Goal: Task Accomplishment & Management: Complete application form

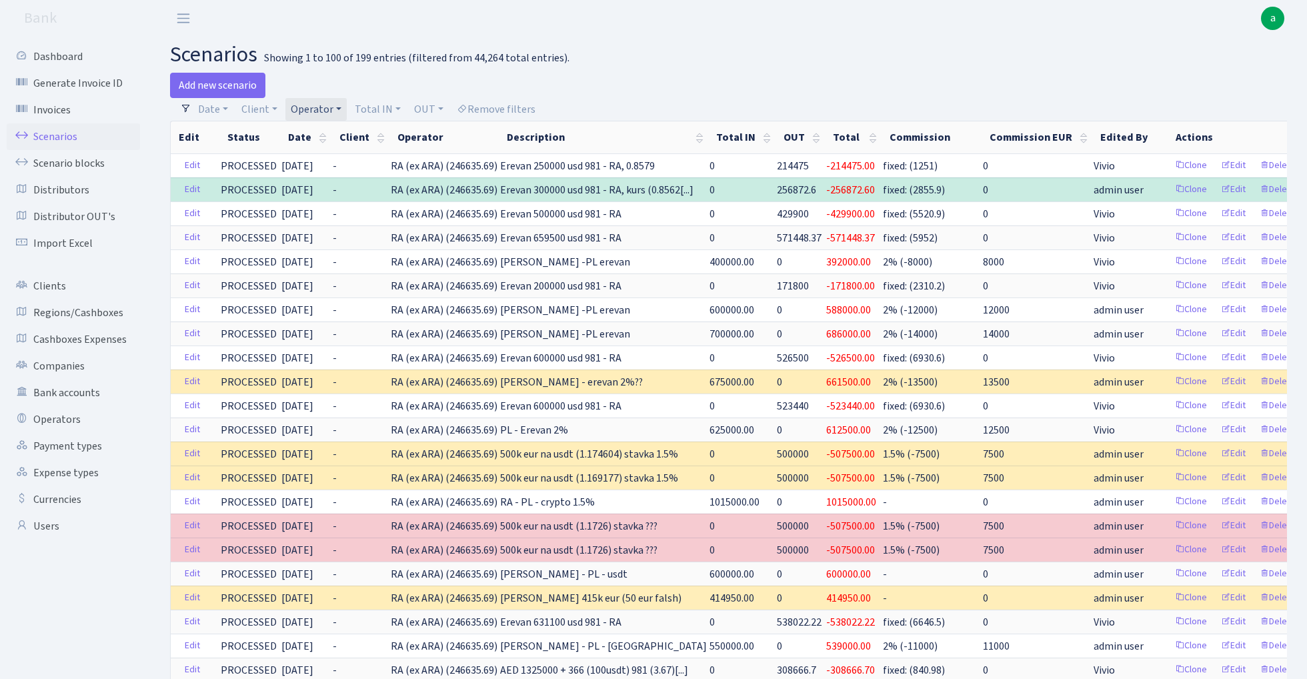
select select "100"
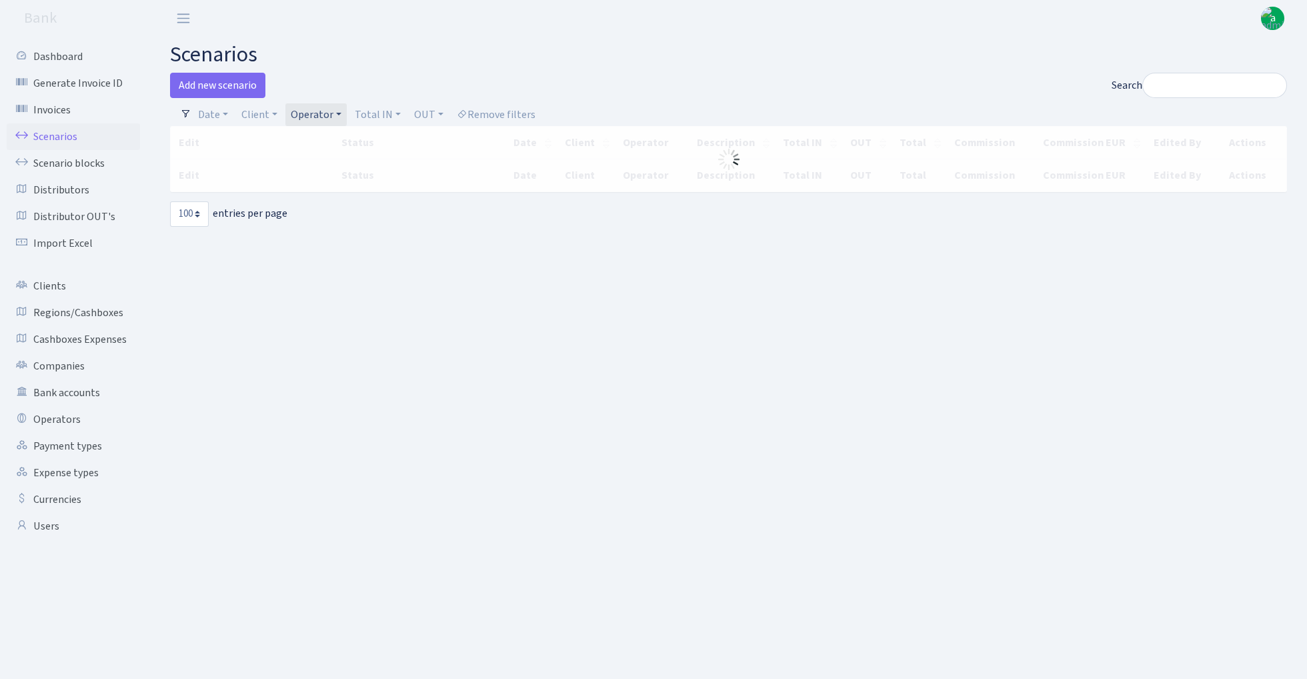
select select "100"
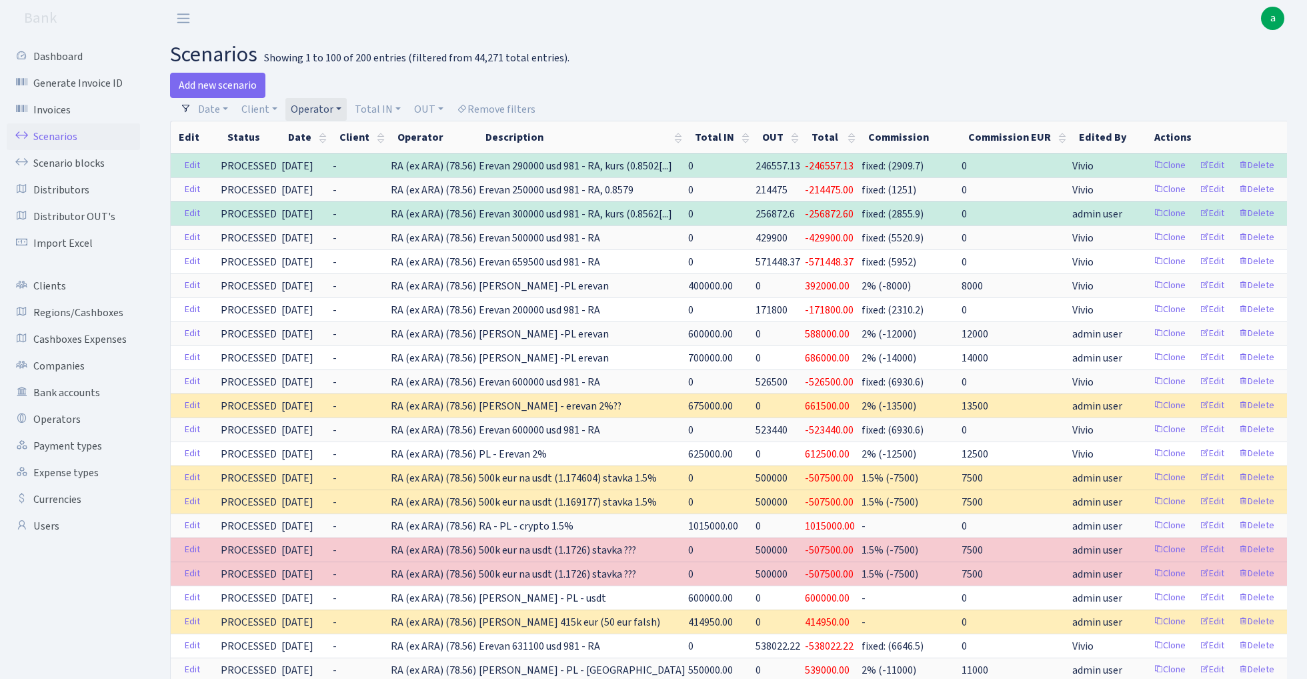
click at [319, 104] on link "Operator" at bounding box center [315, 109] width 61 height 23
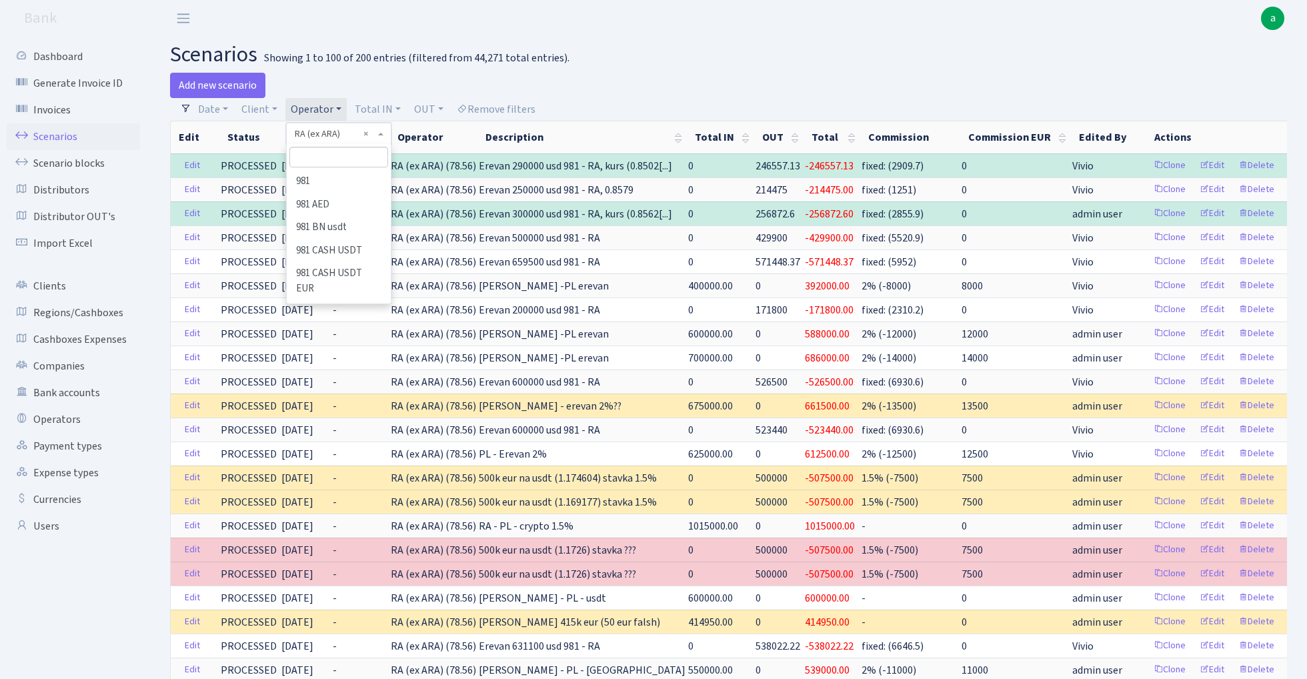
scroll to position [5796, 0]
click at [331, 158] on input "search" at bounding box center [338, 157] width 98 height 21
type input "oleg"
click at [331, 246] on li "[PERSON_NAME]" at bounding box center [338, 257] width 101 height 23
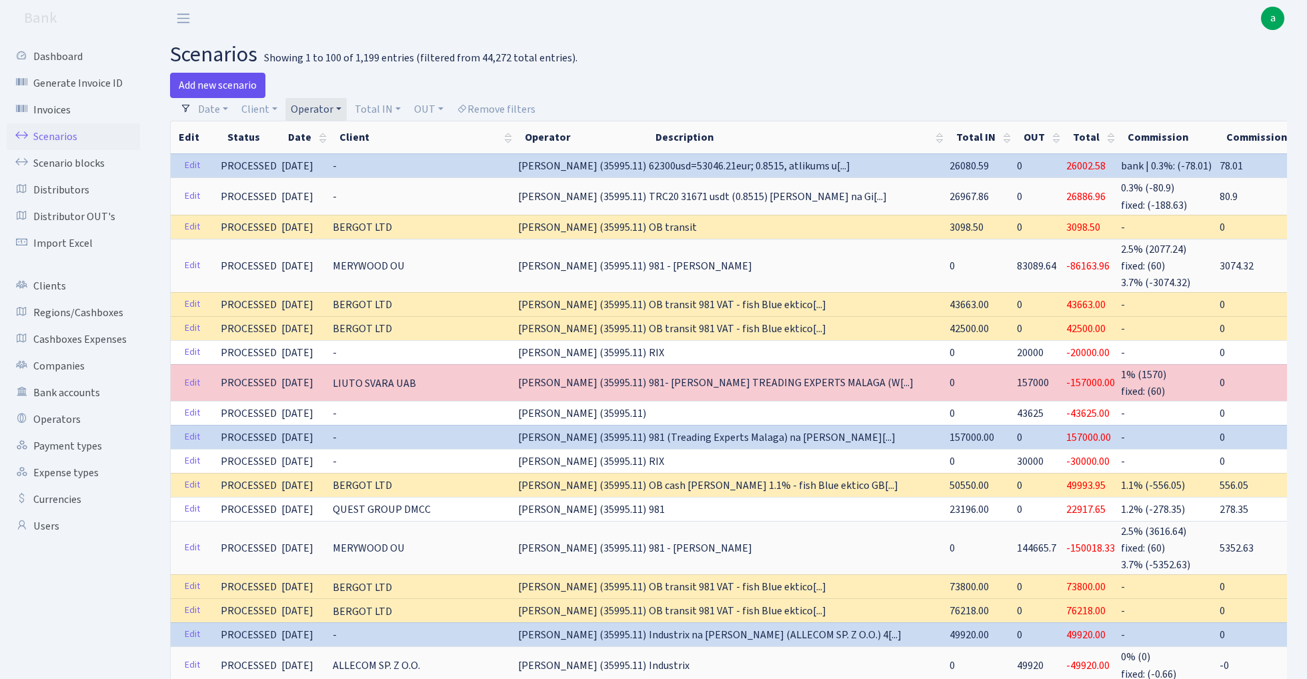
click at [244, 87] on link "Add new scenario" at bounding box center [217, 85] width 95 height 25
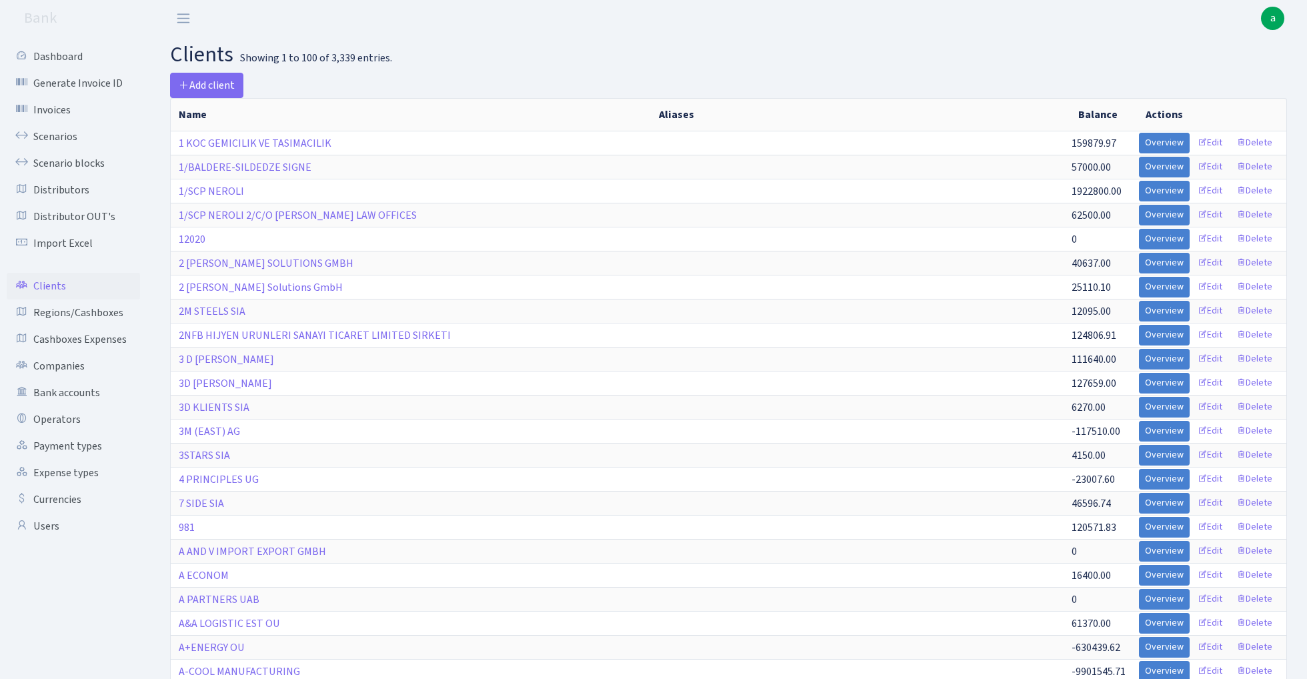
select select "100"
click at [79, 155] on link "Scenario blocks" at bounding box center [73, 163] width 133 height 27
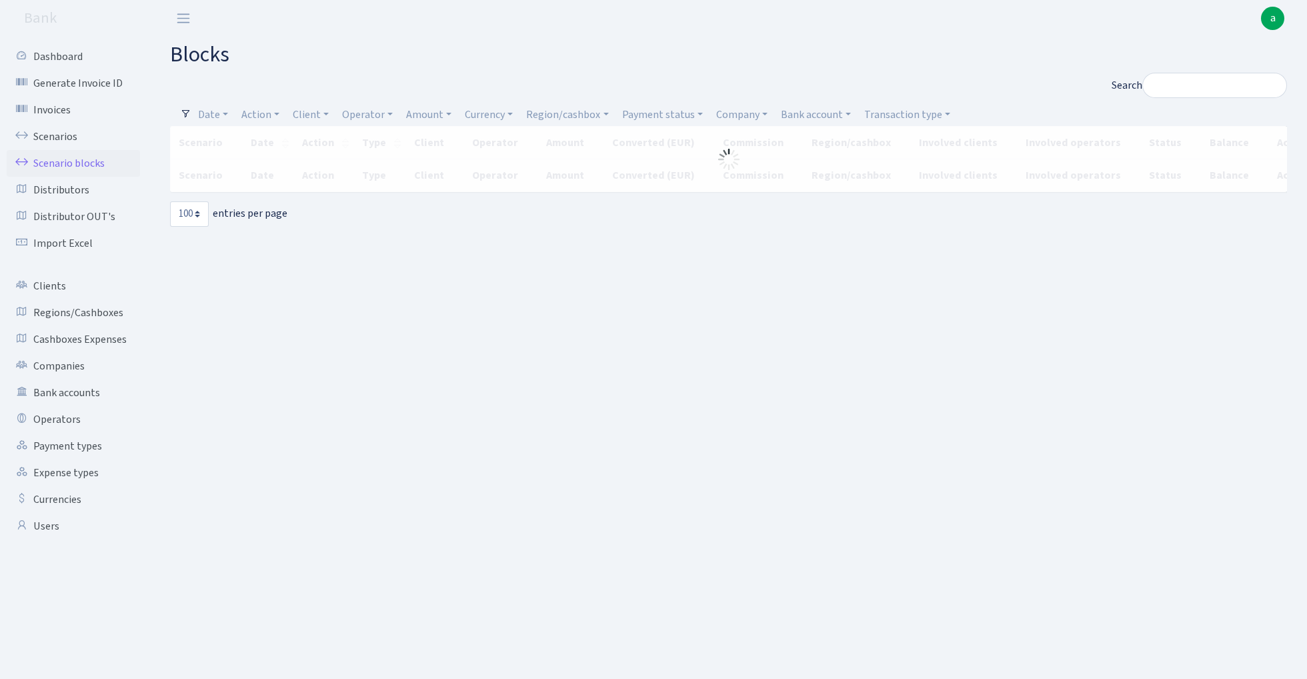
select select "100"
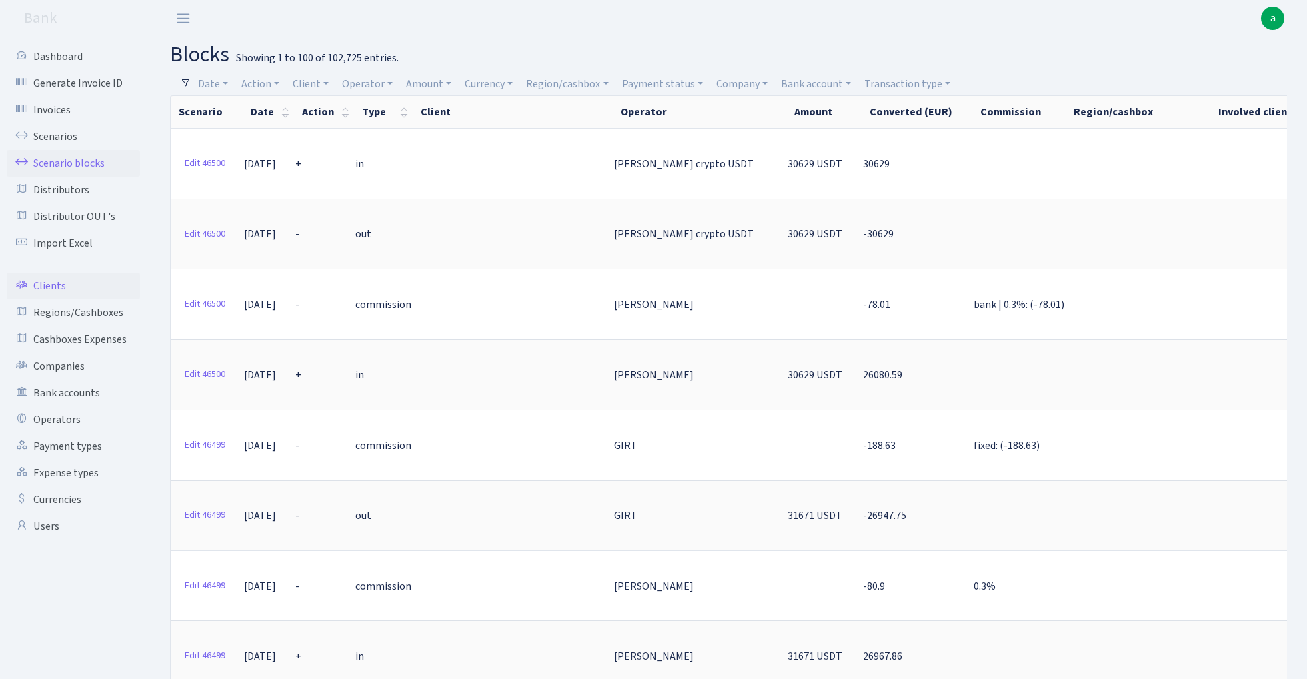
click at [47, 287] on link "Clients" at bounding box center [73, 286] width 133 height 27
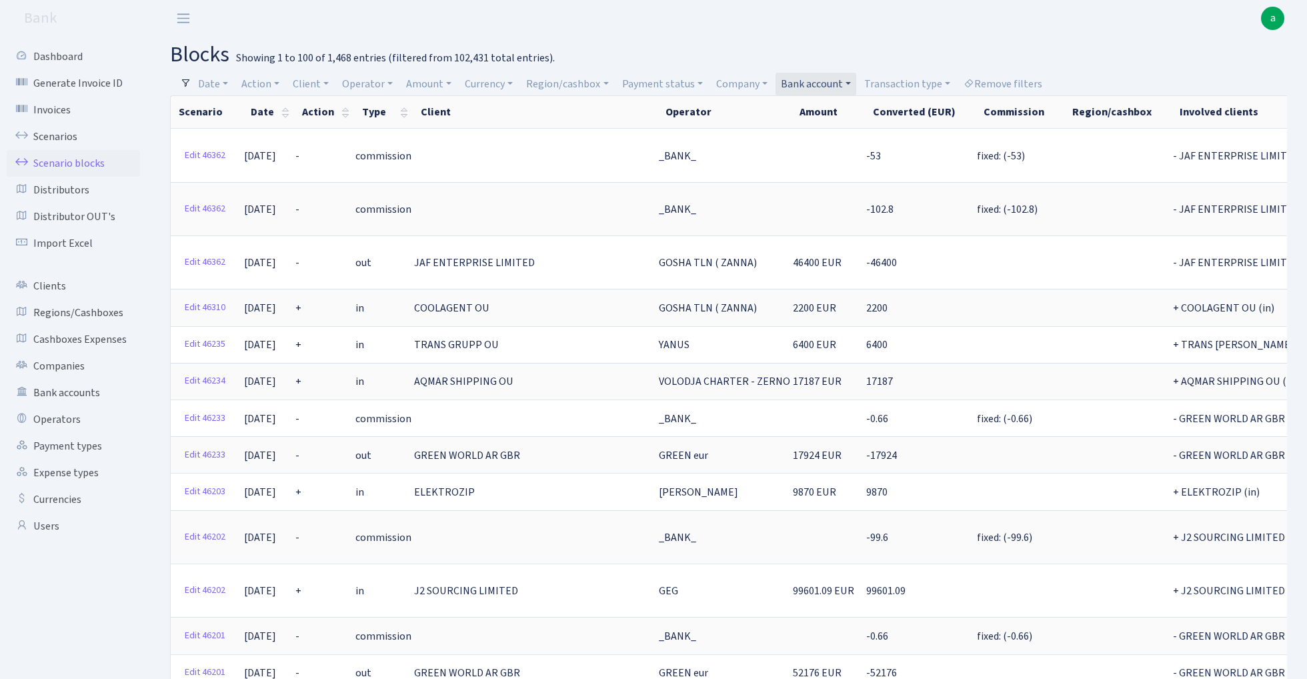
select select "100"
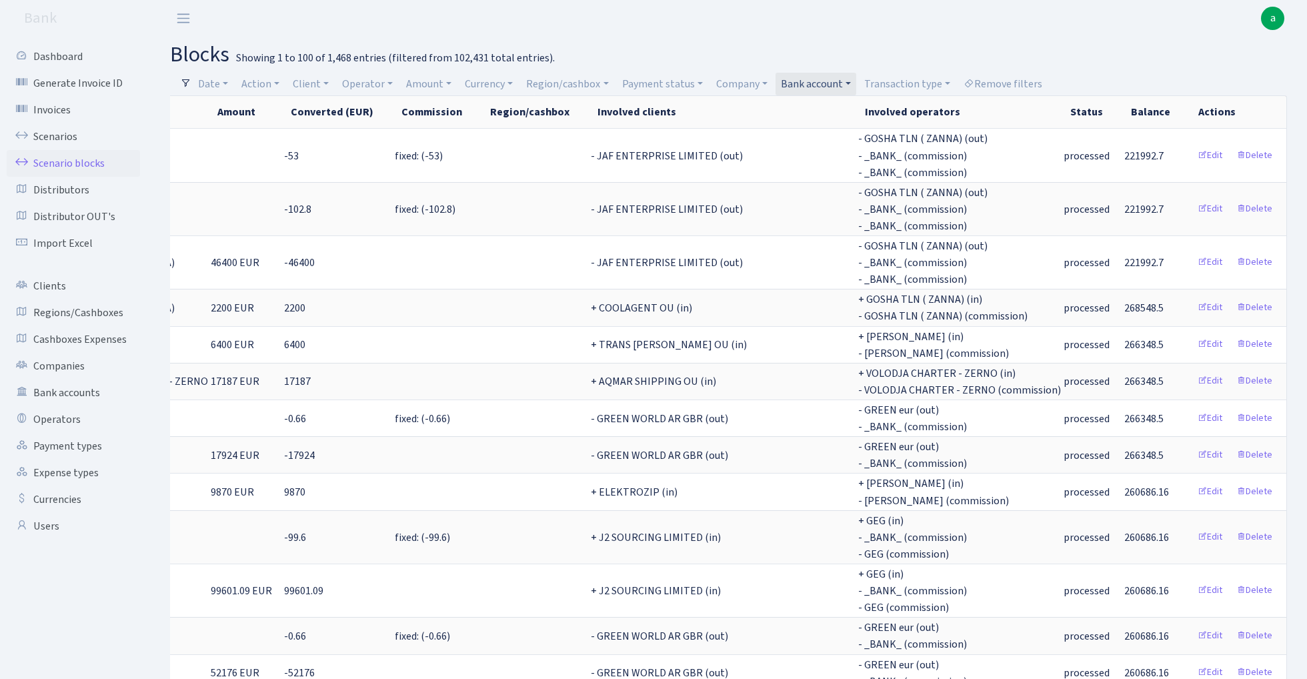
click at [823, 83] on link "Bank account" at bounding box center [815, 84] width 81 height 23
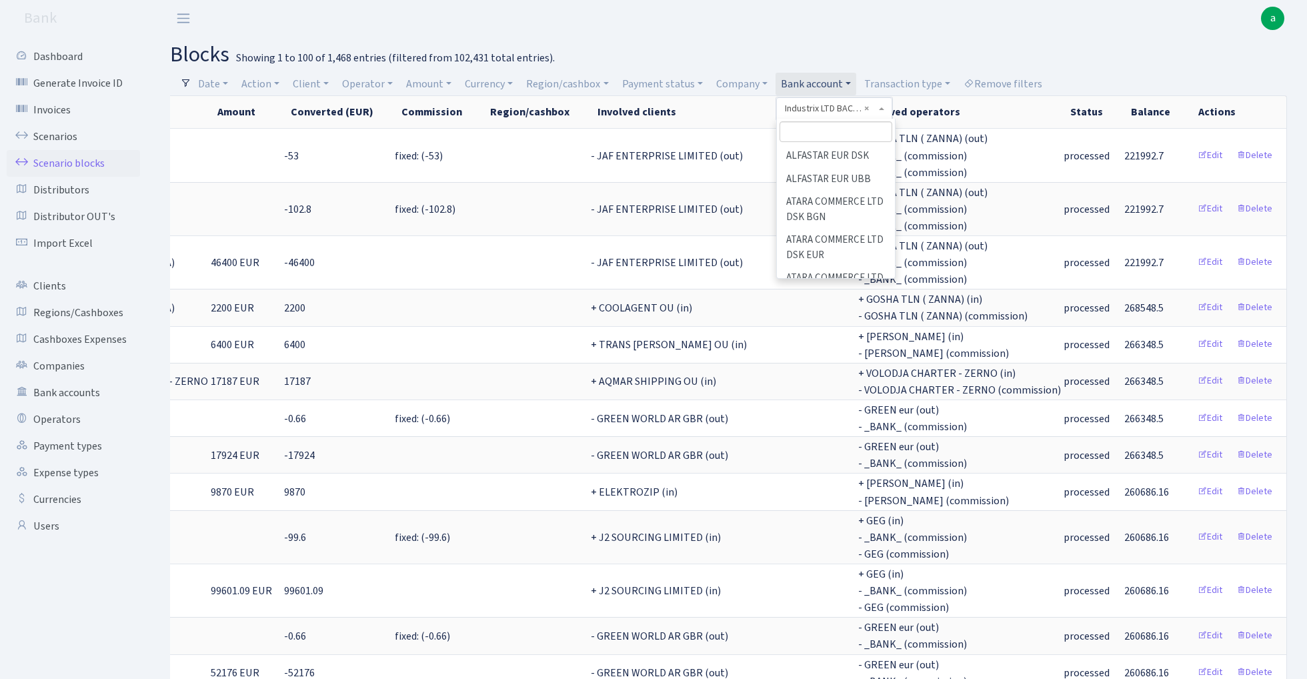
scroll to position [752, 0]
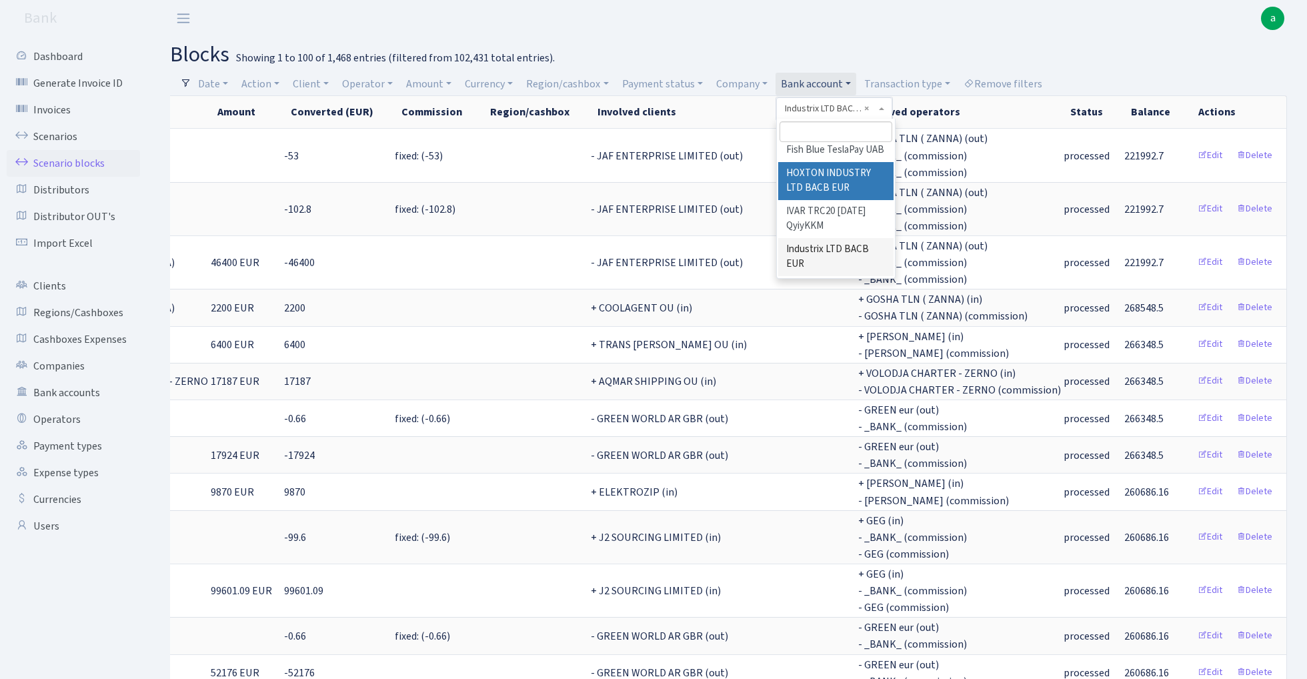
click at [821, 136] on input "search" at bounding box center [835, 131] width 113 height 21
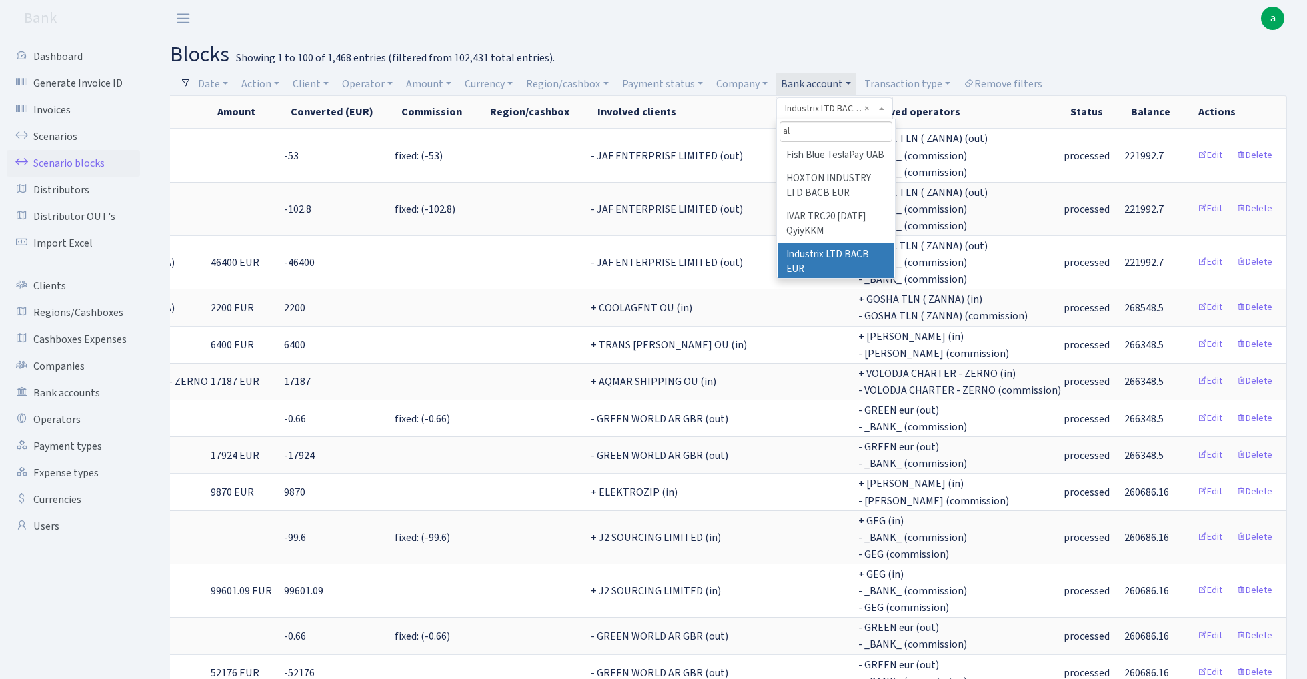
scroll to position [0, 0]
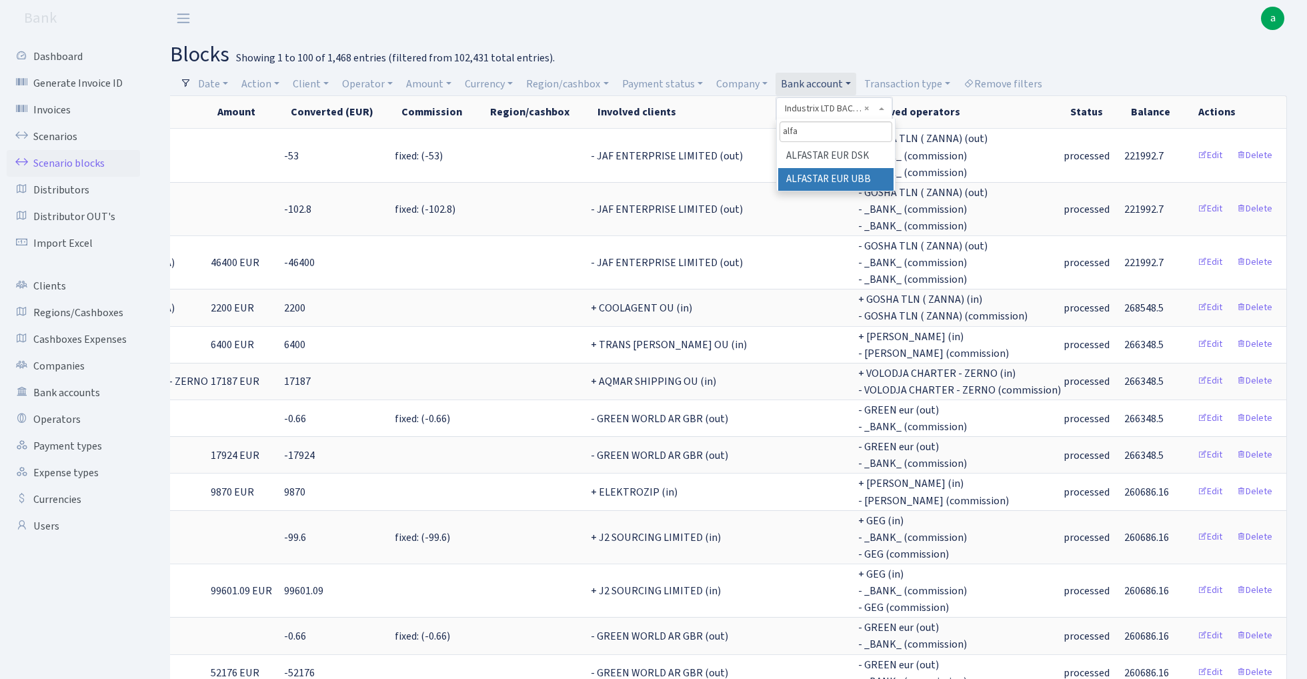
type input "alfa"
click at [871, 177] on li "ALFASTAR EUR UBB" at bounding box center [835, 179] width 115 height 23
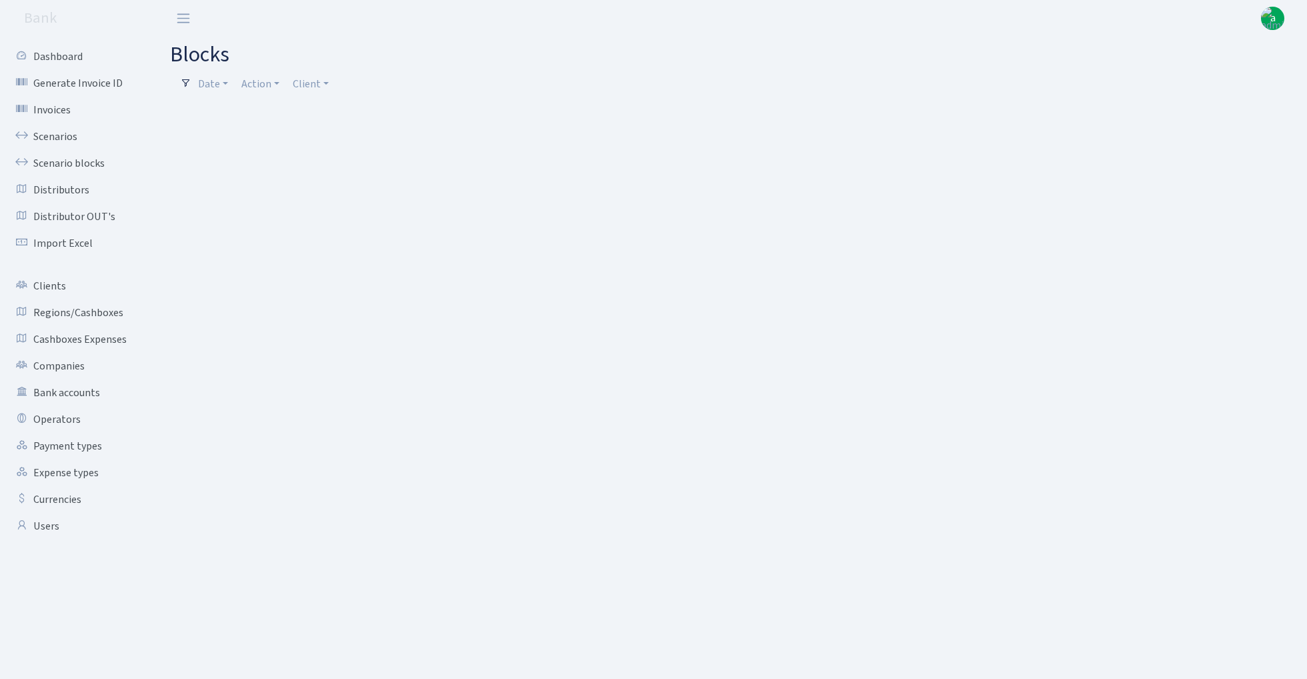
select select "100"
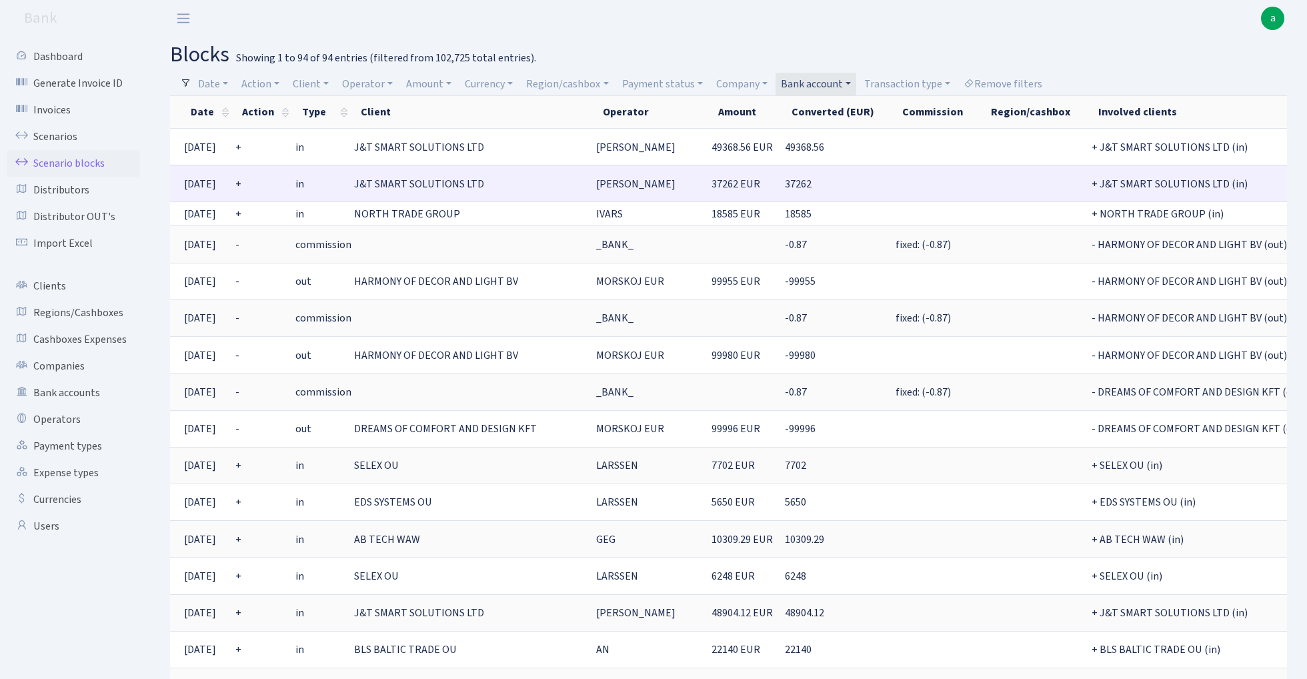
scroll to position [0, 3]
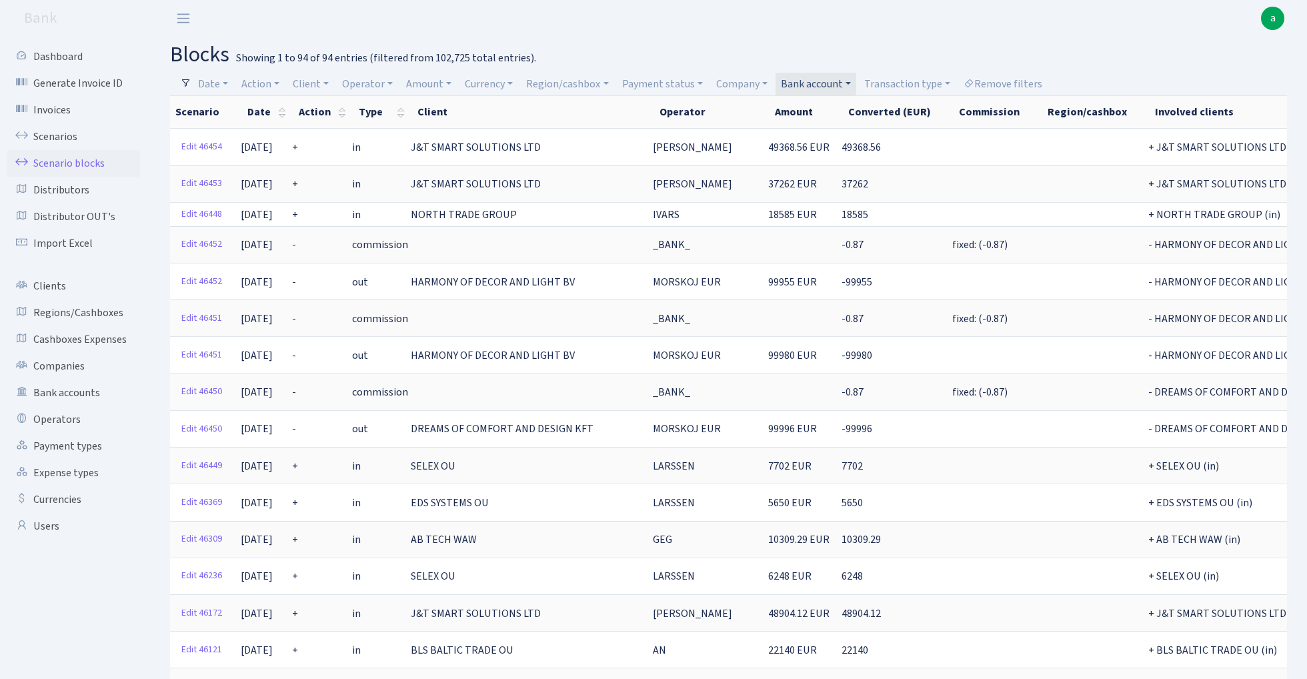
click at [827, 85] on link "Bank account" at bounding box center [815, 84] width 81 height 23
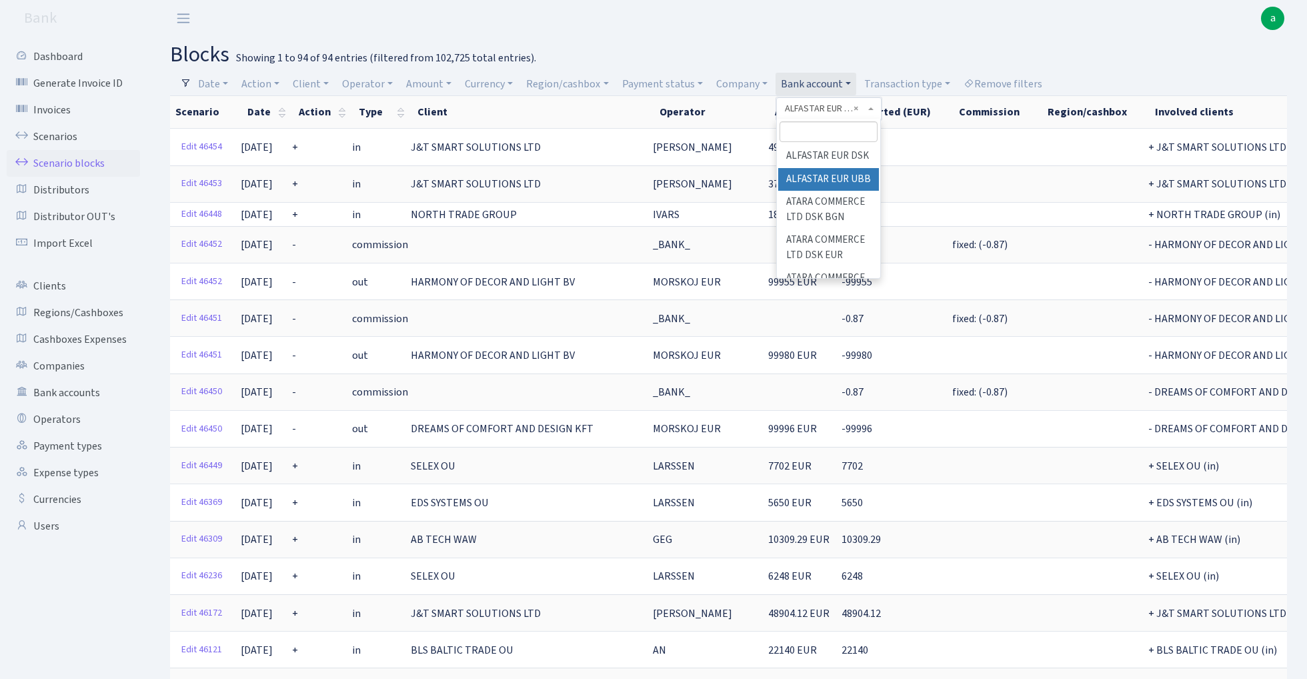
click at [823, 131] on input "search" at bounding box center [828, 131] width 98 height 21
type input "sole"
click at [860, 193] on li "SOLEI STARK BACB EUR" at bounding box center [828, 202] width 101 height 38
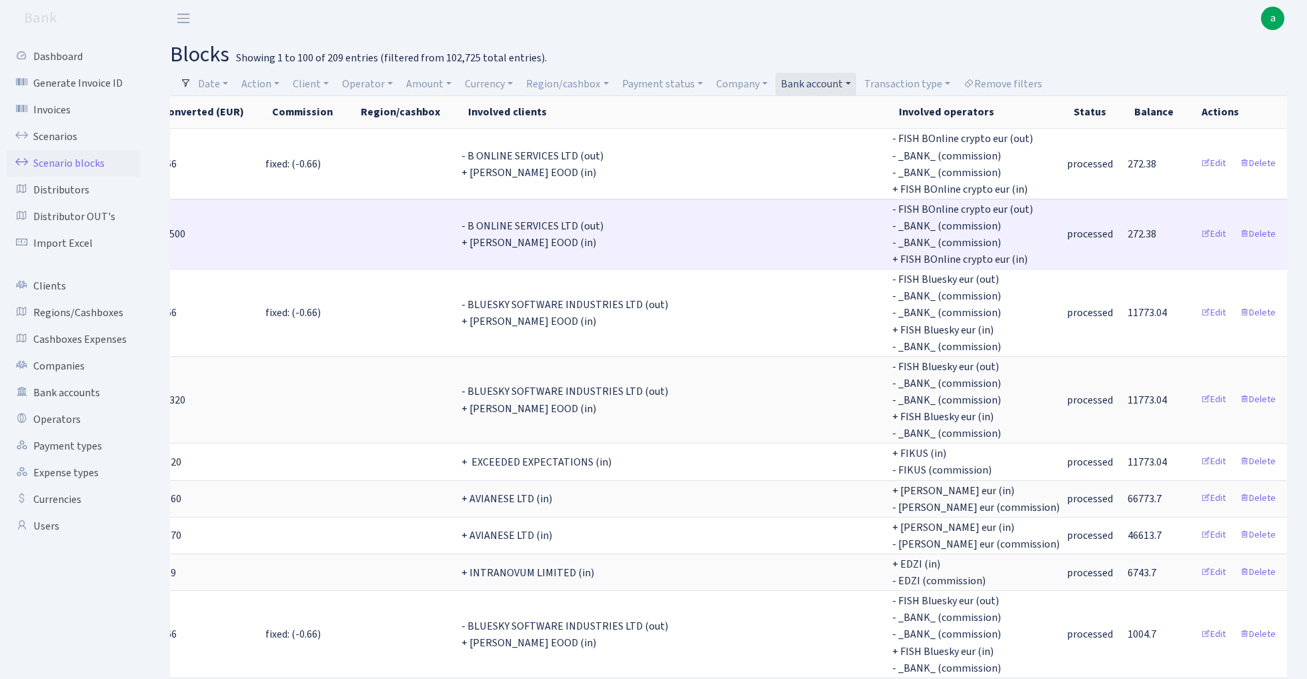
scroll to position [0, 856]
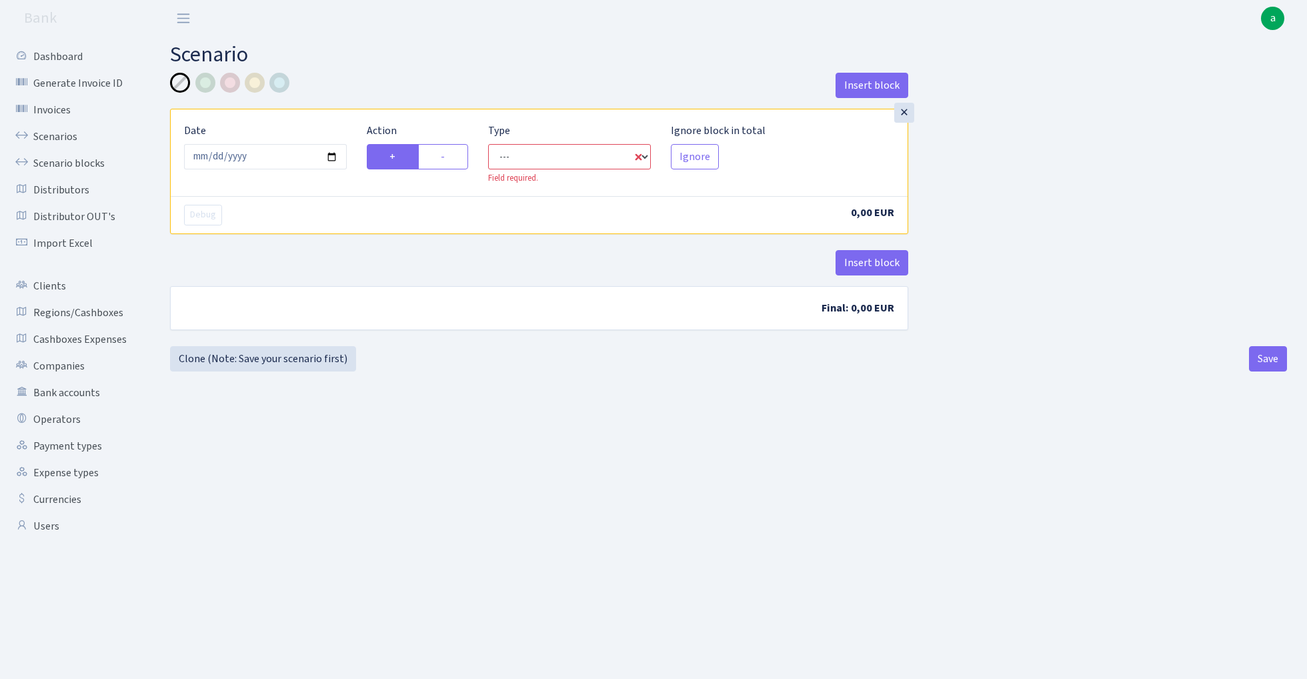
select select "in"
select select "1"
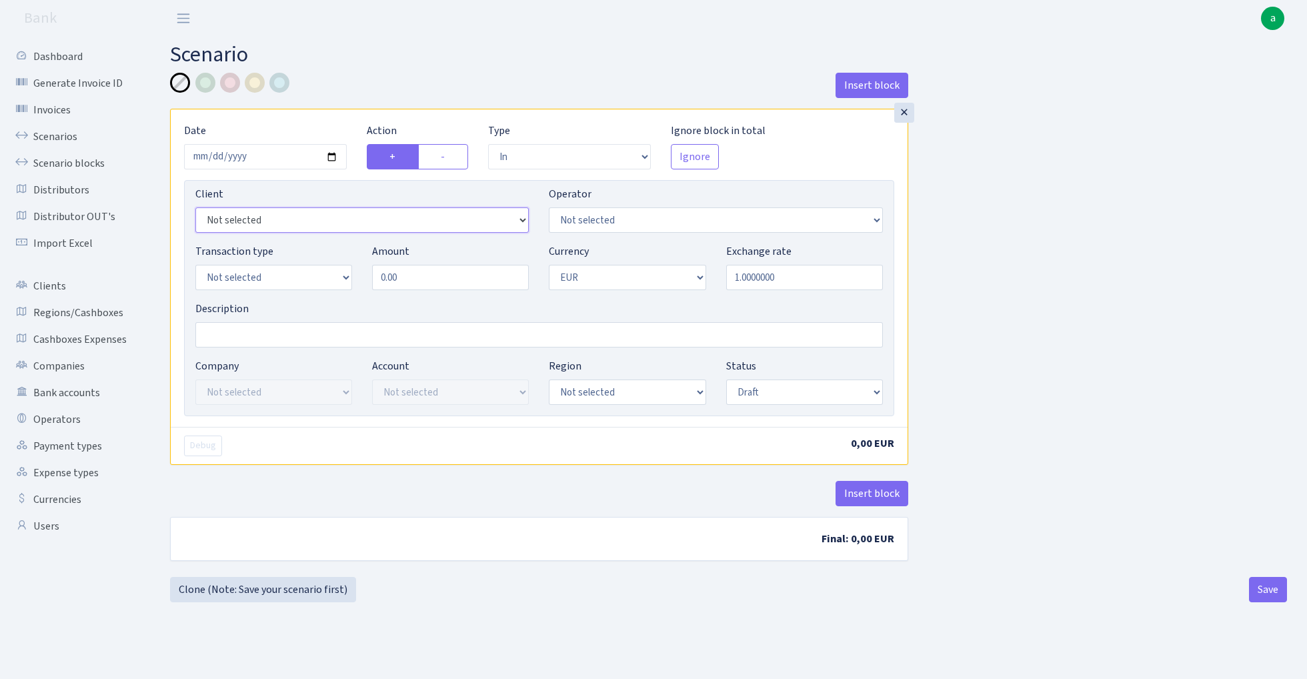
select select "2640"
select select "2"
click at [260, 333] on input "Description" at bounding box center [538, 334] width 687 height 25
type input "Solei"
click at [413, 281] on input "0.00" at bounding box center [450, 277] width 157 height 25
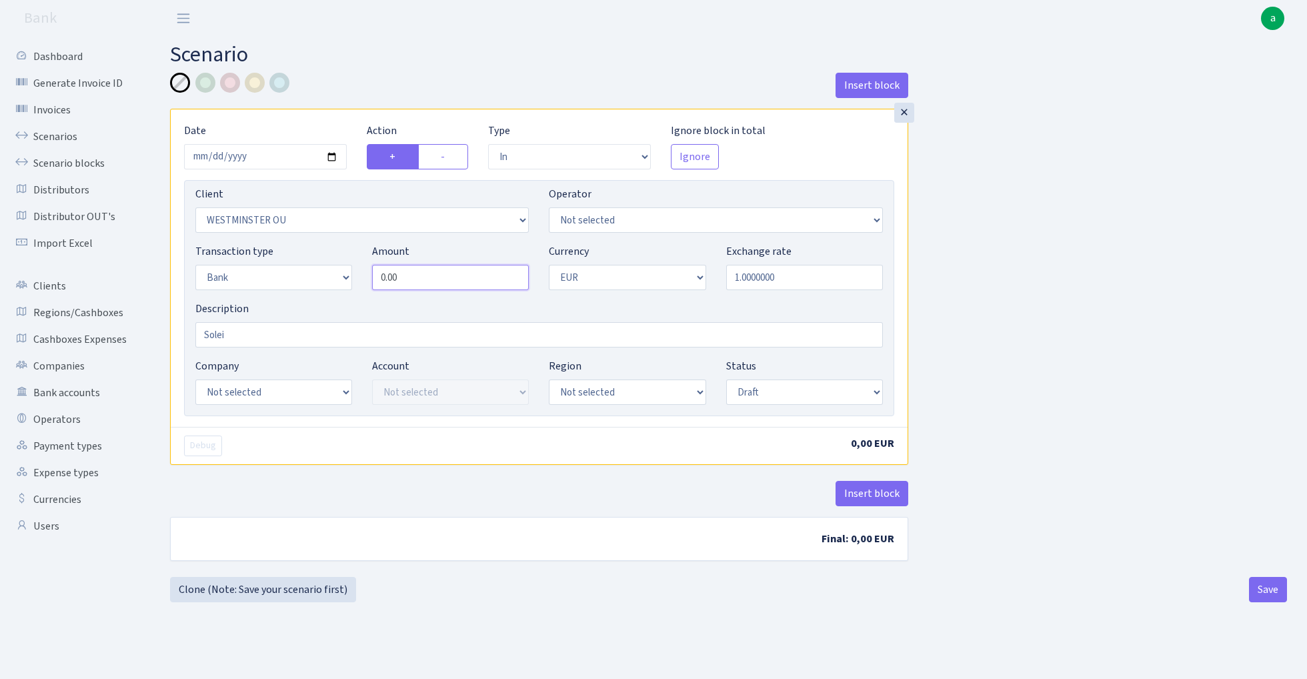
click at [413, 281] on input "0.00" at bounding box center [450, 277] width 157 height 25
paste input "11947"
type input "11,947.00"
select select "213"
select select "2"
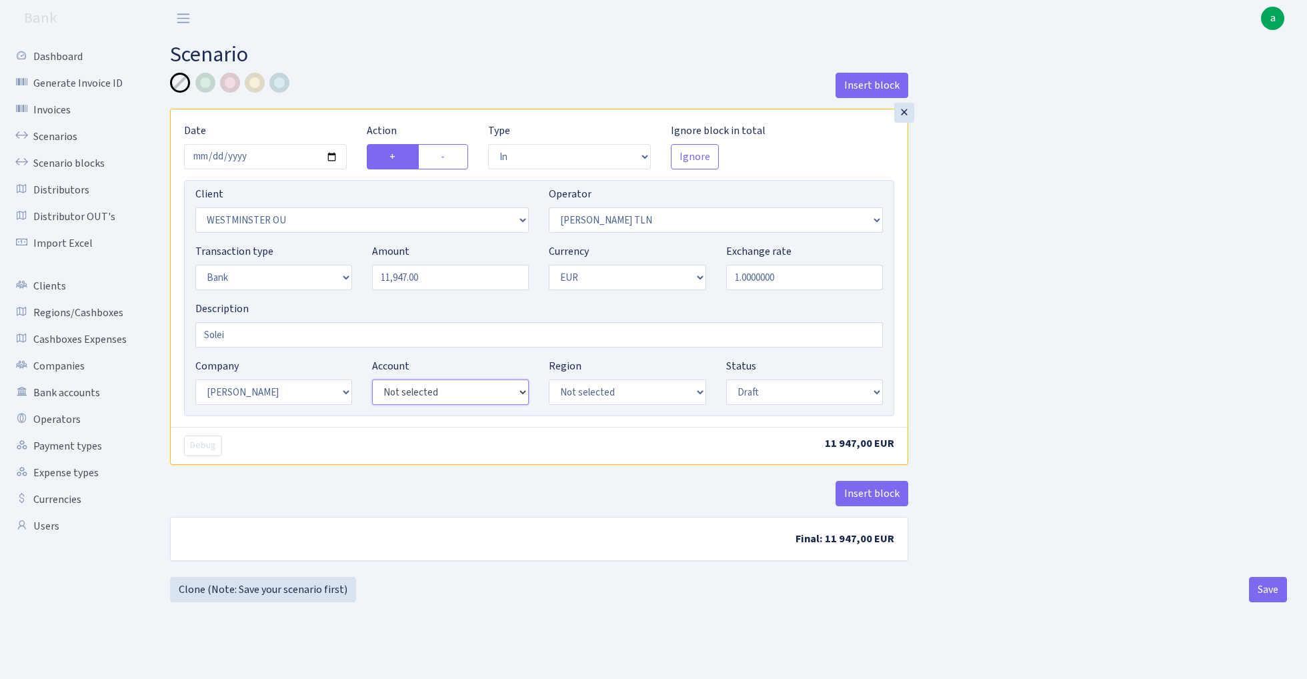
select select "4"
select select "processed"
click at [888, 505] on button "Insert block" at bounding box center [871, 493] width 73 height 25
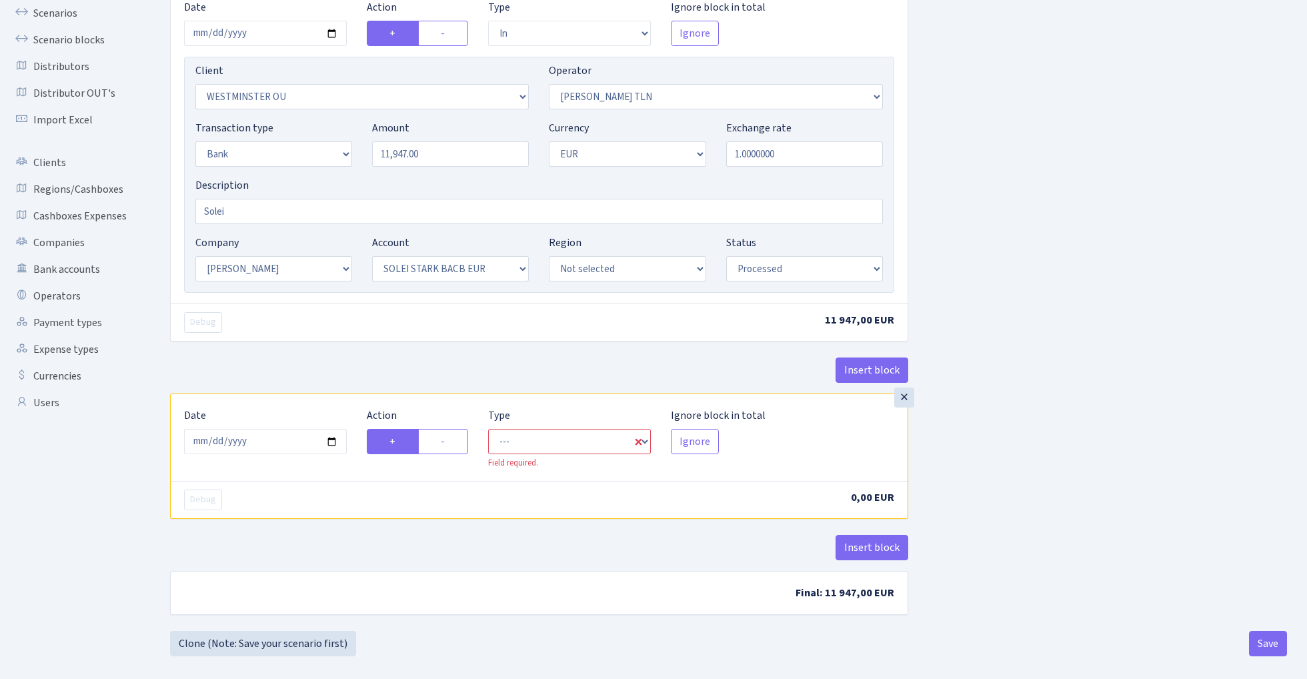
scroll to position [128, 0]
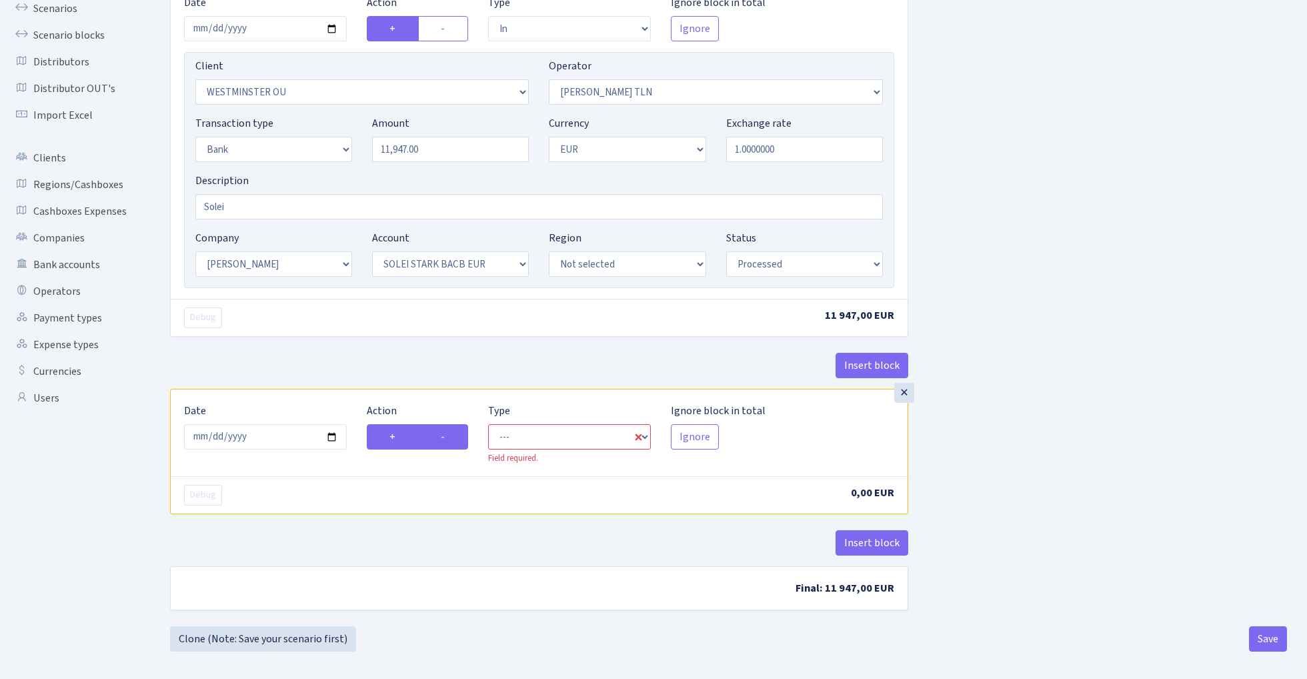
click at [438, 439] on label "-" at bounding box center [443, 436] width 50 height 25
click at [441, 437] on input "-" at bounding box center [445, 433] width 9 height 9
radio input "true"
radio input "false"
select select "commission"
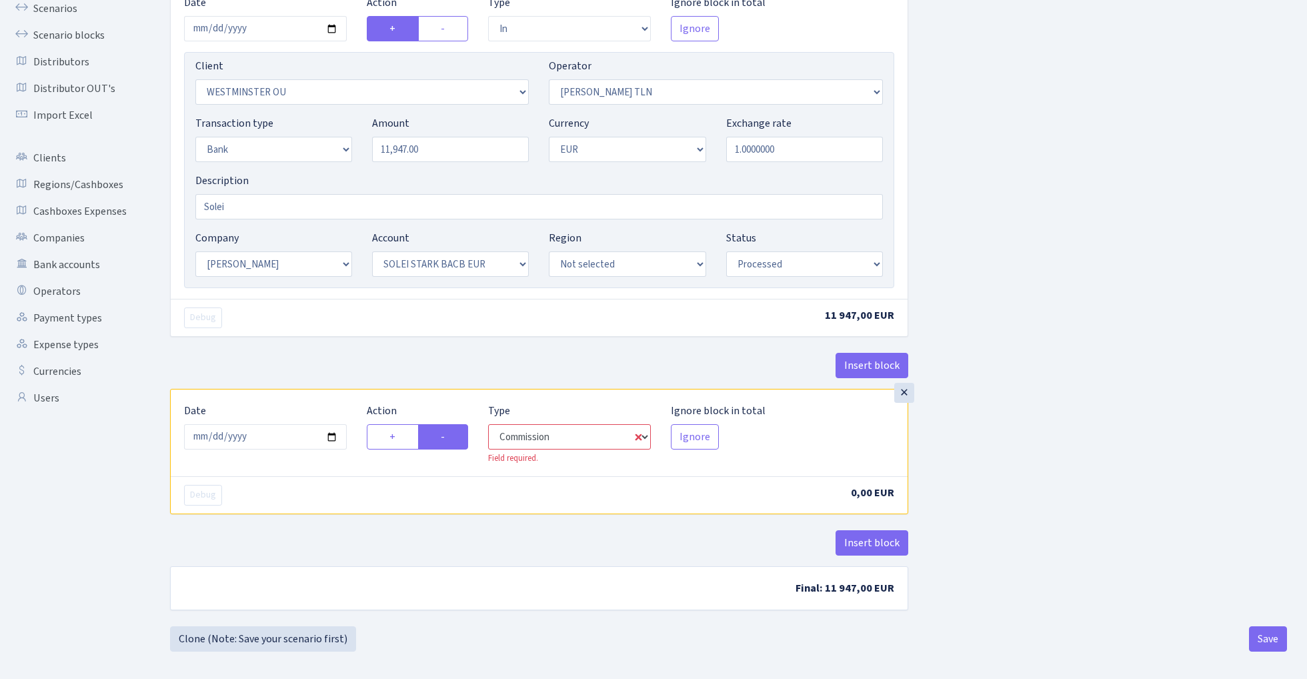
select select "213"
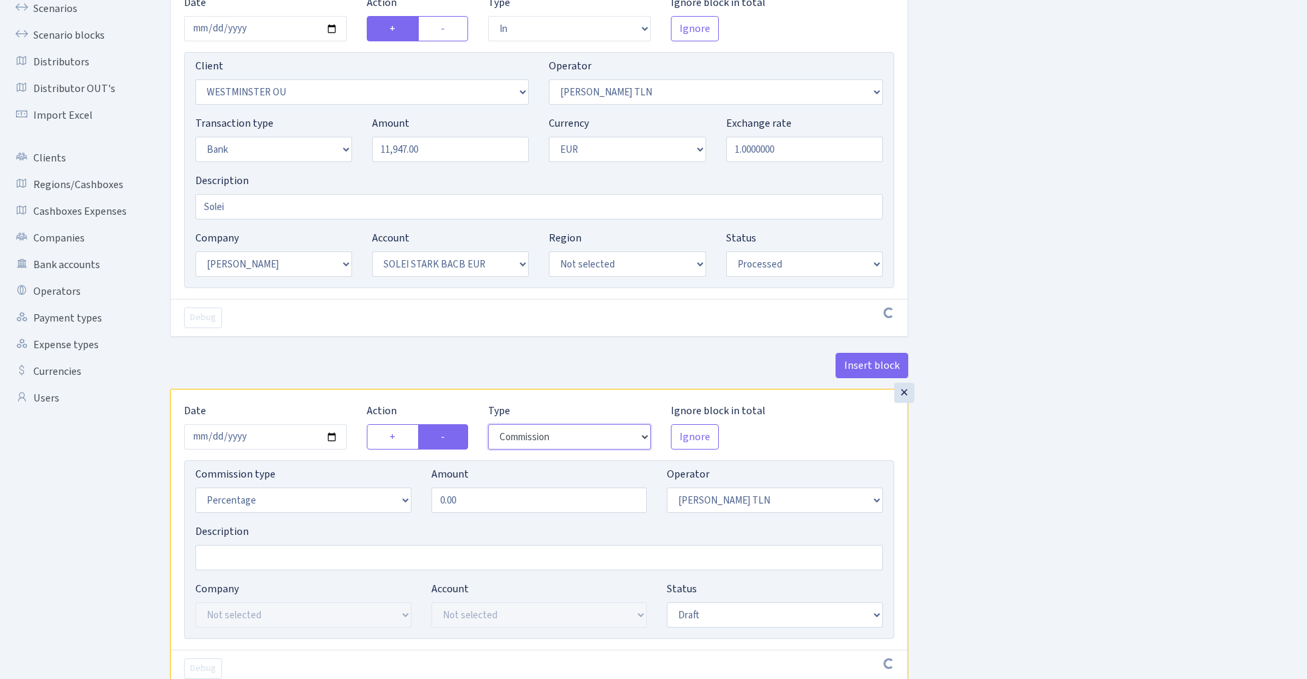
scroll to position [174, 0]
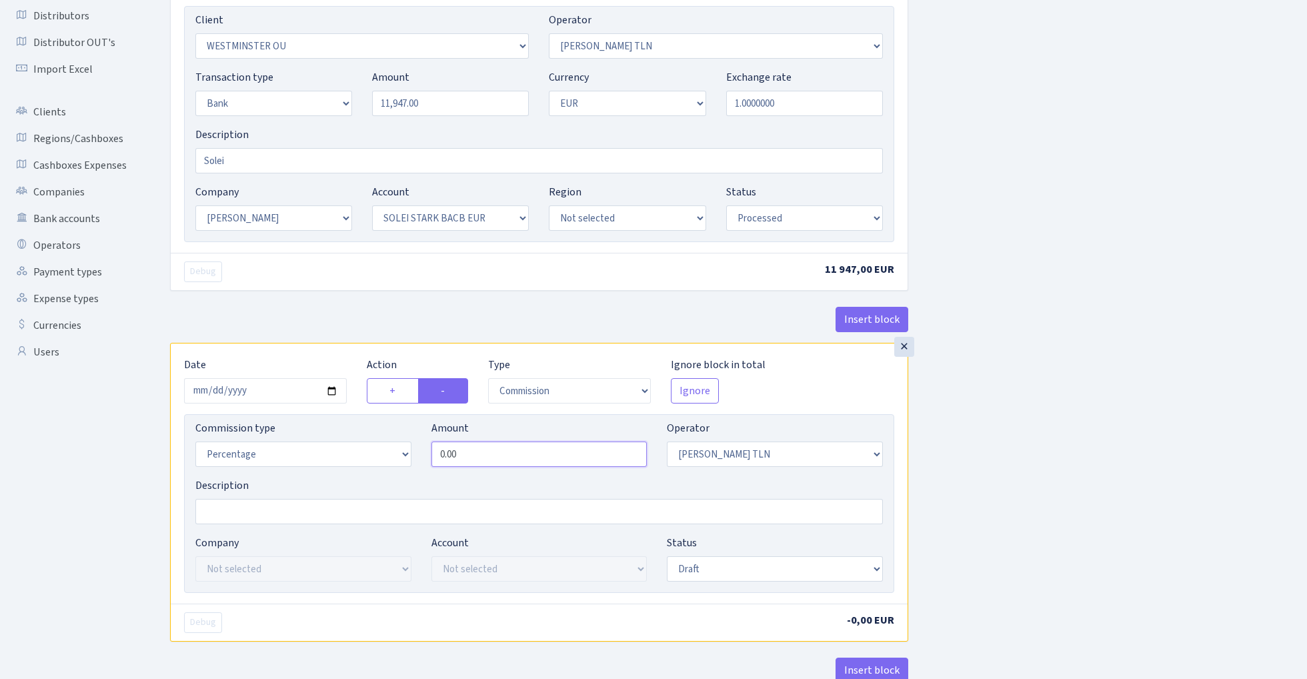
click at [535, 455] on input "0.00" at bounding box center [539, 453] width 216 height 25
type input "2.50"
click at [1121, 281] on div "Insert block × Date 2025-09-19 Action + - Type --- In Out Commission Field requ…" at bounding box center [728, 326] width 1137 height 855
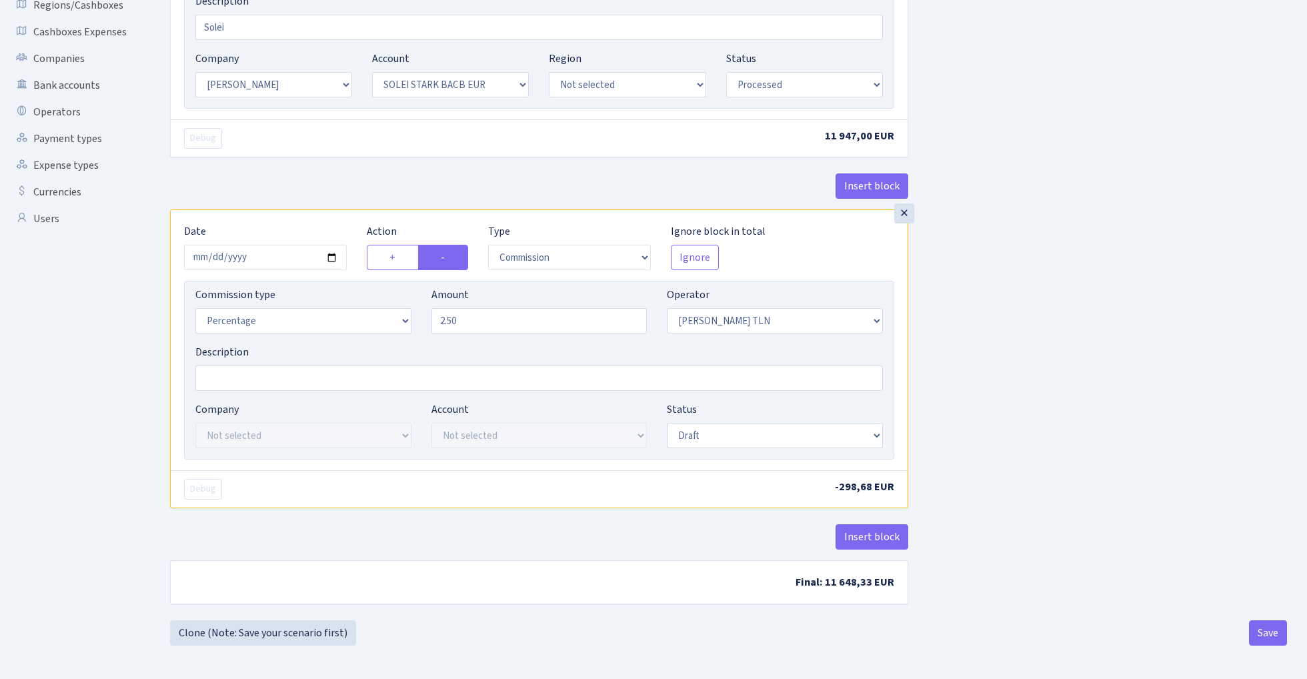
scroll to position [311, 0]
select select "processed"
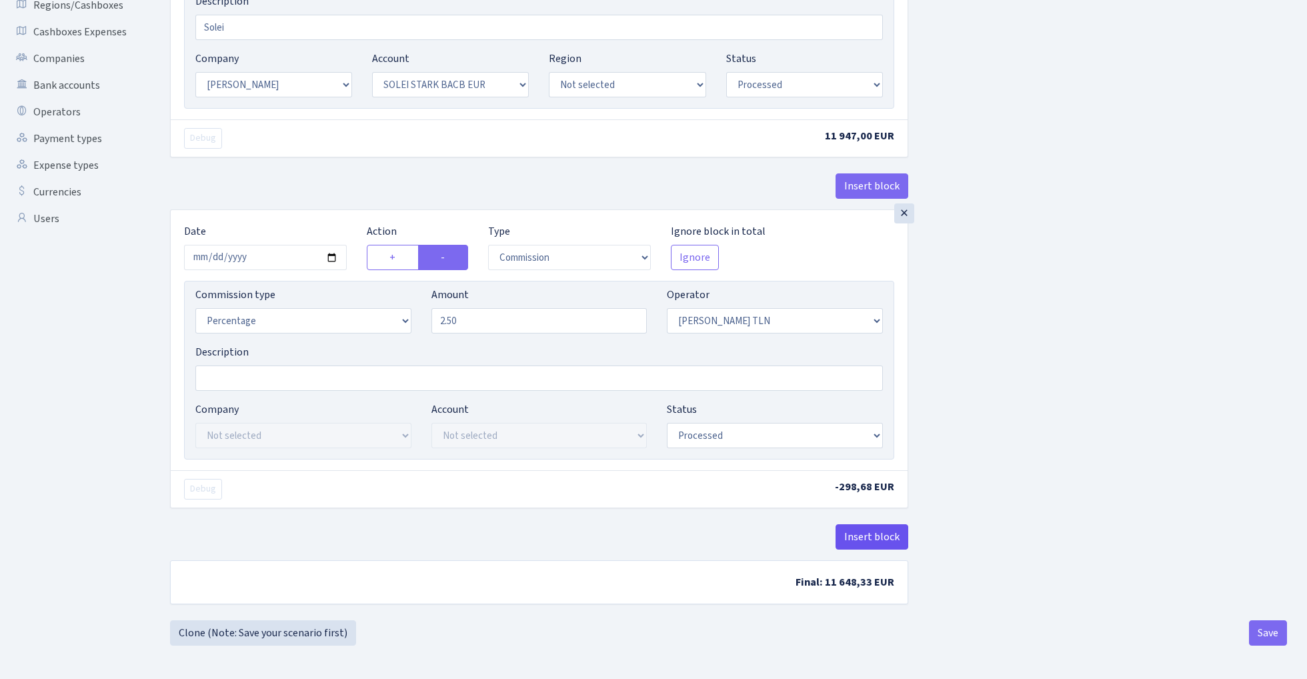
click at [873, 537] on button "Insert block" at bounding box center [871, 536] width 73 height 25
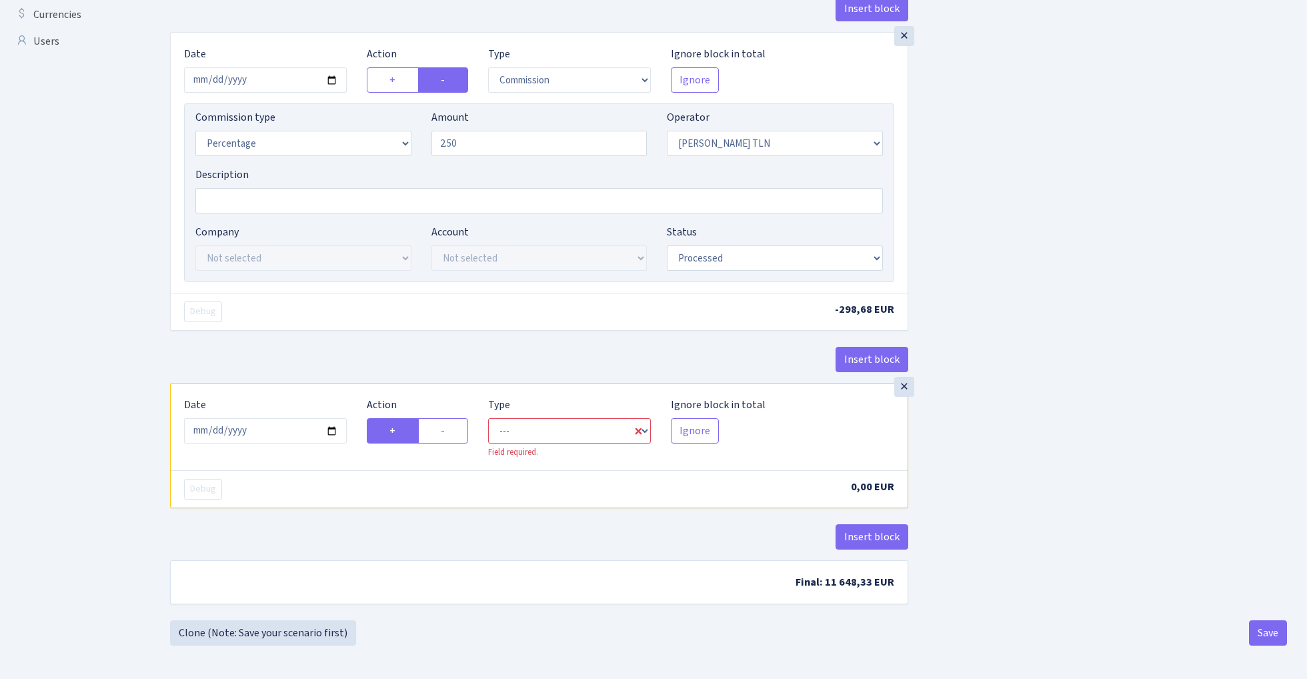
scroll to position [489, 0]
select select "in"
select select "213"
select select "1"
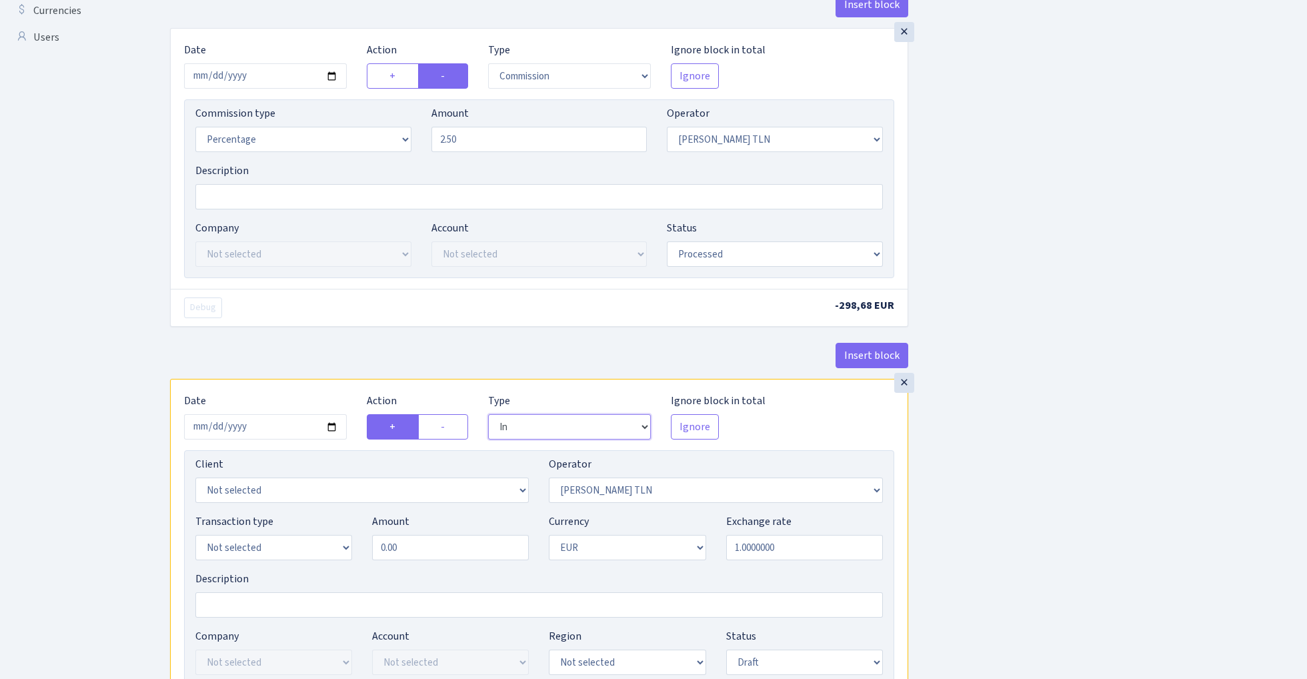
select select "commission"
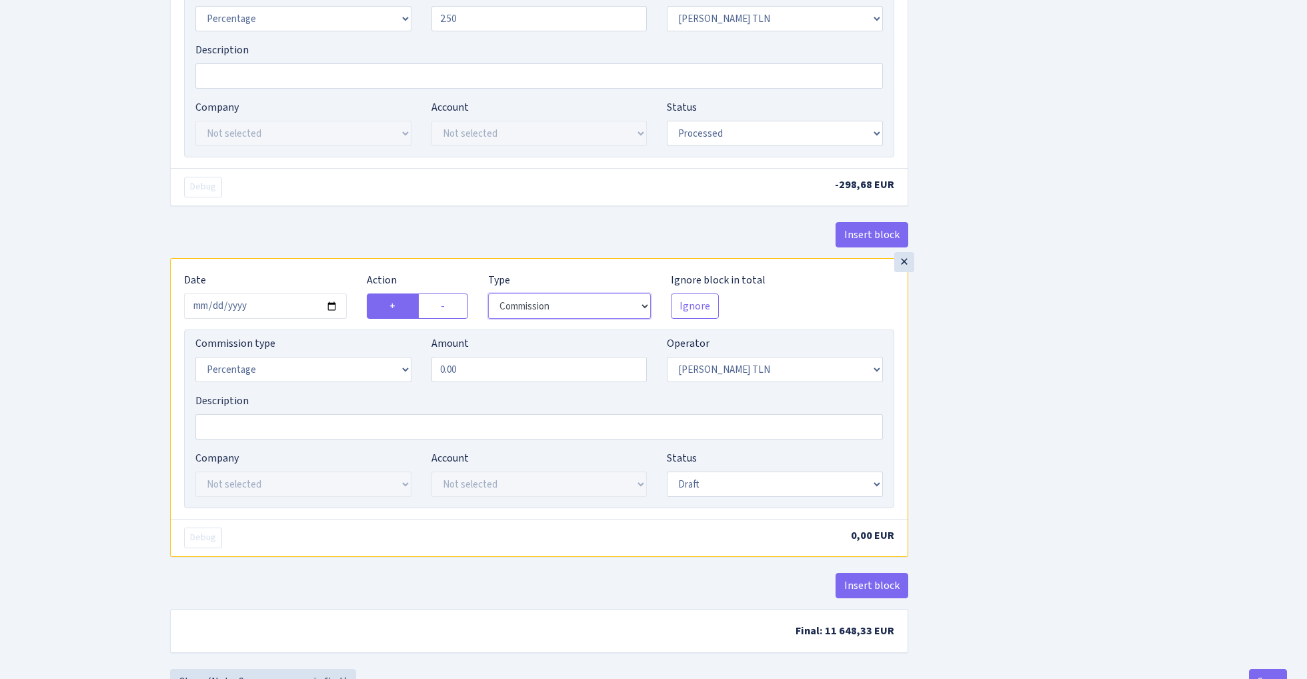
scroll to position [612, 0]
select select "248"
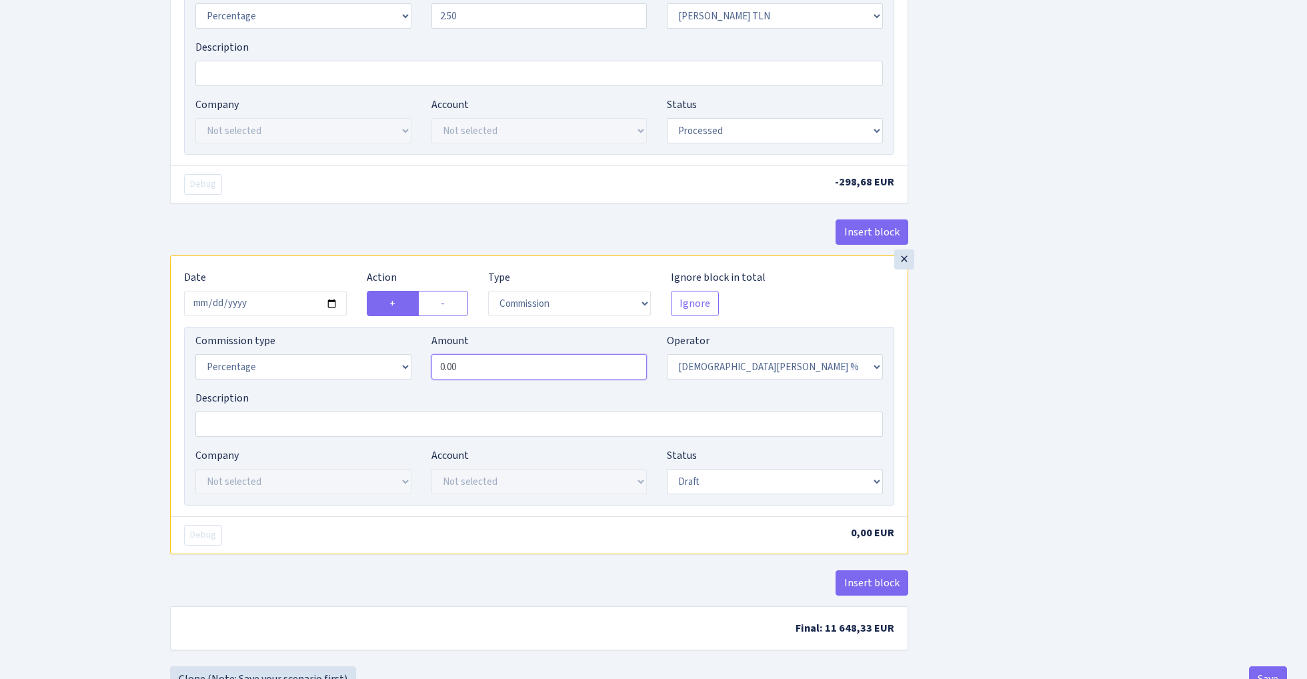
click at [470, 367] on input "0.00" at bounding box center [539, 366] width 216 height 25
type input "0.50"
click at [998, 353] on div "Insert block × Date 2025-09-19 Action + - Type --- In Out Commission Field requ…" at bounding box center [728, 61] width 1137 height 1200
select select "processed"
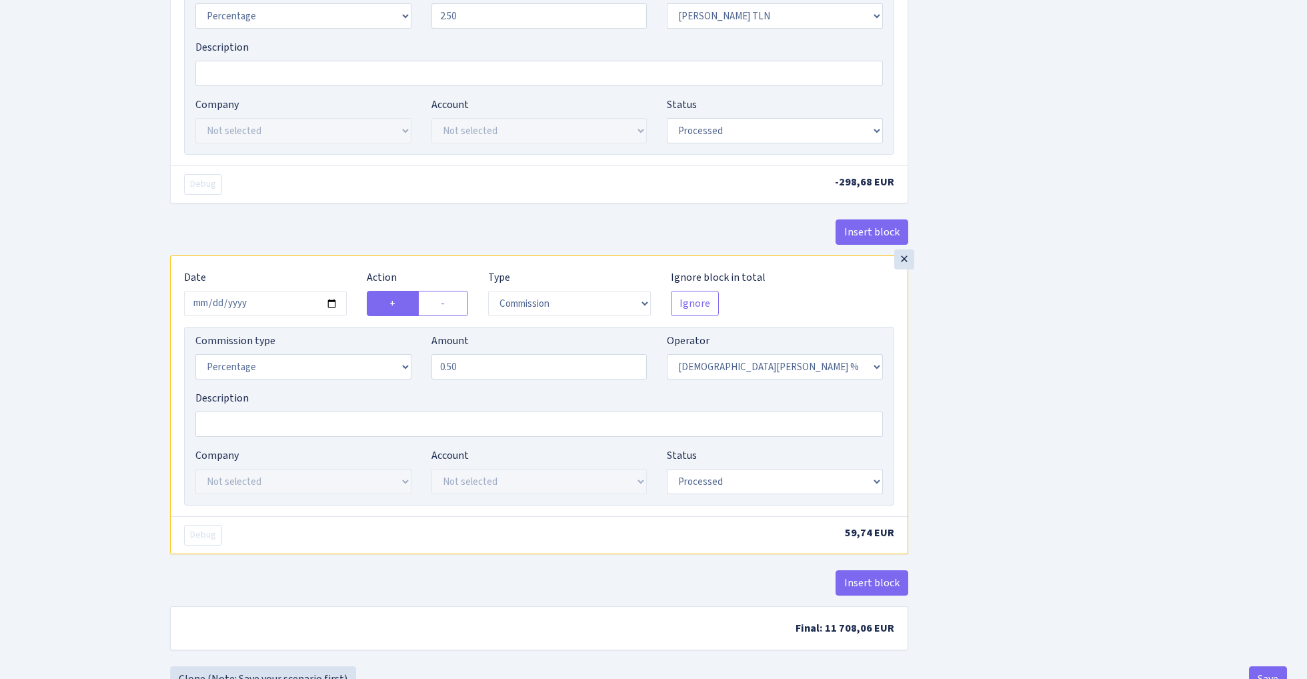
click at [1022, 382] on div "Insert block × Date 2025-09-19 Action + - Type --- In Out Commission Field requ…" at bounding box center [728, 64] width 1137 height 1206
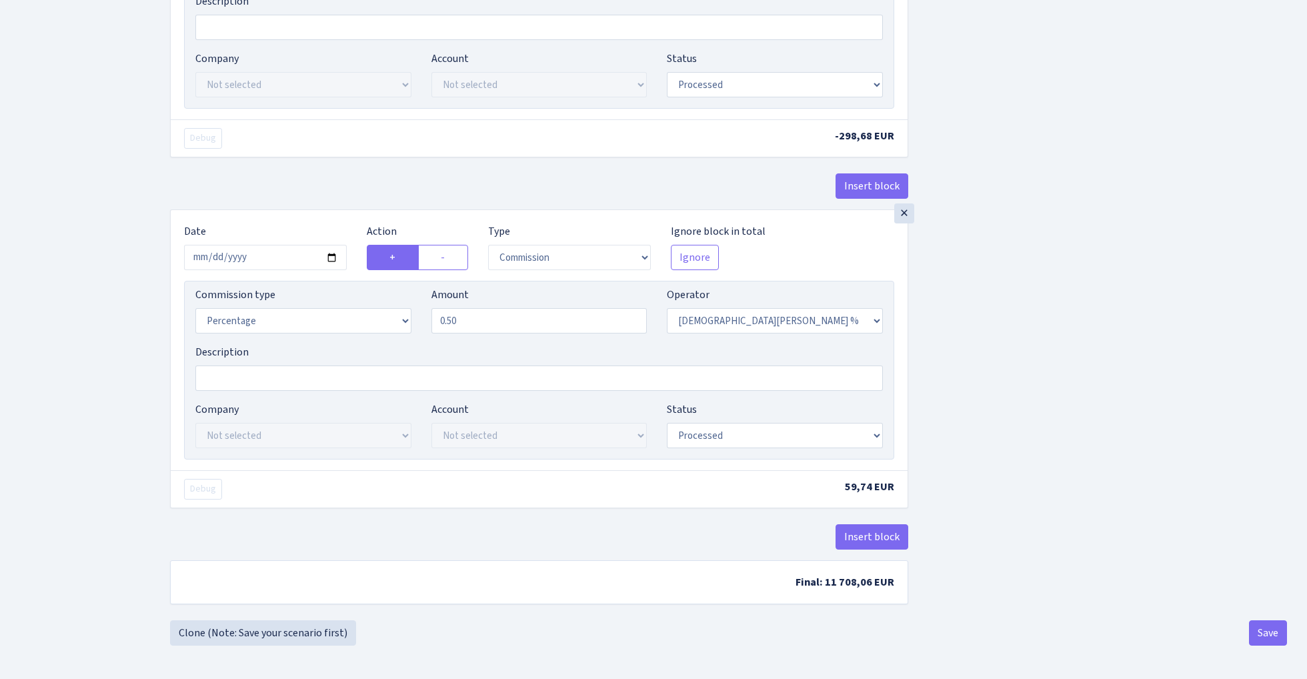
scroll to position [664, 0]
click at [1260, 625] on button "Save" at bounding box center [1268, 632] width 38 height 25
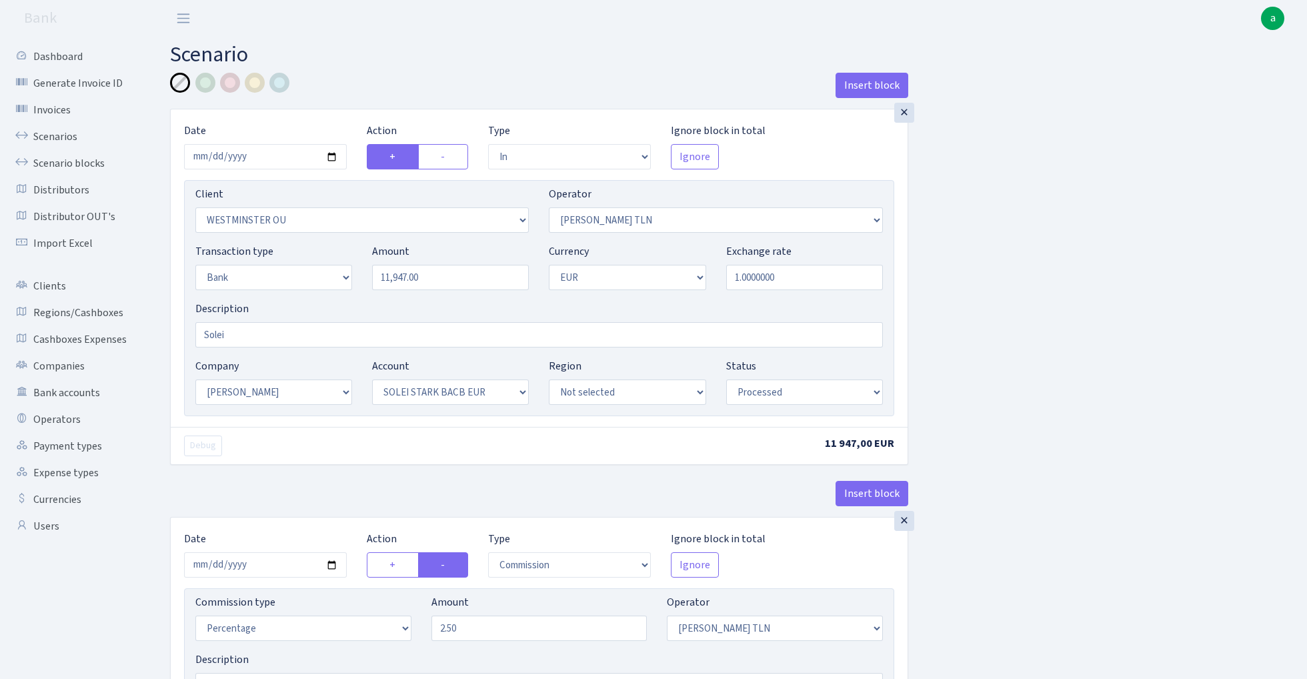
select select "in"
select select "2640"
select select "213"
select select "2"
select select "1"
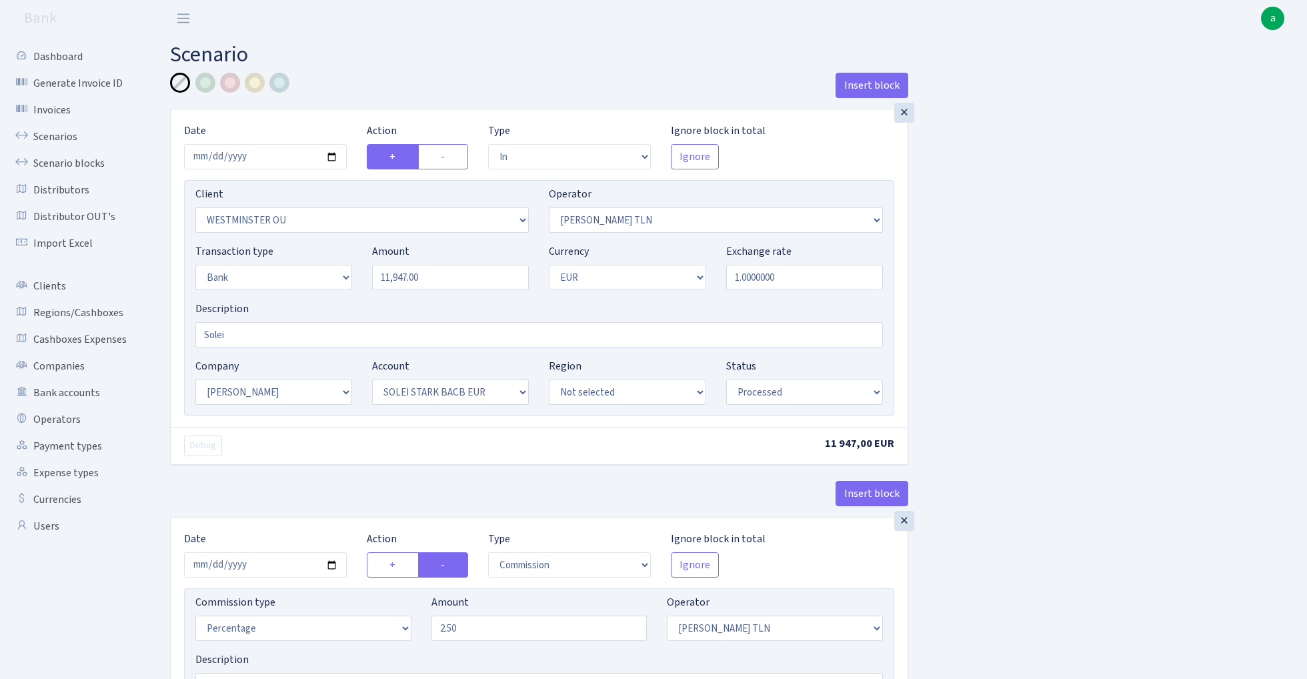
select select "2"
select select "4"
select select "processed"
select select "commission"
select select "213"
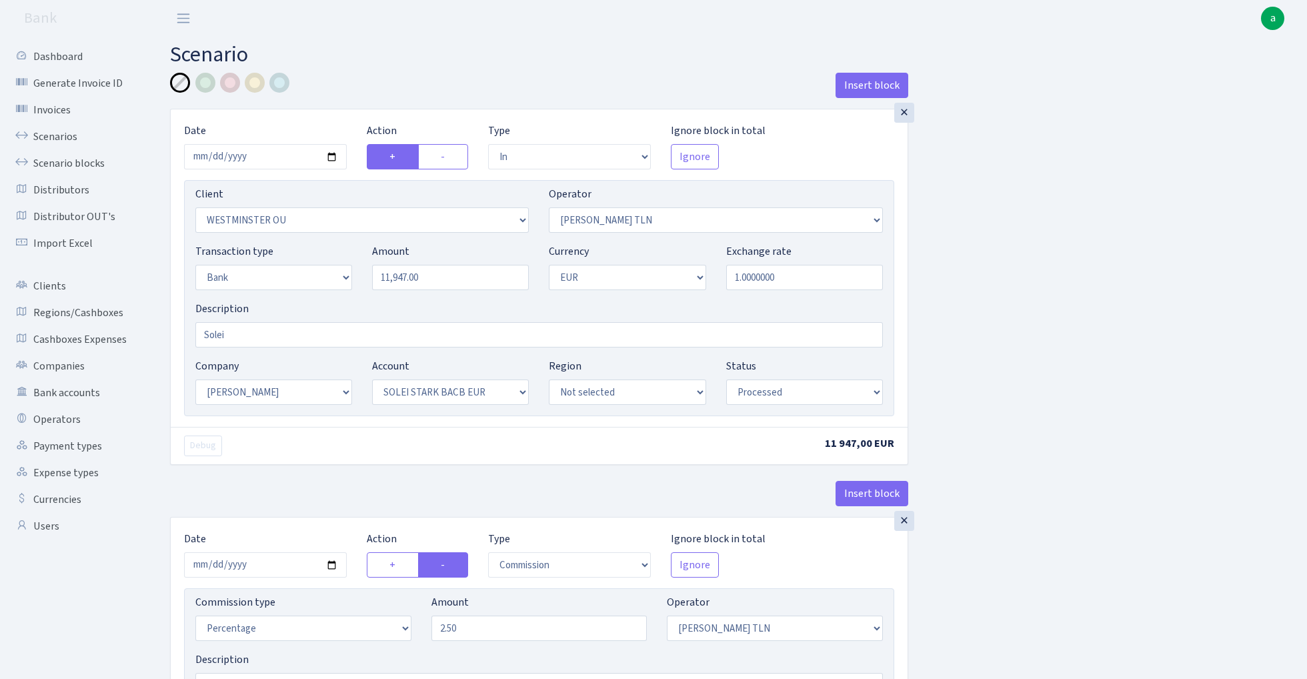
select select "processed"
select select "commission"
select select "248"
select select "processed"
click at [279, 333] on input "Solei" at bounding box center [538, 334] width 687 height 25
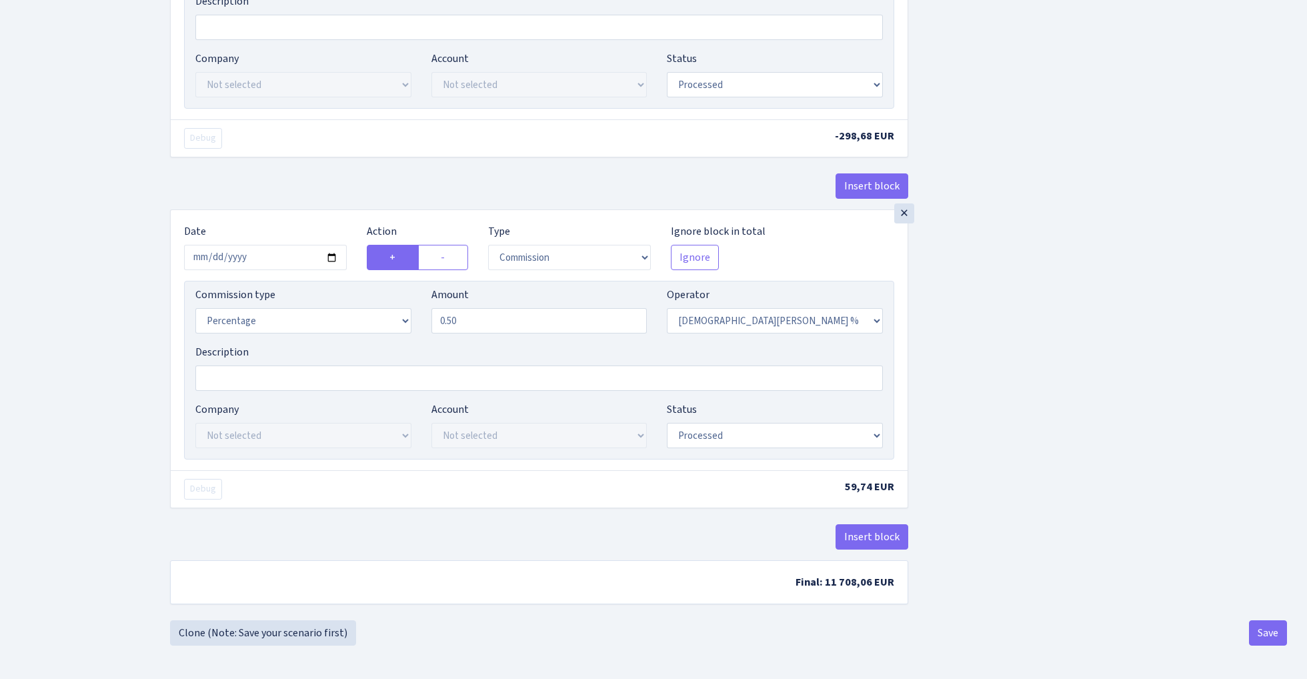
scroll to position [664, 0]
type input "Solei Stark"
click at [1266, 628] on button "Save" at bounding box center [1268, 632] width 38 height 25
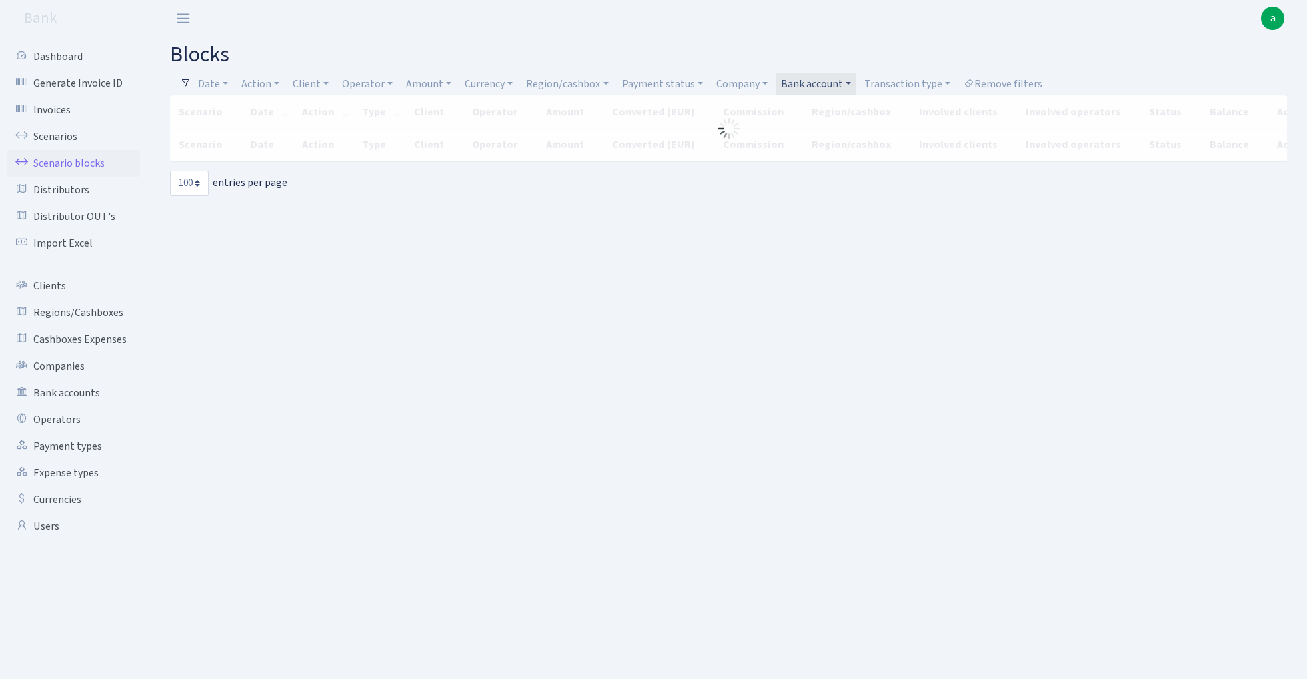
select select "100"
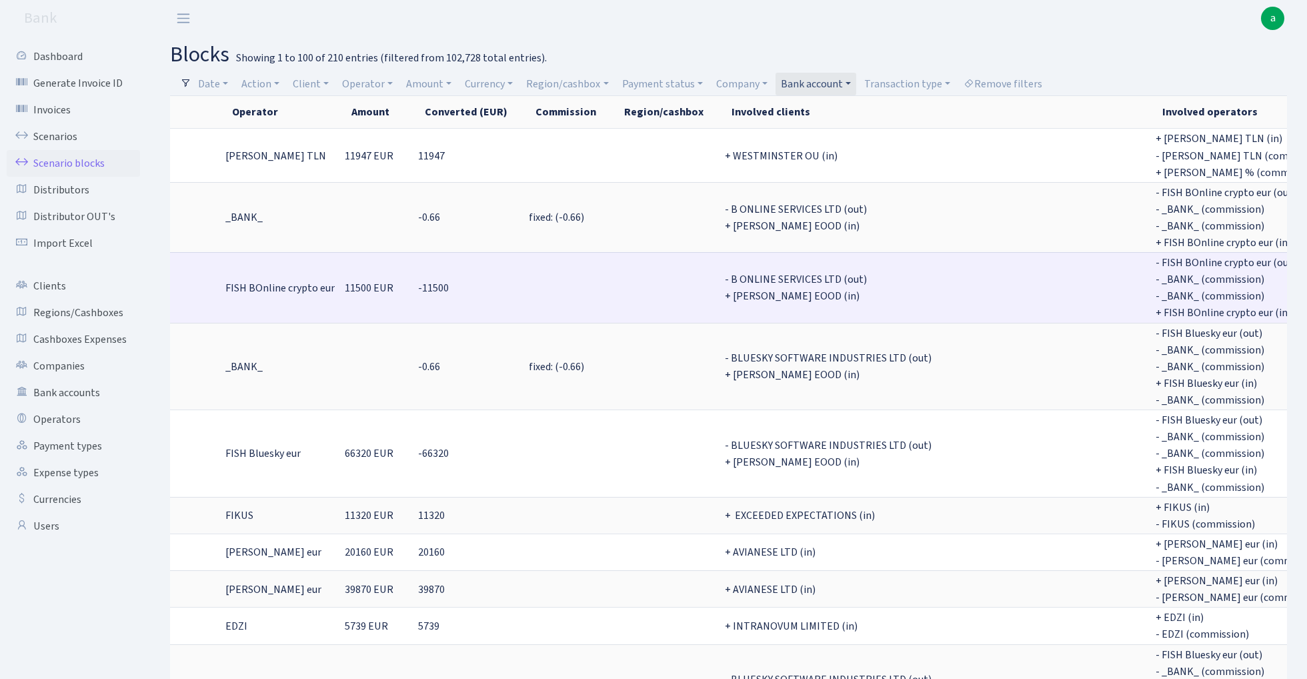
scroll to position [0, 856]
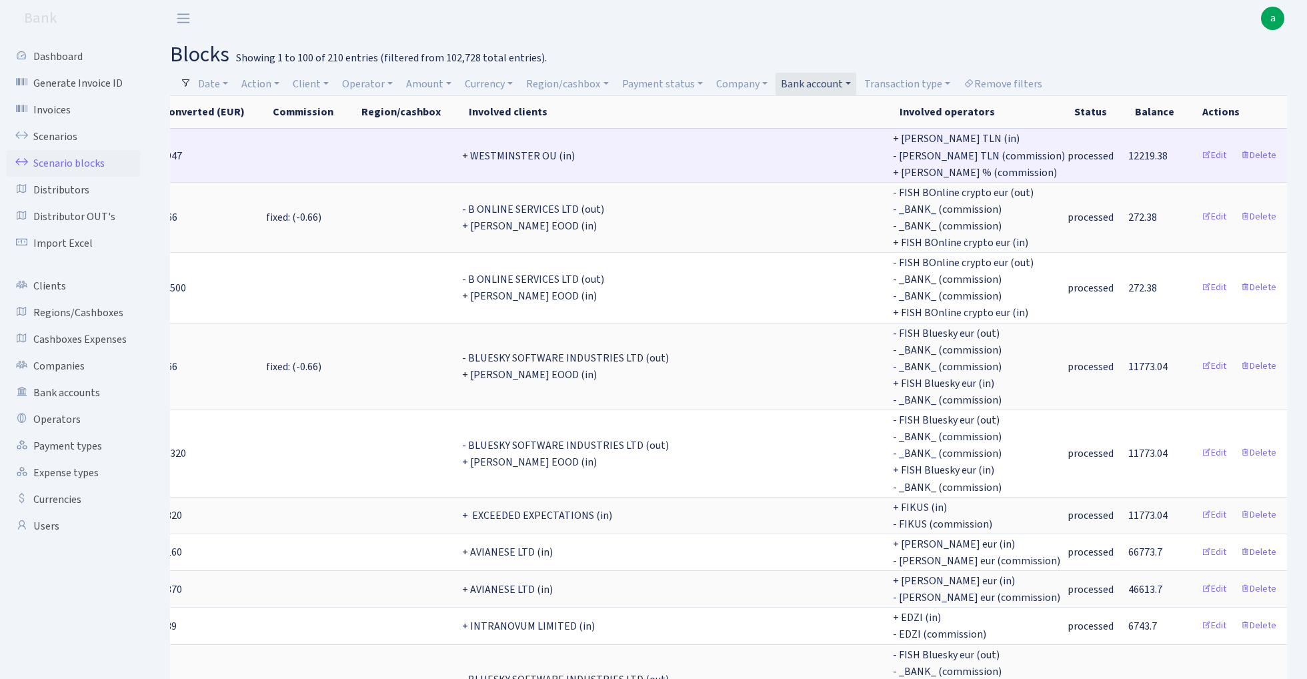
click at [1137, 155] on span "12219.38" at bounding box center [1147, 156] width 39 height 15
copy span "12219.38"
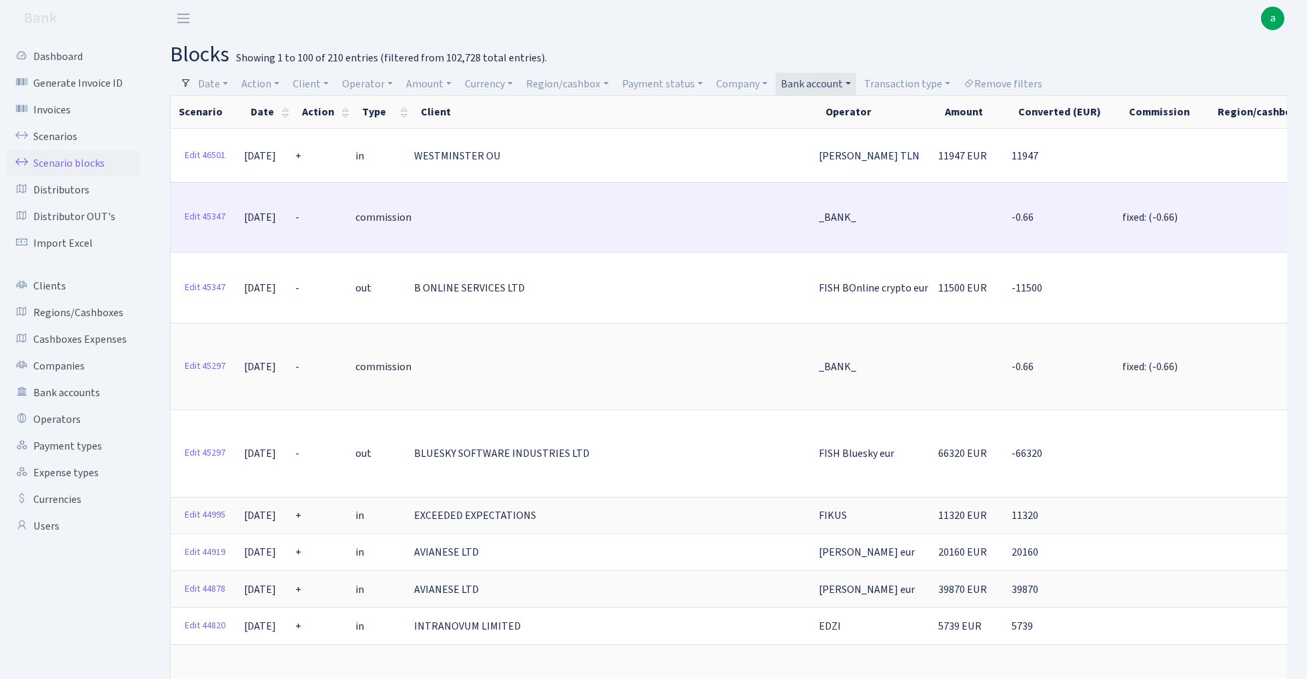
scroll to position [0, 0]
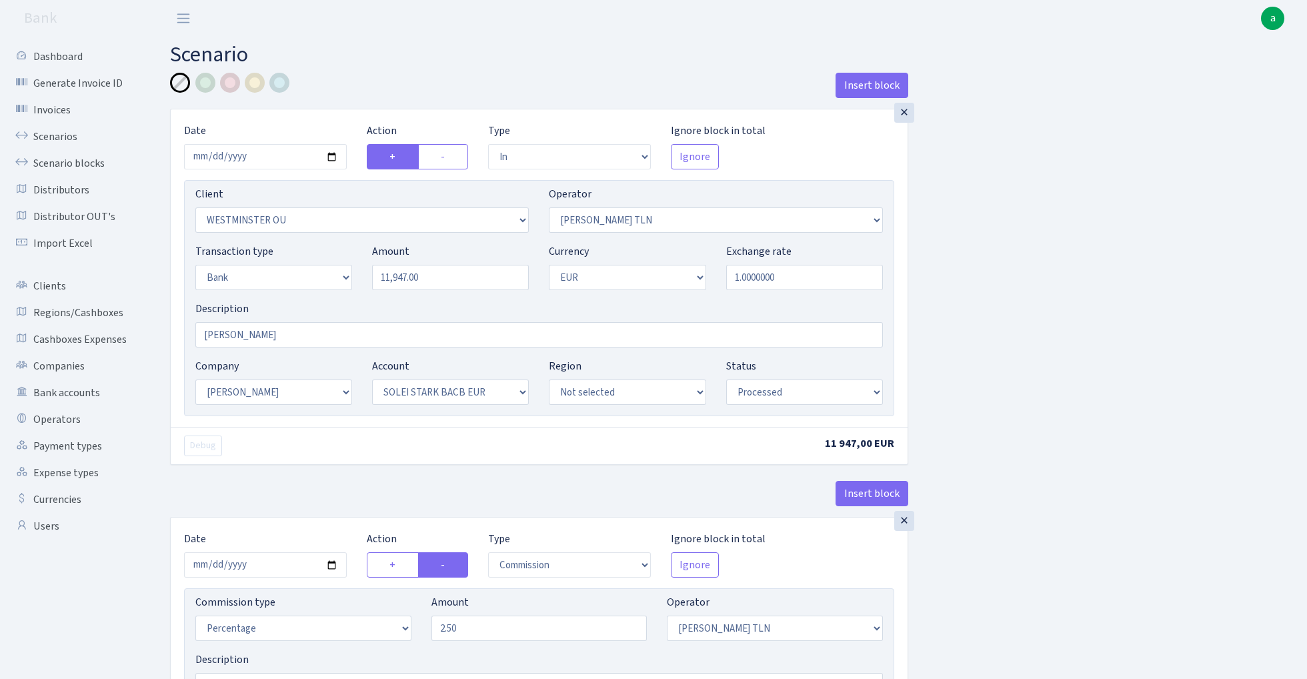
select select "in"
select select "2640"
select select "213"
select select "2"
select select "1"
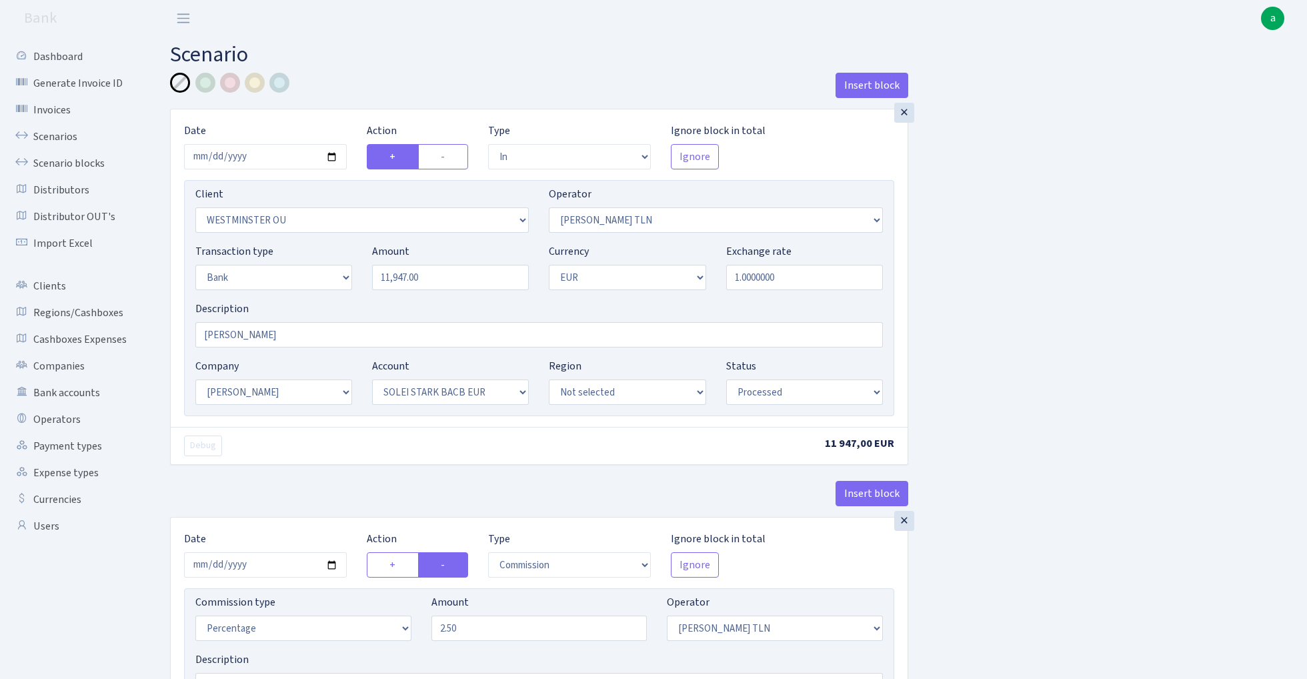
select select "2"
select select "4"
select select "processed"
select select "commission"
select select "213"
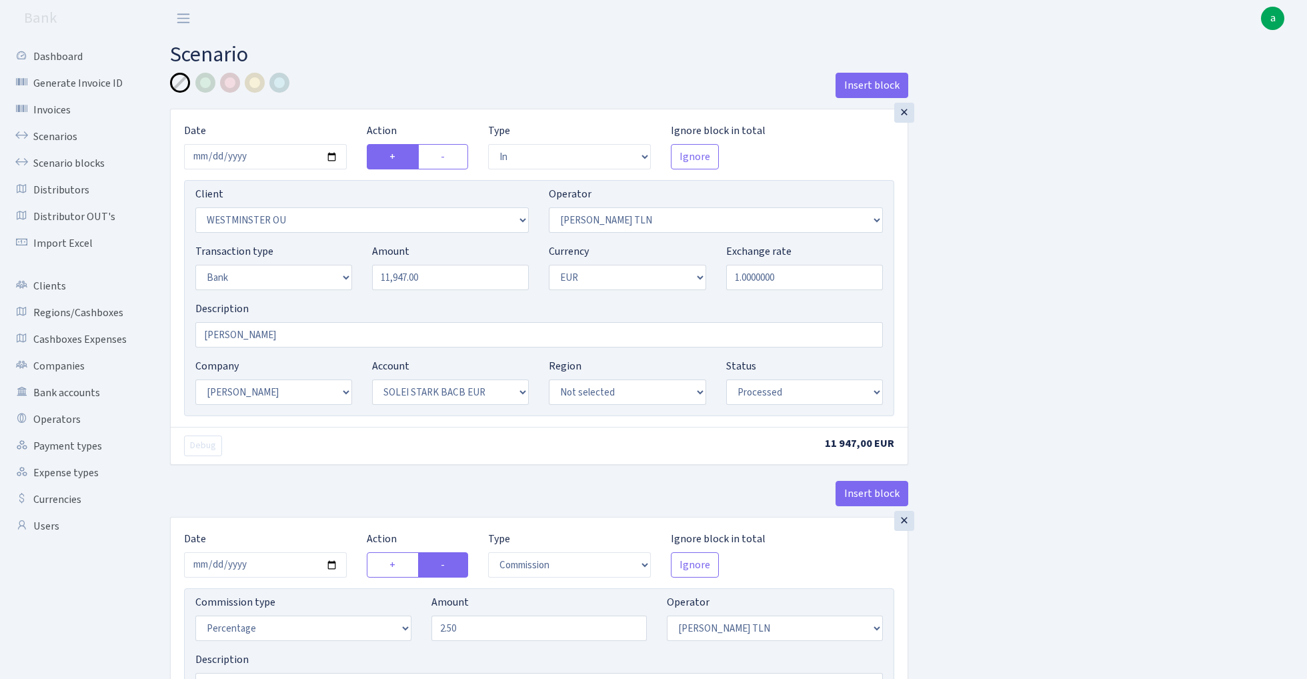
select select "processed"
select select "commission"
select select "248"
select select "processed"
click at [61, 136] on link "Scenarios" at bounding box center [73, 136] width 133 height 27
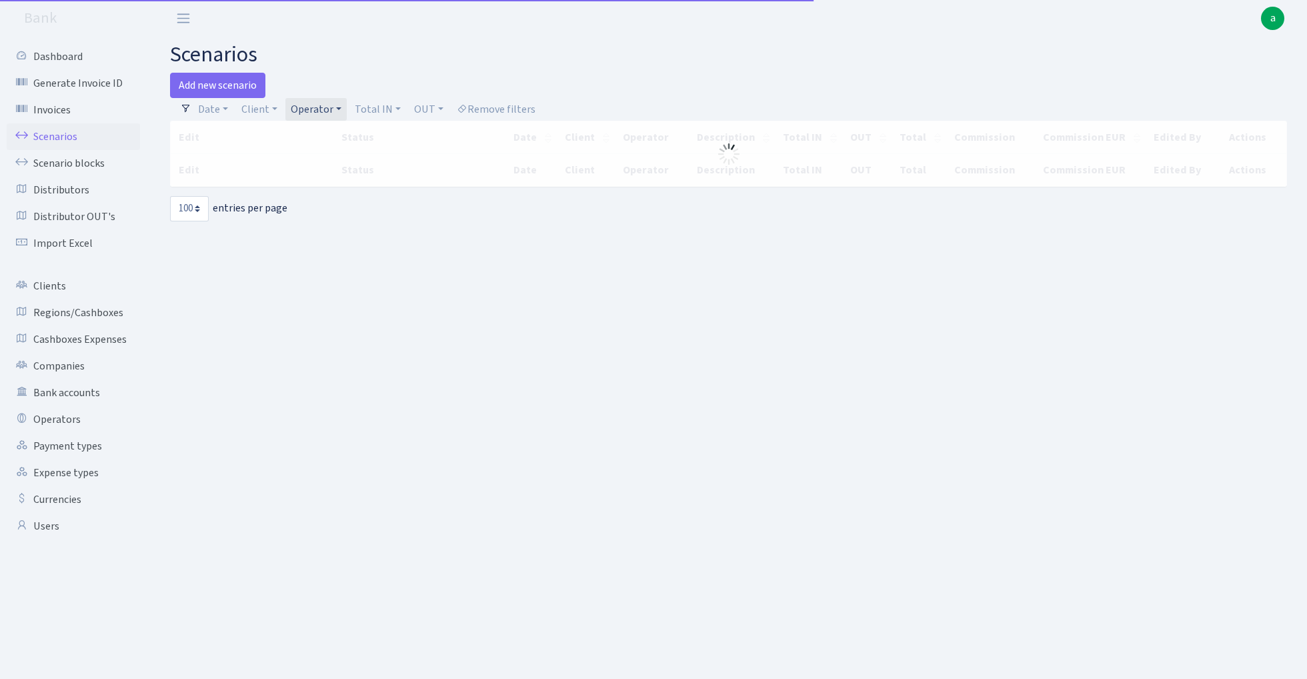
select select "100"
click at [206, 105] on link "Date" at bounding box center [213, 109] width 41 height 23
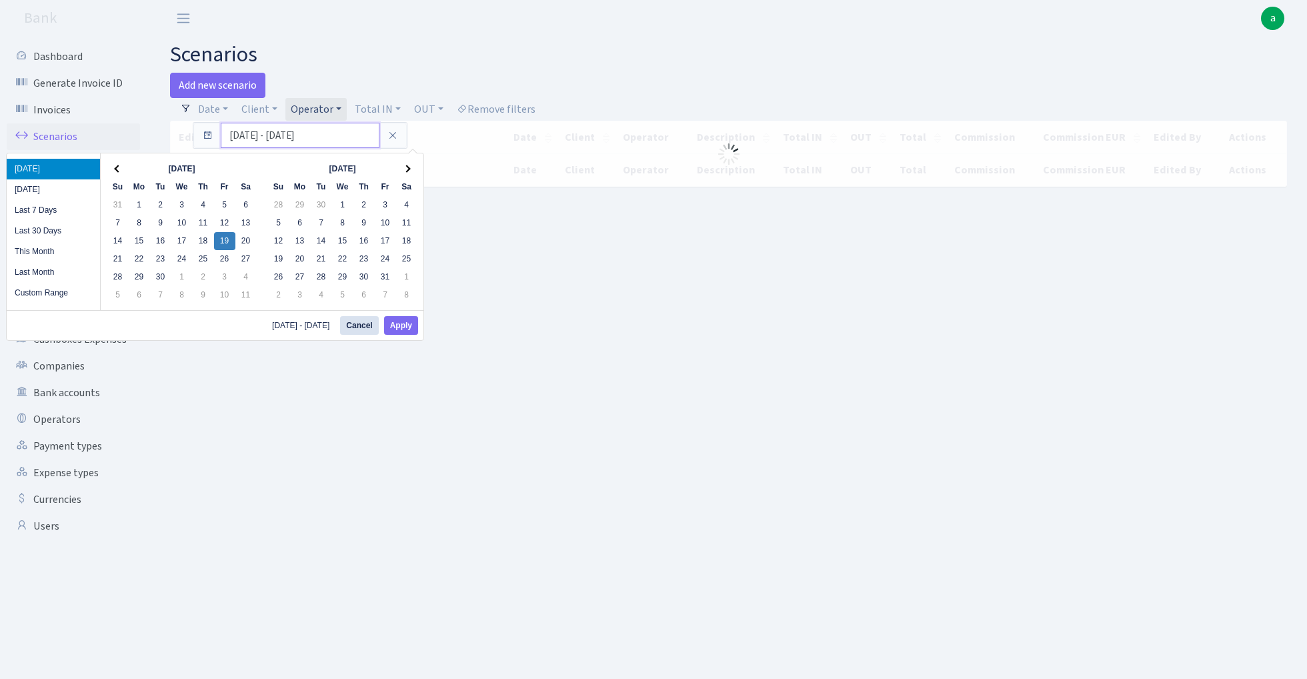
click at [237, 139] on input "19.09.2025 - 19.09.2025" at bounding box center [300, 135] width 159 height 25
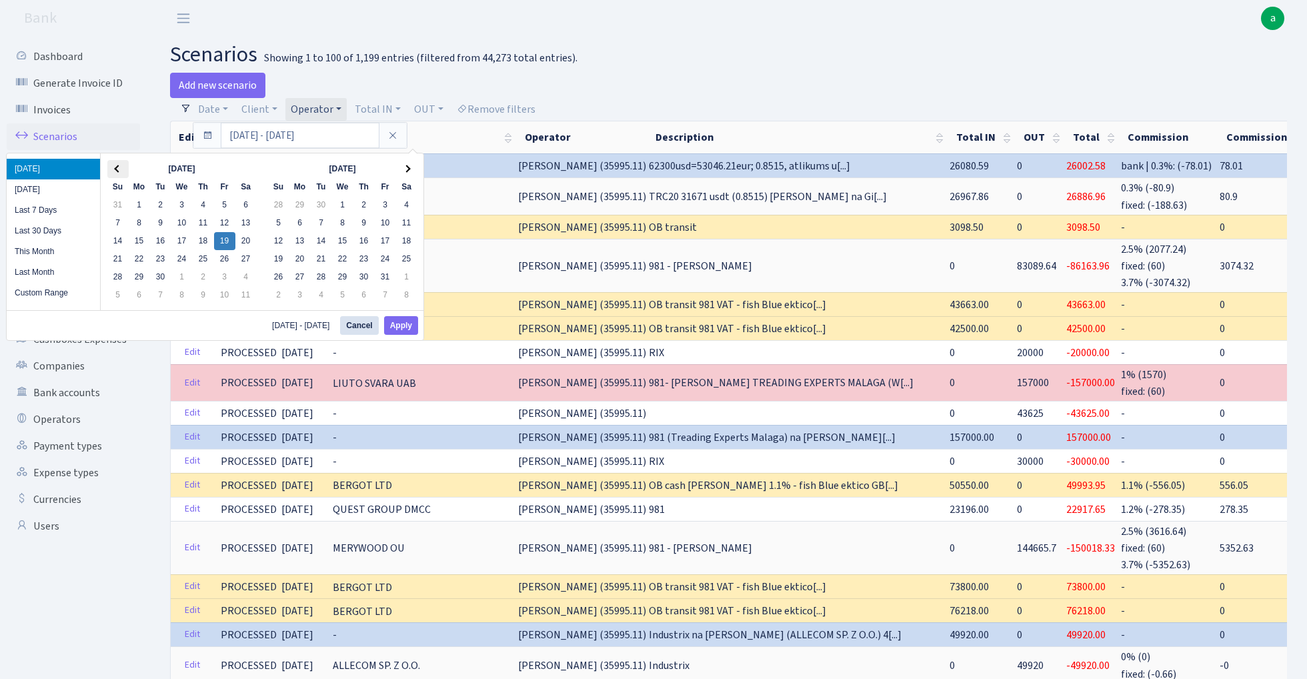
click at [116, 169] on span at bounding box center [117, 168] width 7 height 7
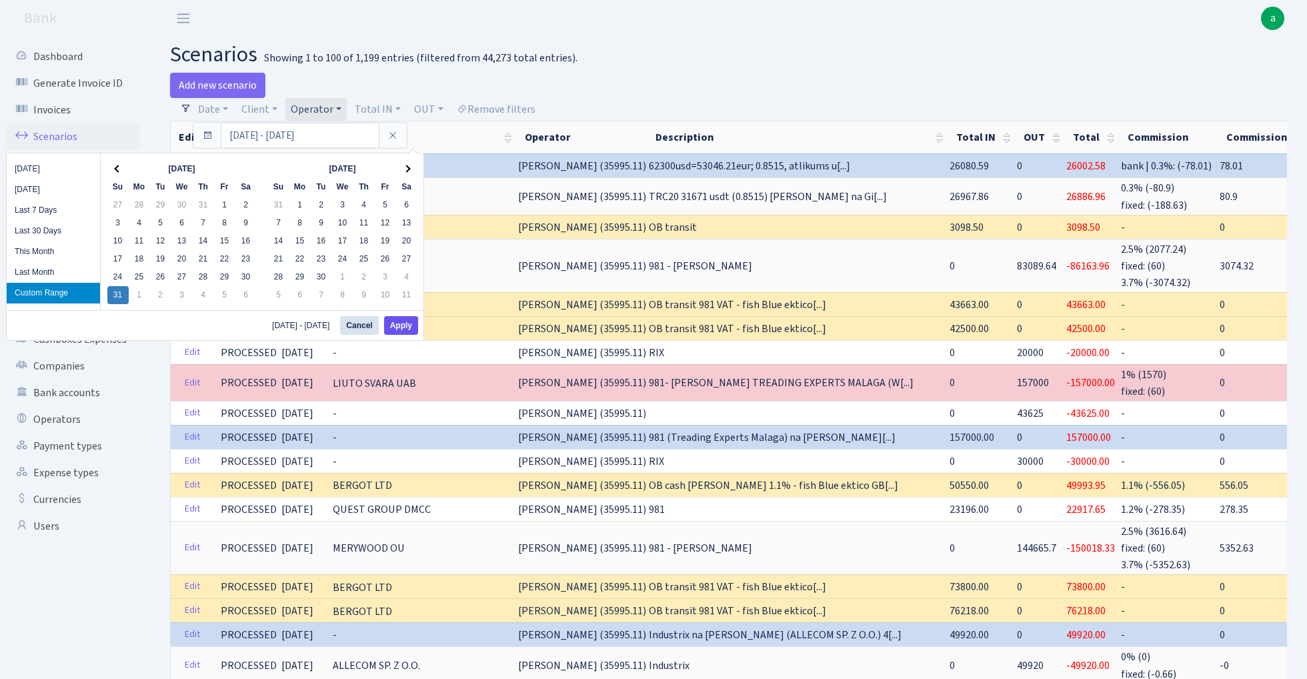
click at [409, 325] on button "Apply" at bounding box center [401, 325] width 34 height 19
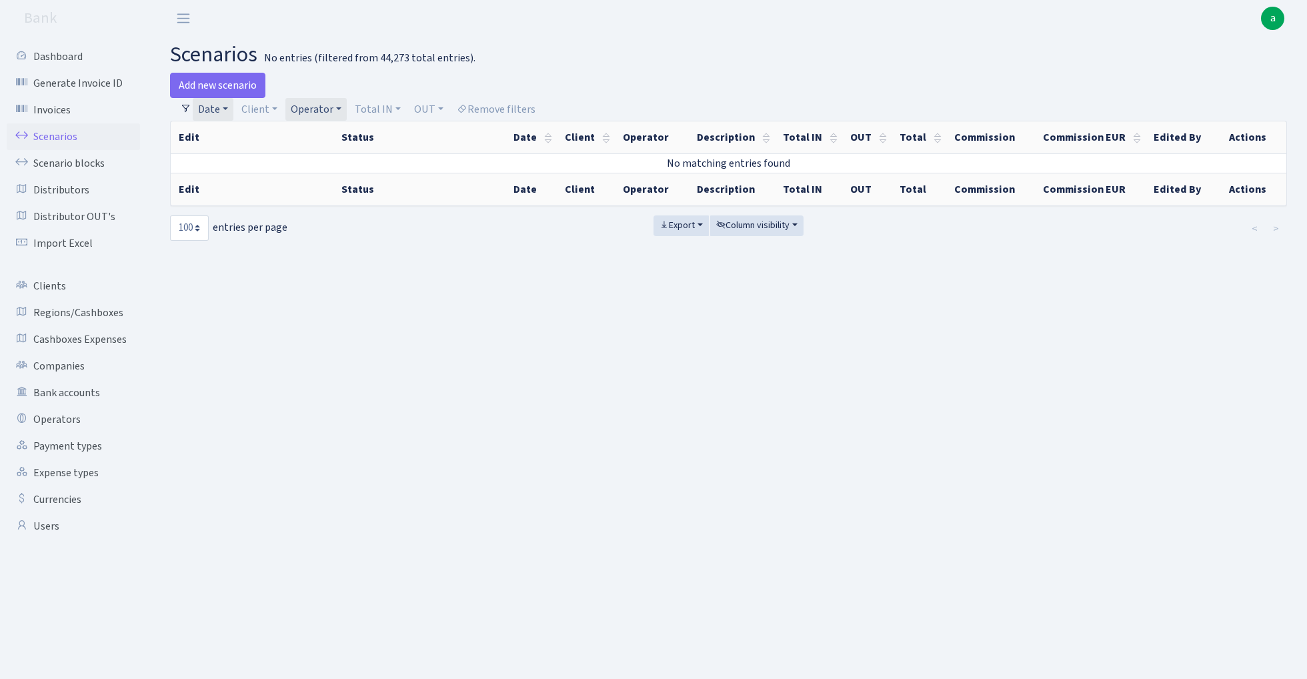
click at [323, 107] on link "Operator" at bounding box center [315, 109] width 61 height 23
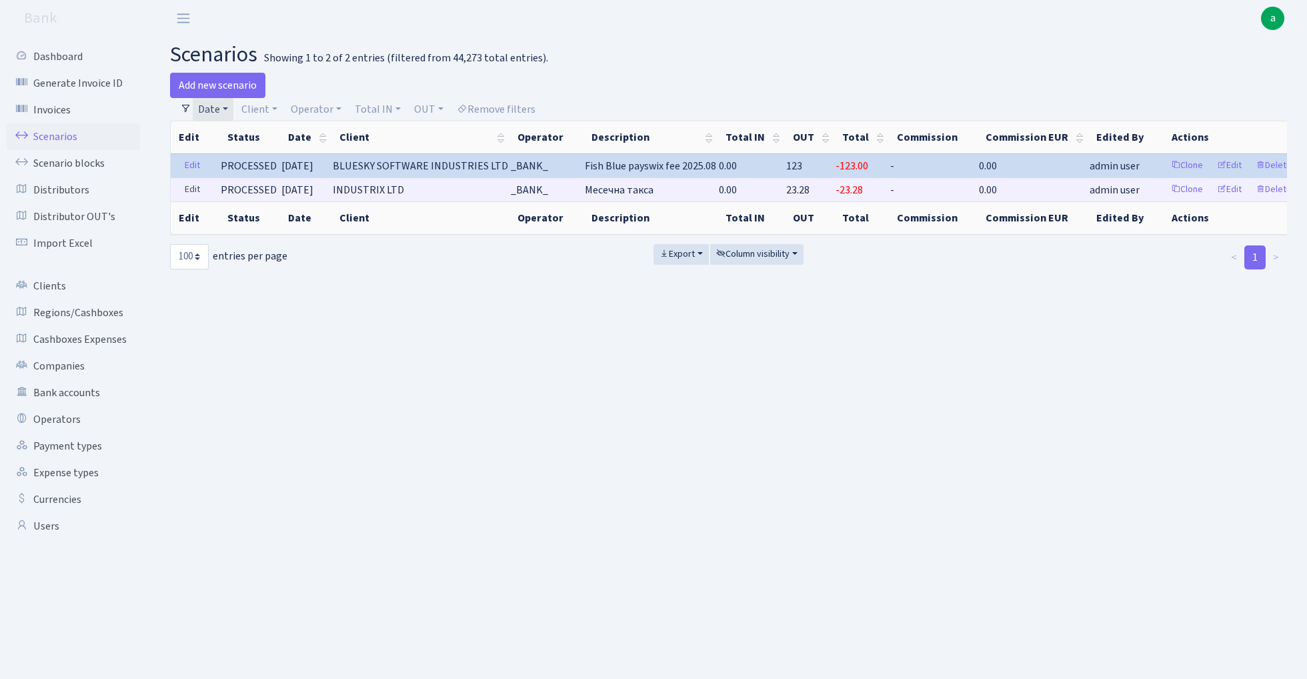
click at [195, 191] on link "Edit" at bounding box center [192, 189] width 27 height 21
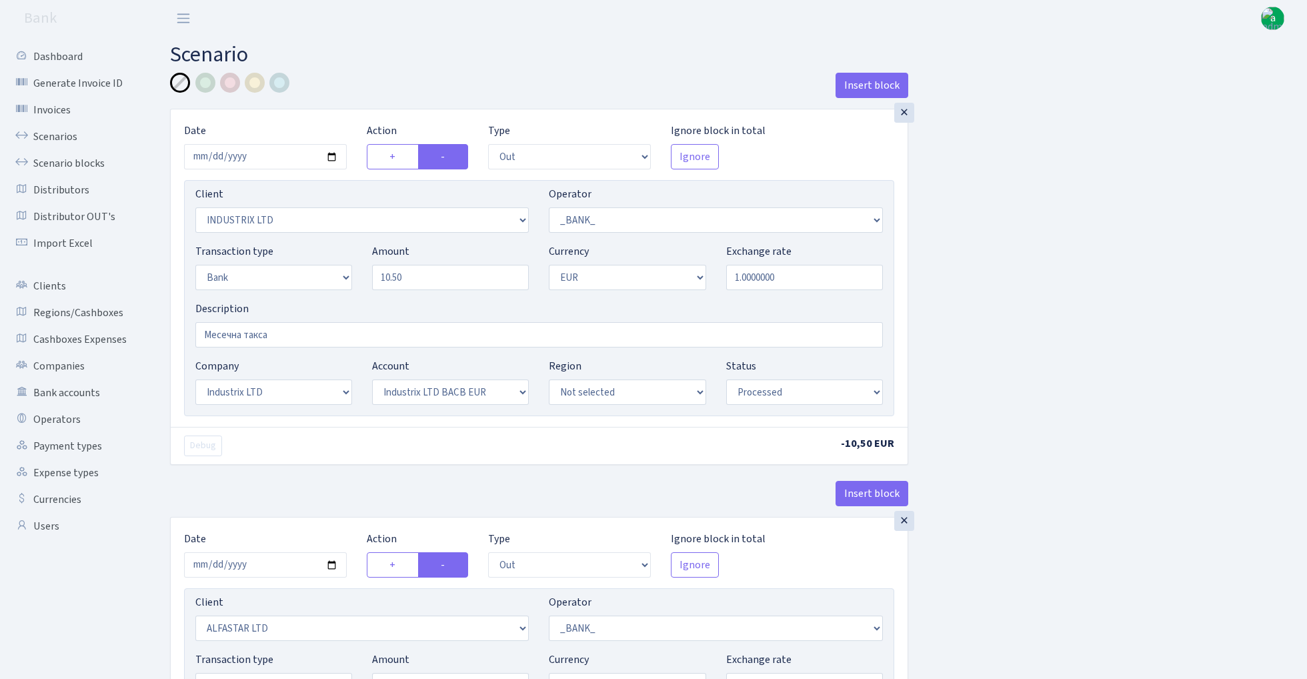
select select "out"
select select "3231"
select select "1"
select select "2"
select select "1"
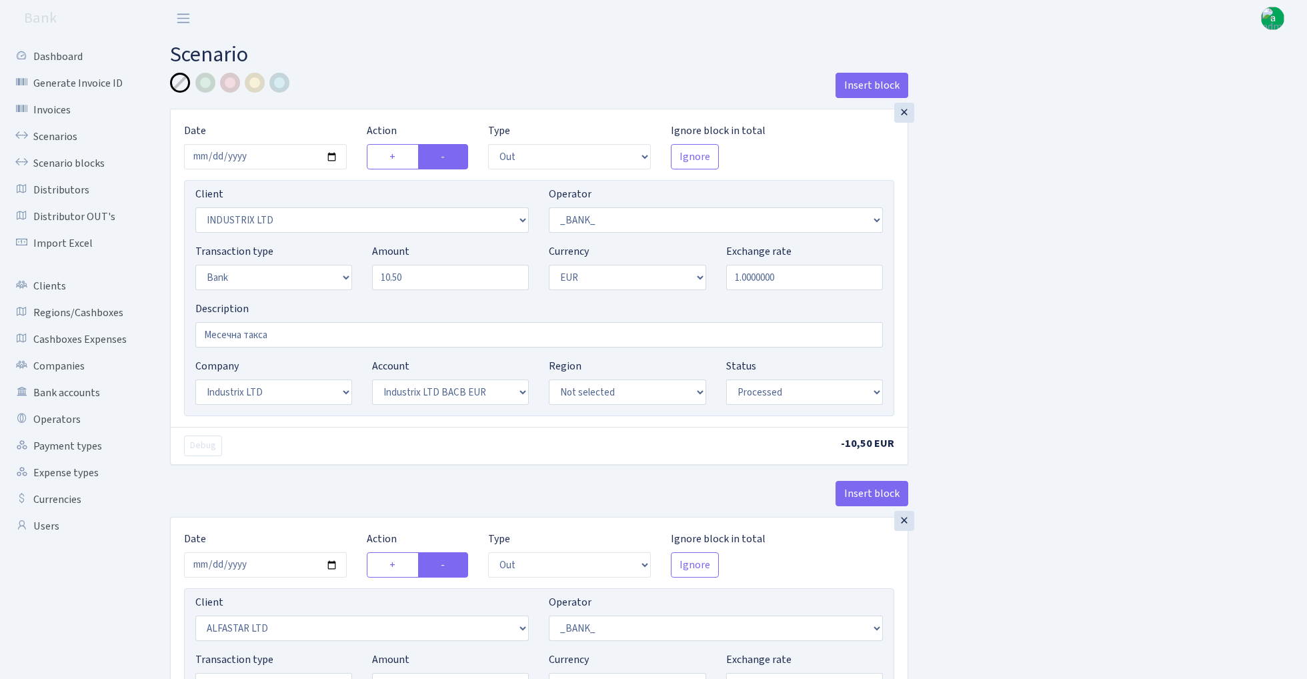
select select "17"
select select "41"
select select "processed"
select select "out"
select select "3235"
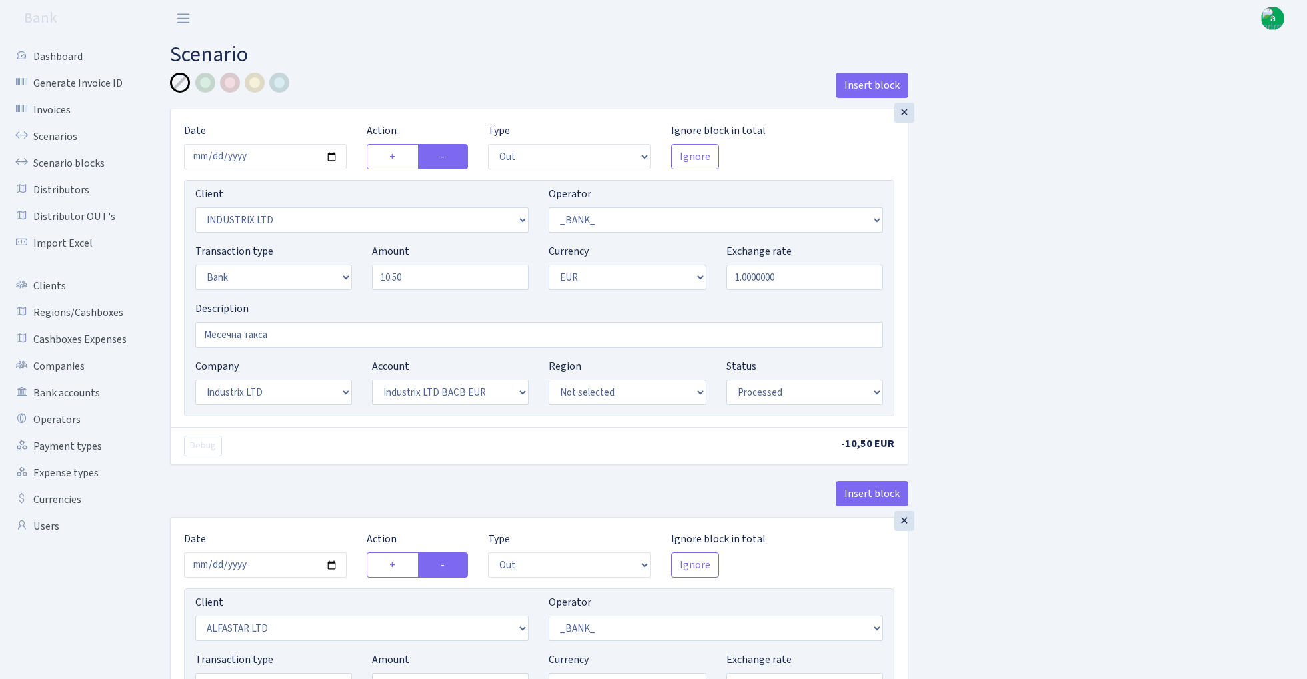
select select "1"
select select "2"
select select "1"
select select "14"
select select "42"
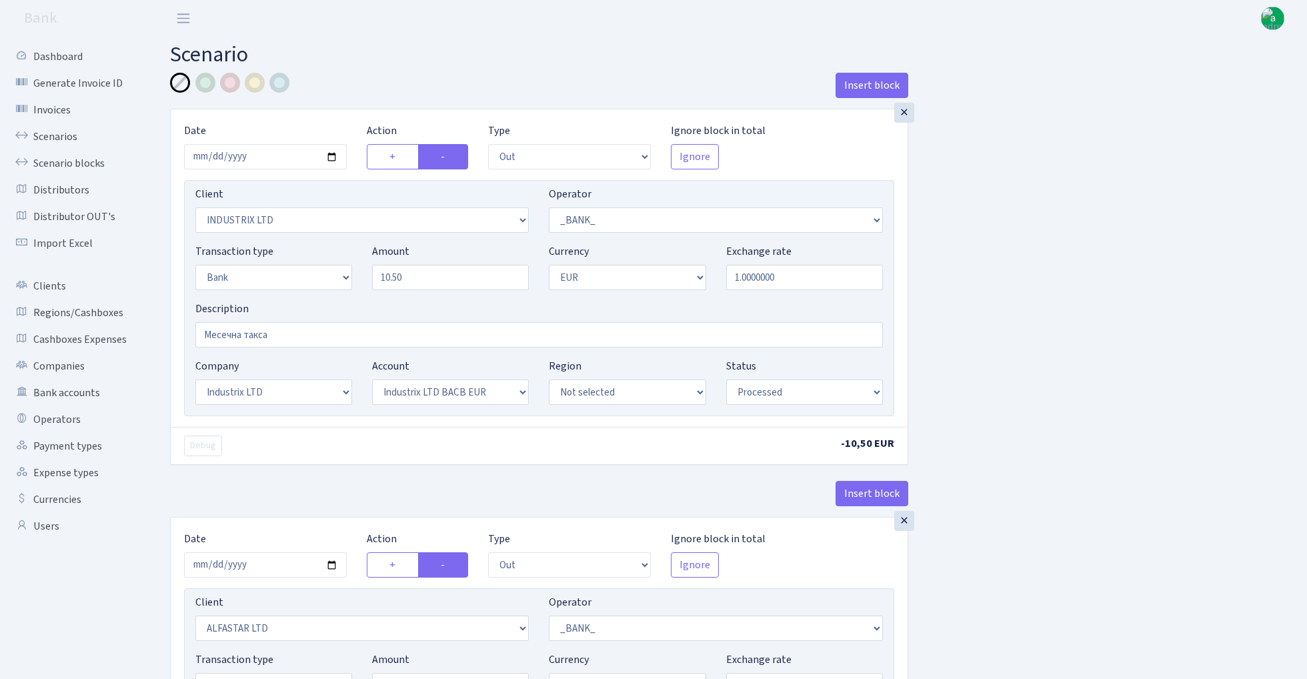
select select "processed"
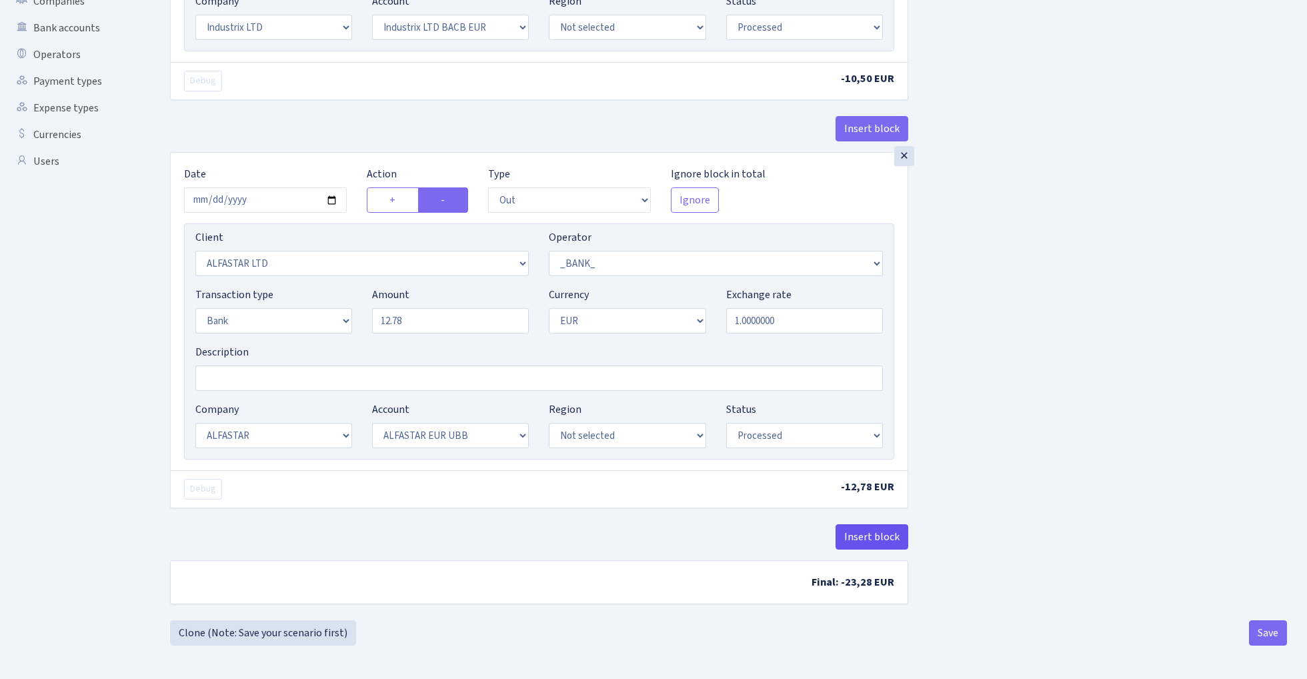
scroll to position [369, 0]
click at [873, 540] on button "Insert block" at bounding box center [871, 536] width 73 height 25
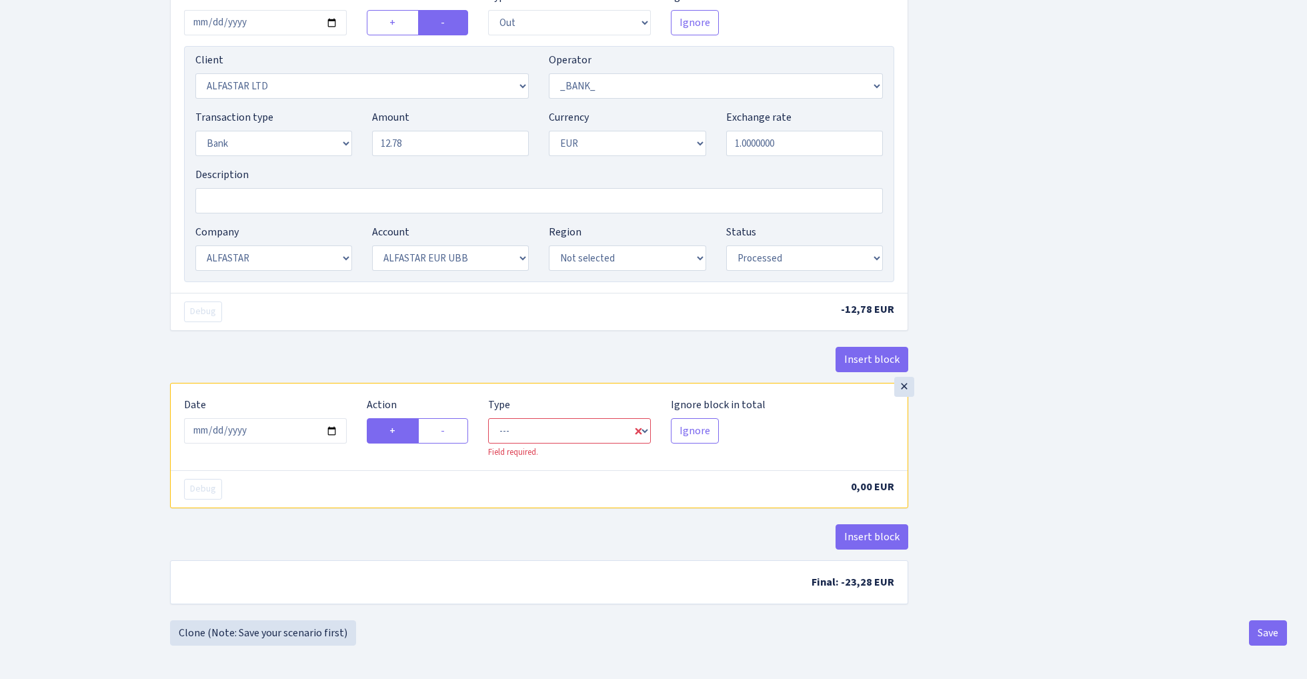
scroll to position [545, 0]
click at [267, 429] on input "2025-09-19" at bounding box center [265, 430] width 163 height 25
type input "[DATE]"
click at [331, 347] on div "Insert block" at bounding box center [539, 365] width 738 height 36
click at [456, 431] on label "-" at bounding box center [443, 430] width 50 height 25
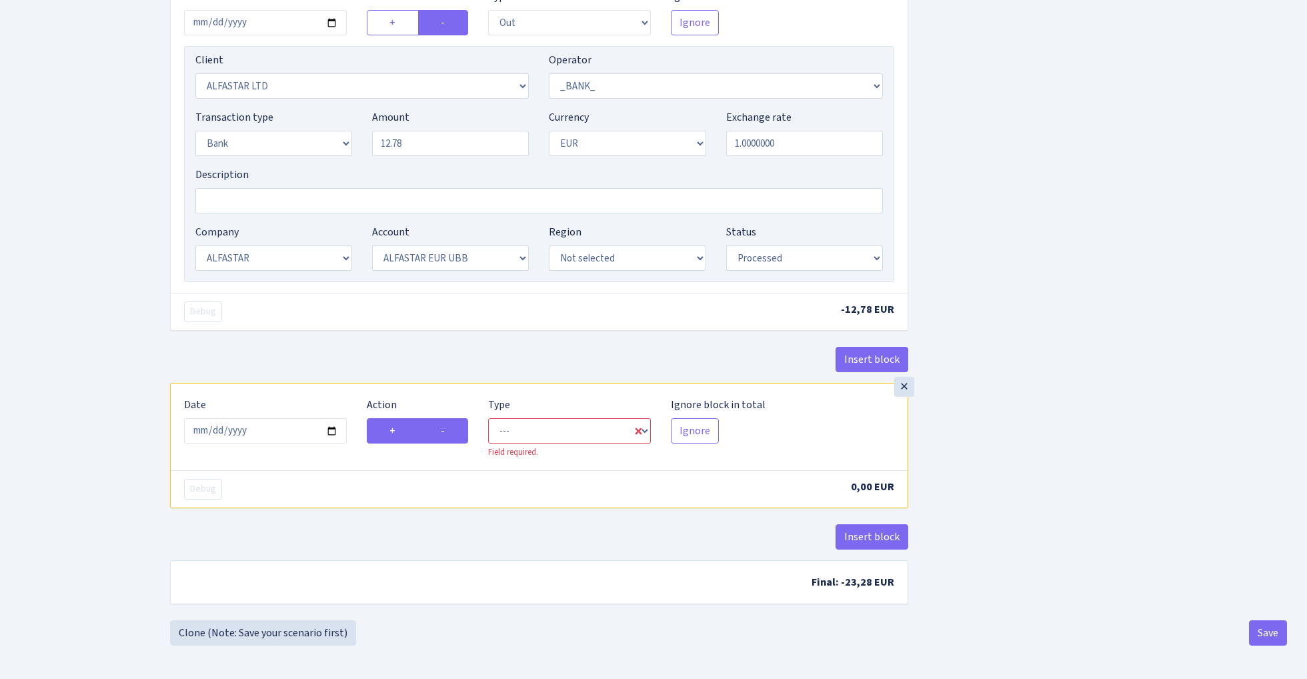
click at [449, 431] on input "-" at bounding box center [445, 427] width 9 height 9
radio input "true"
radio input "false"
select select "out"
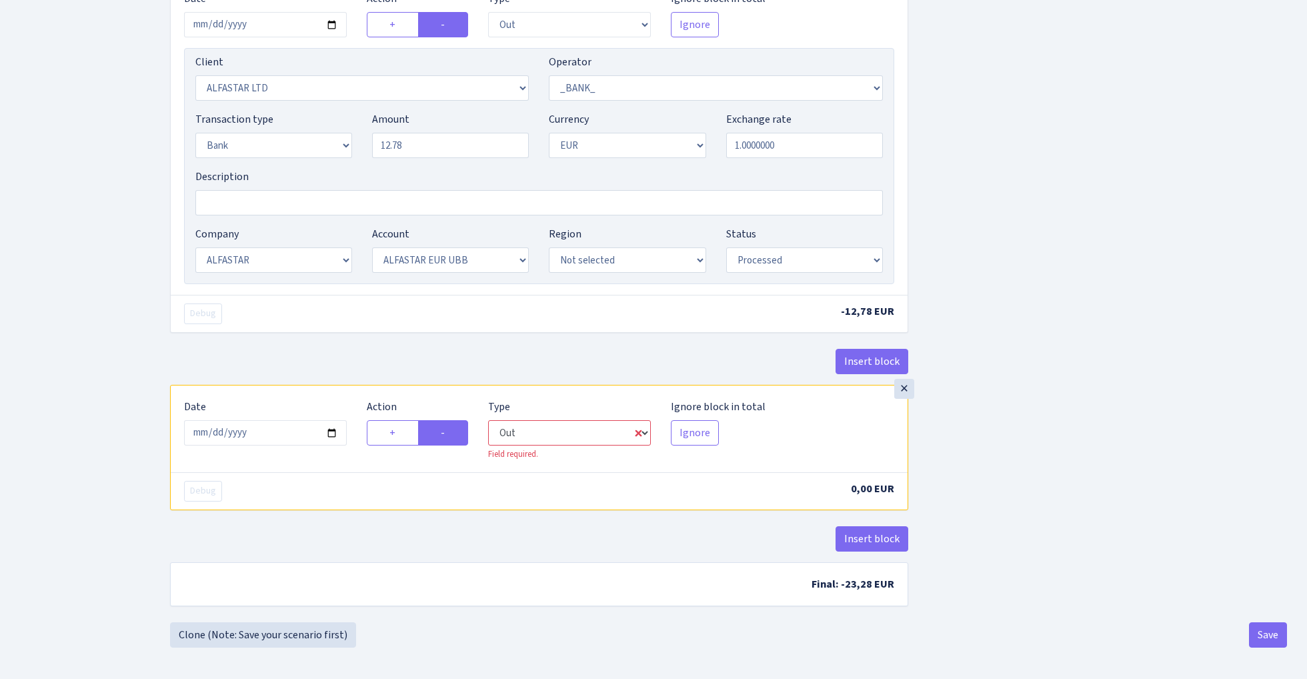
select select "3235"
select select "1"
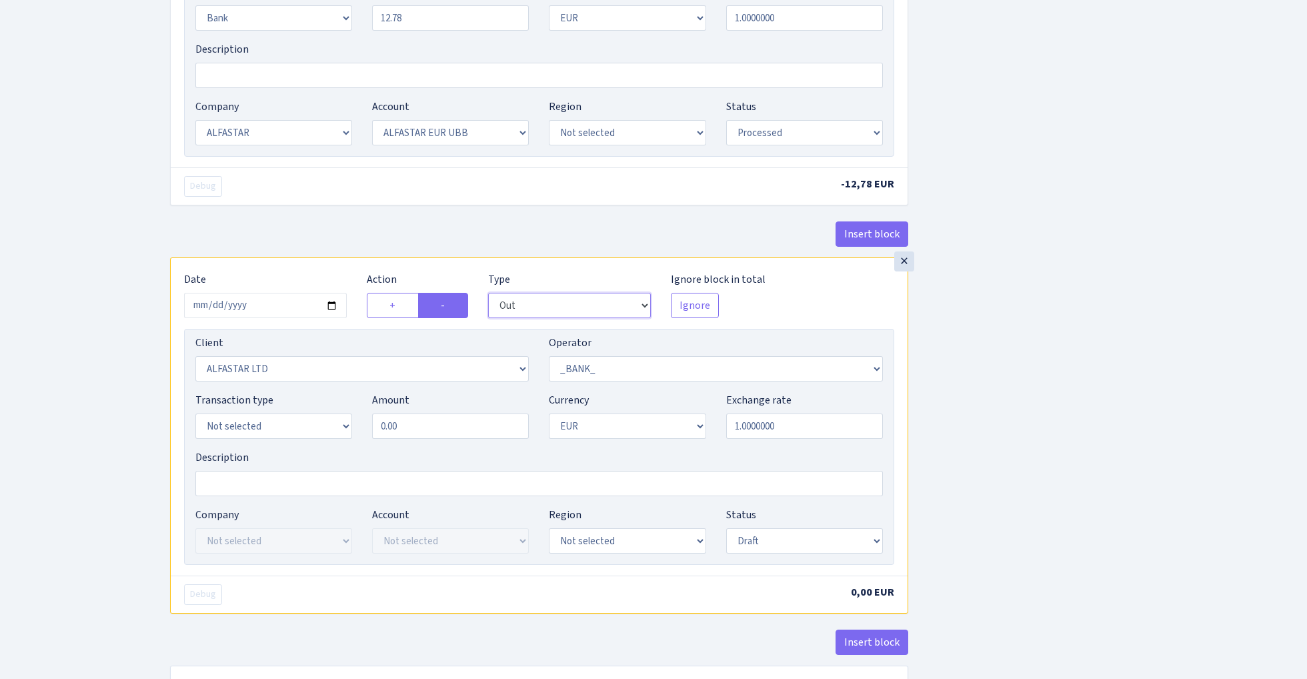
scroll to position [673, 0]
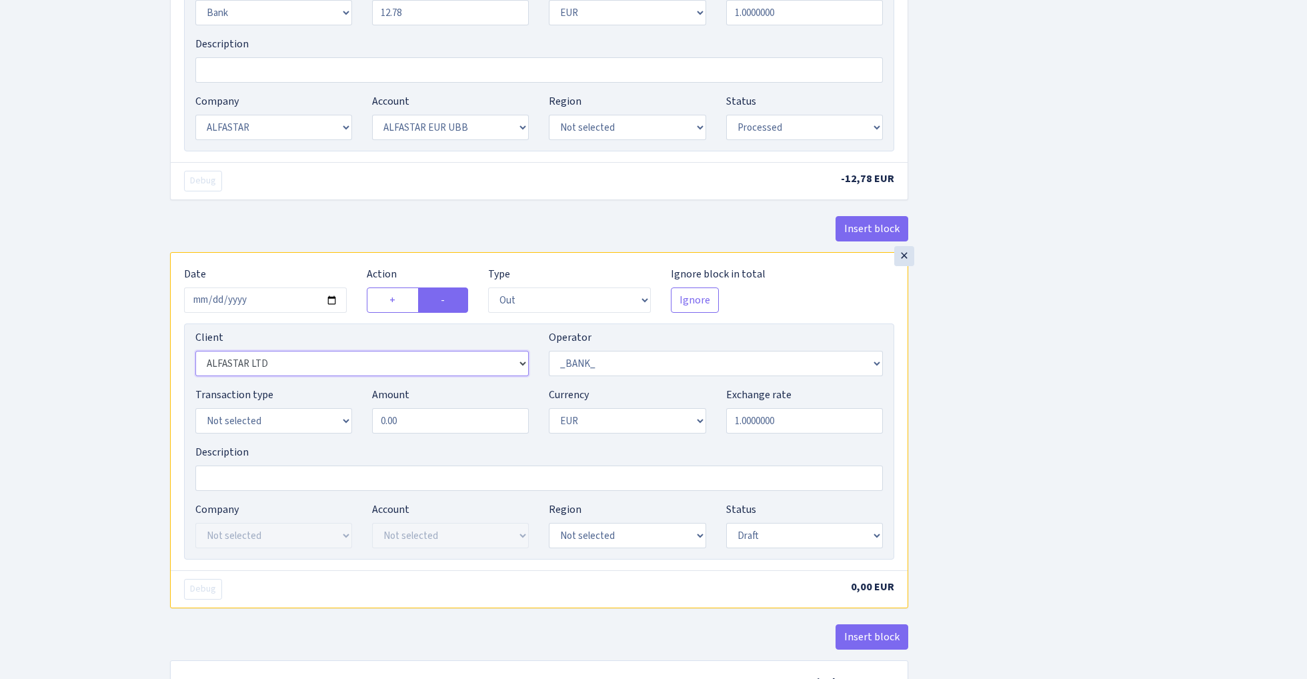
select select "1906"
select select "2"
select select "4"
click at [452, 423] on input "0.00" at bounding box center [450, 420] width 157 height 25
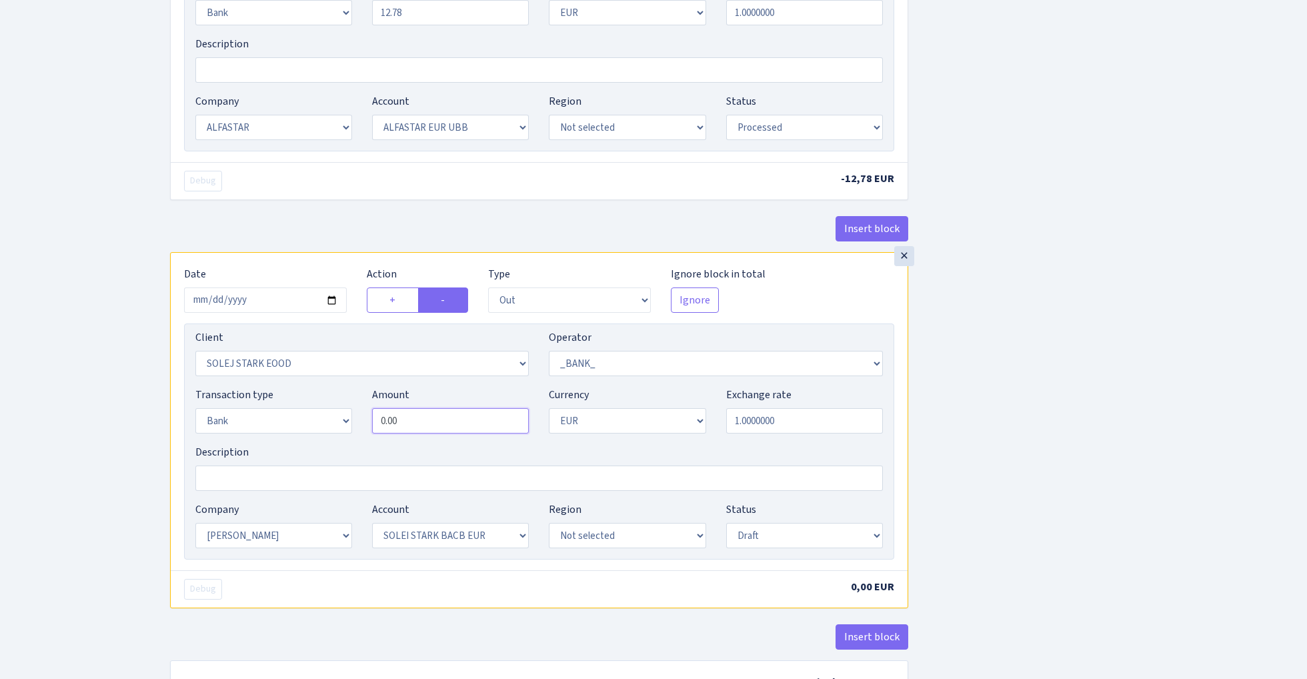
click at [452, 423] on input "0.00" at bounding box center [450, 420] width 157 height 25
type input "21.22"
click at [1032, 294] on div "Insert block × Date 2025-08-31 Action + - Type --- In Out Commission Field requ…" at bounding box center [728, 60] width 1137 height 1320
select select "processed"
click at [1014, 377] on div "Insert block × Date 2025-08-31 Action + - Type --- In Out Commission Field requ…" at bounding box center [728, 60] width 1137 height 1320
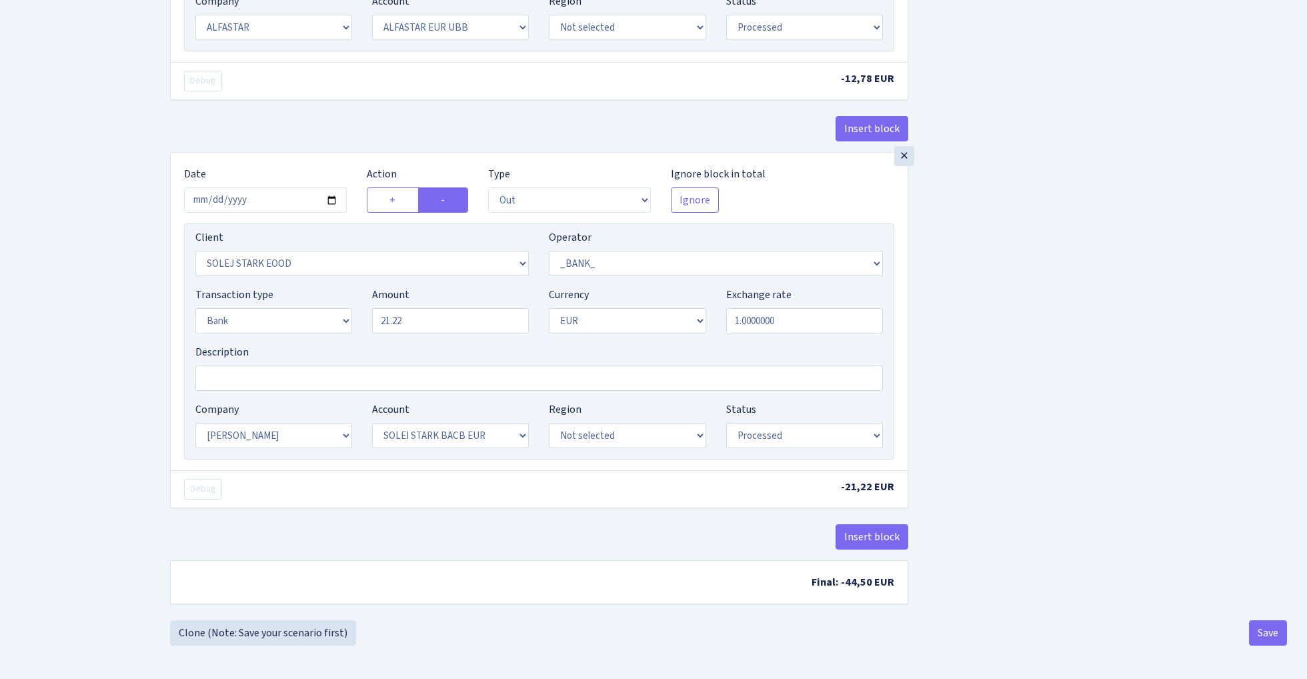
scroll to position [779, 0]
click at [1266, 632] on button "Save" at bounding box center [1268, 632] width 38 height 25
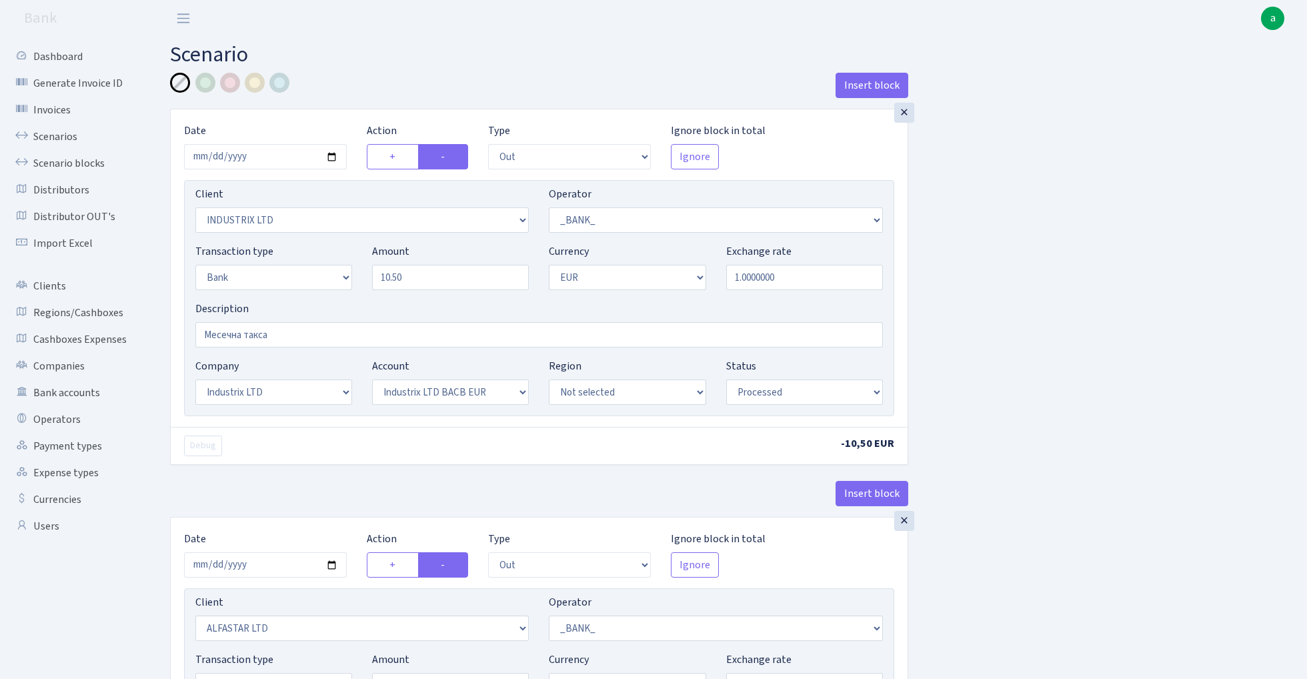
select select "out"
select select "3231"
select select "1"
select select "2"
select select "1"
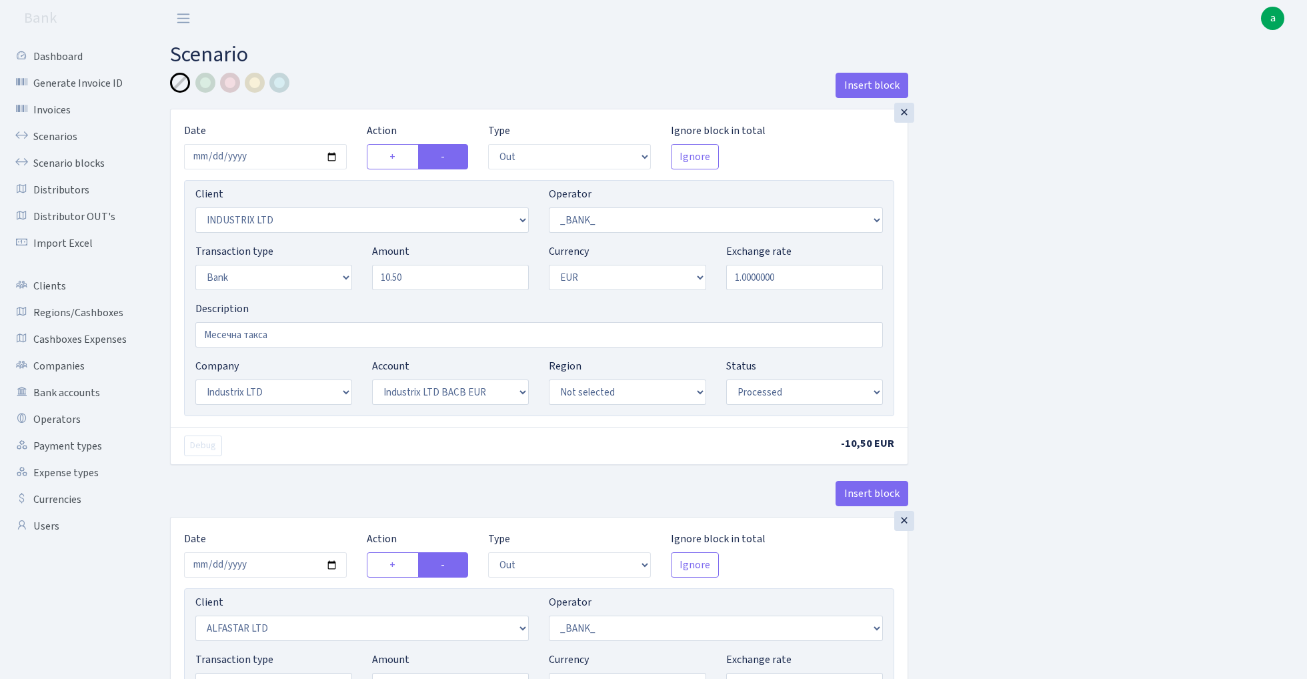
select select "17"
select select "41"
select select "processed"
select select "out"
select select "3235"
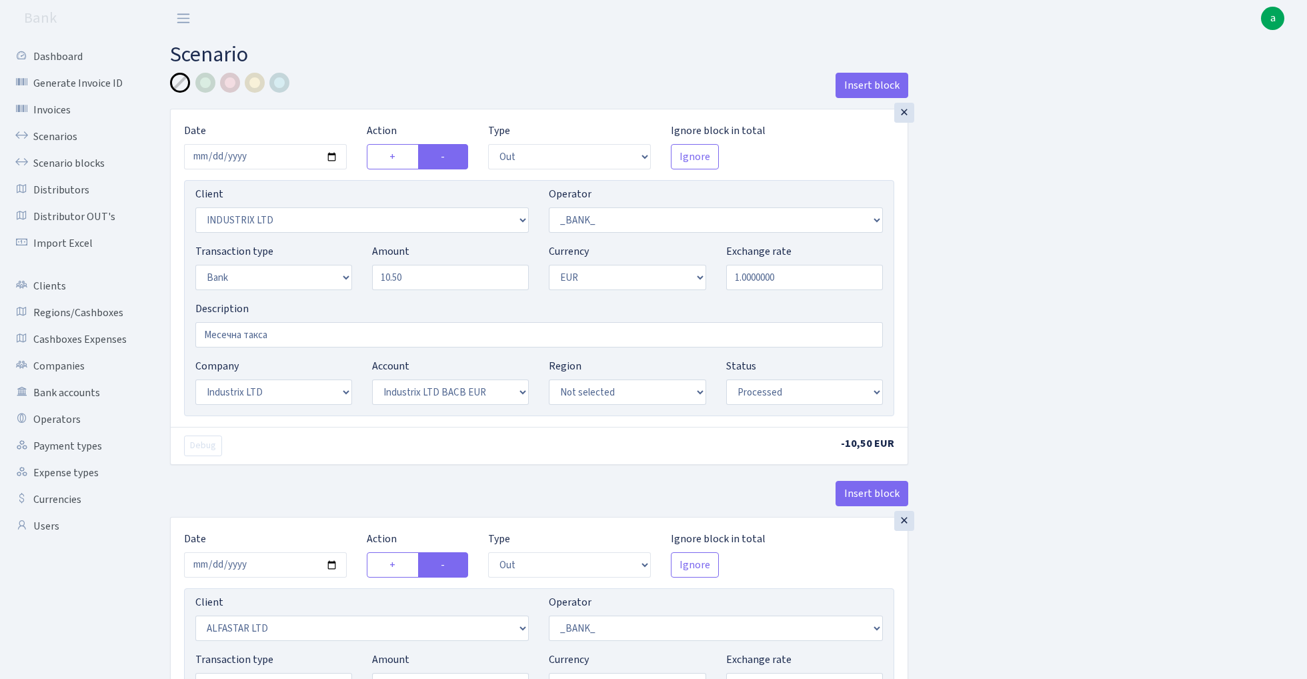
select select "1"
select select "2"
select select "1"
select select "14"
select select "42"
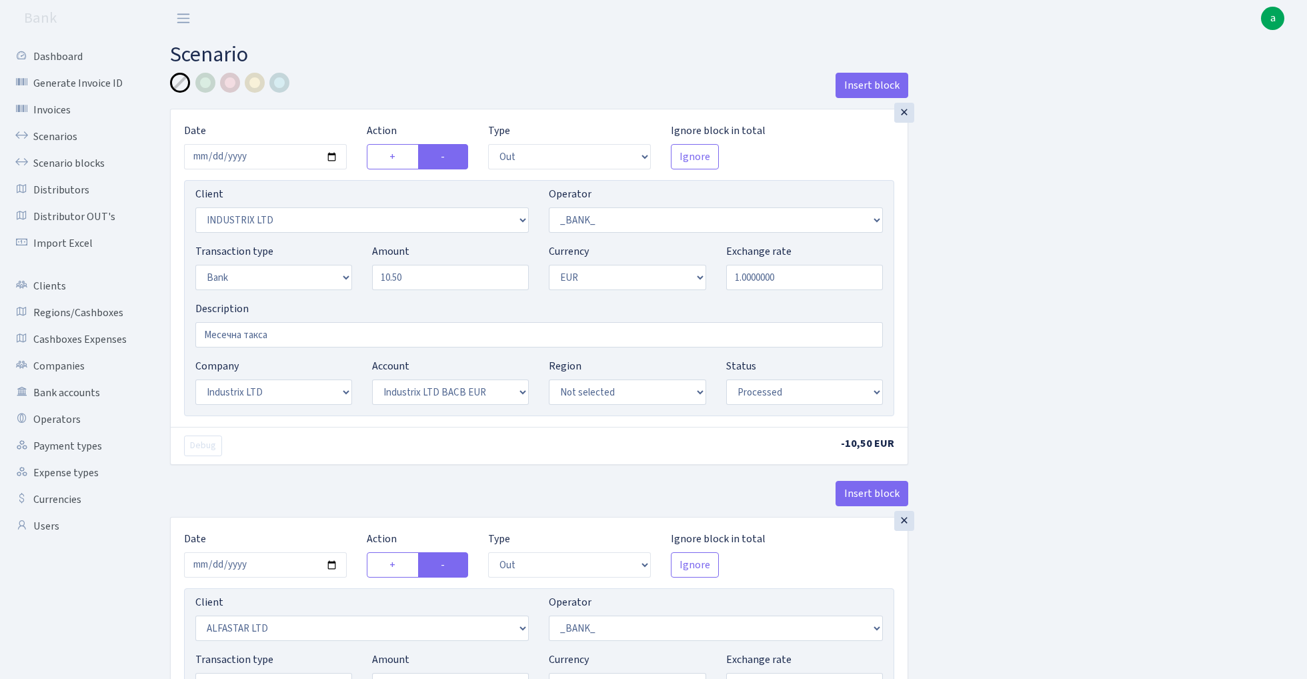
select select "processed"
select select "out"
select select "1906"
select select "1"
select select "2"
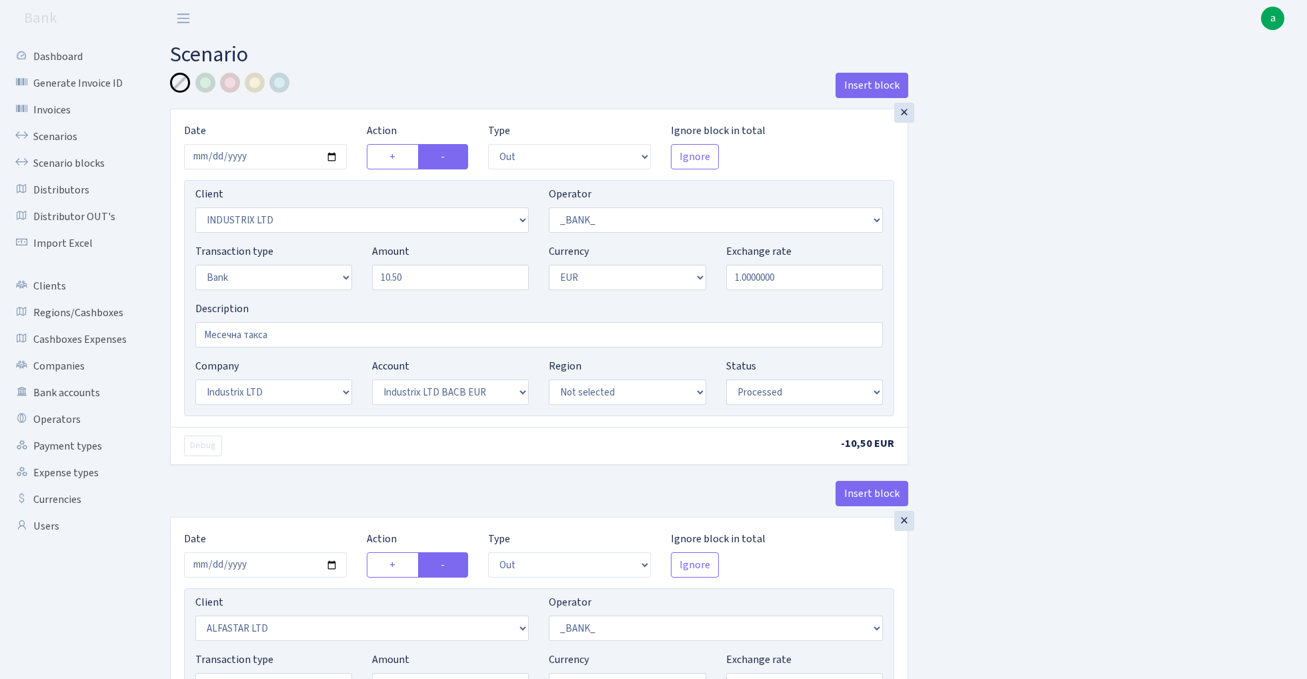
select select "1"
select select "2"
select select "4"
select select "processed"
click at [47, 131] on link "Scenarios" at bounding box center [73, 136] width 133 height 27
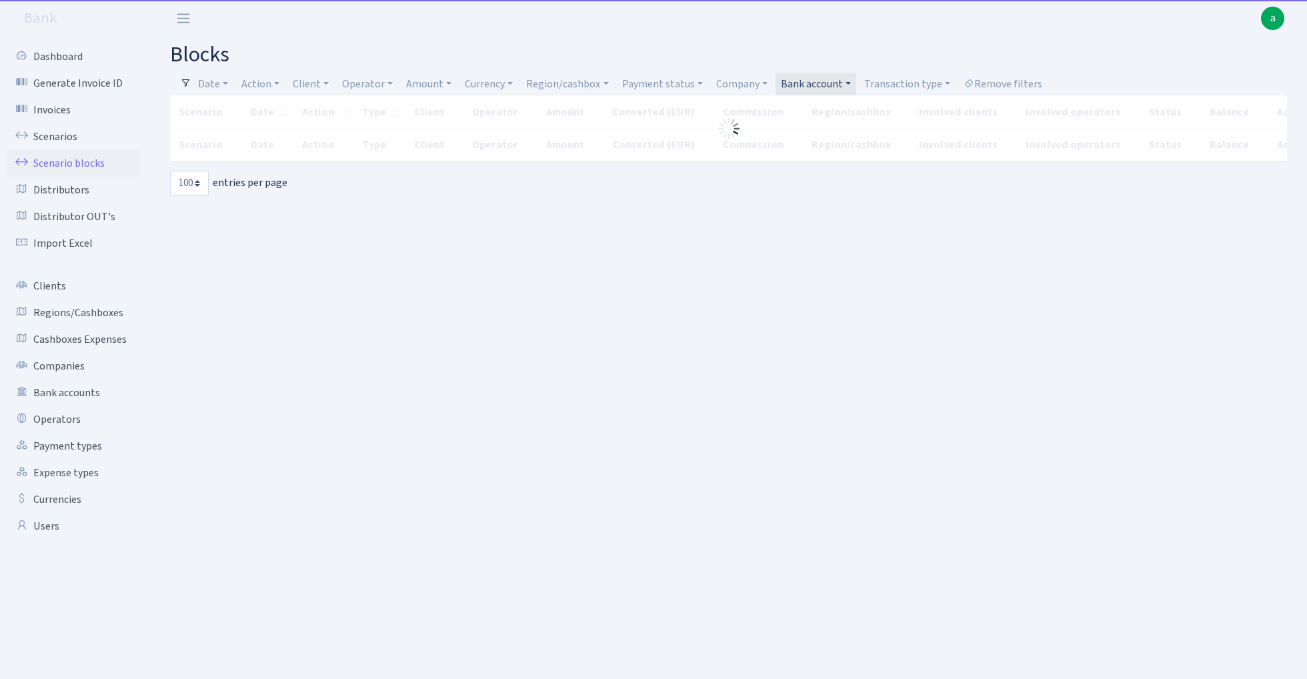
select select "100"
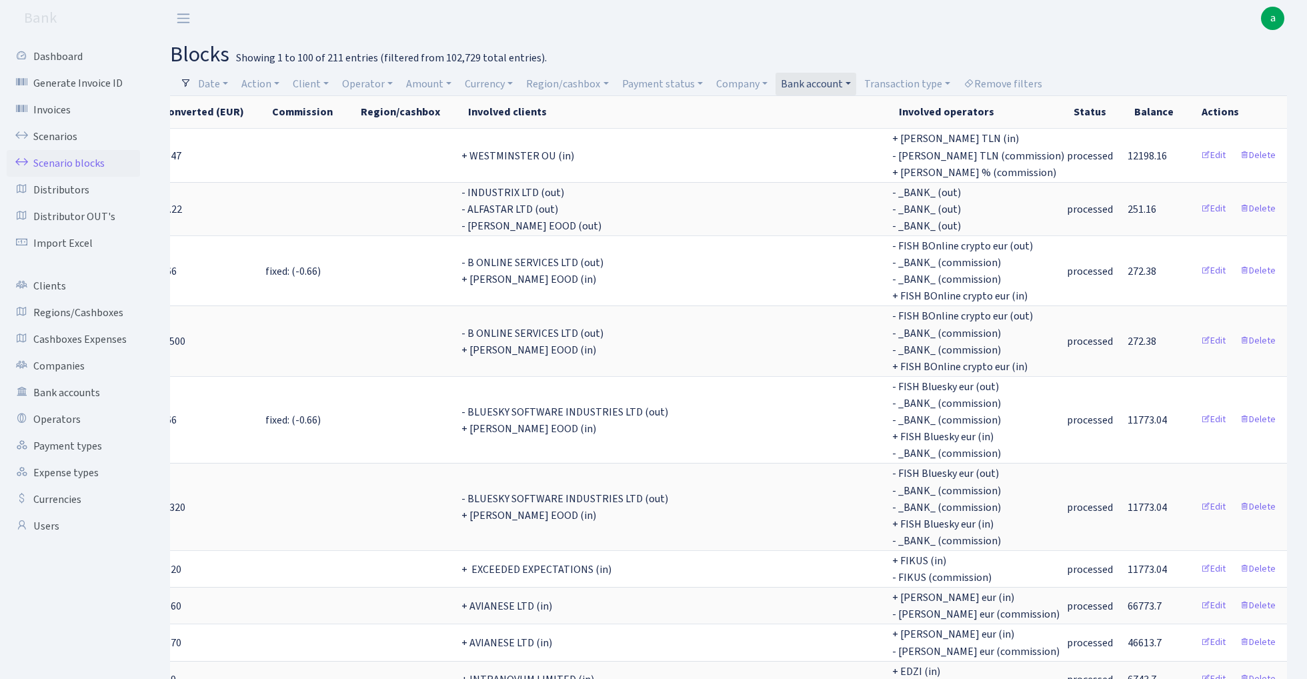
scroll to position [0, 856]
click at [814, 83] on link "Bank account" at bounding box center [815, 84] width 81 height 23
click at [817, 128] on input "search" at bounding box center [835, 131] width 113 height 21
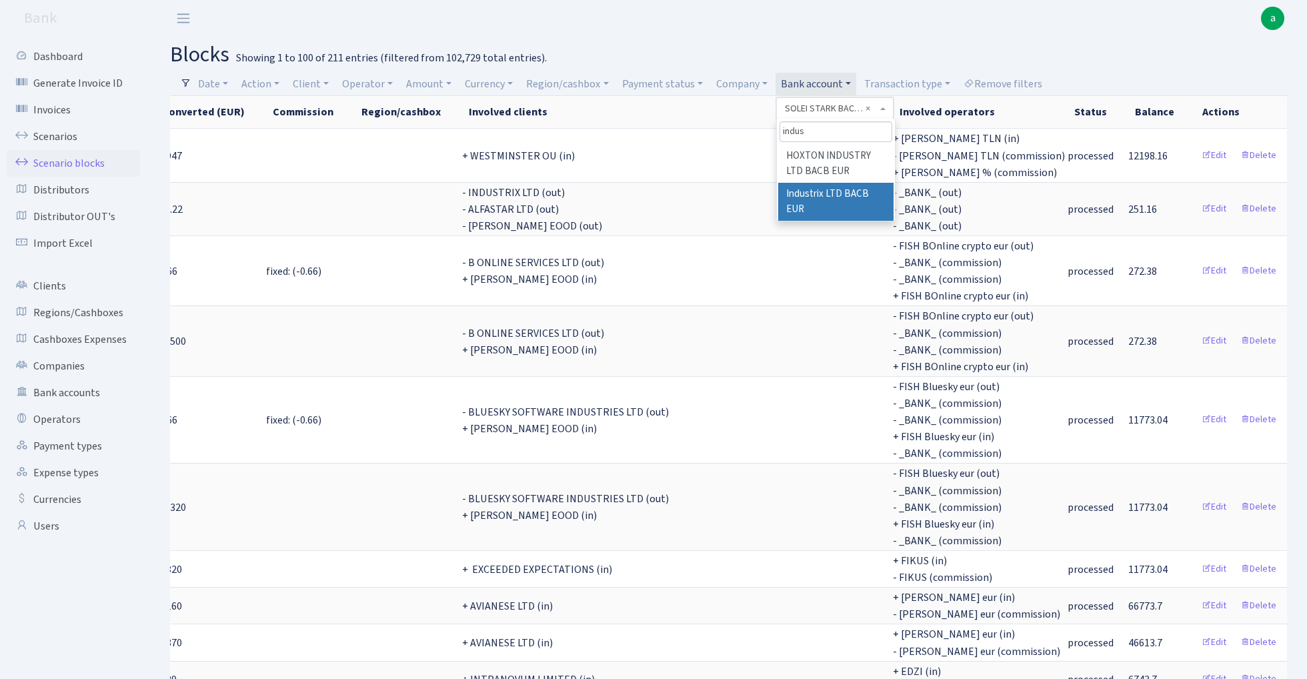
type input "indus"
click at [857, 188] on li "Industrix LTD BACB EUR" at bounding box center [835, 202] width 115 height 38
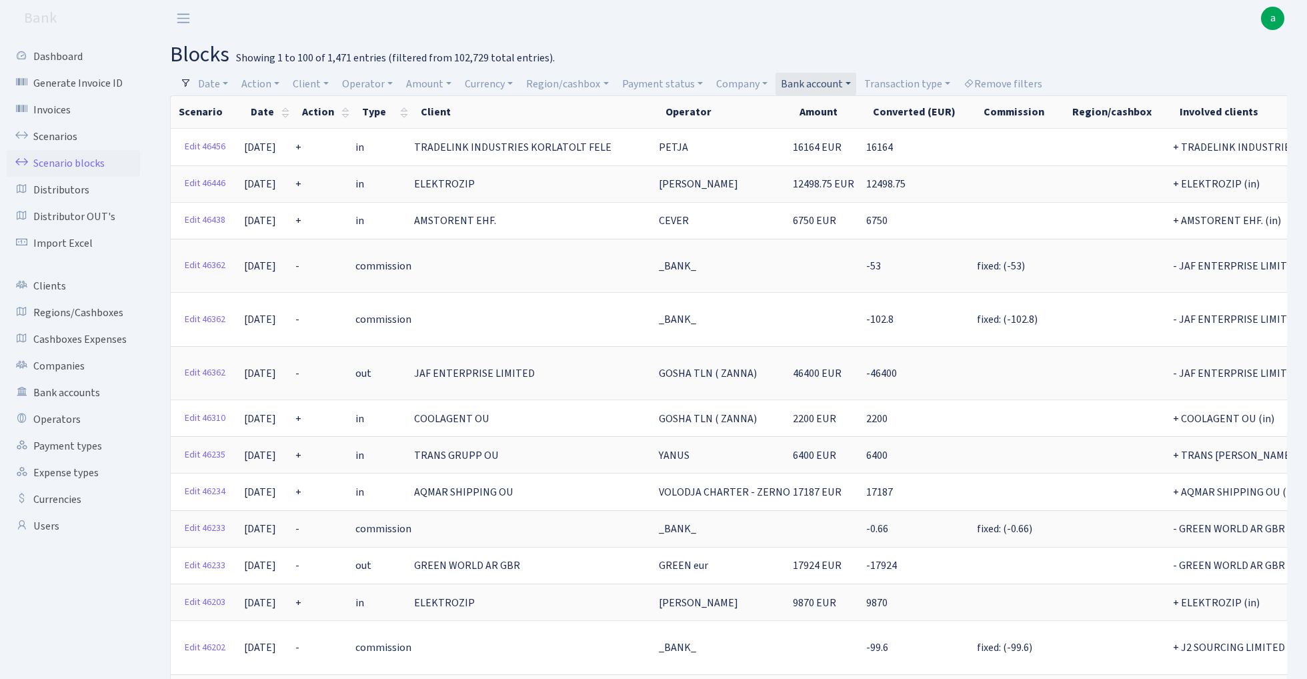
click at [815, 78] on link "Bank account" at bounding box center [815, 84] width 81 height 23
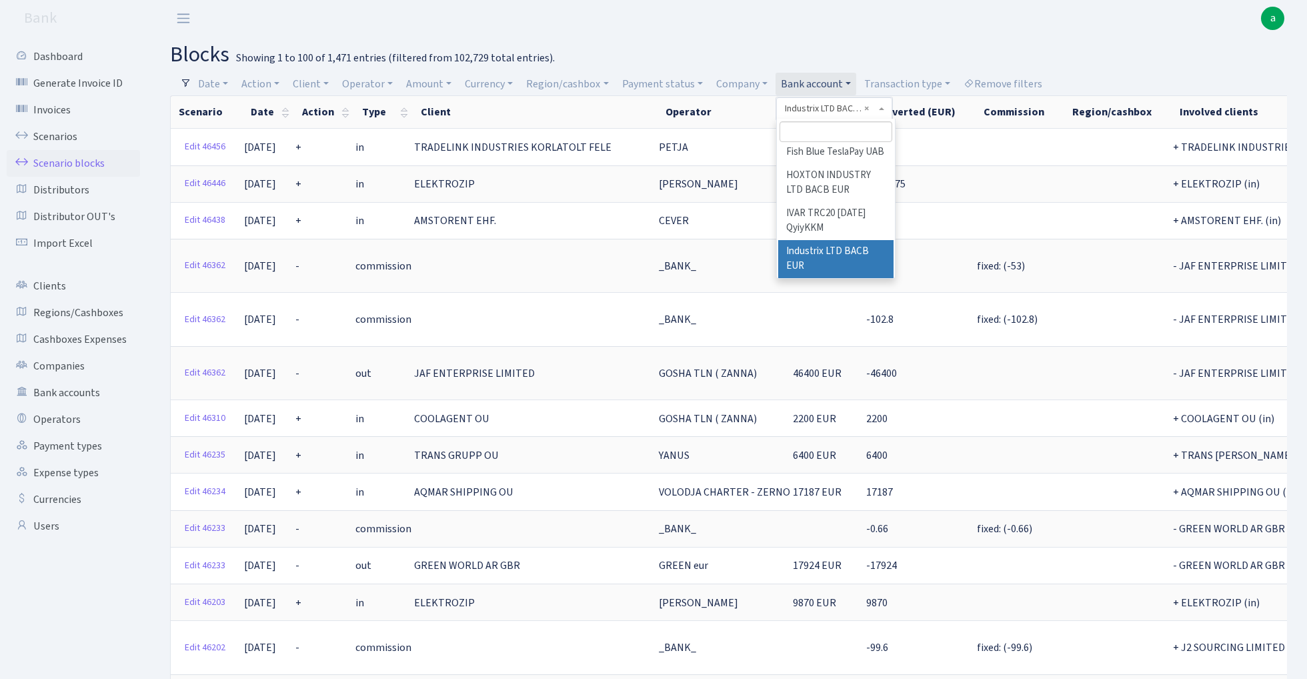
click at [815, 78] on link "Bank account" at bounding box center [815, 84] width 81 height 23
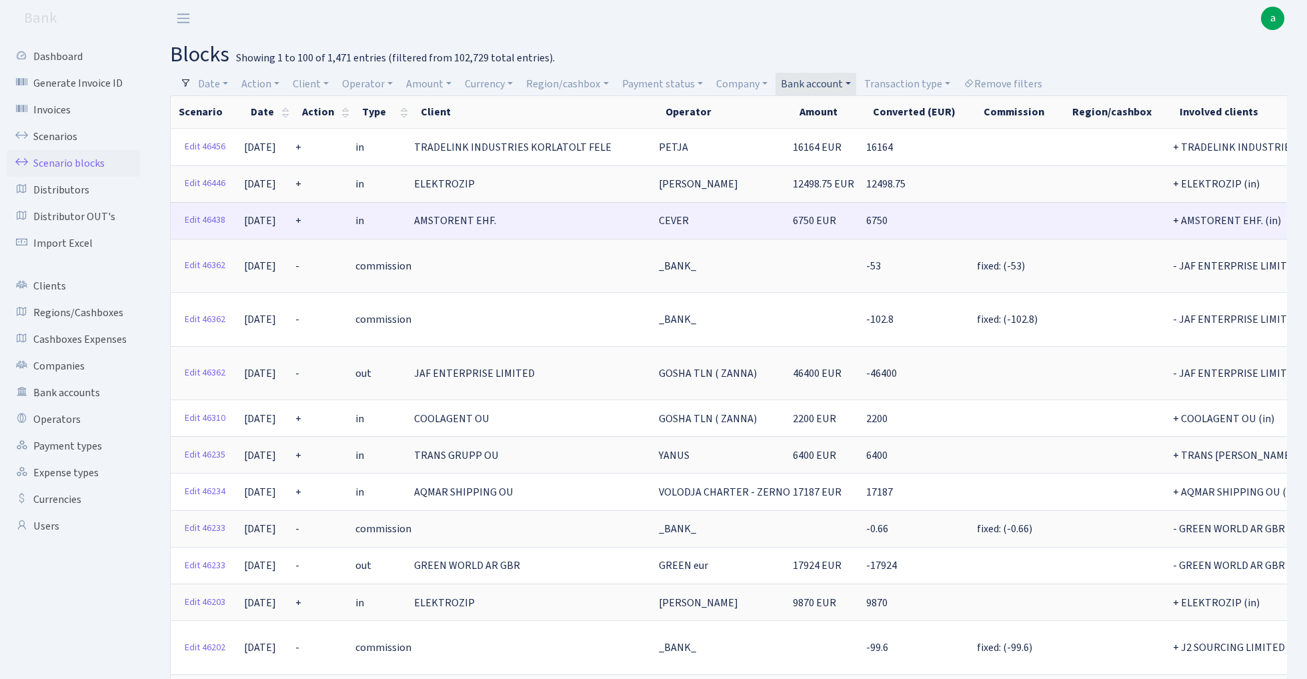
scroll to position [0, 0]
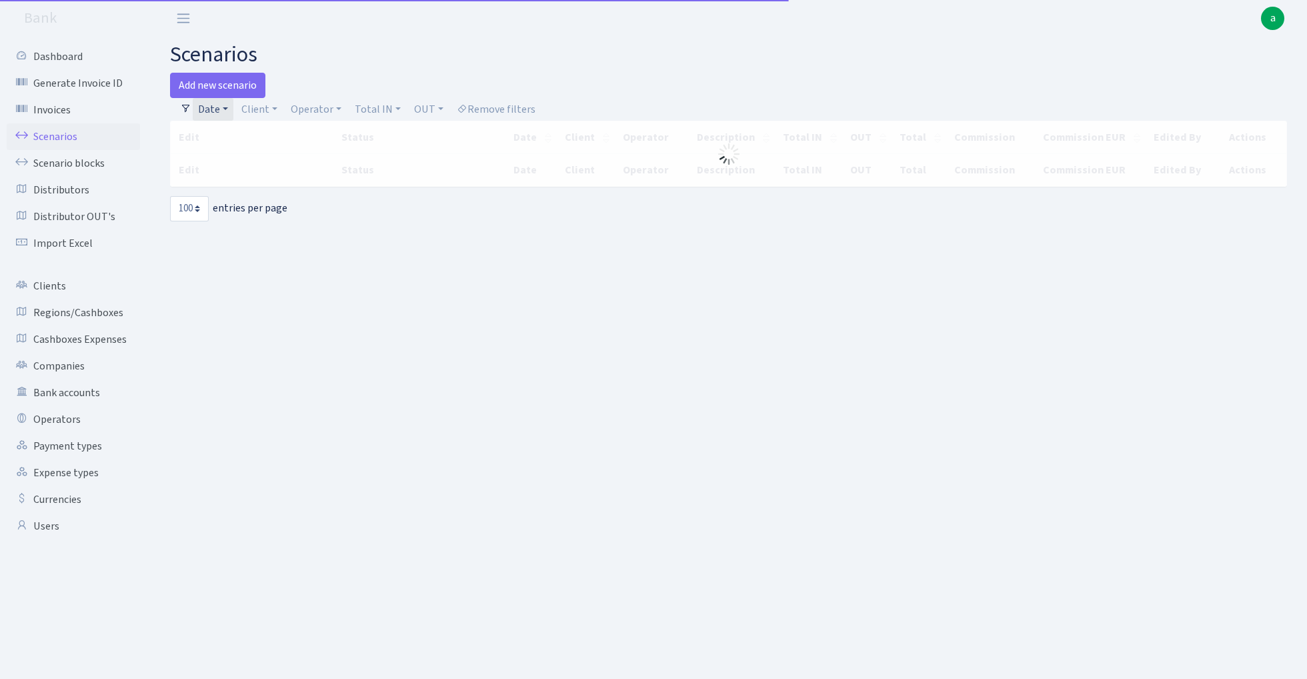
select select "100"
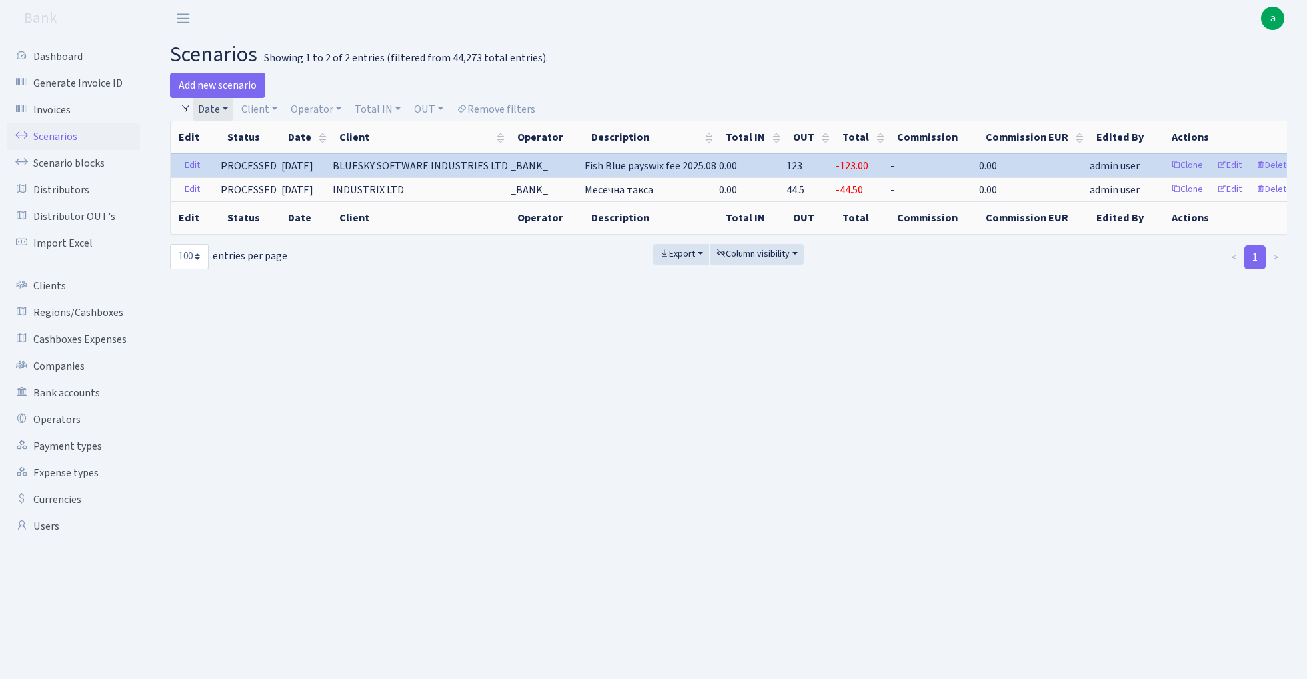
click at [216, 110] on link "Date" at bounding box center [213, 109] width 41 height 23
click at [393, 137] on icon at bounding box center [392, 135] width 11 height 11
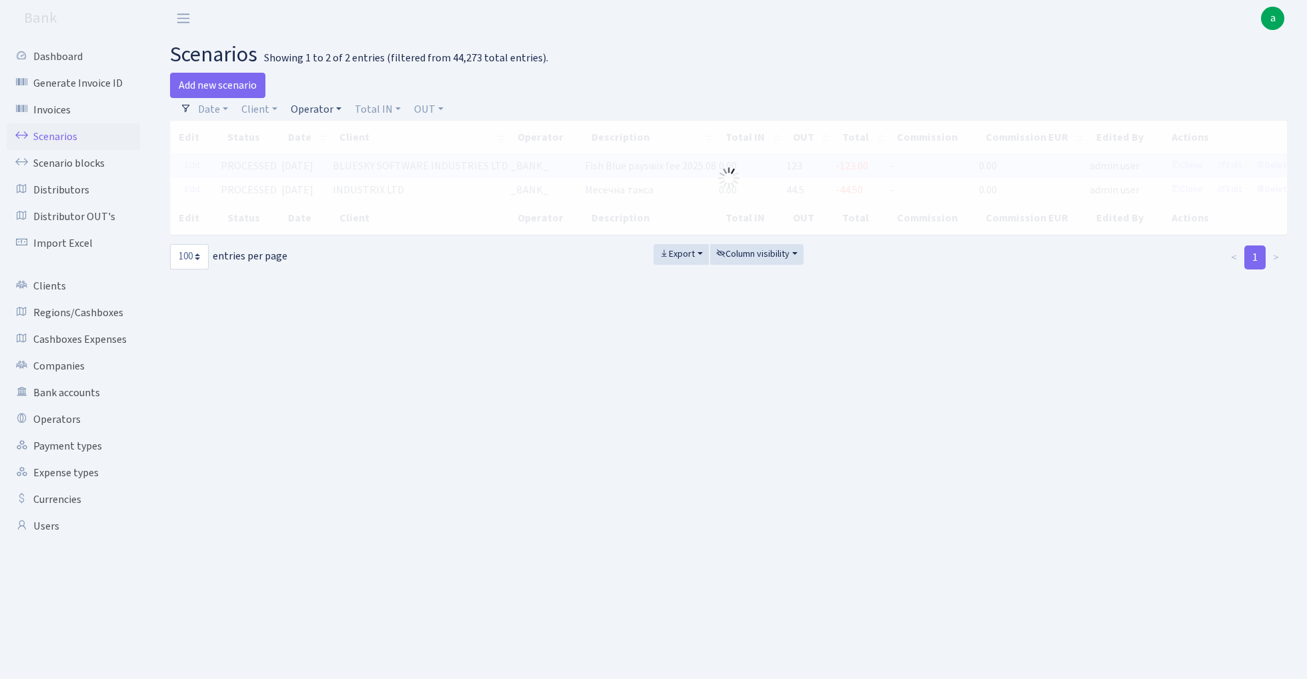
click at [324, 108] on link "Operator" at bounding box center [315, 109] width 61 height 23
click at [332, 160] on input "search" at bounding box center [338, 157] width 98 height 21
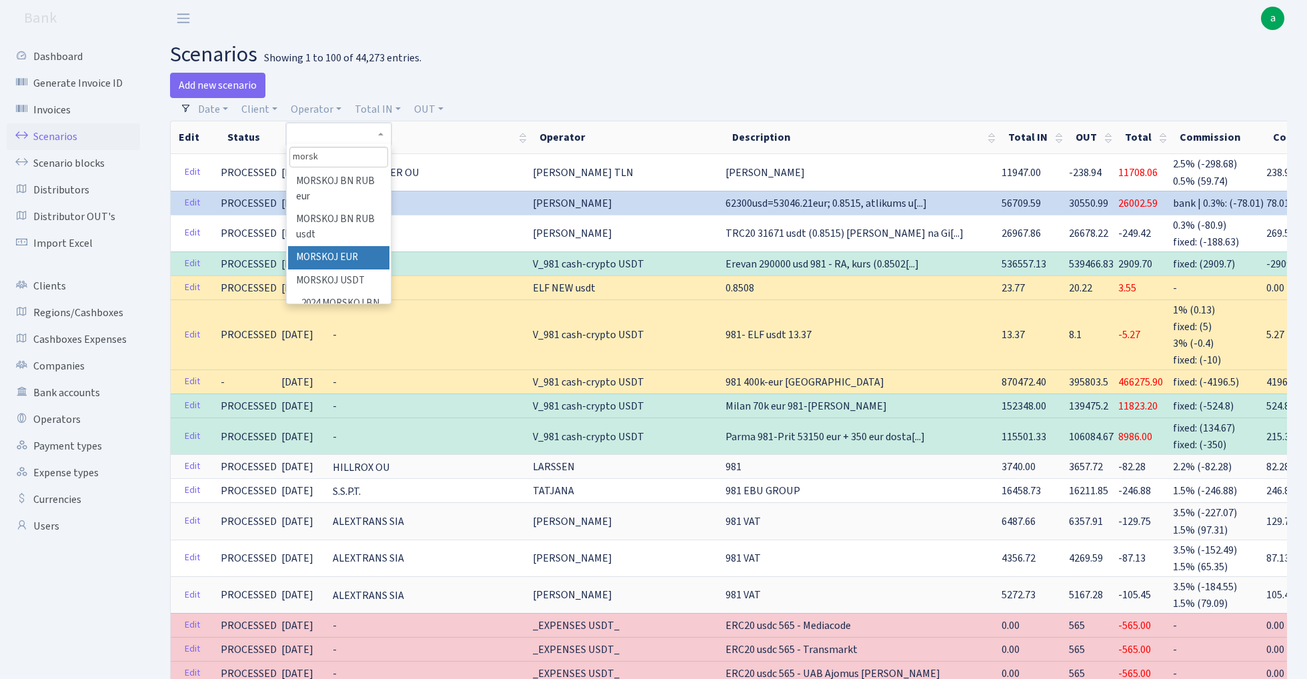
type input "morsk"
click at [365, 256] on li "MORSKOJ EUR" at bounding box center [338, 257] width 101 height 23
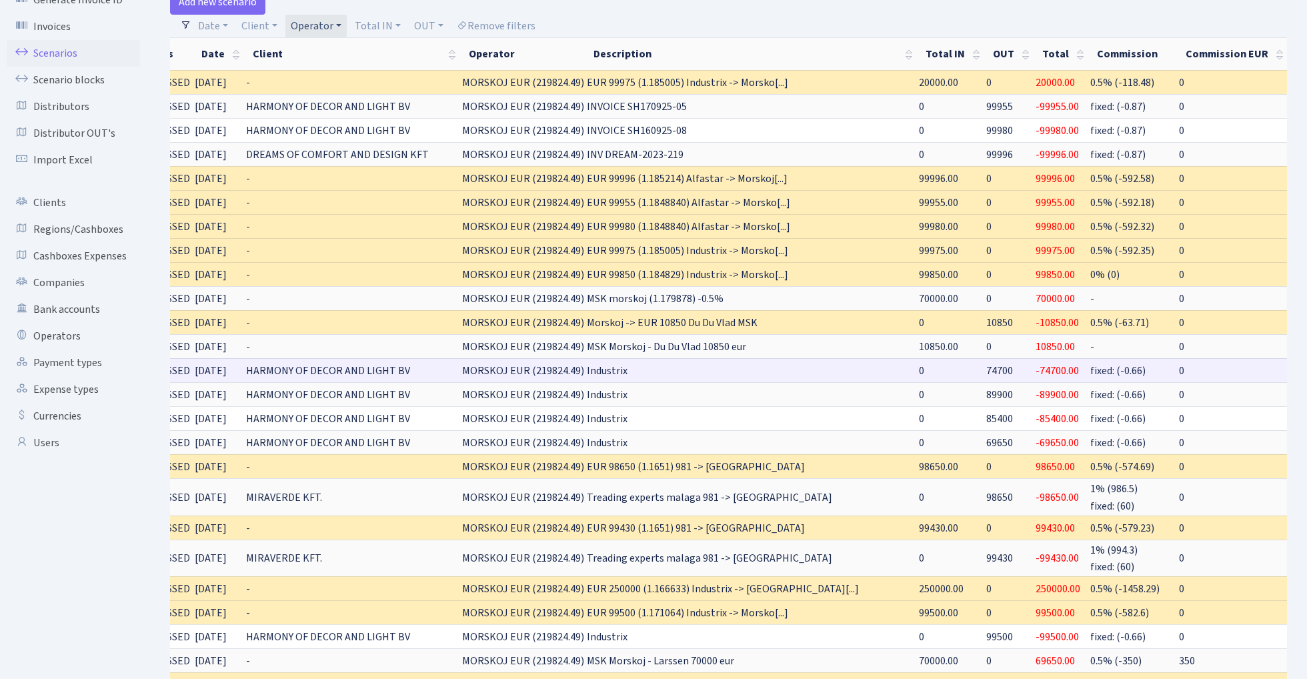
scroll to position [0, 99]
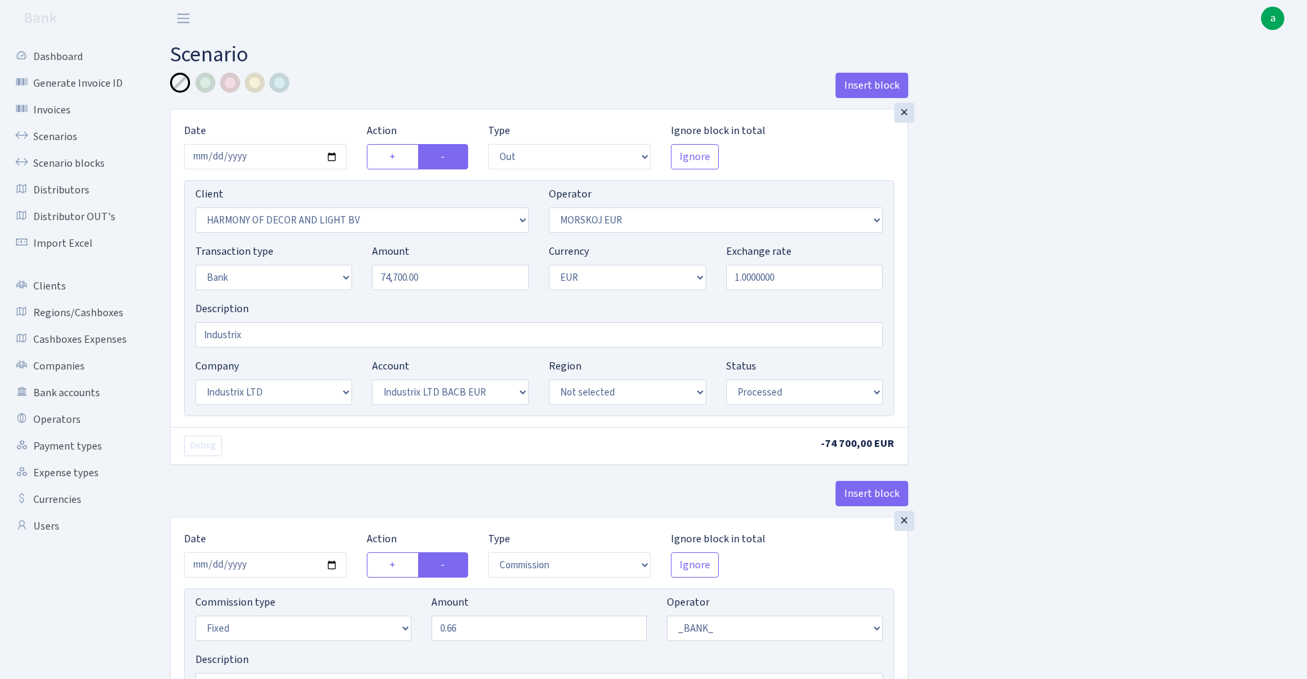
select select "out"
select select "3338"
select select "323"
select select "2"
select select "1"
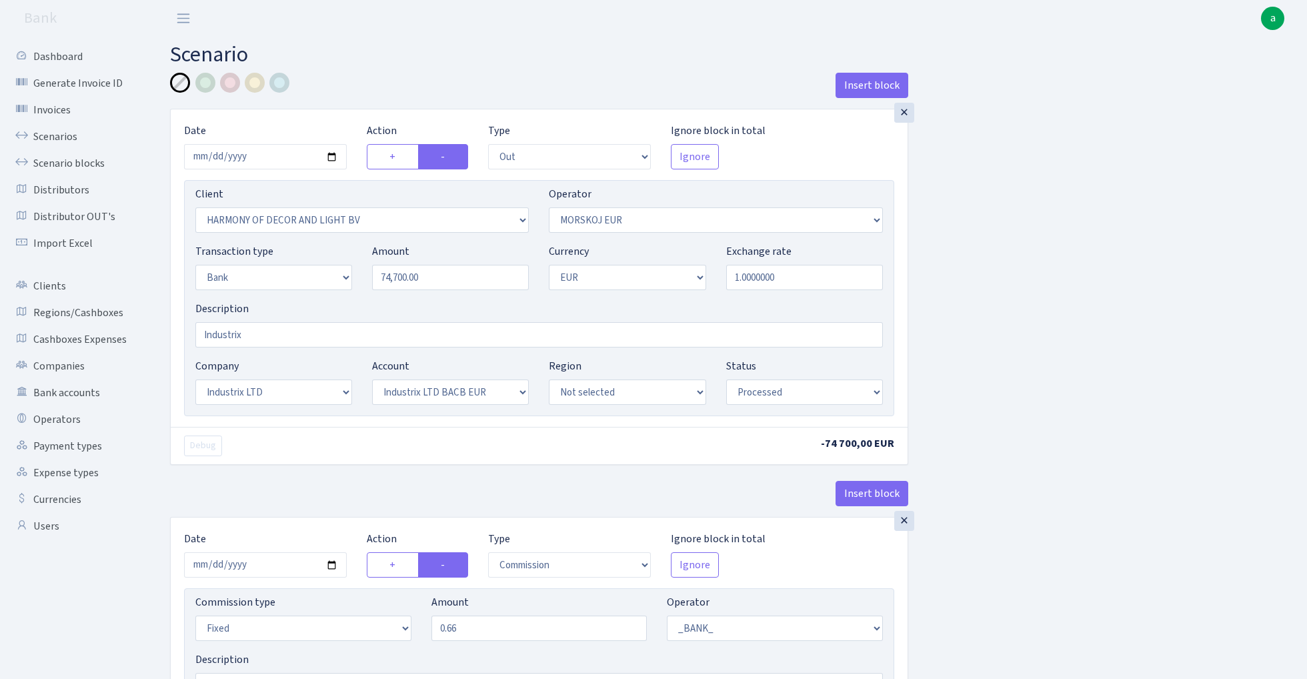
select select "17"
select select "41"
select select "processed"
select select "commission"
select select "fixed"
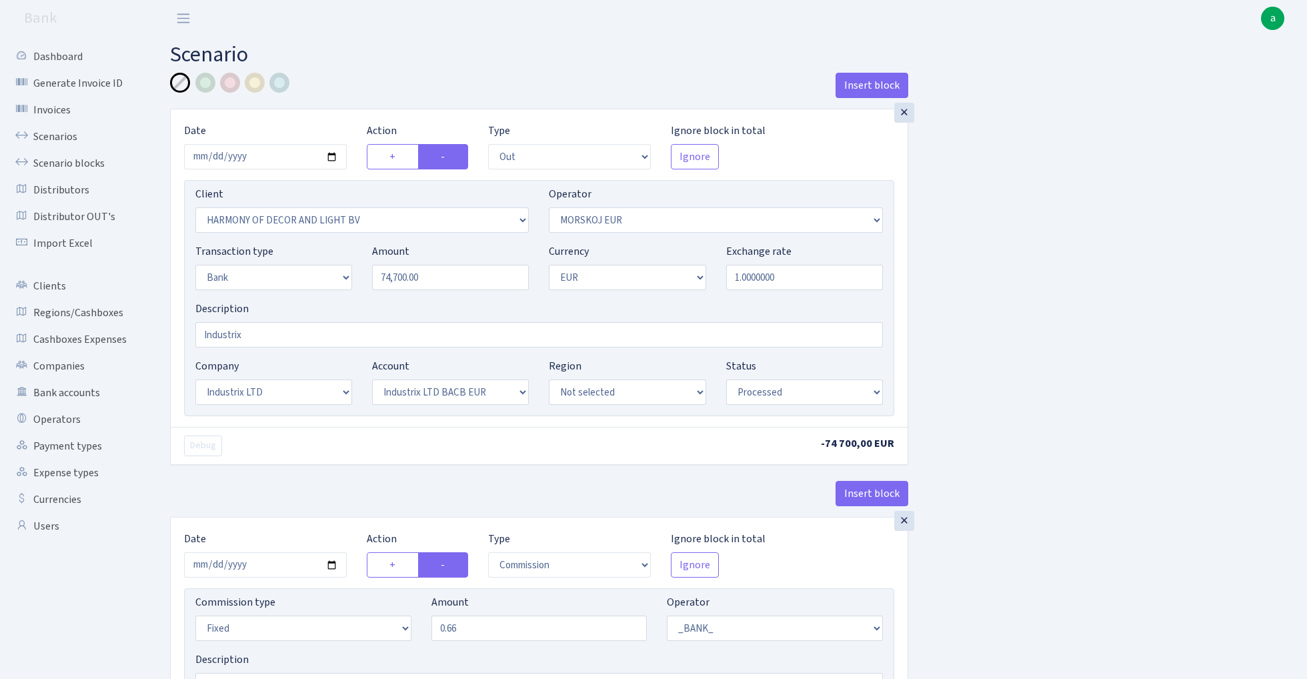
select select "1"
select select "17"
select select "41"
select select "processed"
click at [265, 159] on input "2025-09-04" at bounding box center [265, 156] width 163 height 25
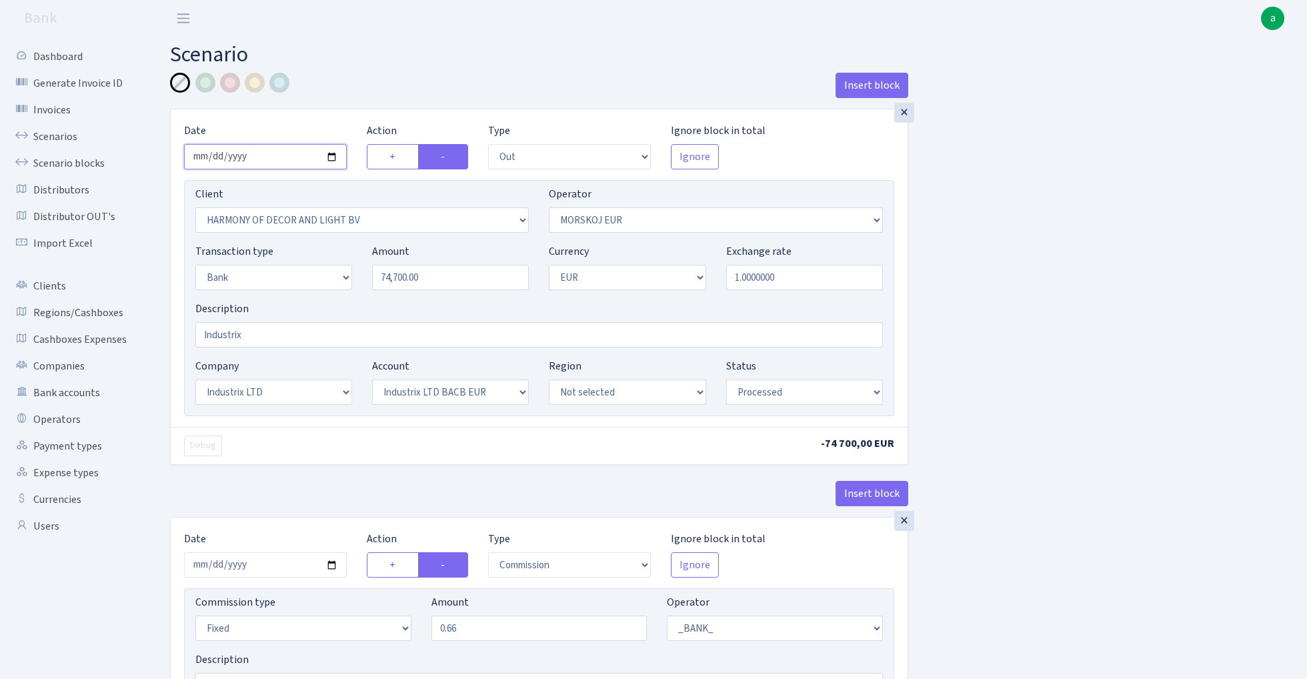
type input "[DATE]"
click at [379, 80] on div "Insert block" at bounding box center [539, 91] width 738 height 36
click at [475, 281] on input "74700.00" at bounding box center [450, 277] width 157 height 25
paste input "99975"
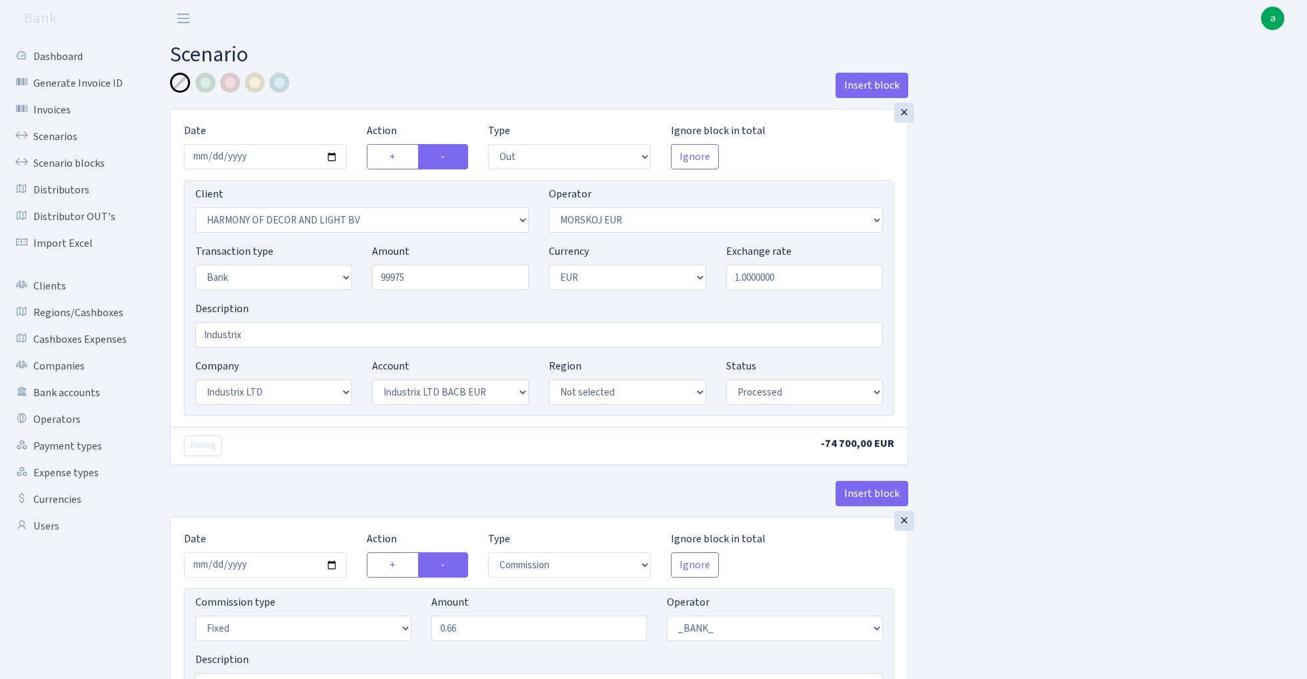
type input "99,975.00"
click at [996, 187] on div "Insert block × Date 2025-09-18 Action + - Type --- In Out Commission Field requ…" at bounding box center [728, 500] width 1137 height 855
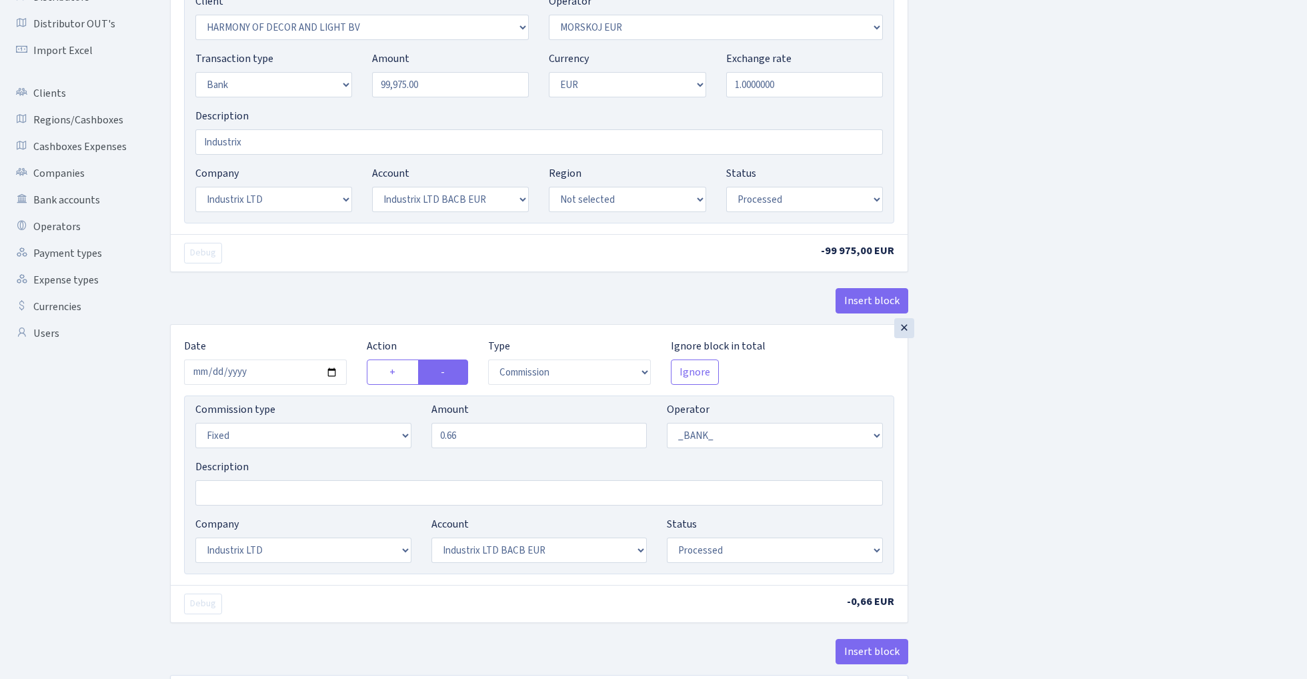
scroll to position [248, 0]
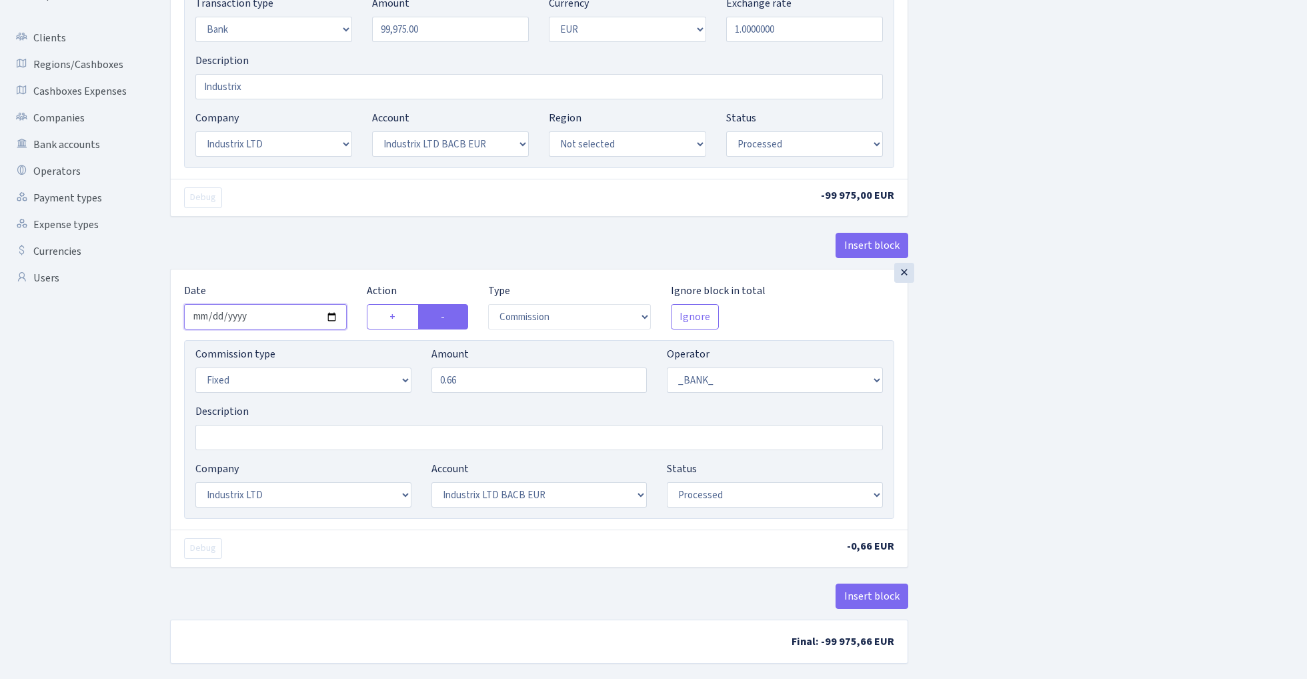
click at [265, 319] on input "2025-09-04" at bounding box center [265, 316] width 163 height 25
type input "[DATE]"
click at [312, 251] on div "Insert block" at bounding box center [539, 251] width 738 height 36
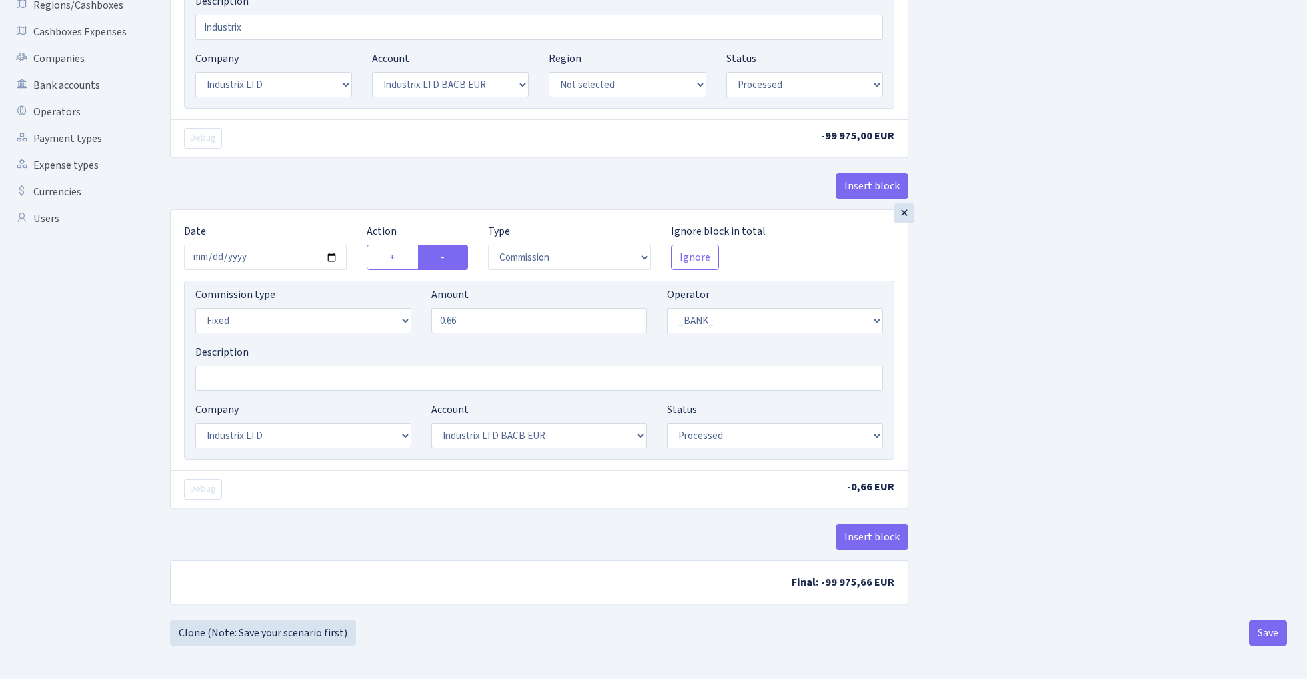
scroll to position [311, 0]
click at [1266, 634] on button "Save" at bounding box center [1268, 632] width 38 height 25
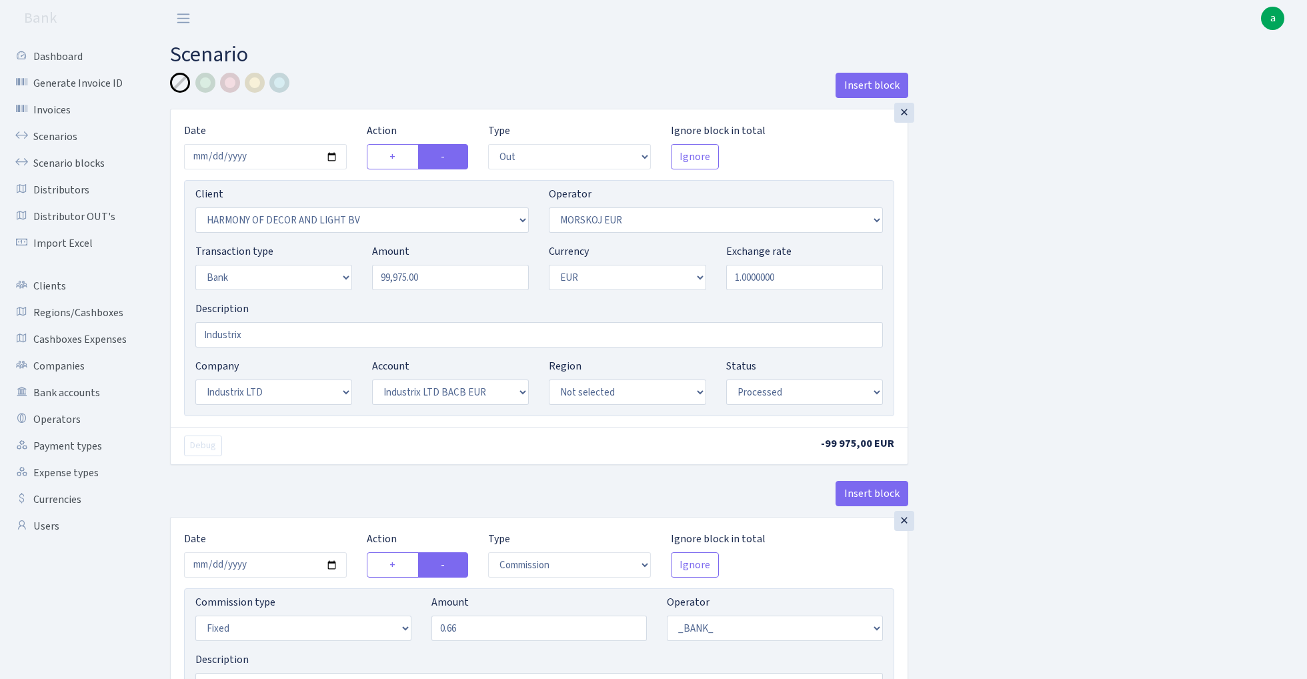
select select "out"
select select "3338"
select select "323"
select select "2"
select select "1"
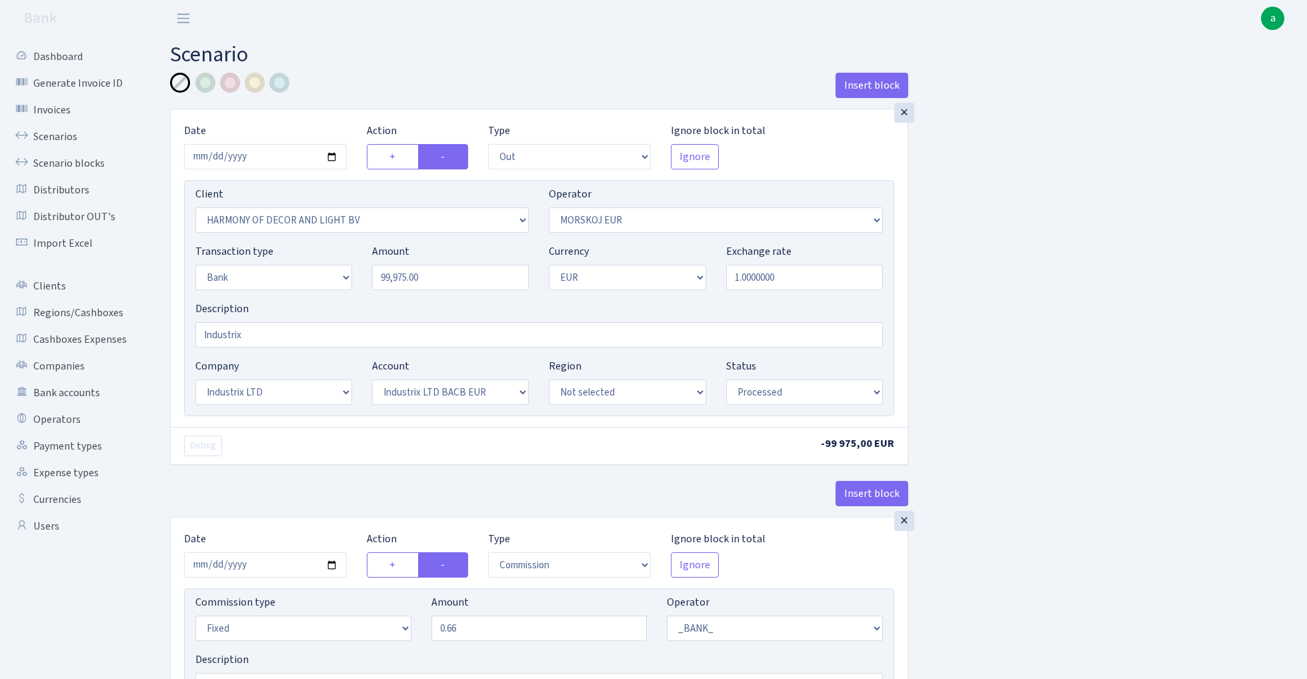
select select "17"
select select "41"
select select "processed"
select select "commission"
select select "fixed"
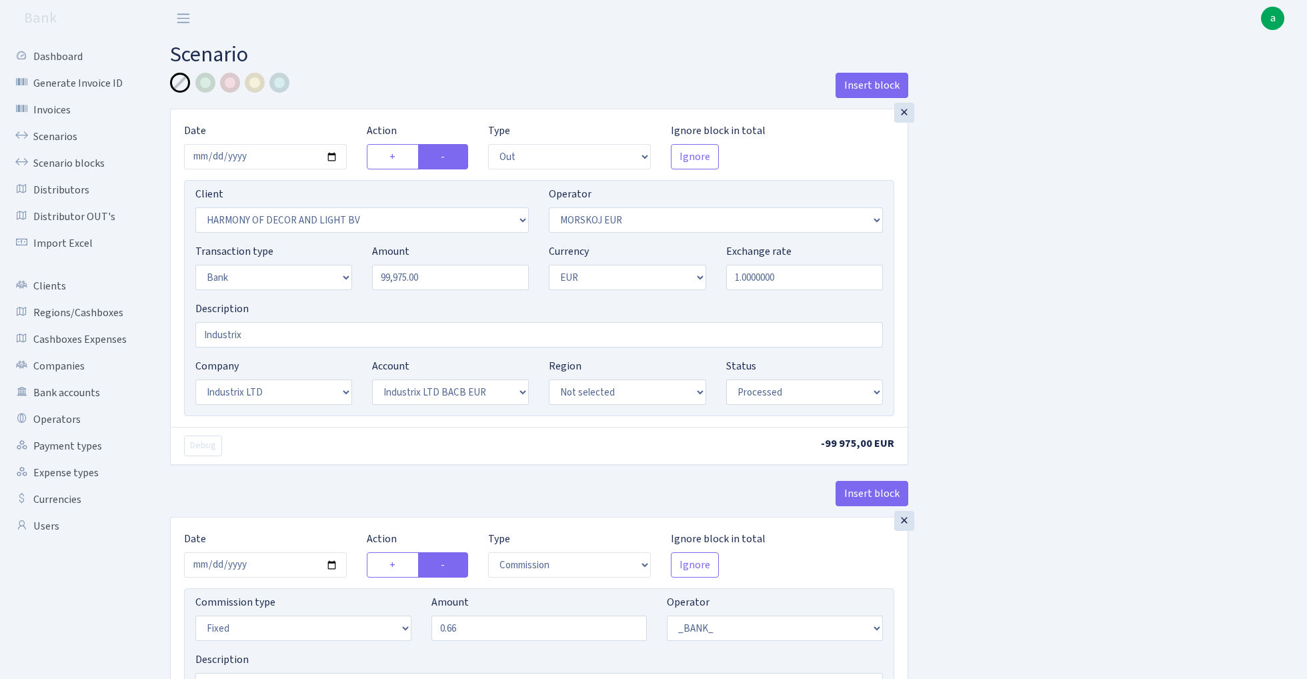
select select "1"
select select "17"
select select "41"
select select "processed"
click at [53, 136] on link "Scenarios" at bounding box center [73, 136] width 133 height 27
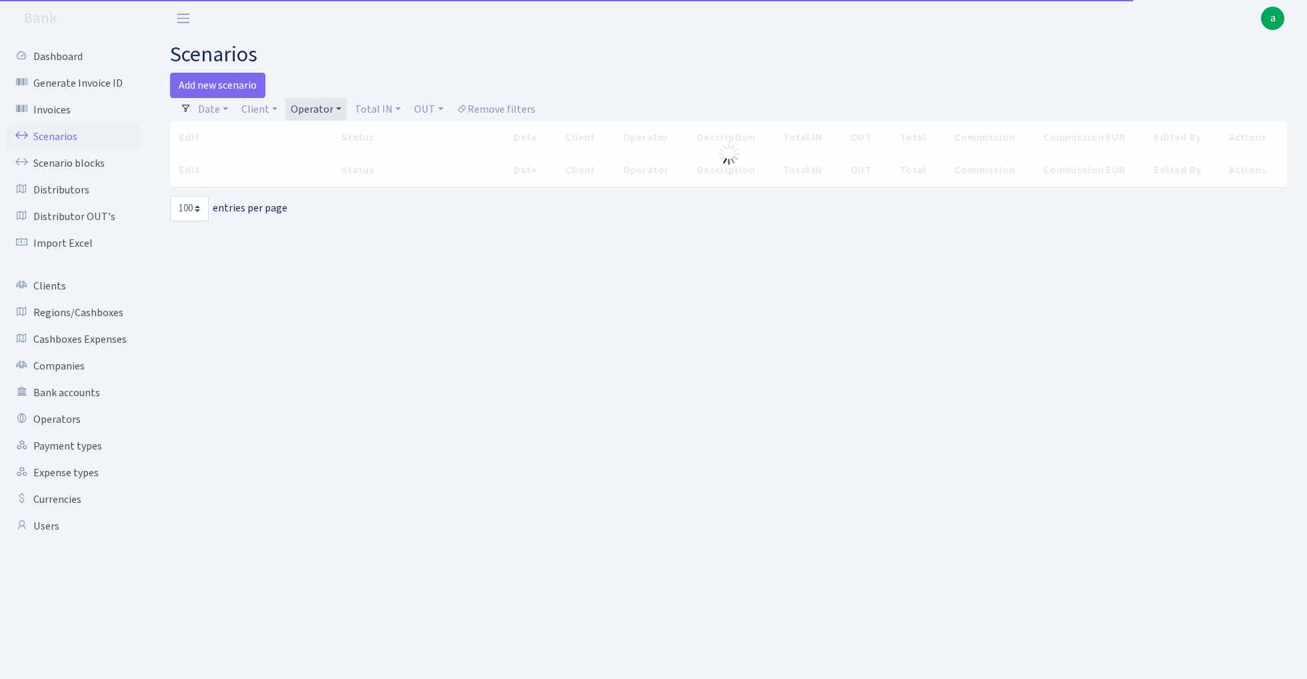
select select "100"
click at [257, 108] on link "Client" at bounding box center [259, 109] width 47 height 23
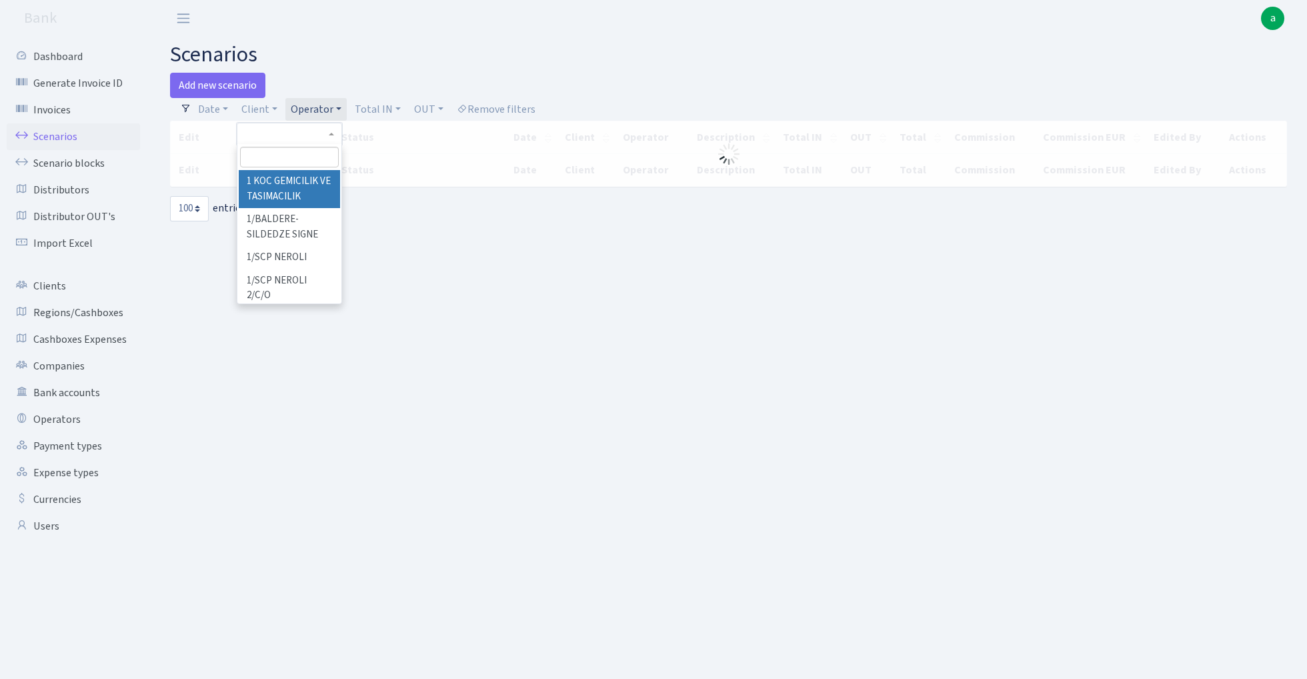
click at [270, 161] on input "search" at bounding box center [289, 157] width 98 height 21
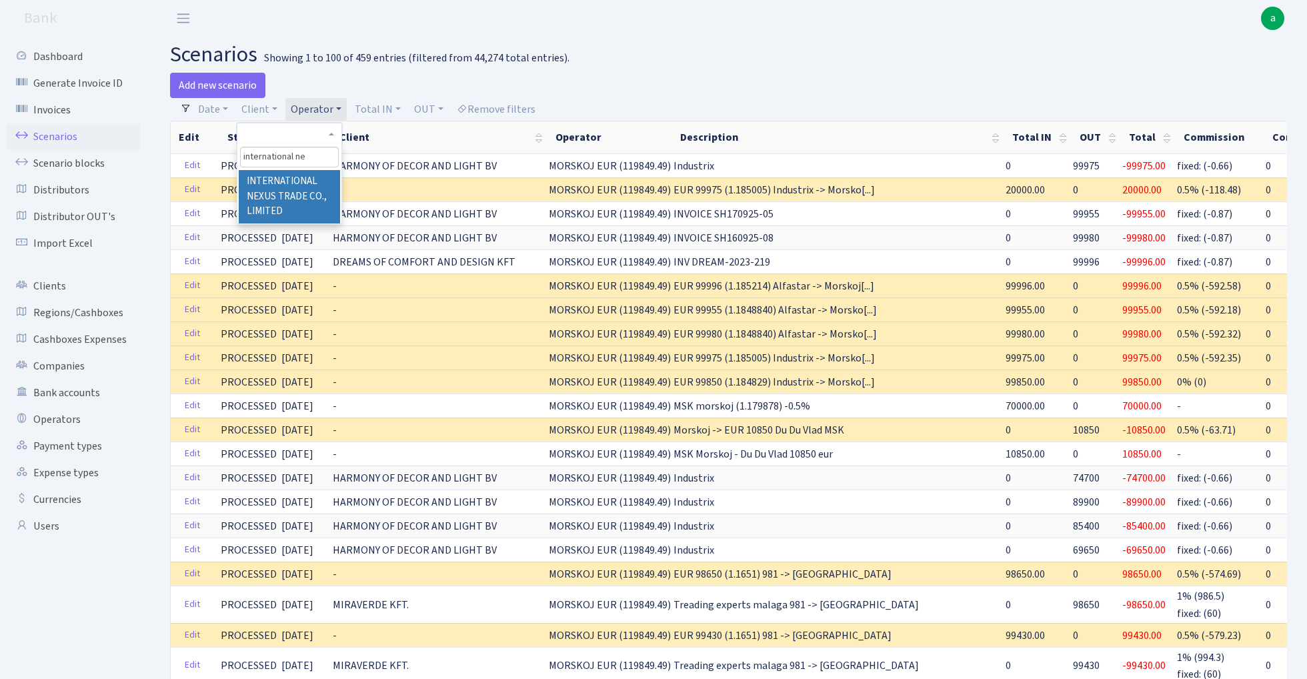
type input "international ne"
click at [291, 193] on li "INTERNATIONAL NEXUS TRADE CO., LIMITED" at bounding box center [289, 196] width 101 height 53
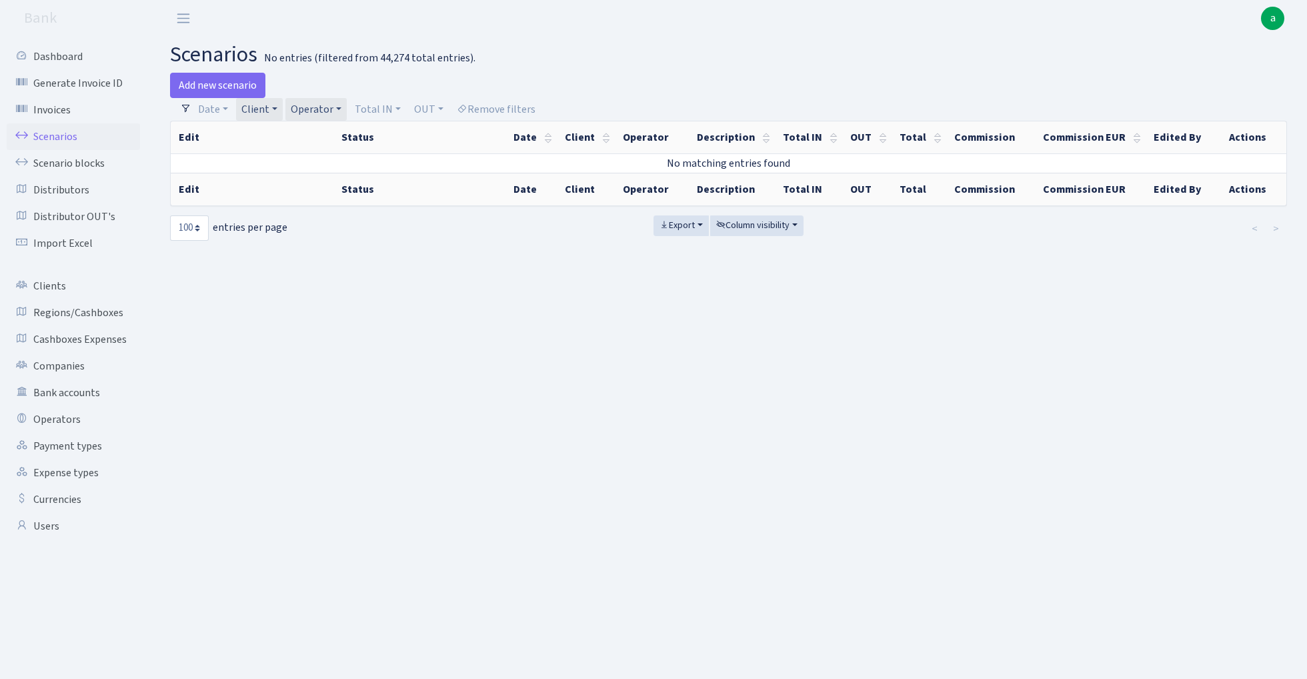
click at [337, 103] on link "Operator" at bounding box center [315, 109] width 61 height 23
click at [270, 107] on link "Client" at bounding box center [259, 109] width 47 height 23
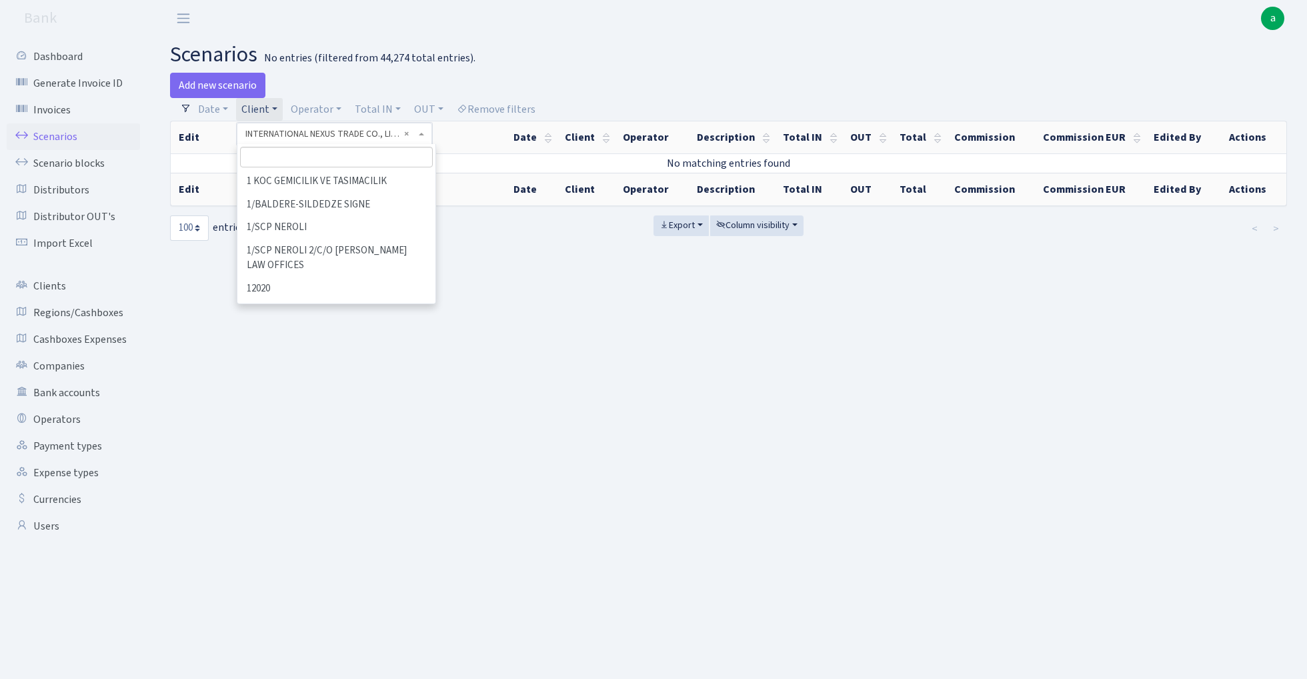
scroll to position [32494, 0]
click at [270, 107] on link "Client" at bounding box center [259, 109] width 47 height 23
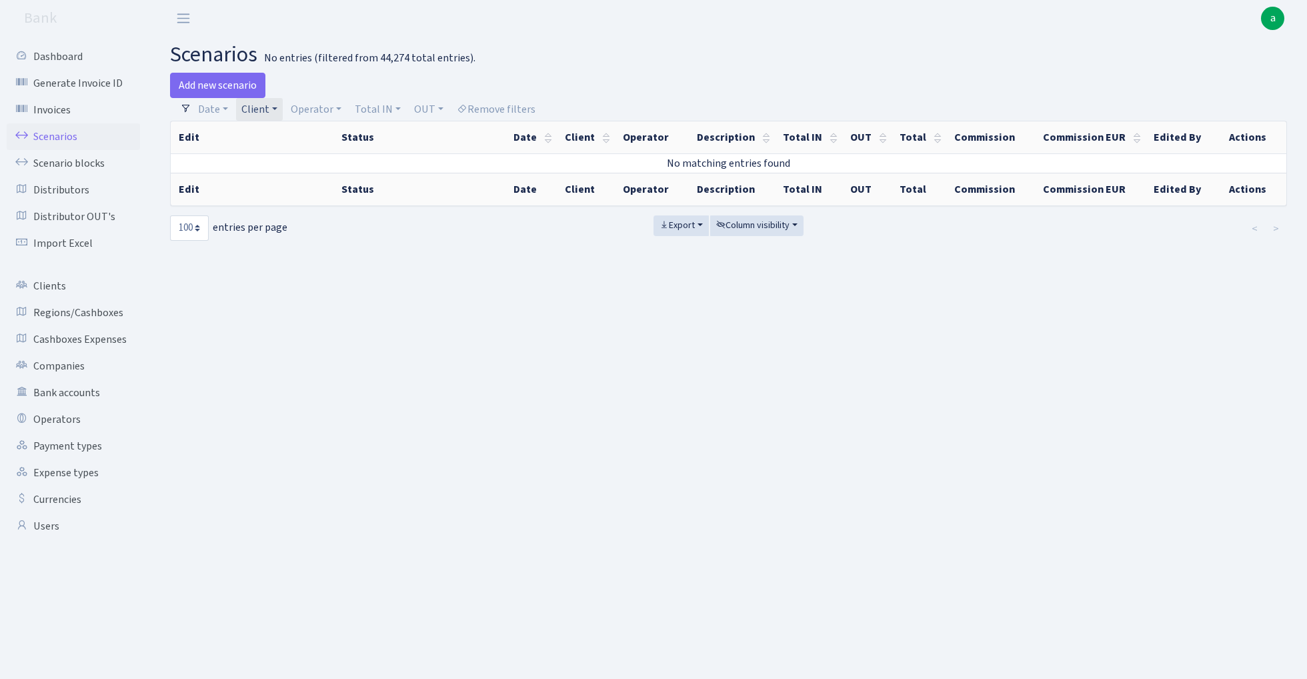
click at [277, 105] on link "Client" at bounding box center [259, 109] width 47 height 23
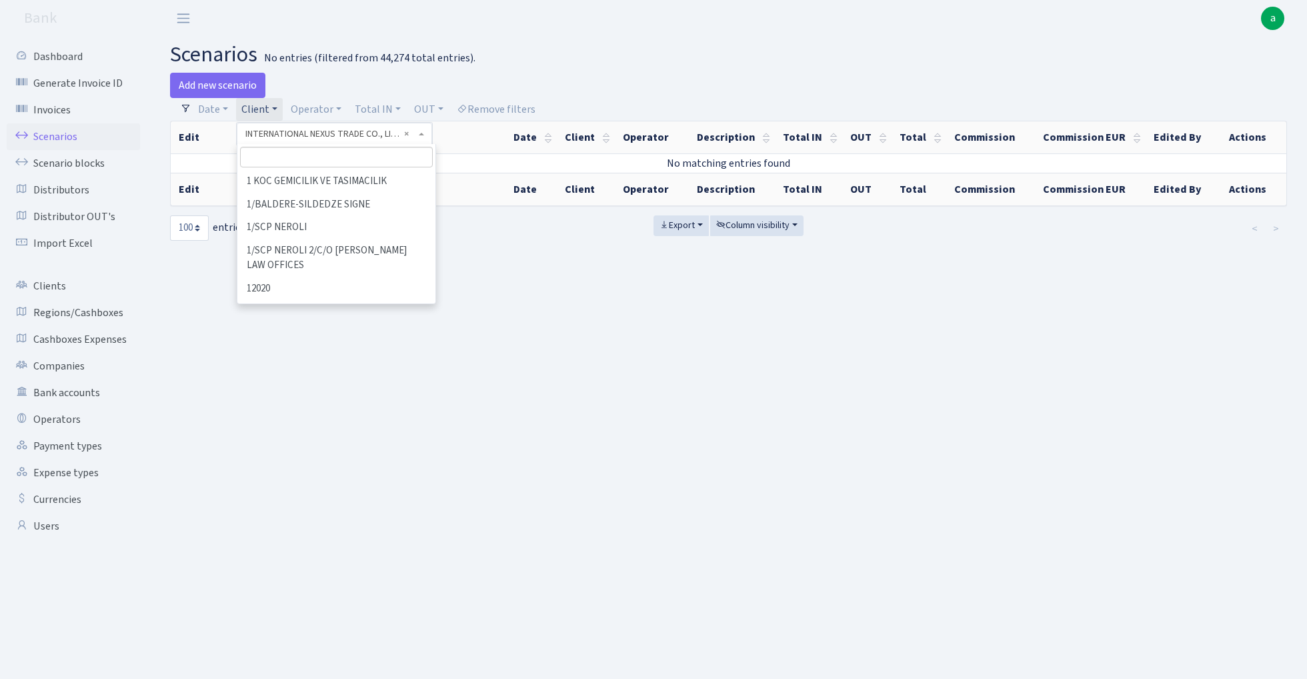
scroll to position [32516, 0]
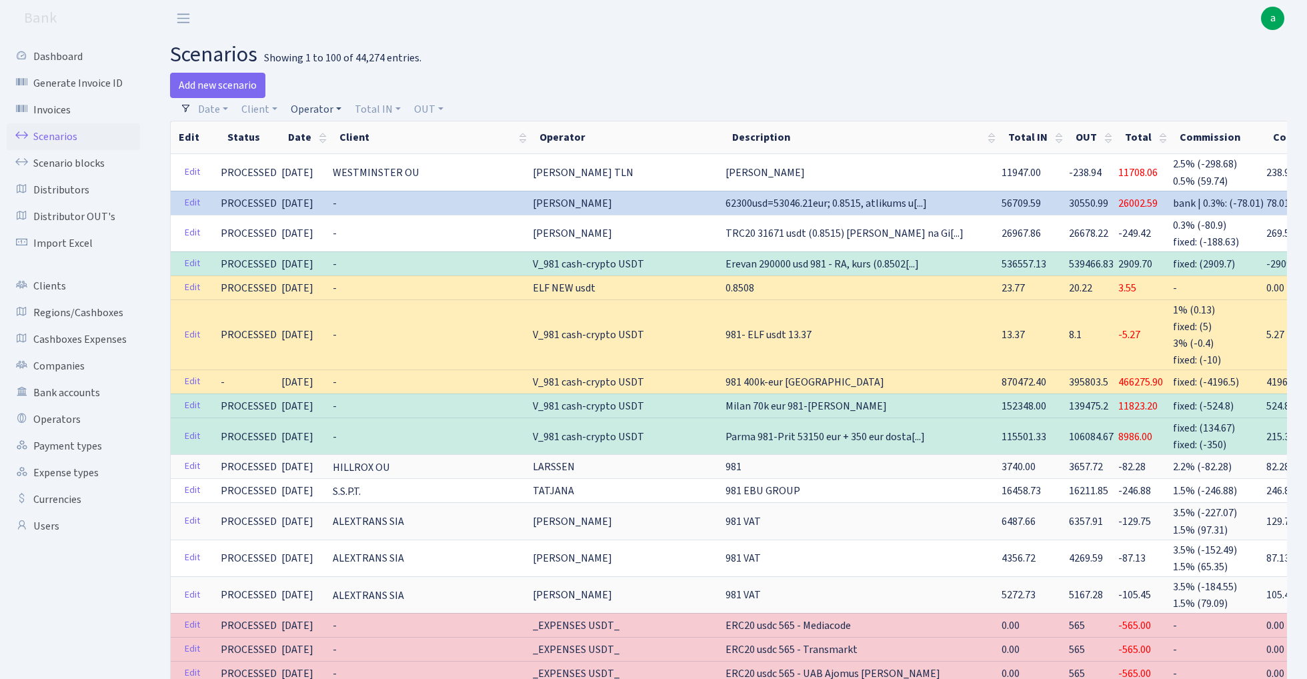
click at [315, 107] on link "Operator" at bounding box center [315, 109] width 61 height 23
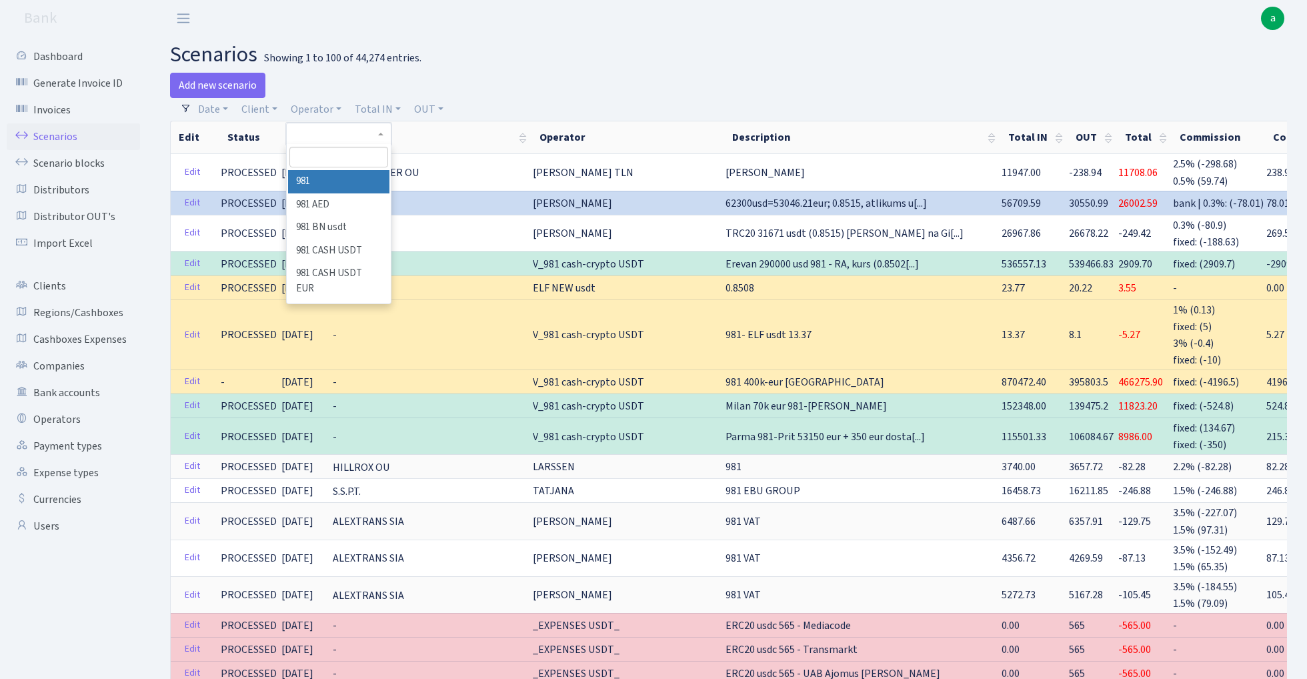
click at [331, 167] on input "search" at bounding box center [338, 157] width 98 height 21
type input "mors"
click at [361, 257] on li "MORSKOJ EUR" at bounding box center [338, 257] width 101 height 23
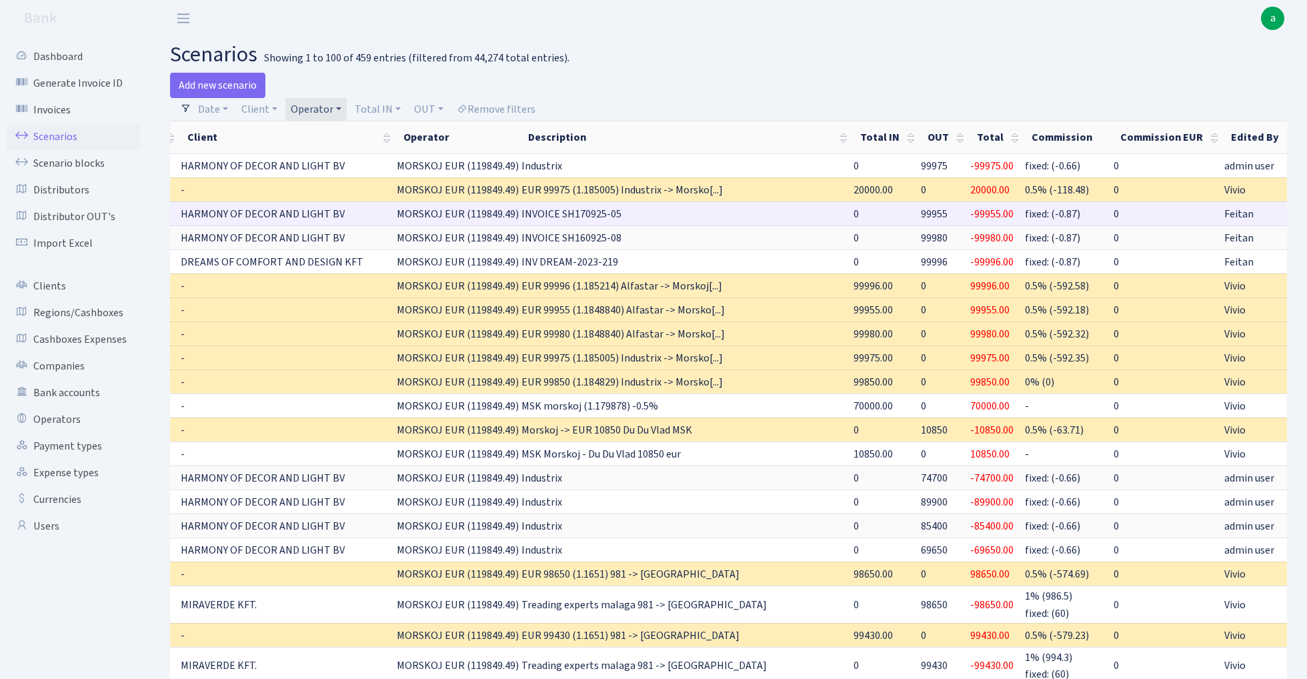
scroll to position [0, 151]
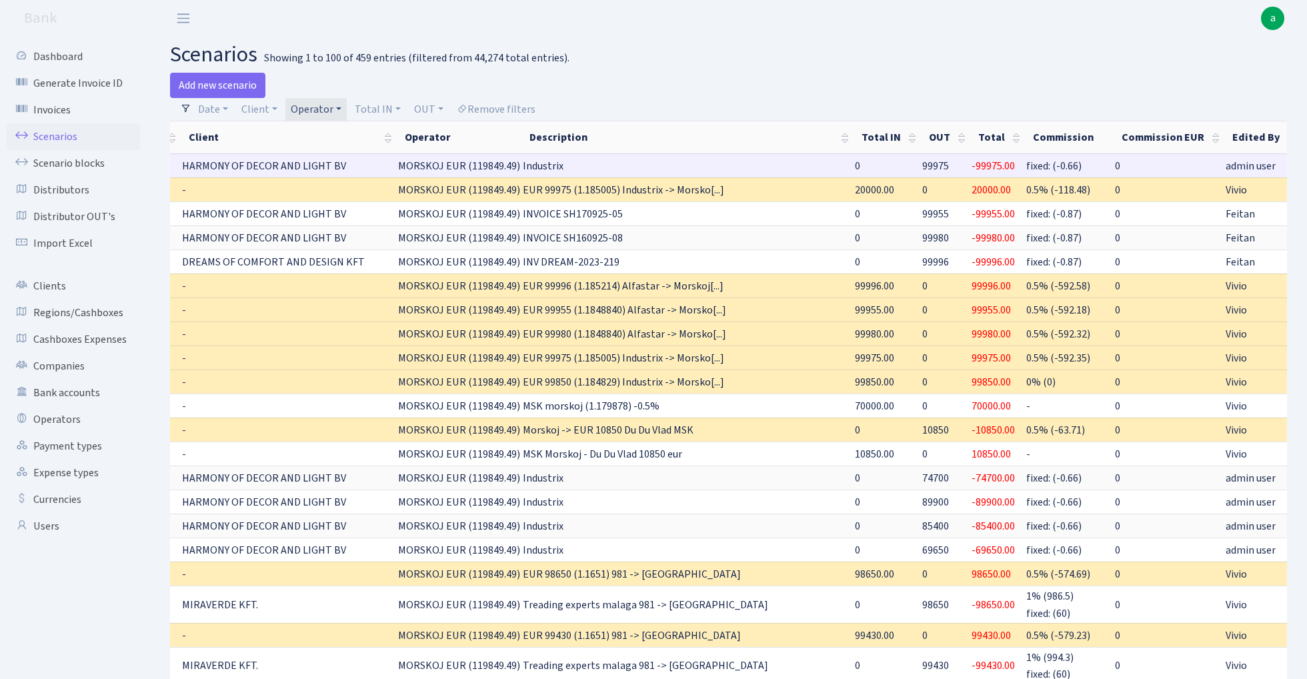
click at [1301, 163] on link "Clone" at bounding box center [1323, 165] width 44 height 21
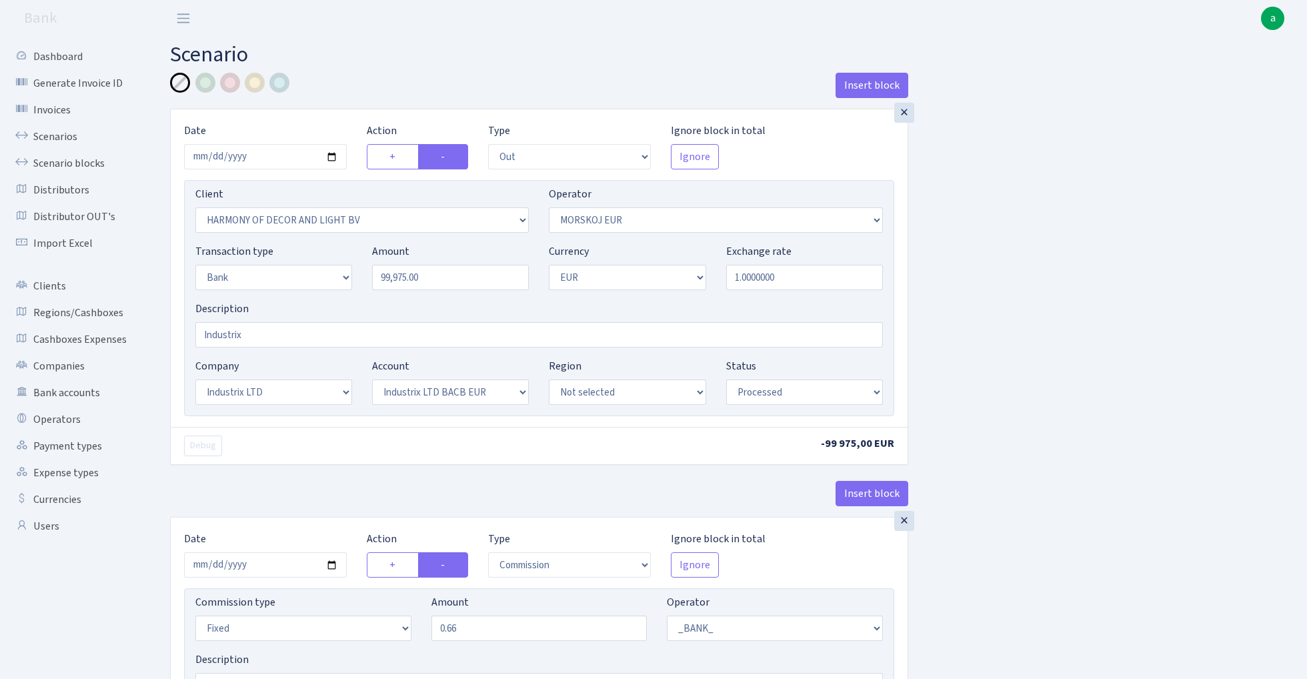
select select "out"
select select "3338"
select select "323"
select select "2"
select select "1"
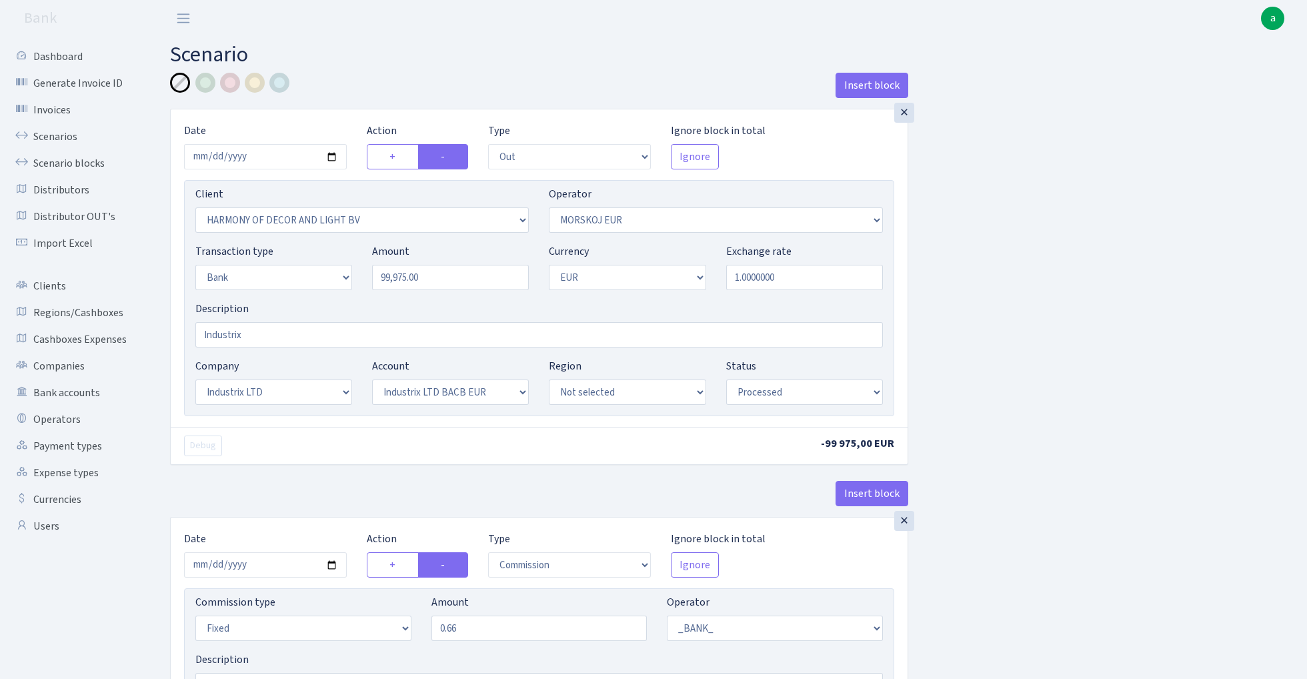
select select "17"
select select "41"
select select "processed"
select select "commission"
select select "fixed"
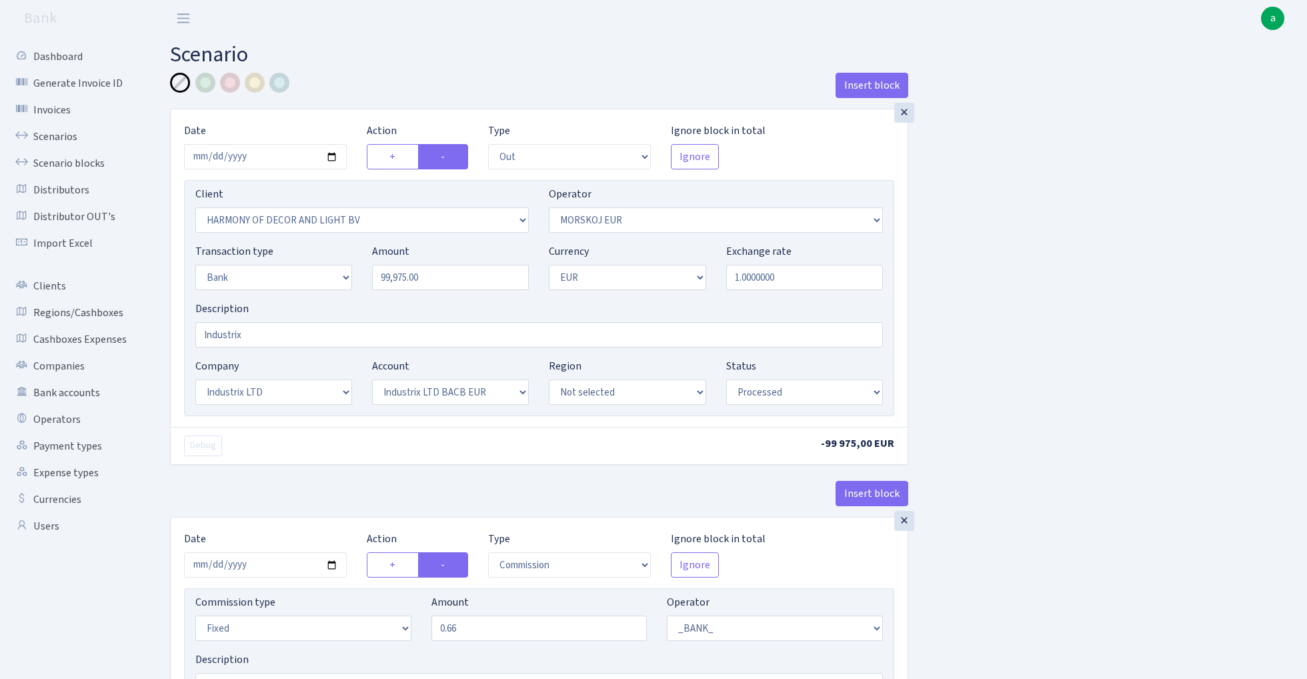
select select "1"
select select "17"
select select "41"
select select "processed"
click at [453, 283] on input "99975.00" at bounding box center [450, 277] width 157 height 25
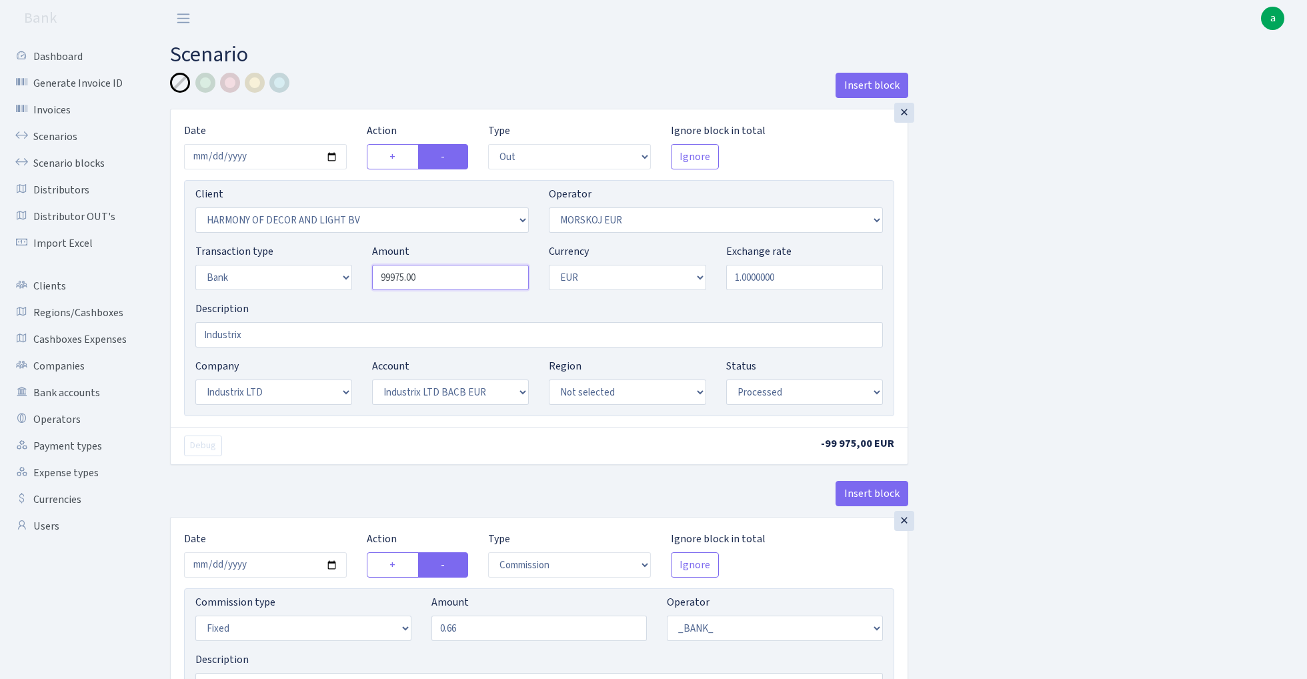
click at [453, 283] on input "99975.00" at bounding box center [450, 277] width 157 height 25
paste input "85"
type input "99,850.00"
select select "2926"
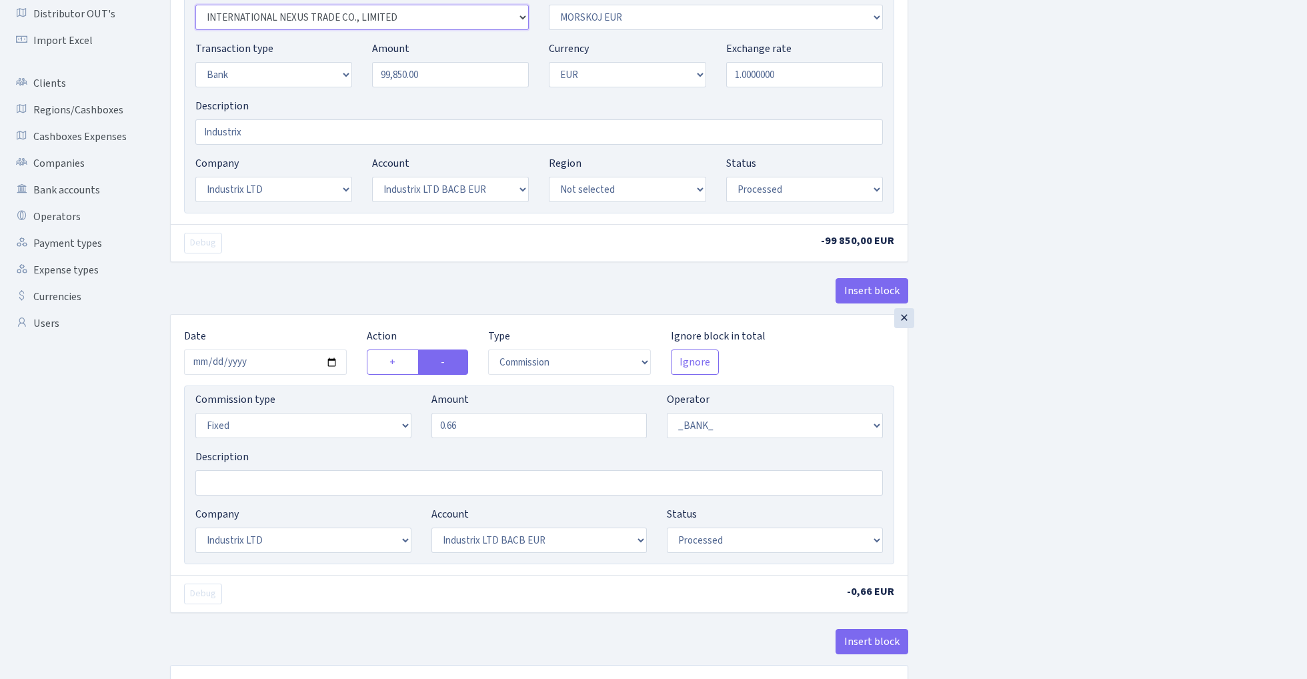
scroll to position [267, 0]
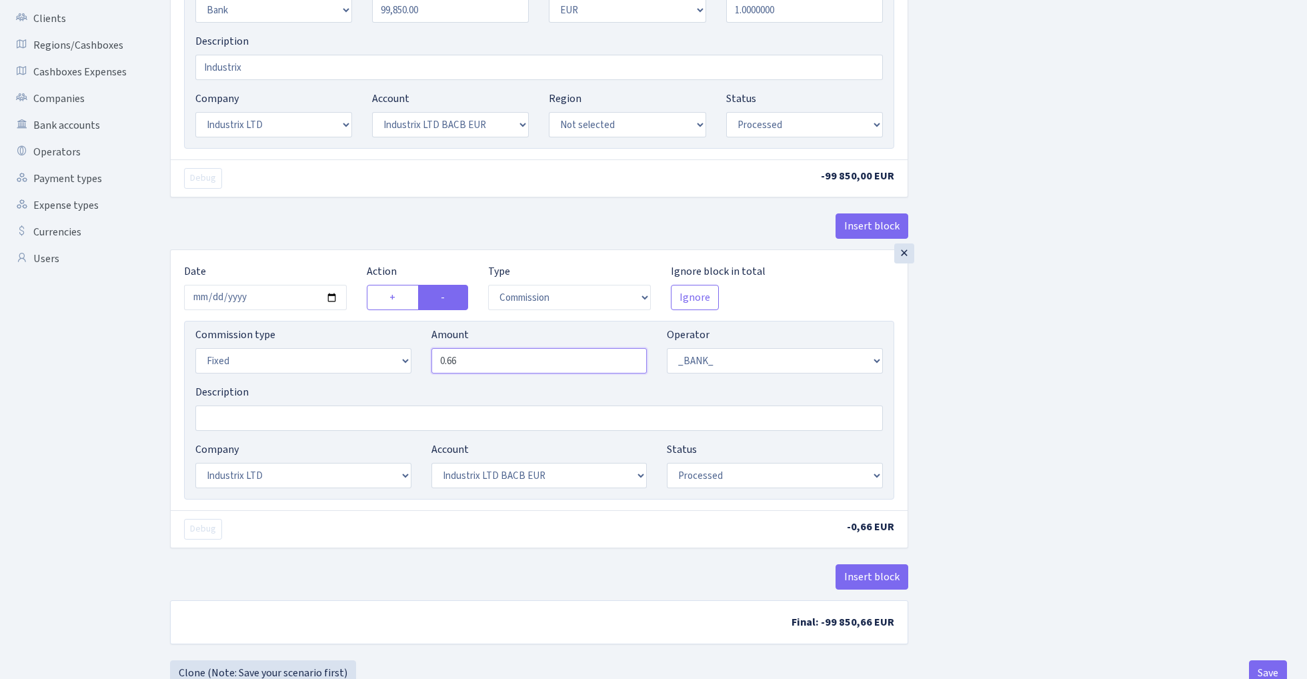
click at [475, 362] on input "0.66" at bounding box center [539, 360] width 216 height 25
paste input "209.7"
type input "209.70"
click at [877, 581] on button "Insert block" at bounding box center [871, 576] width 73 height 25
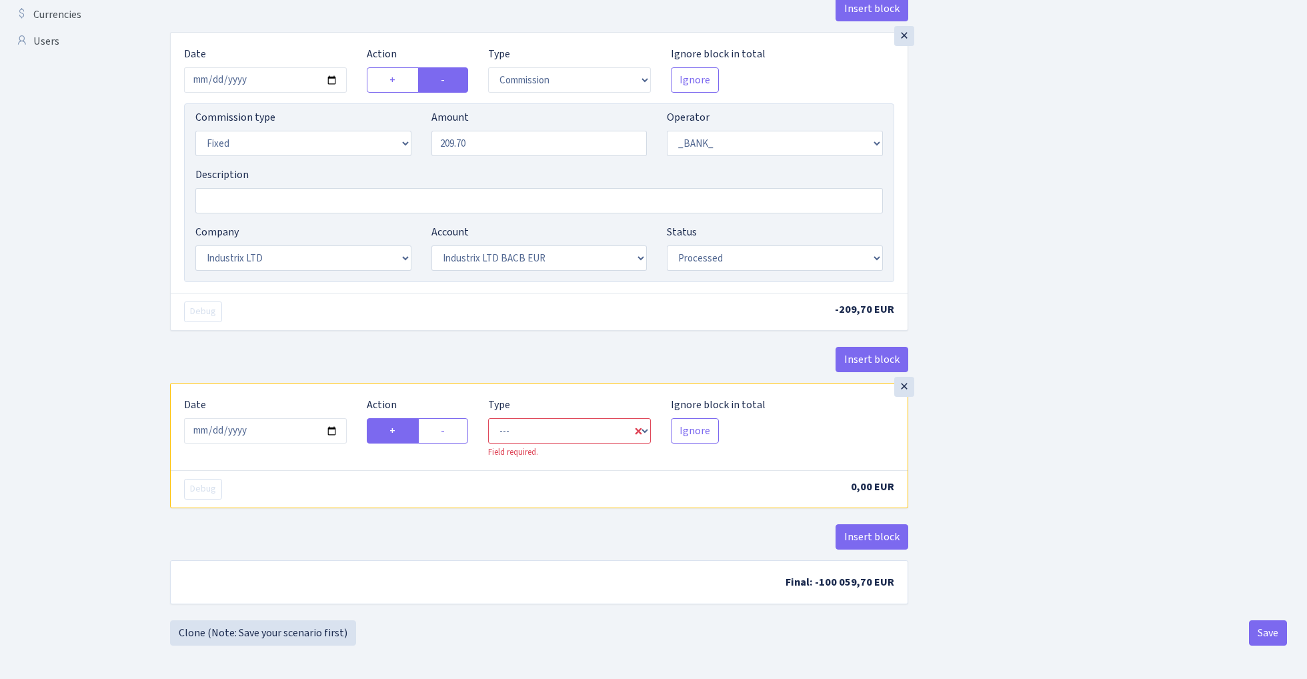
scroll to position [489, 0]
click at [273, 426] on input "2025-09-19" at bounding box center [265, 430] width 163 height 25
type input "2025-09-18"
click at [345, 353] on div "Insert block" at bounding box center [539, 365] width 738 height 36
click at [449, 422] on label "-" at bounding box center [443, 430] width 50 height 25
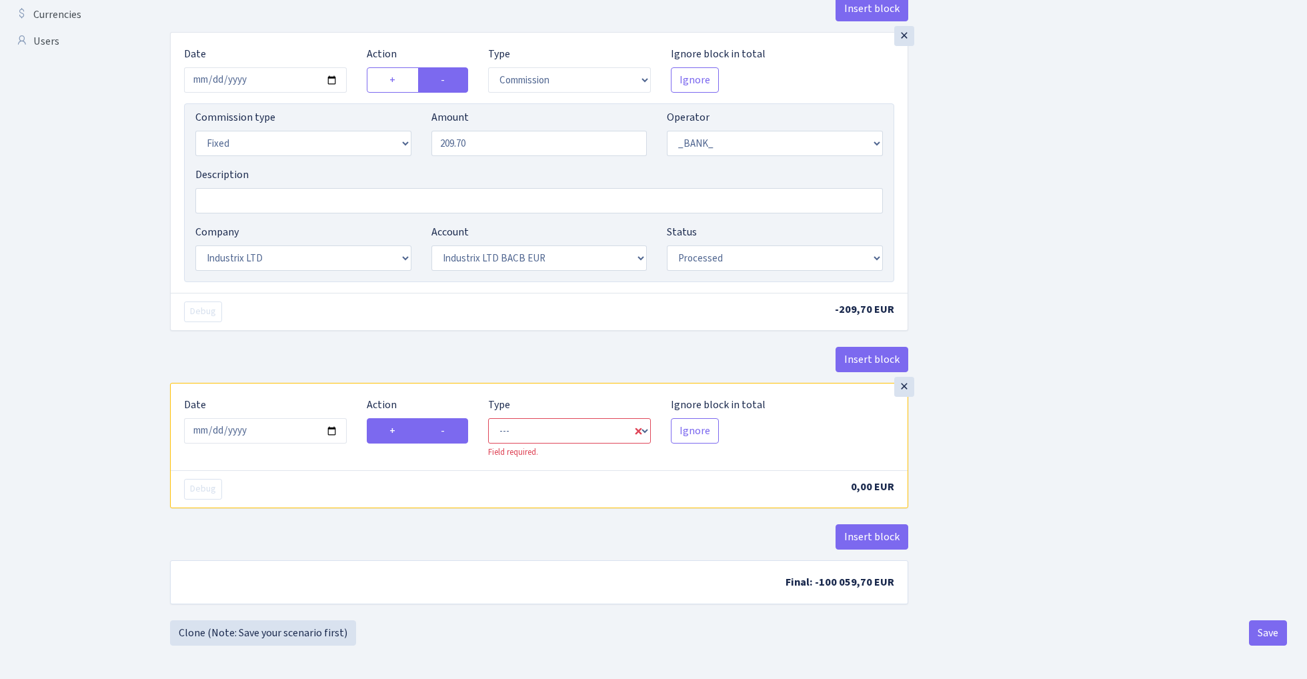
click at [449, 423] on input "-" at bounding box center [445, 427] width 9 height 9
radio input "true"
radio input "false"
select select "commission"
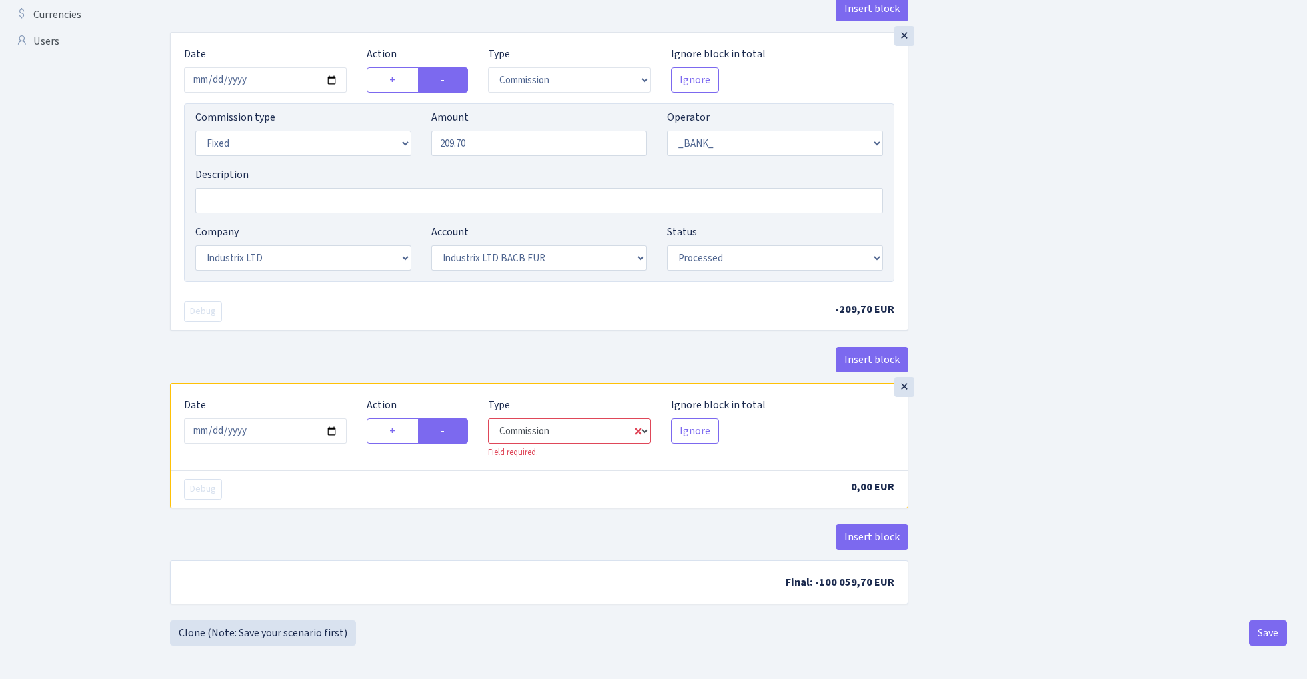
select select "1"
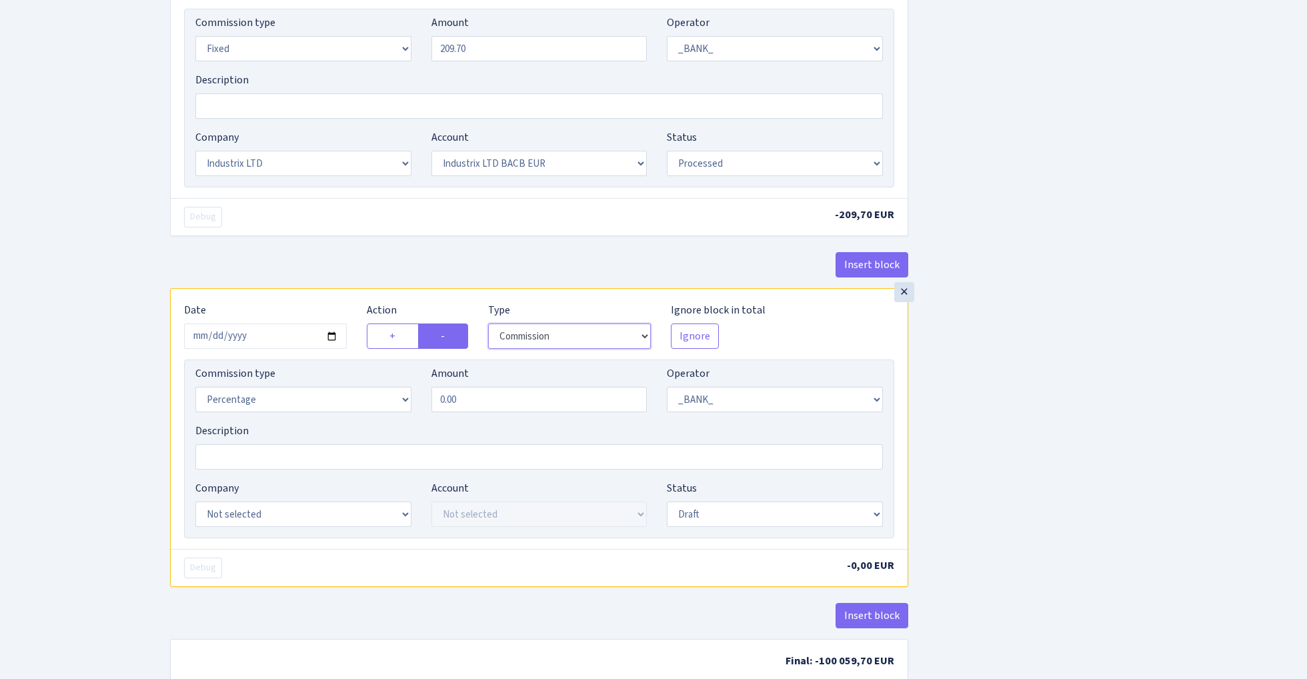
scroll to position [593, 0]
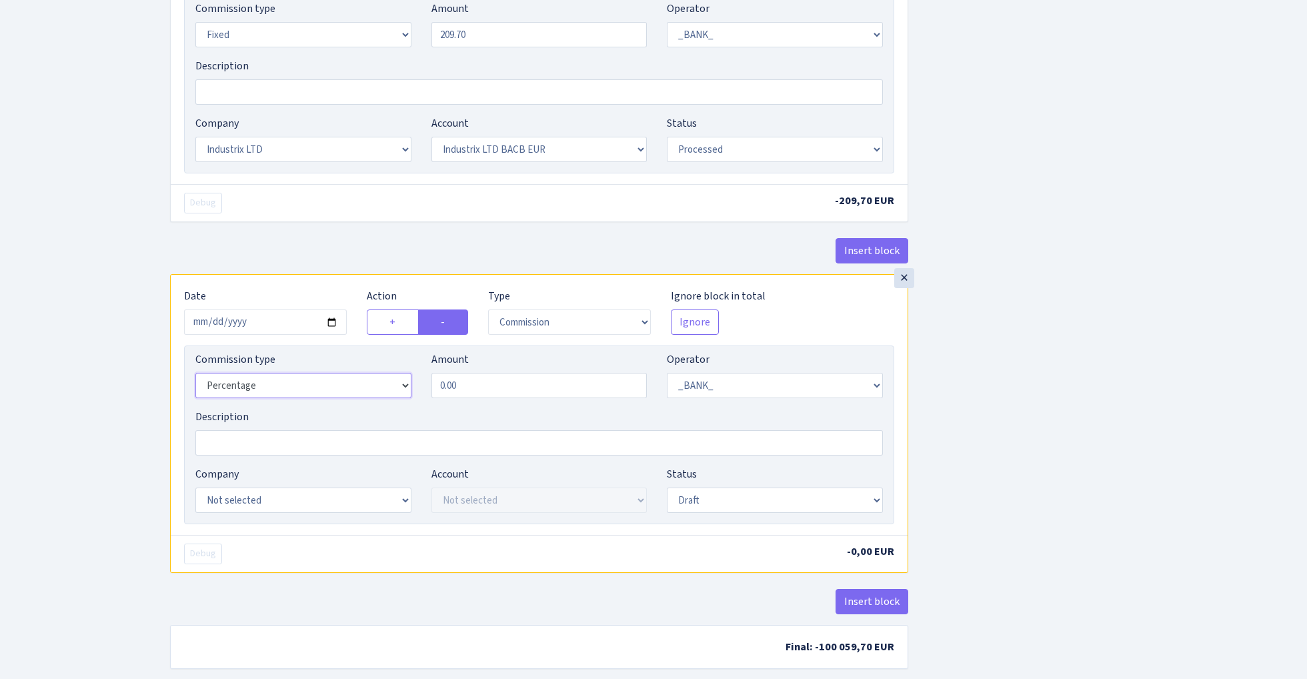
select select "fixed"
select select "17"
select select "41"
select select "processed"
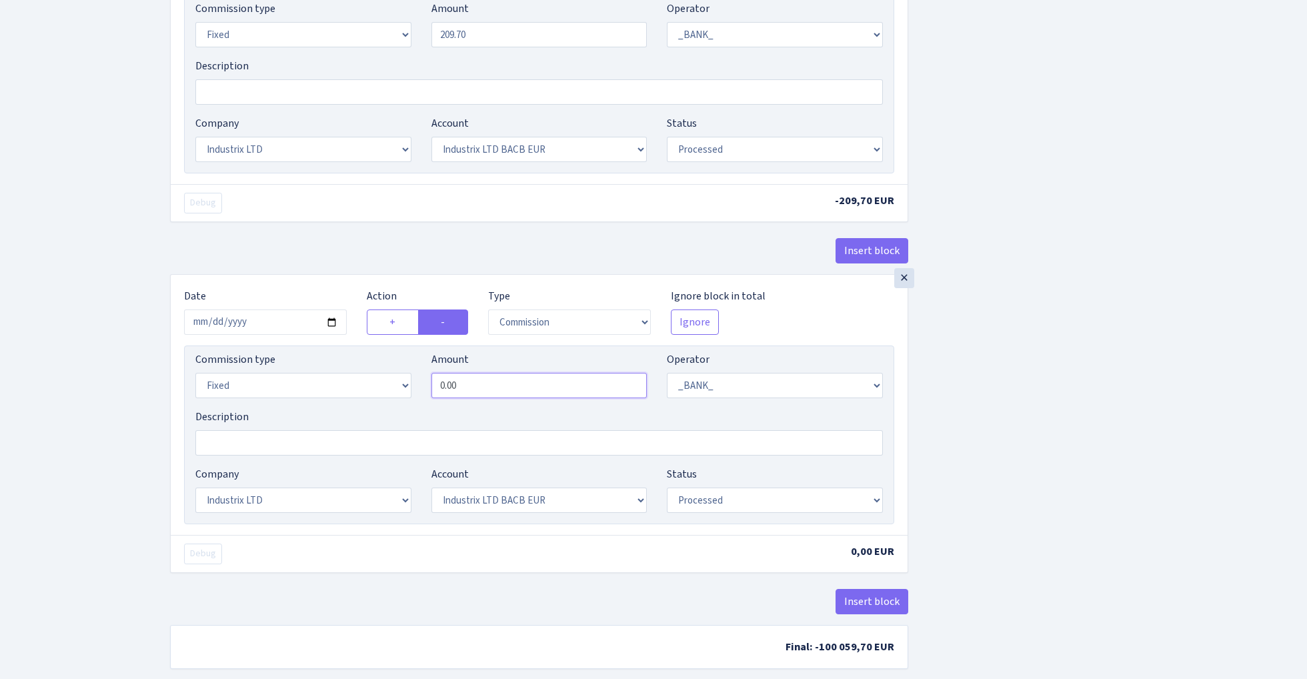
click at [467, 389] on input "0.00" at bounding box center [539, 385] width 216 height 25
type input "60.00"
click at [1116, 354] on div "Insert block × Date 2025-09-18 Action + - Type --- In Out Commission Field requ…" at bounding box center [728, 82] width 1137 height 1206
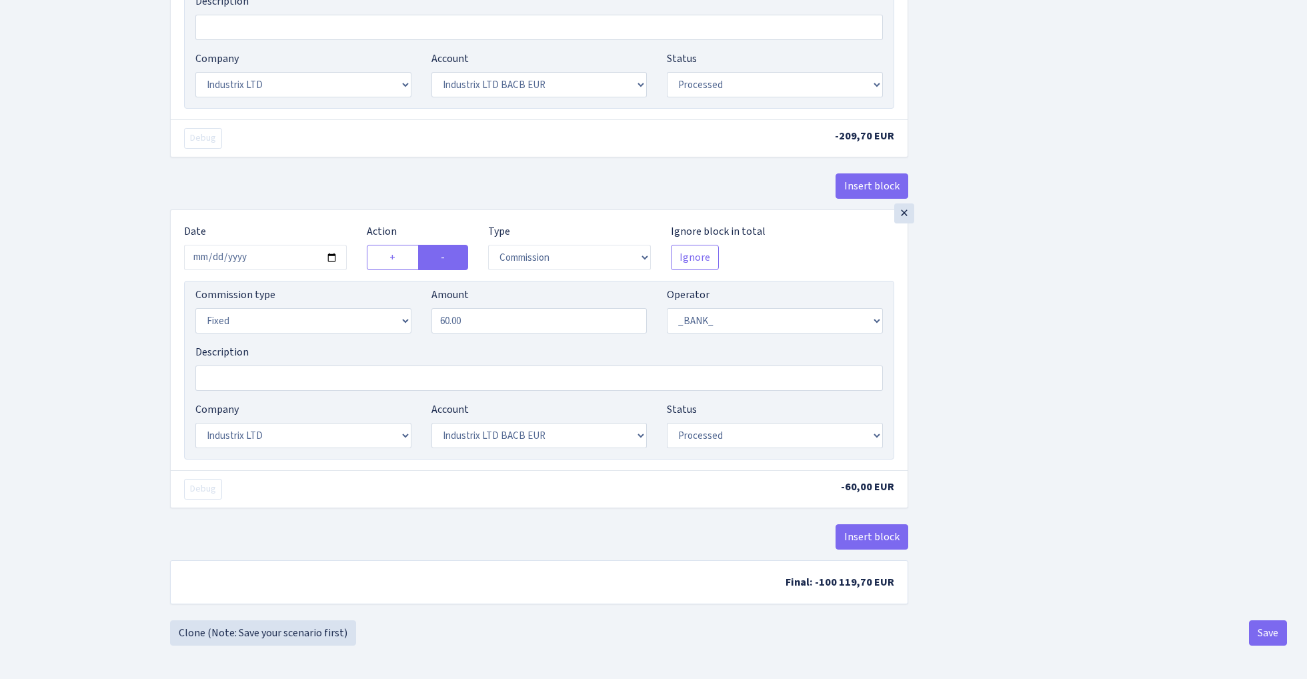
scroll to position [664, 0]
click at [1268, 627] on button "Save" at bounding box center [1268, 632] width 38 height 25
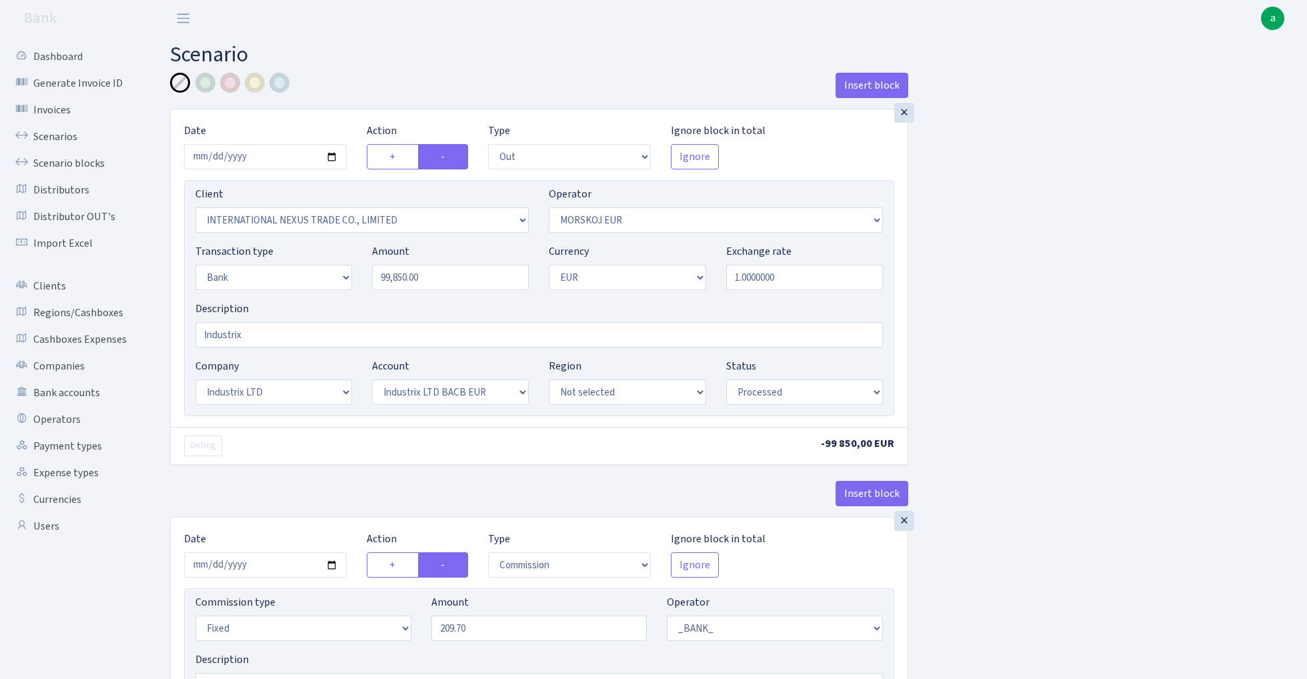
select select "out"
select select "2926"
select select "323"
select select "2"
select select "1"
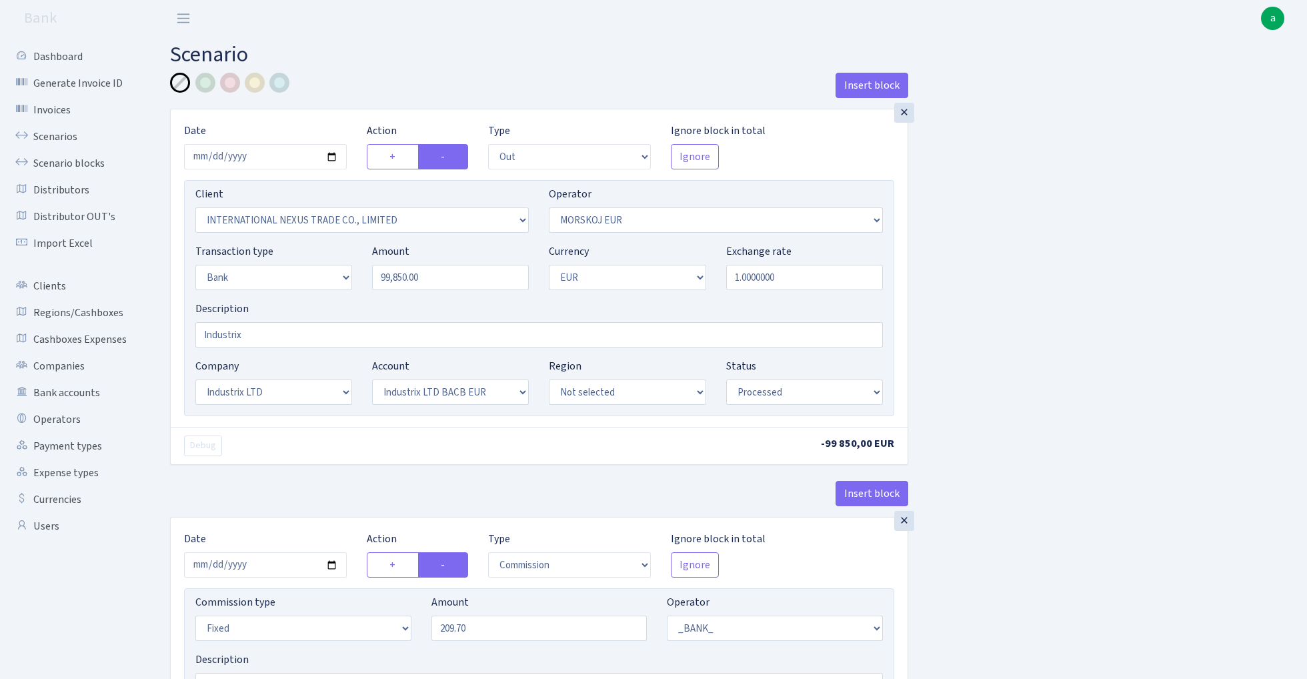
select select "17"
select select "41"
select select "processed"
select select "commission"
select select "fixed"
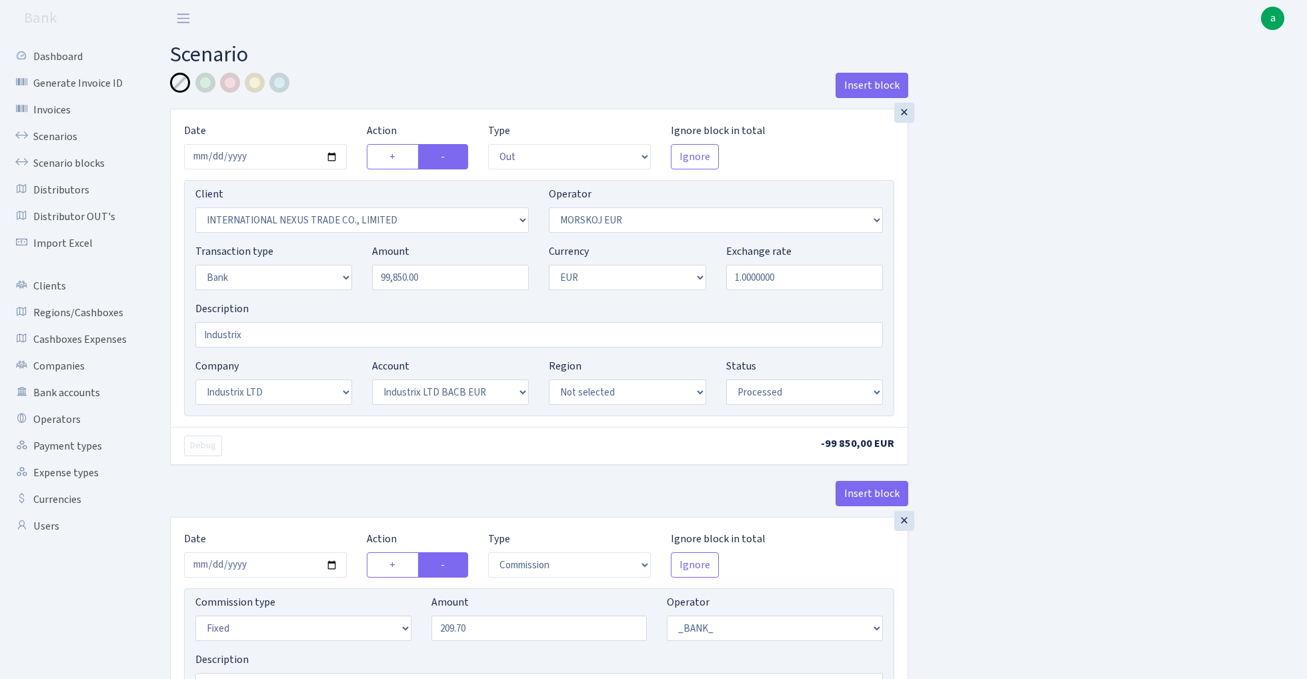
select select "1"
select select "17"
select select "41"
select select "processed"
select select "commission"
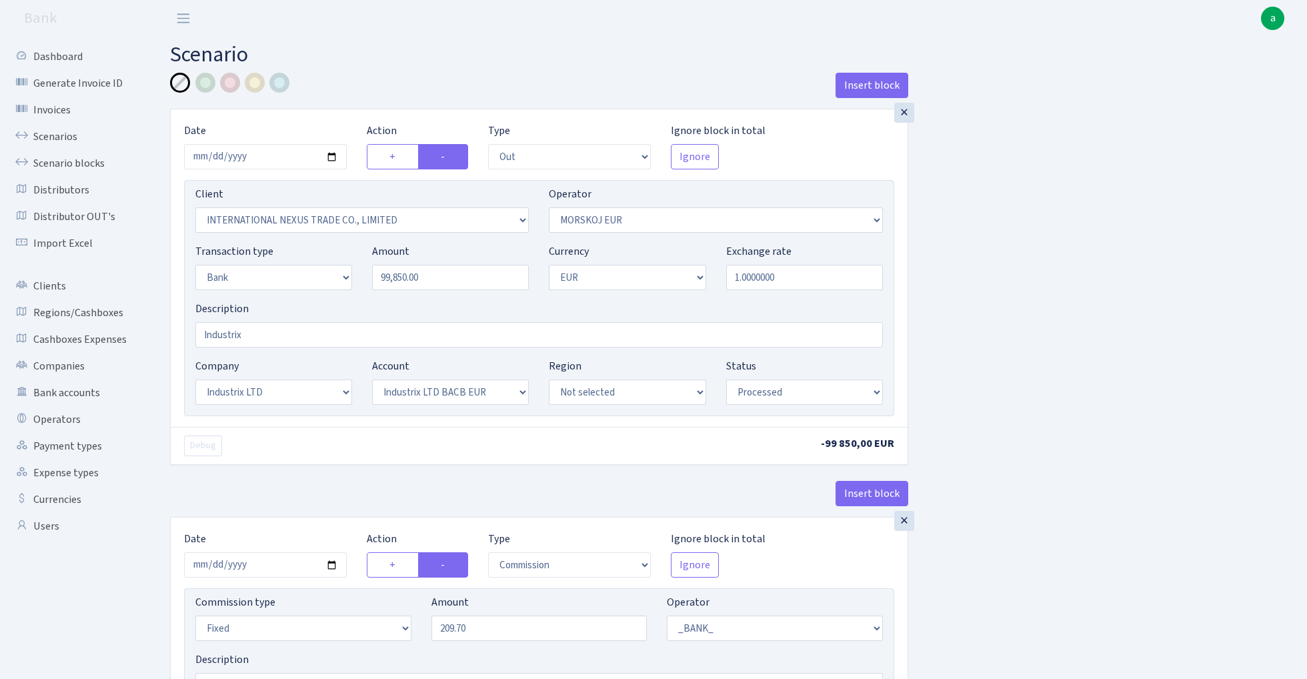
select select "fixed"
select select "1"
select select "17"
select select "41"
select select "processed"
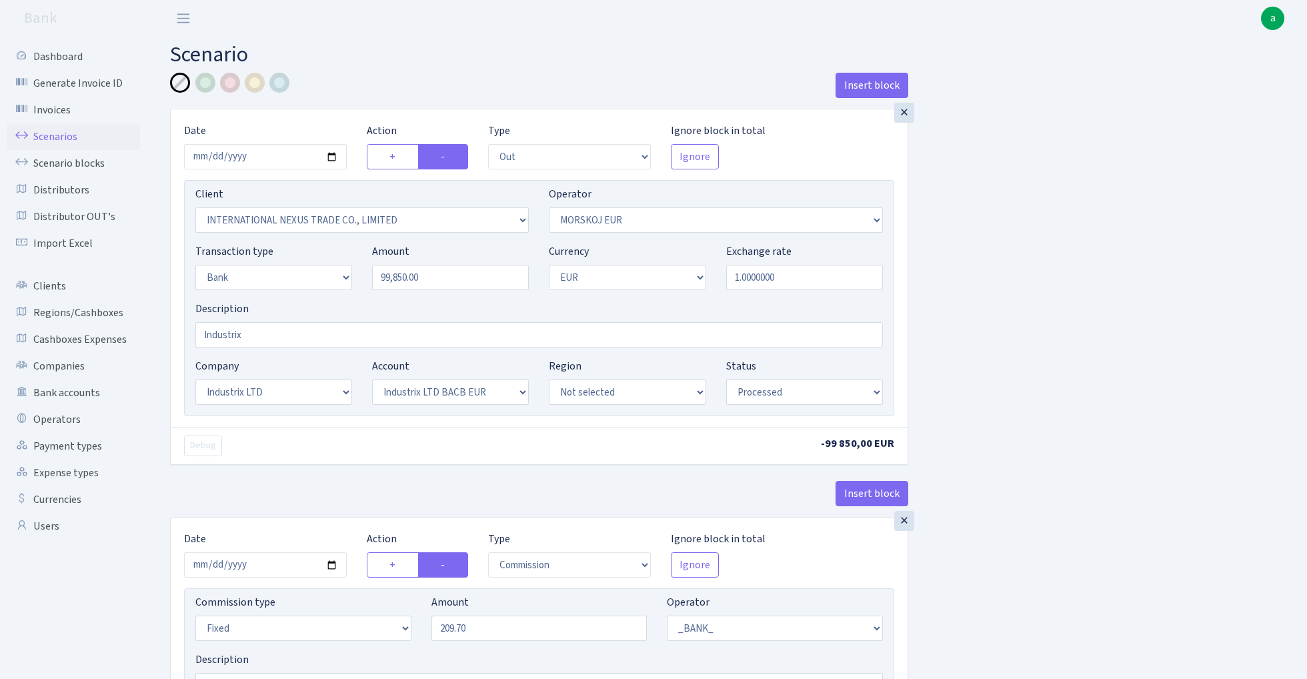
click at [63, 134] on link "Scenarios" at bounding box center [73, 136] width 133 height 27
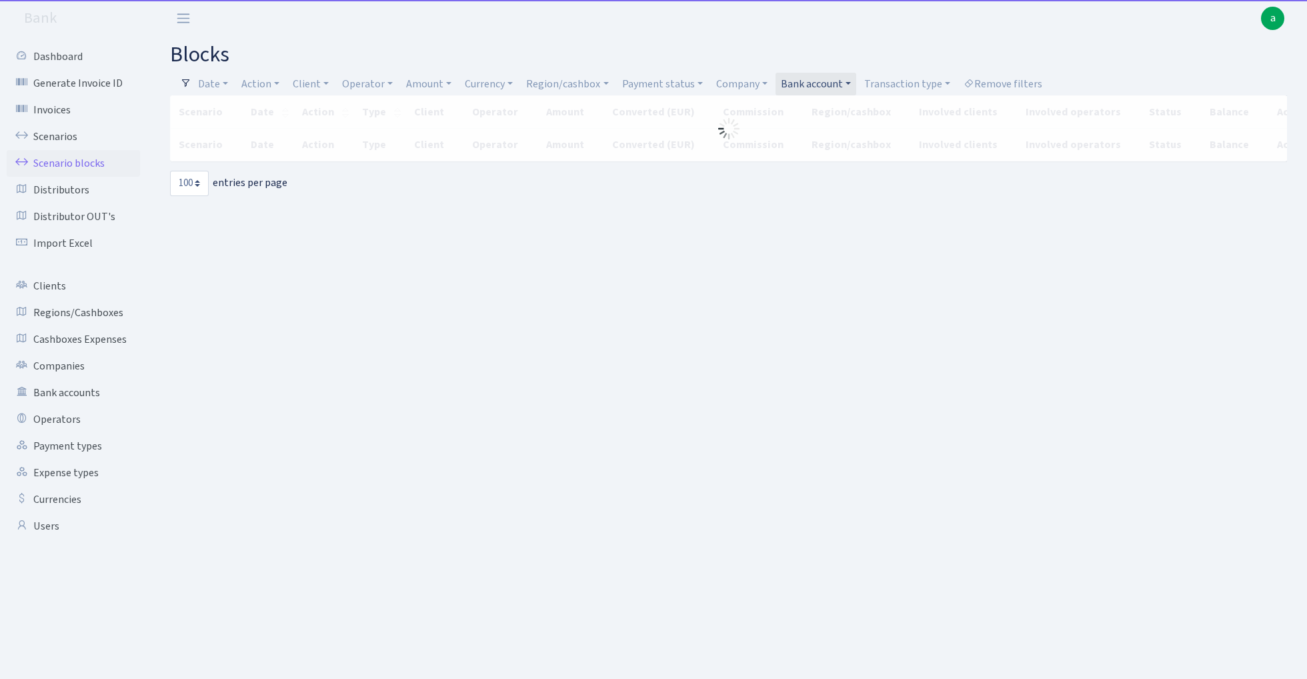
select select "100"
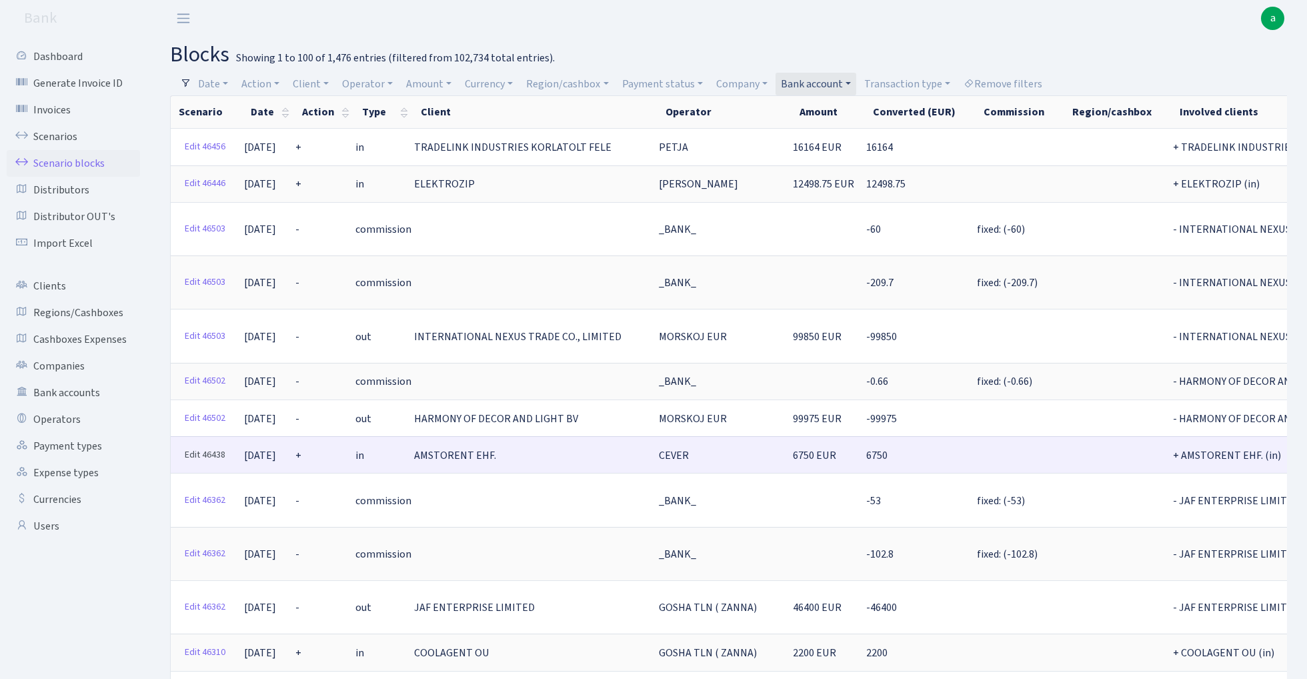
click at [198, 445] on link "Edit 46438" at bounding box center [205, 455] width 53 height 21
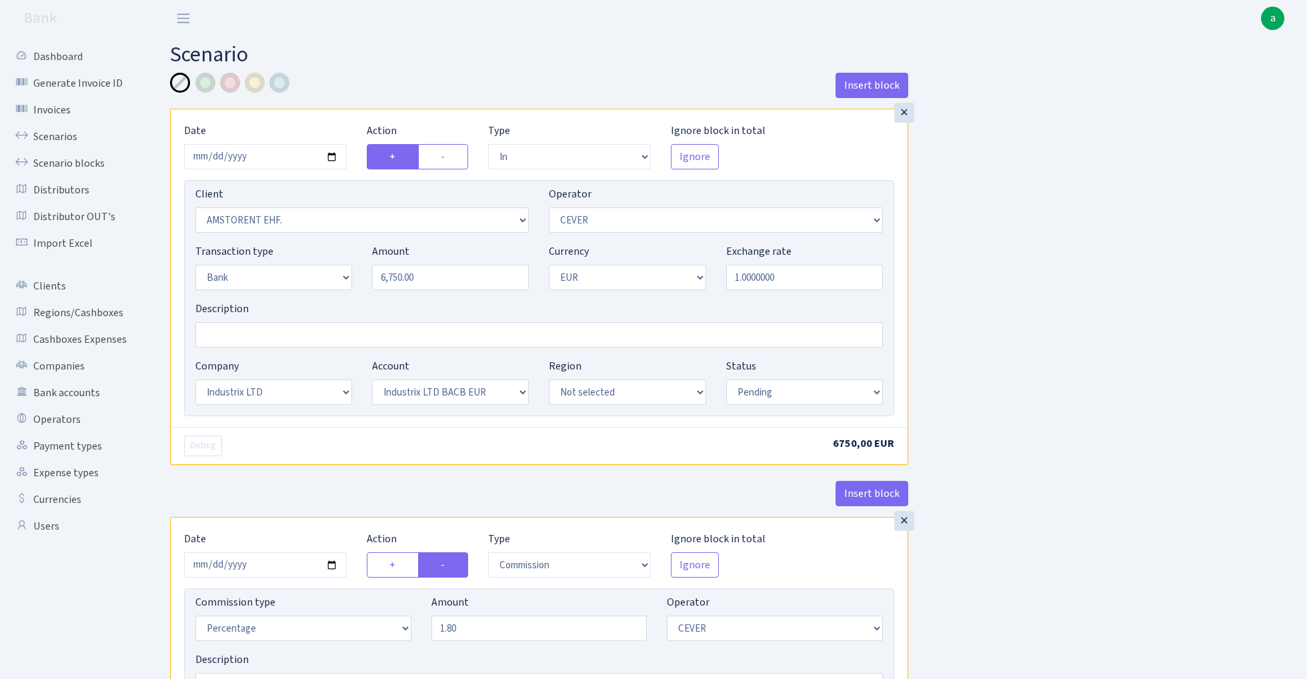
select select "in"
select select "2202"
select select "20"
select select "2"
select select "1"
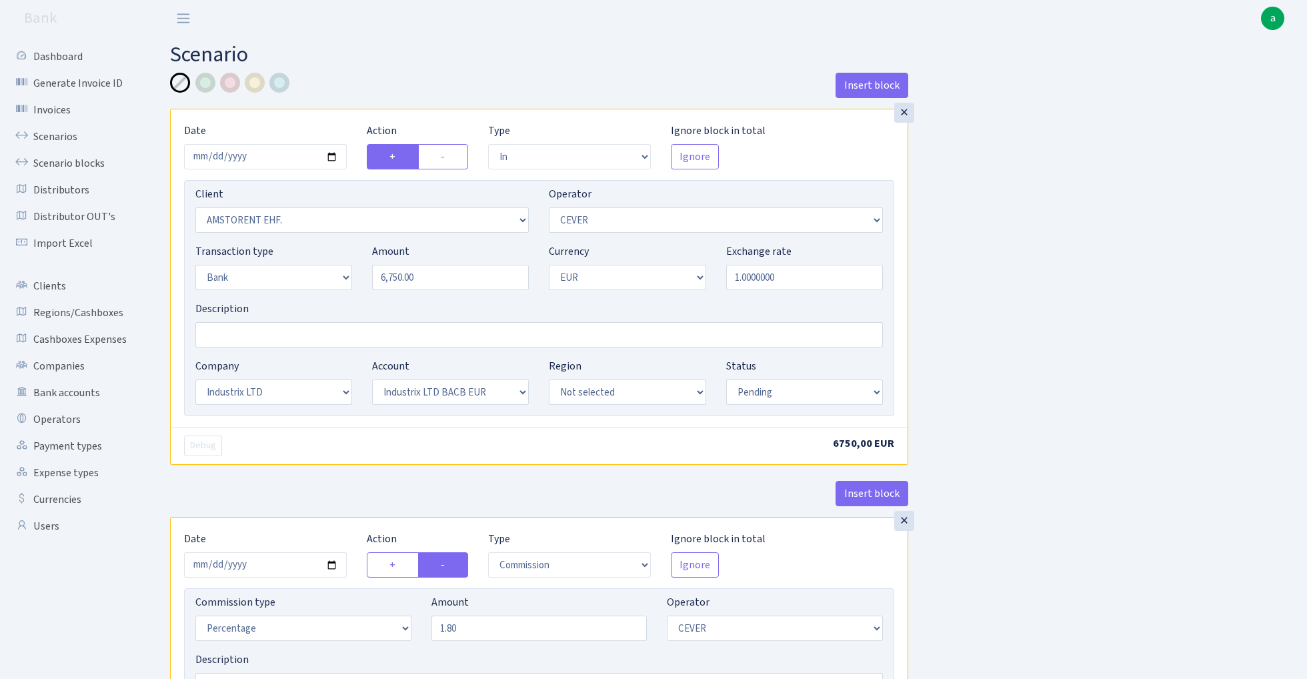
select select "17"
select select "41"
select select "pending"
select select "commission"
select select "20"
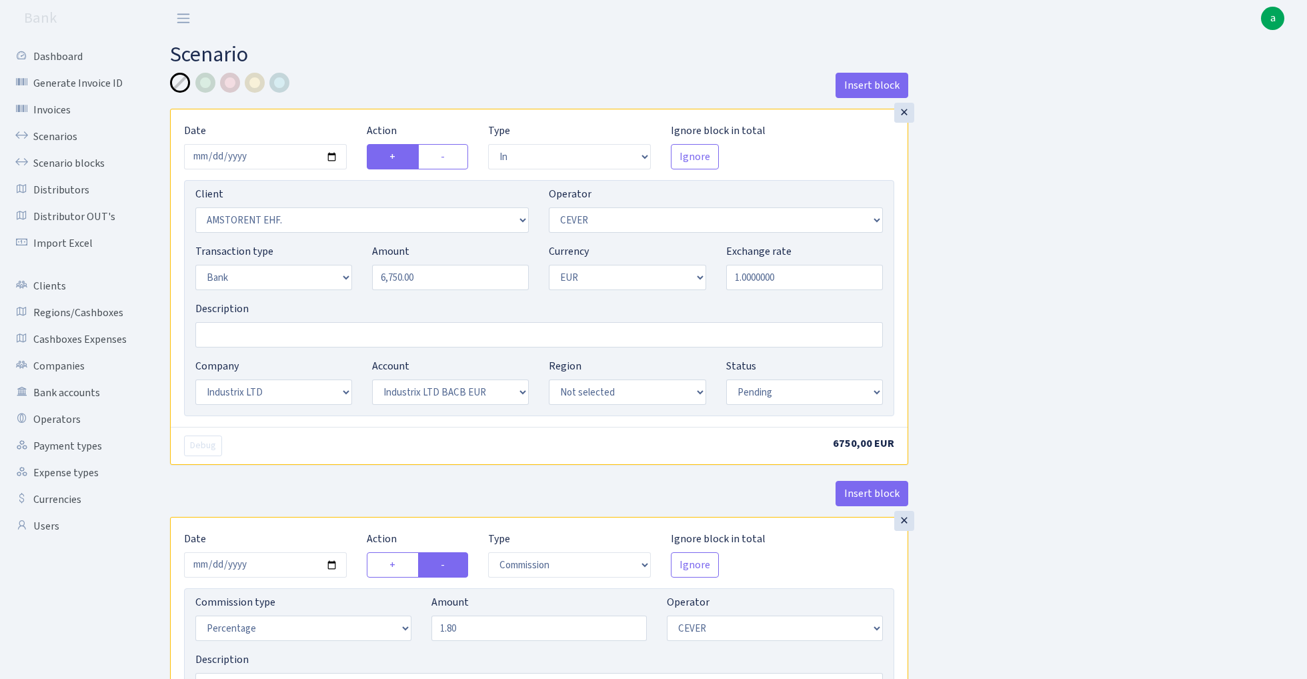
select select "pending"
click at [256, 158] on input "[DATE]" at bounding box center [265, 156] width 163 height 25
type input "[DATE]"
click at [321, 73] on div "Insert block" at bounding box center [539, 91] width 738 height 36
click at [249, 337] on input "Description" at bounding box center [538, 334] width 687 height 25
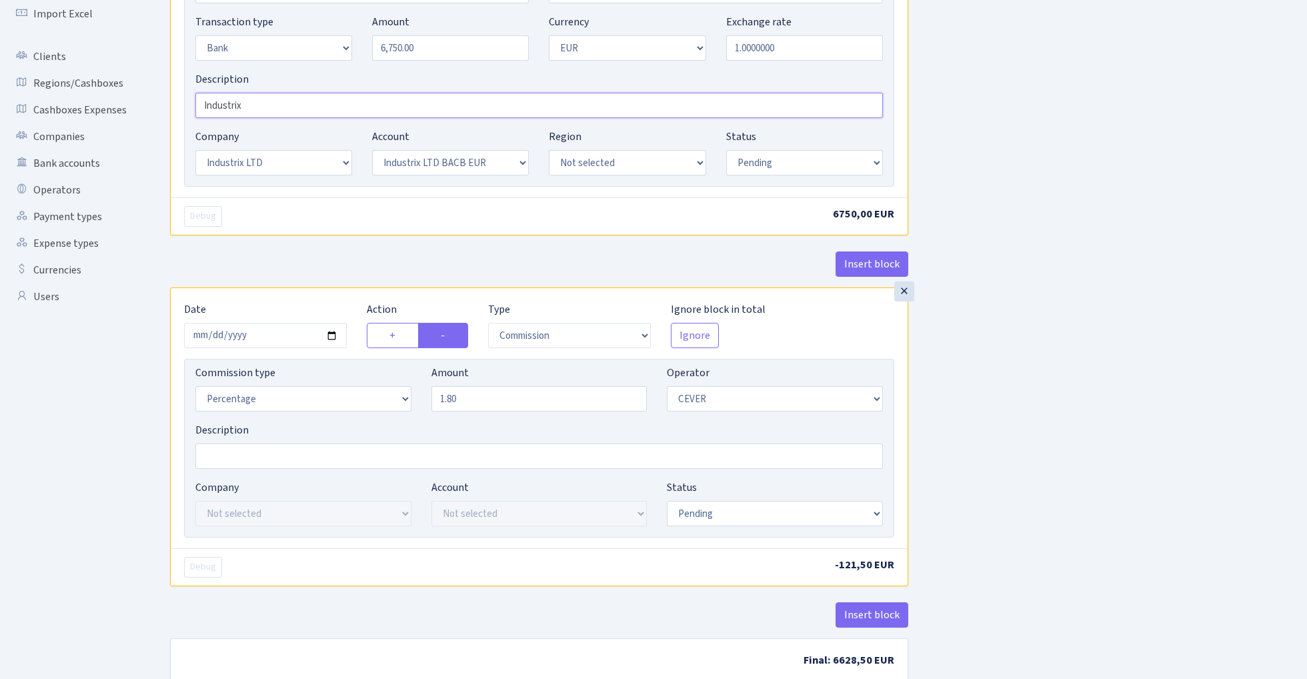
scroll to position [295, 0]
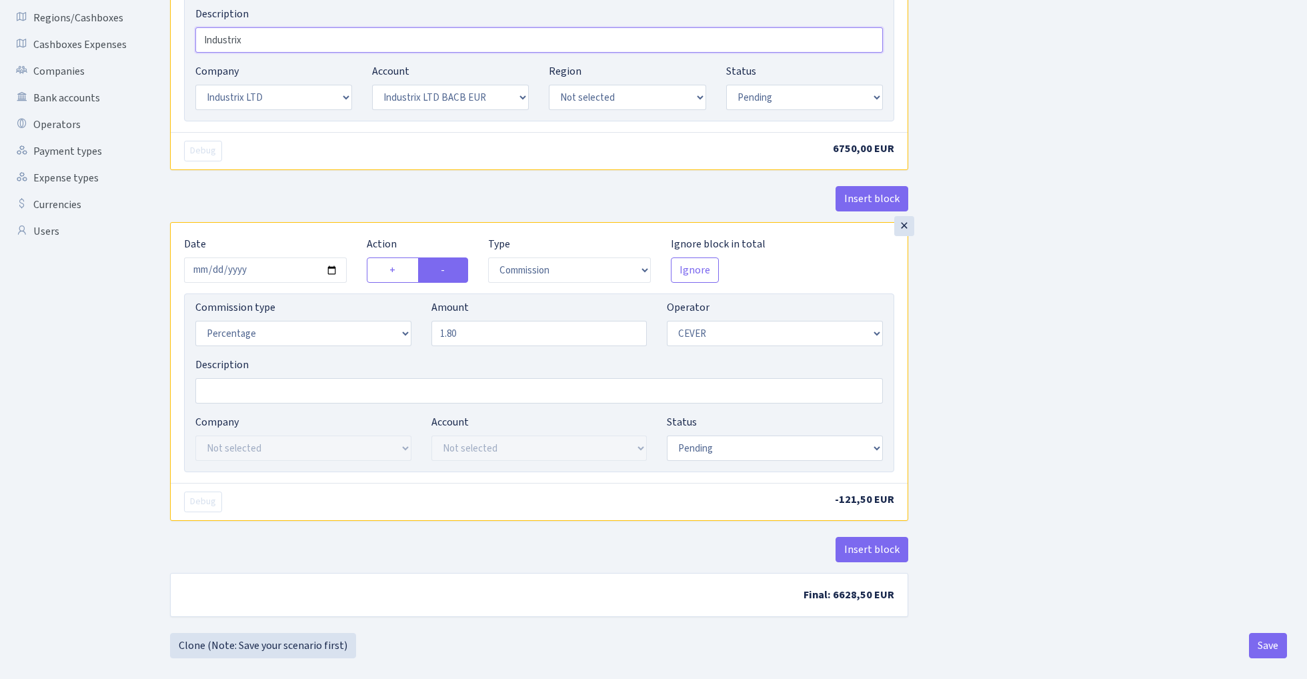
type input "Industrix"
click at [249, 262] on input "[DATE]" at bounding box center [265, 269] width 163 height 25
type input "[DATE]"
click at [305, 186] on div "Insert block" at bounding box center [539, 204] width 738 height 36
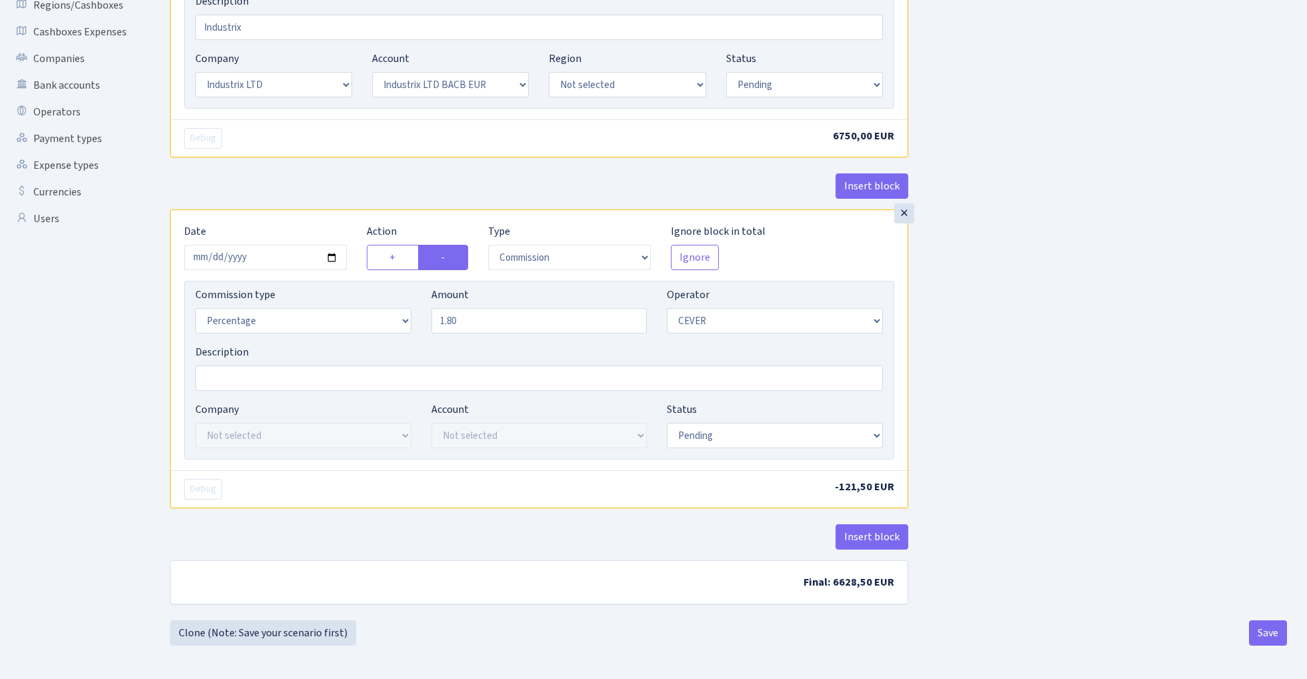
scroll to position [311, 0]
select select "processed"
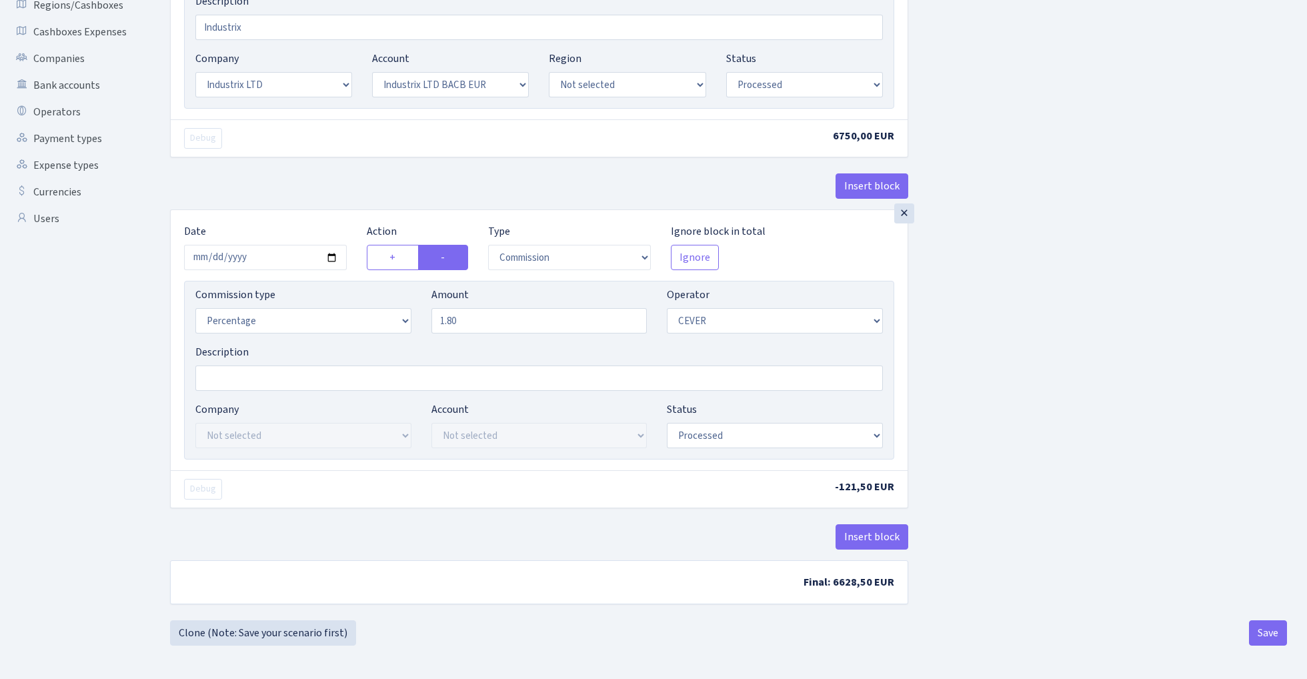
click at [1034, 341] on div "Insert block × Date 2025-09-19 Action + - Type --- In Out Commission Field requ…" at bounding box center [728, 192] width 1137 height 855
click at [1273, 634] on button "Save" at bounding box center [1268, 632] width 38 height 25
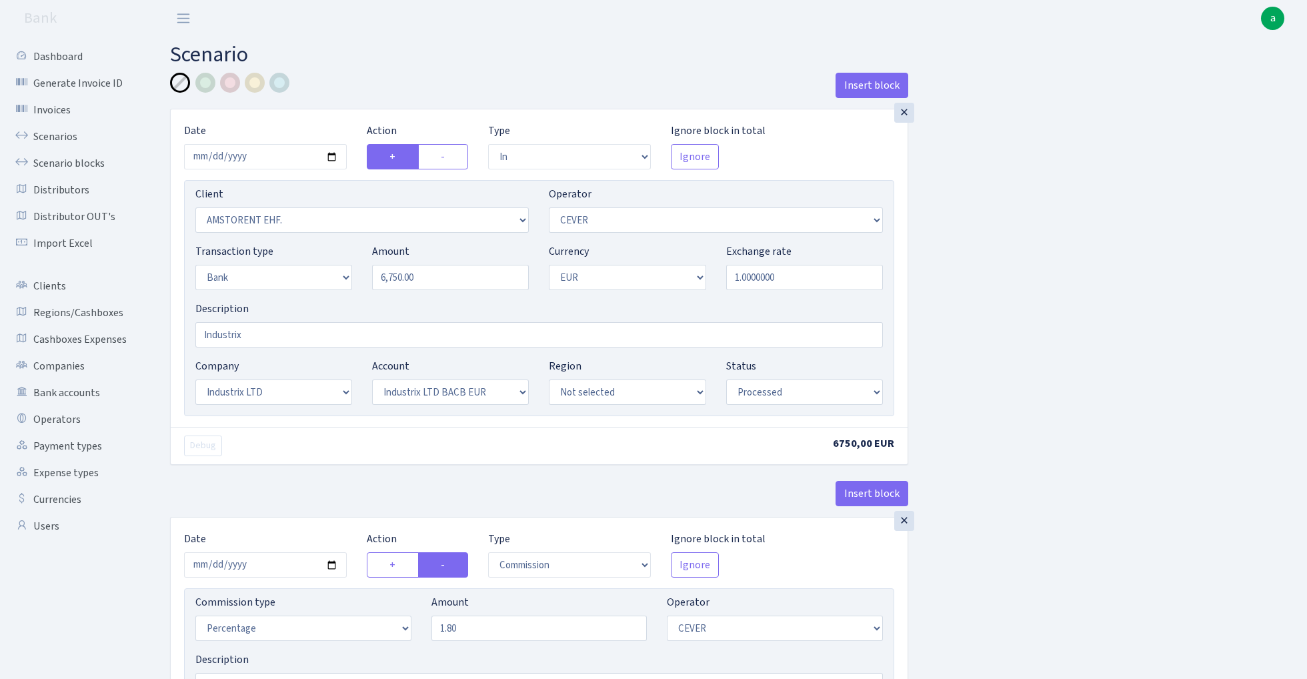
select select "in"
select select "2202"
select select "20"
select select "2"
select select "1"
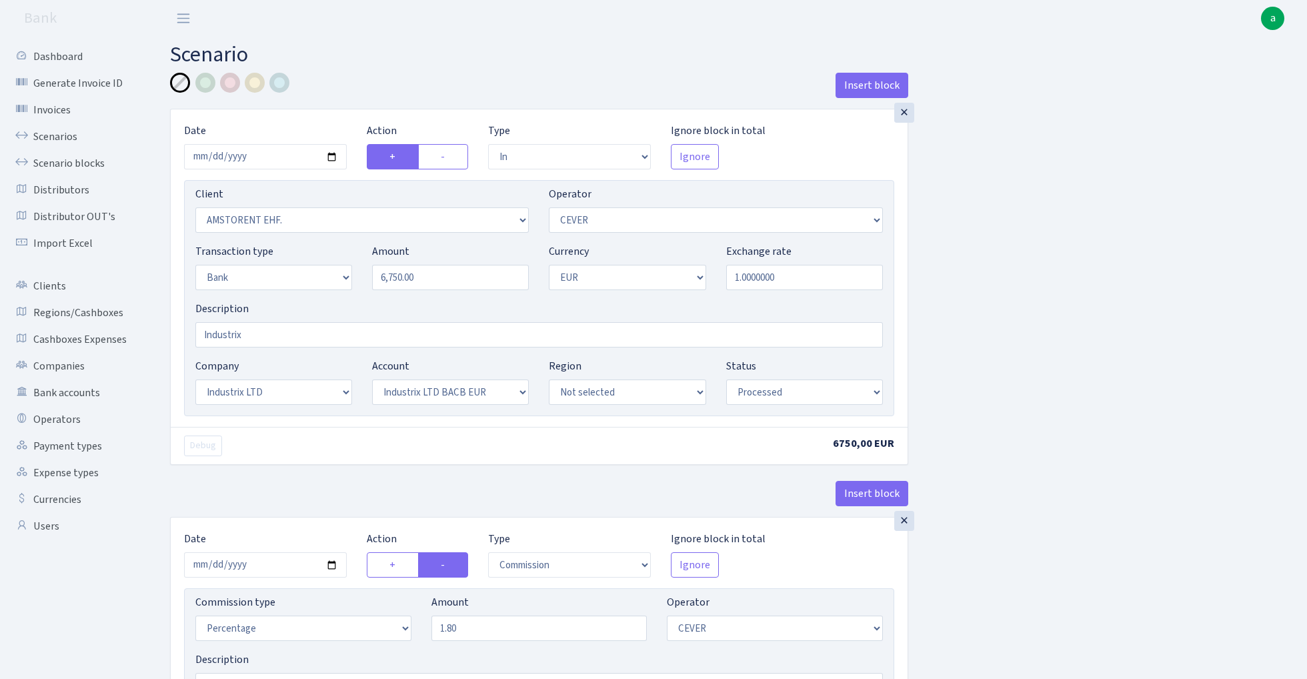
select select "17"
select select "41"
select select "processed"
select select "commission"
select select "20"
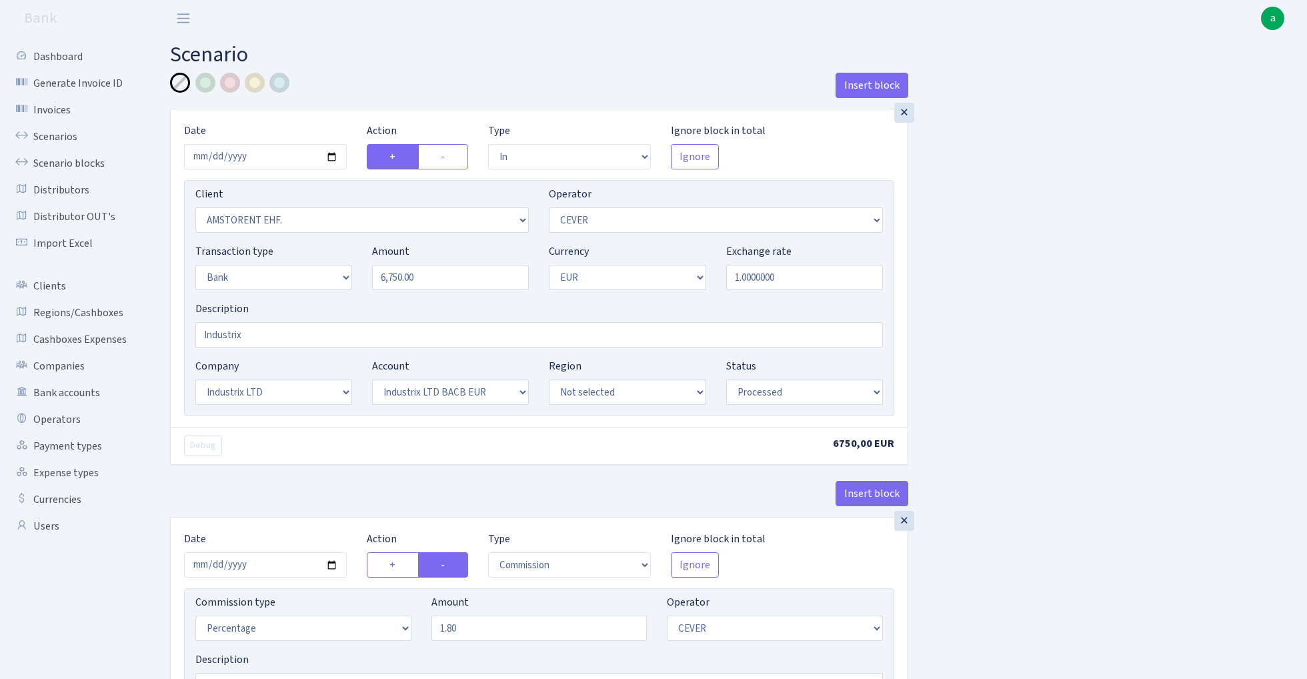
select select "processed"
click at [80, 165] on link "Scenario blocks" at bounding box center [73, 163] width 133 height 27
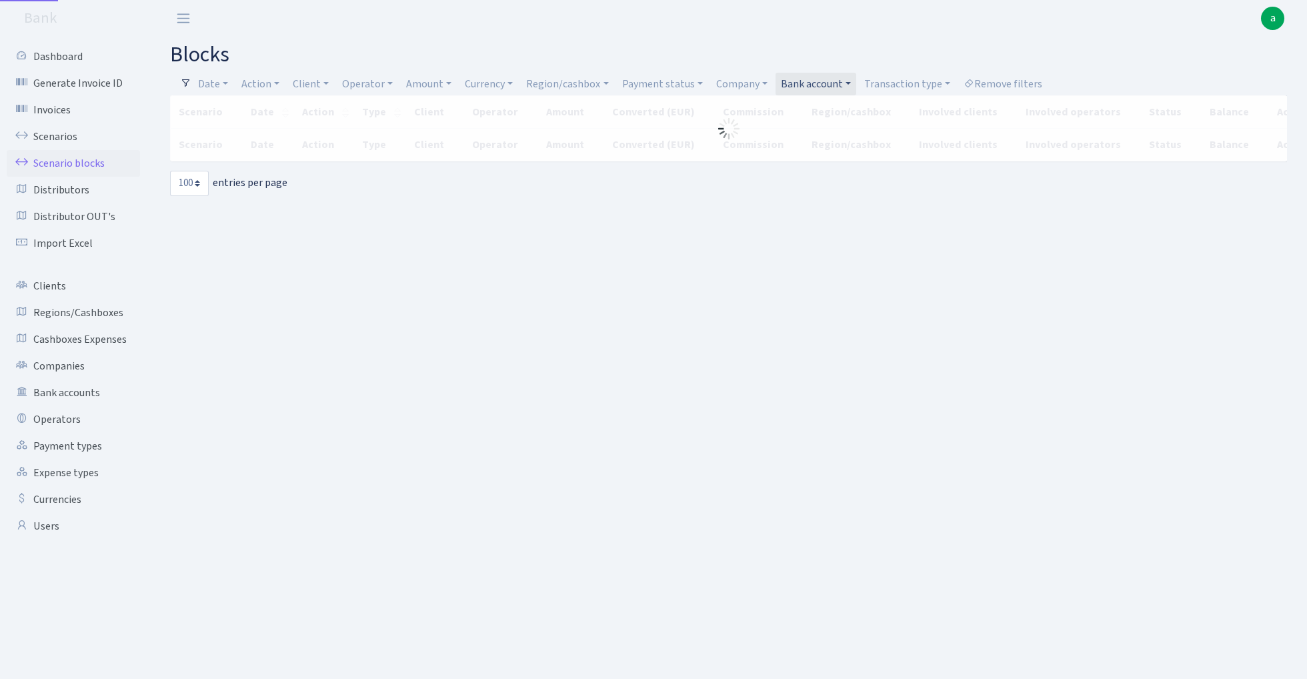
select select "100"
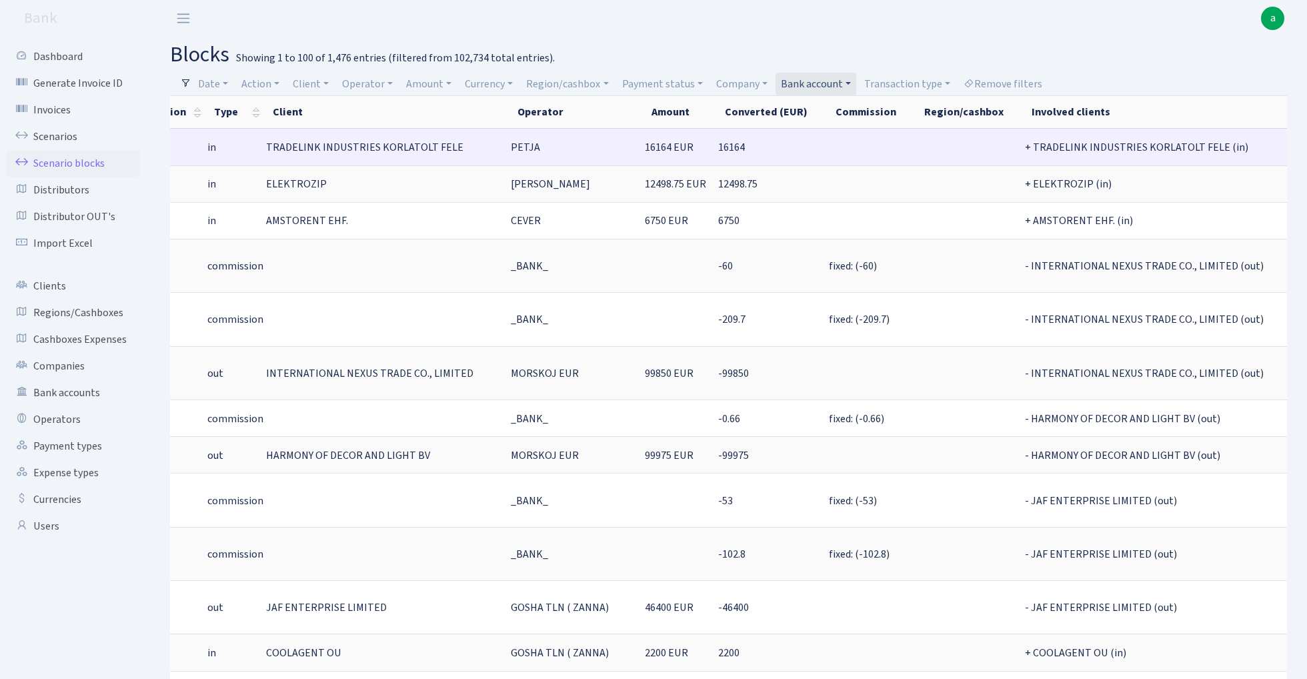
scroll to position [0, 25]
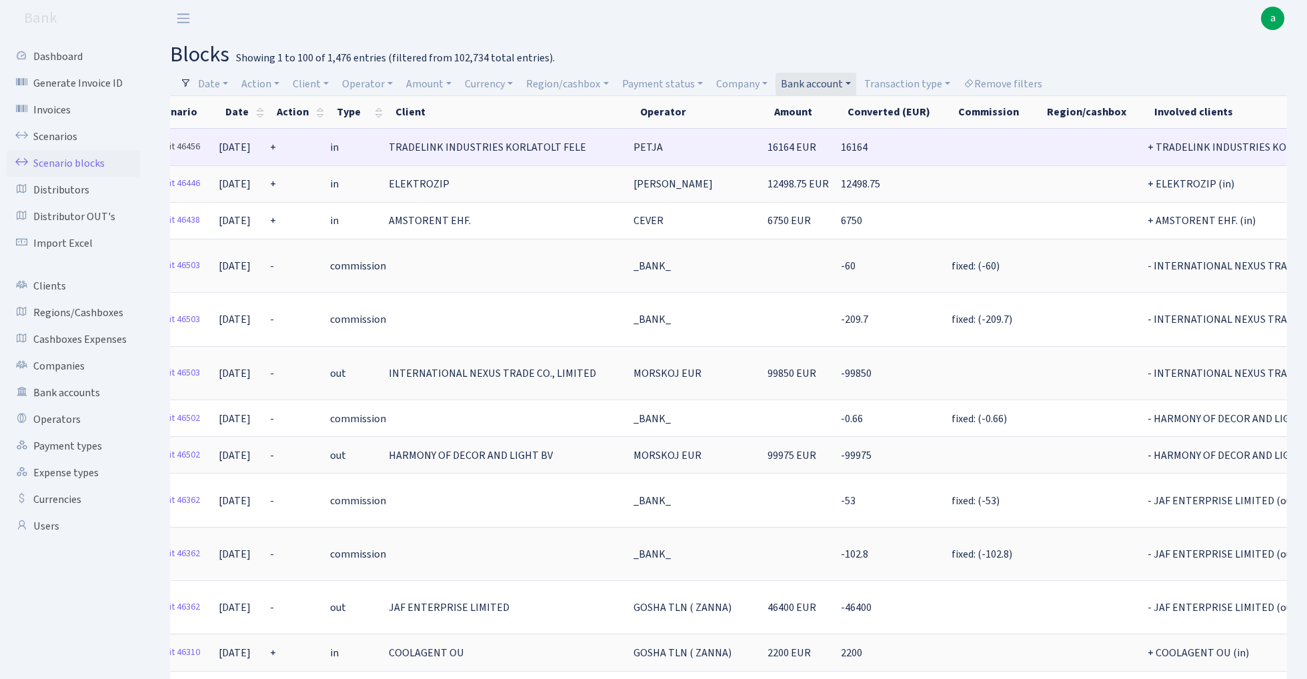
click at [187, 147] on link "Edit 46456" at bounding box center [179, 147] width 53 height 21
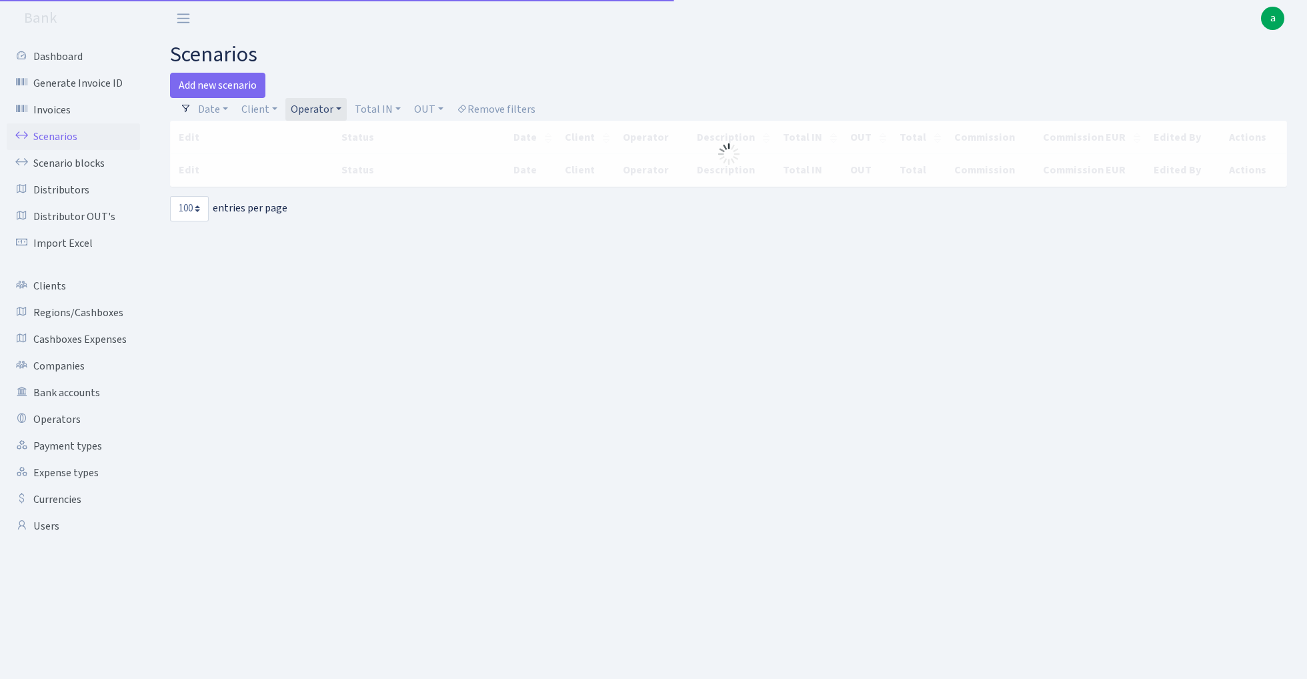
select select "100"
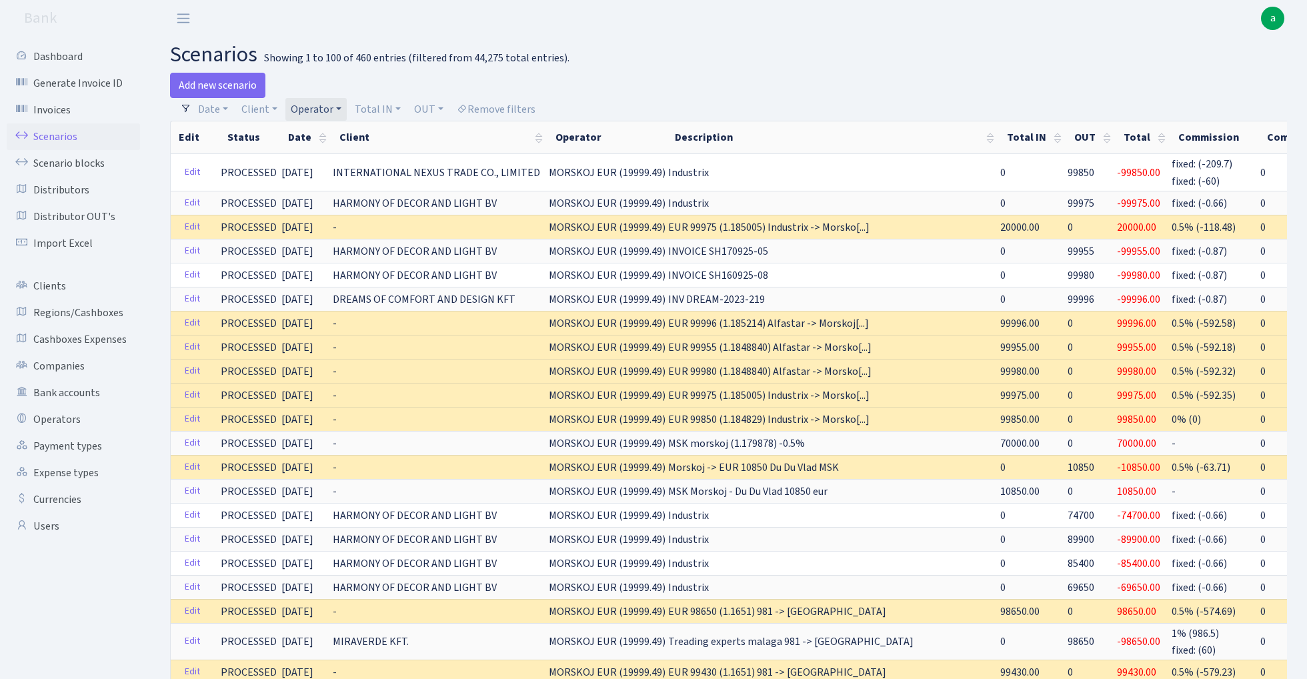
click at [329, 105] on link "Operator" at bounding box center [315, 109] width 61 height 23
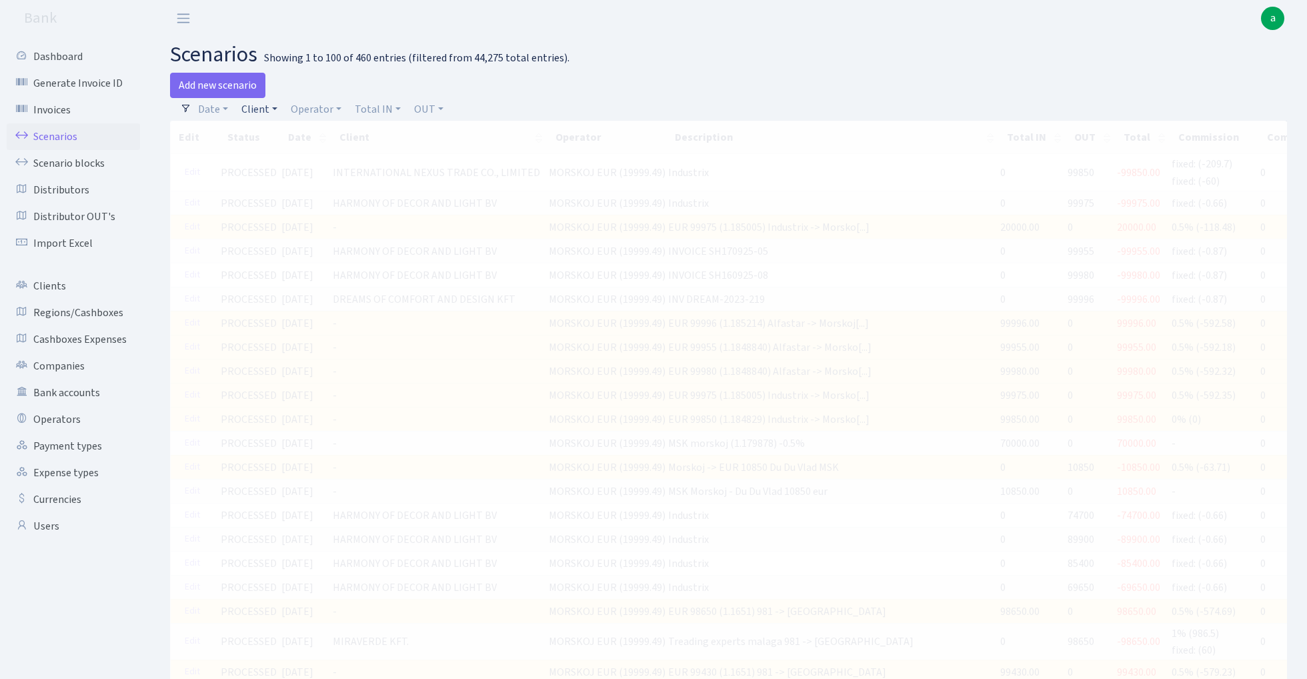
click at [267, 110] on link "Client" at bounding box center [259, 109] width 47 height 23
click at [270, 157] on input "search" at bounding box center [289, 157] width 98 height 21
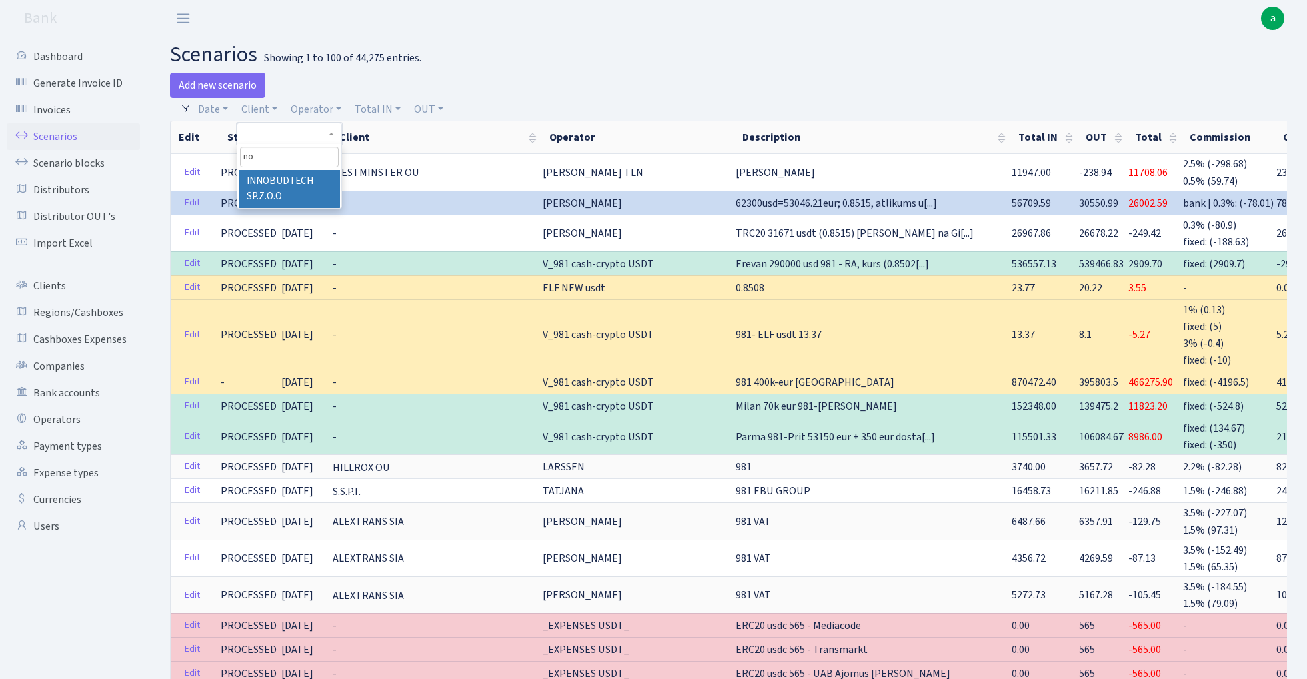
type input "n"
click at [321, 111] on link "Operator" at bounding box center [315, 109] width 61 height 23
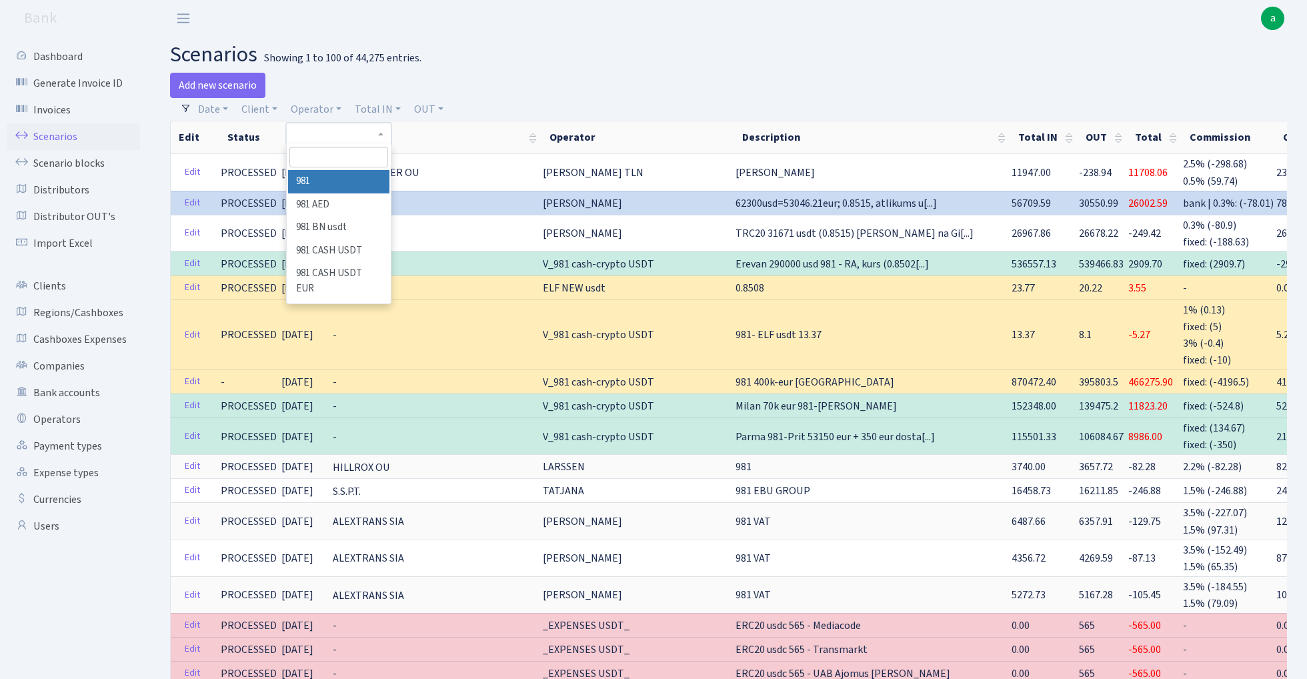
click at [332, 156] on input "search" at bounding box center [338, 157] width 98 height 21
type input "m"
type input "mor"
click at [358, 257] on li "MORSKOJ EUR" at bounding box center [338, 257] width 101 height 23
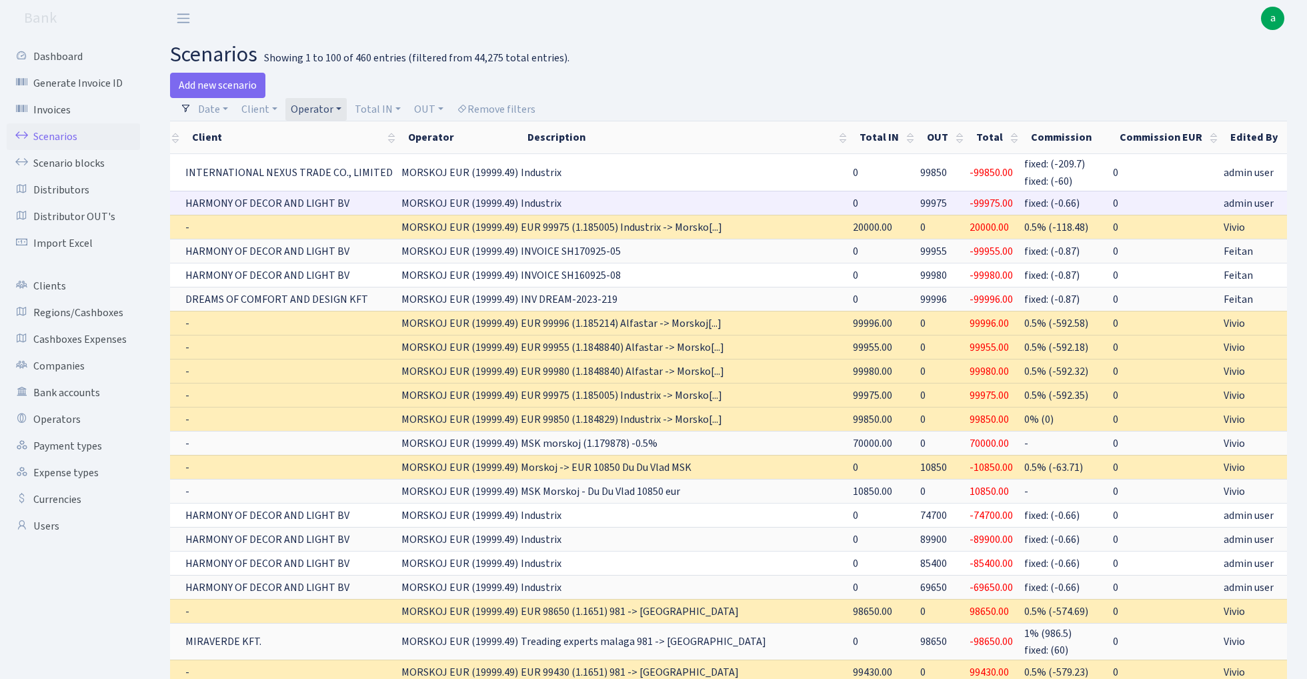
scroll to position [0, 145]
click at [1301, 199] on link "Clone" at bounding box center [1323, 203] width 44 height 21
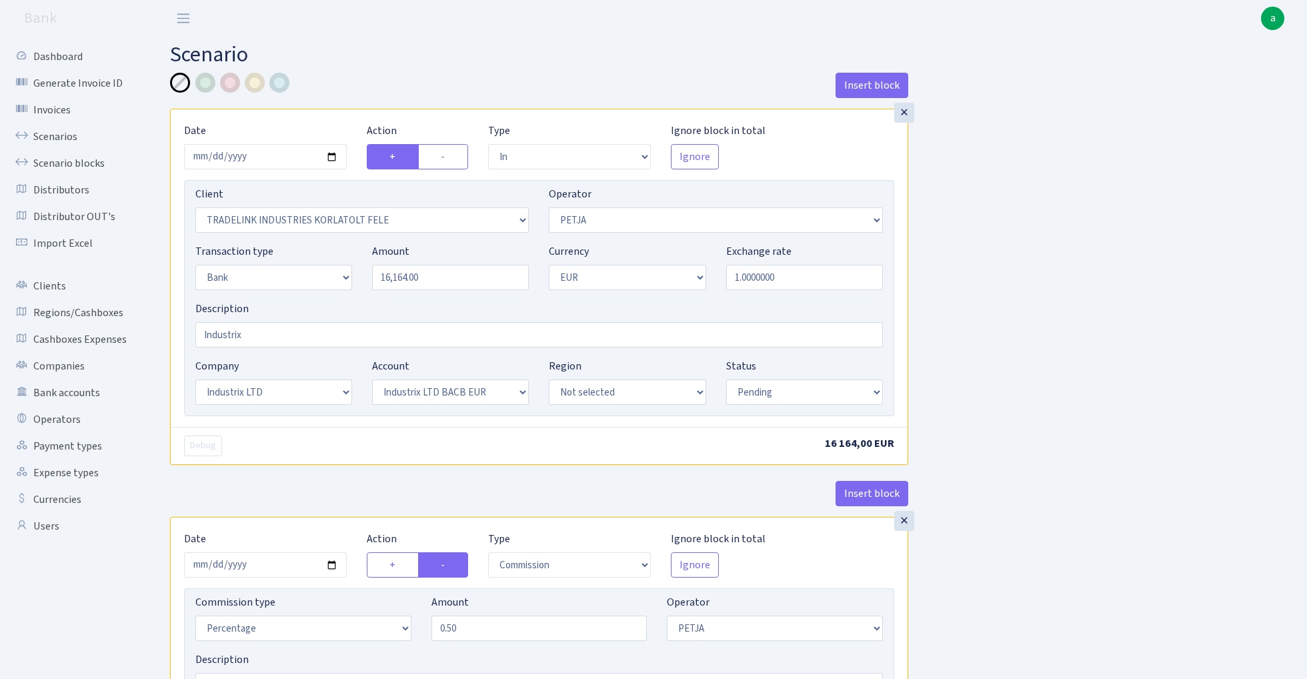
select select "in"
select select "3051"
select select "392"
select select "2"
select select "1"
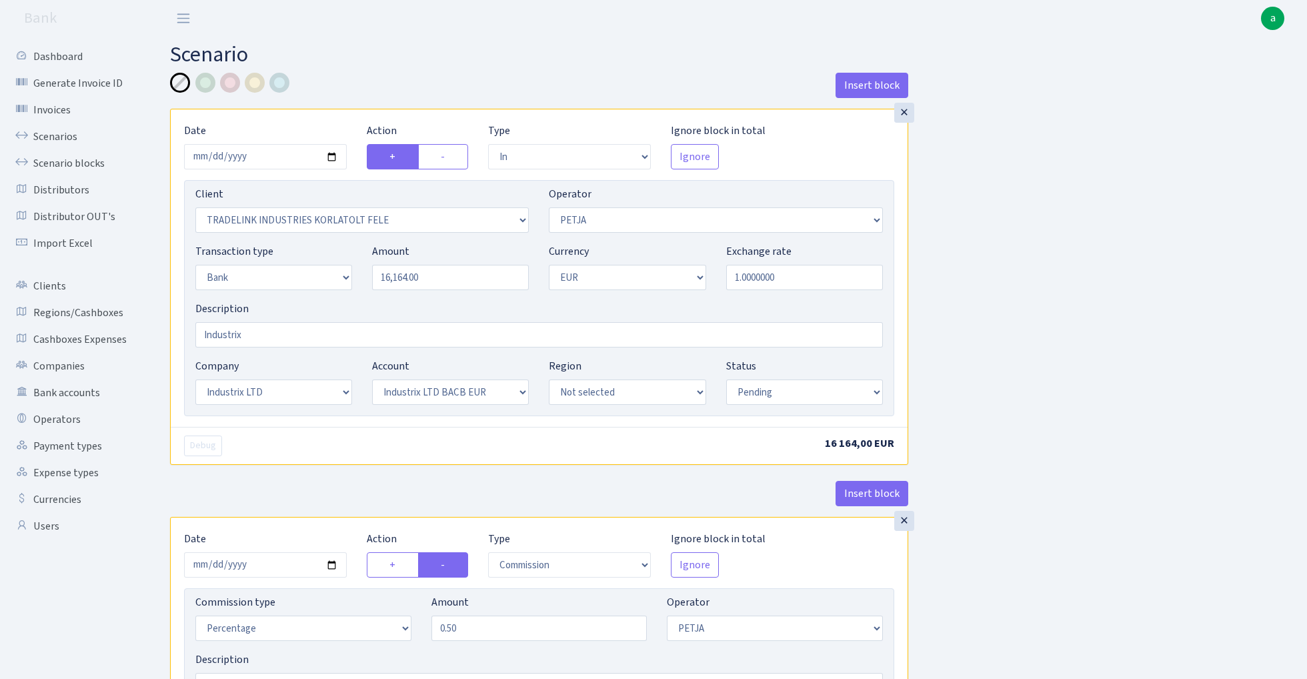
select select "17"
select select "41"
select select "pending"
select select "commission"
select select "392"
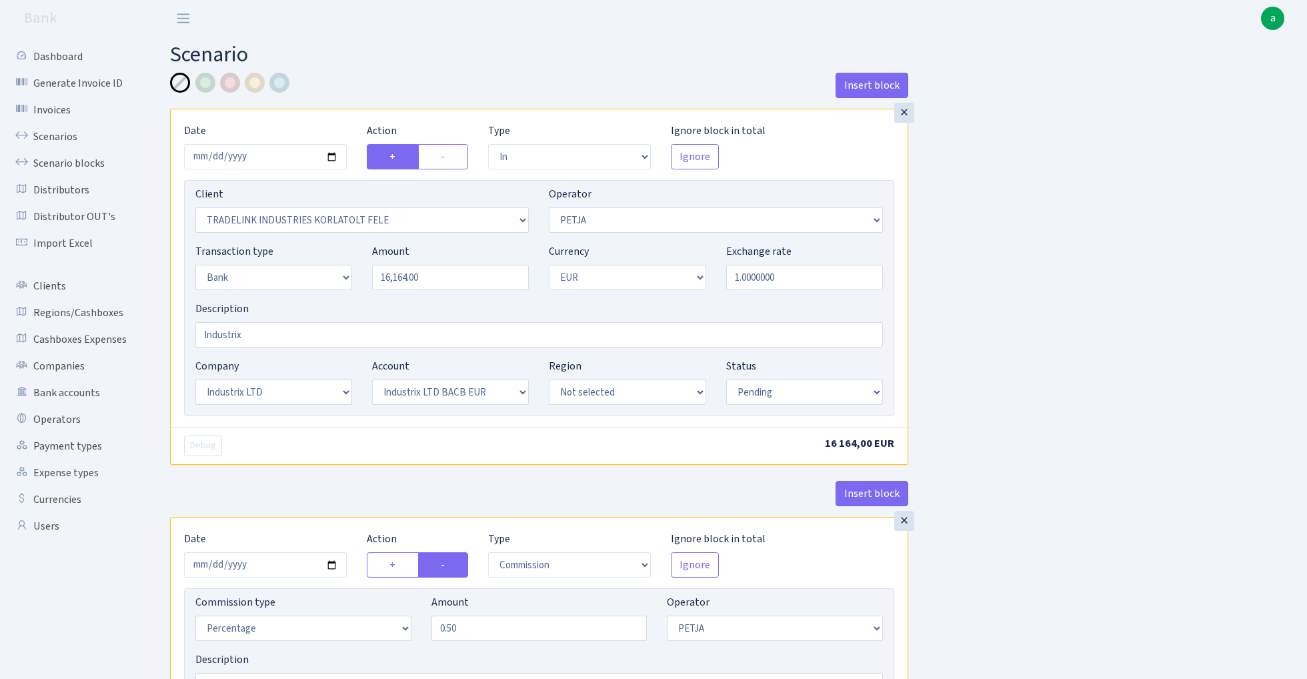
select select "pending"
select select "processed"
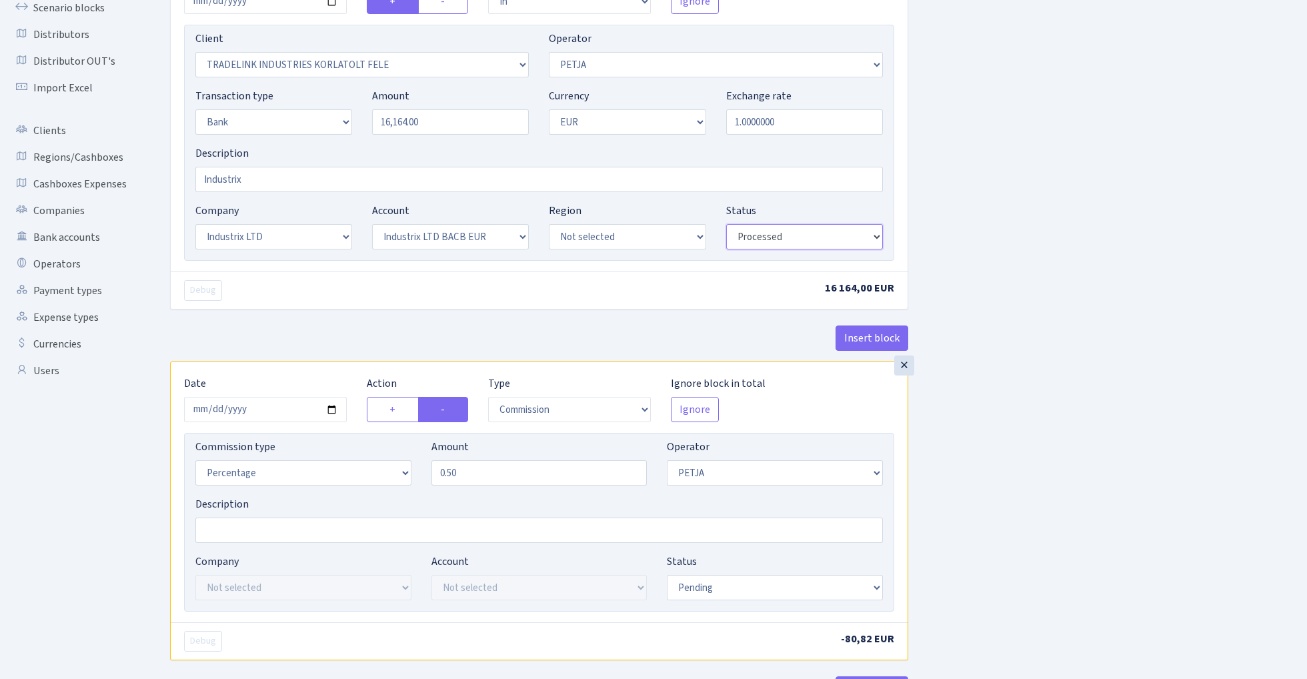
scroll to position [219, 0]
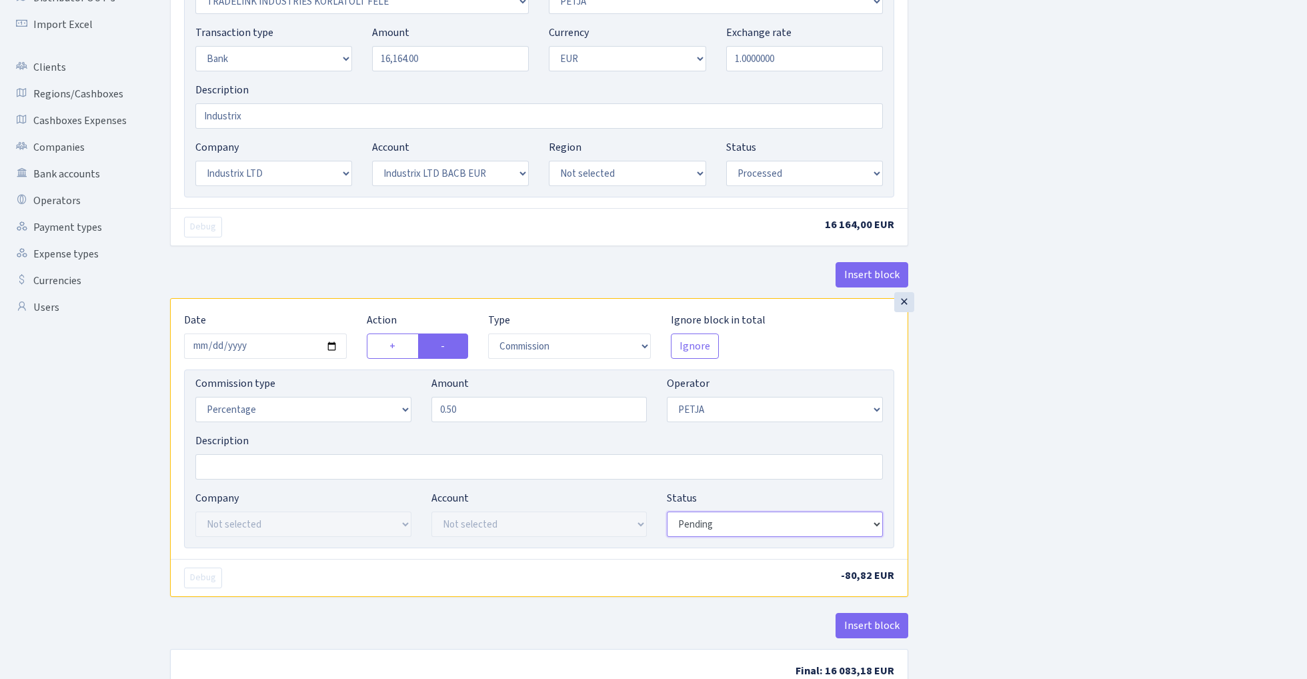
select select "processed"
click at [1032, 432] on div "Insert block × Date 2025-09-19 Action + - Type --- In Out Commission Field requ…" at bounding box center [728, 281] width 1137 height 855
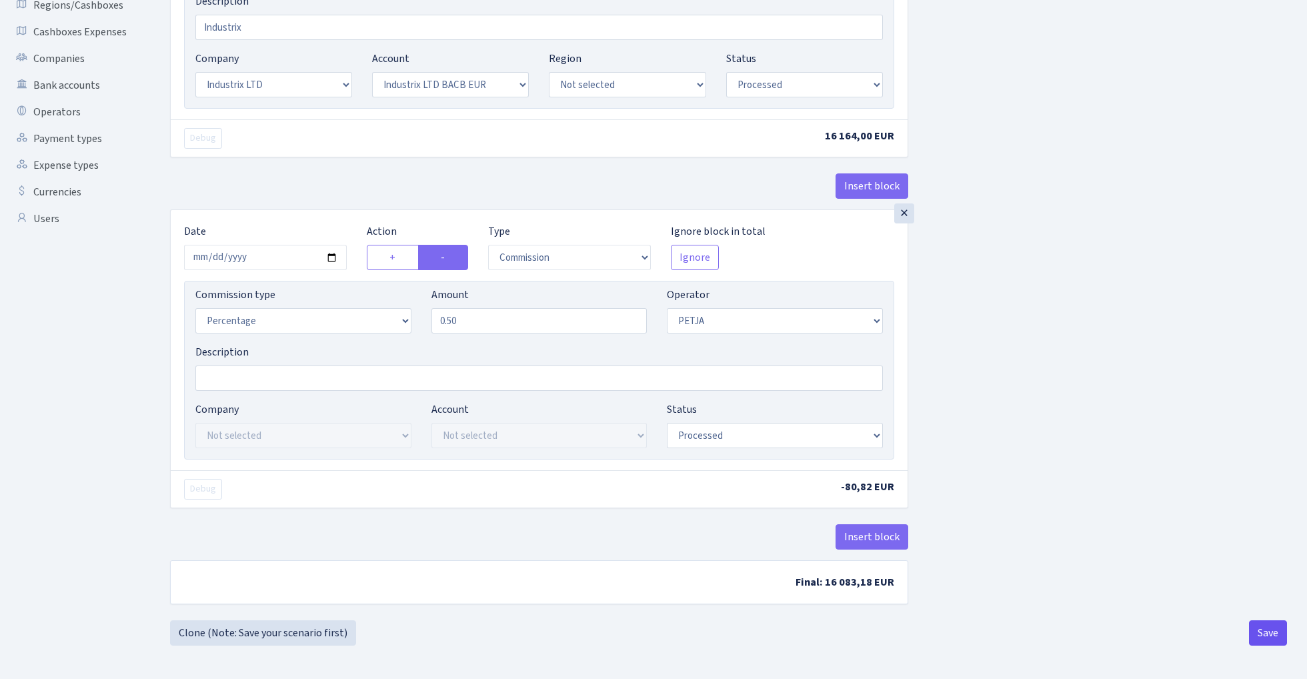
scroll to position [311, 0]
click at [1268, 629] on button "Save" at bounding box center [1268, 632] width 38 height 25
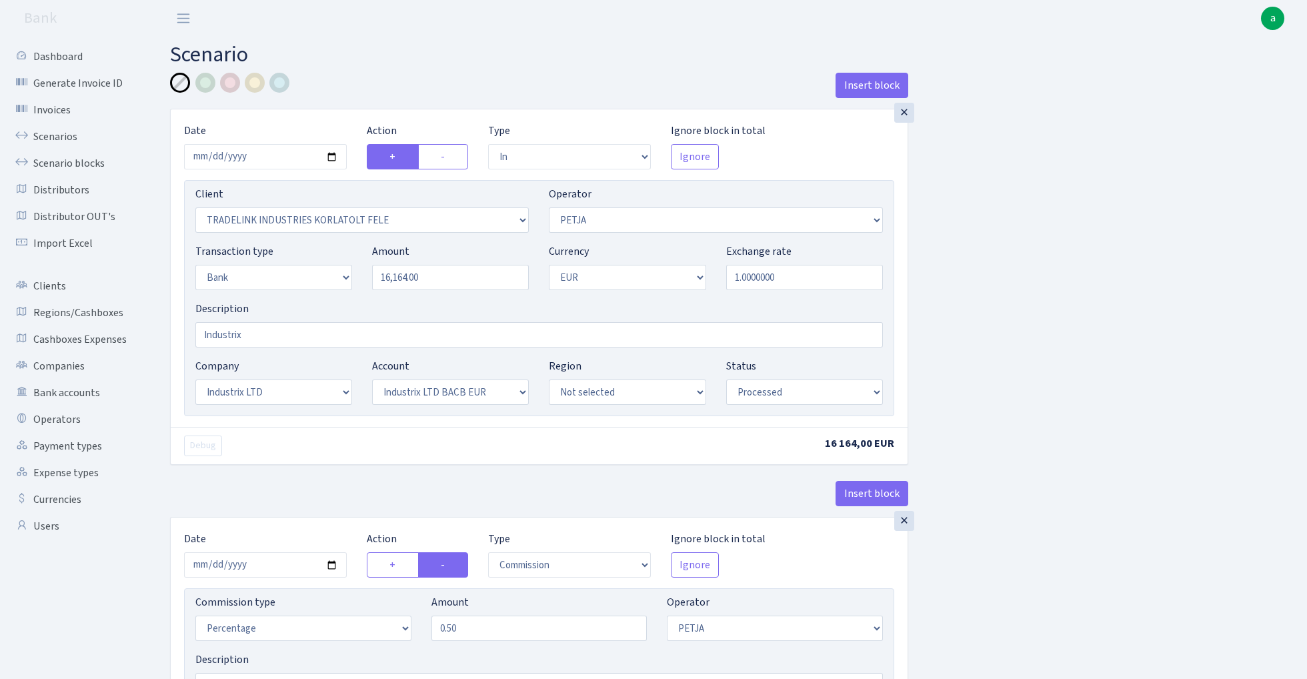
select select "in"
select select "3051"
select select "392"
select select "2"
select select "1"
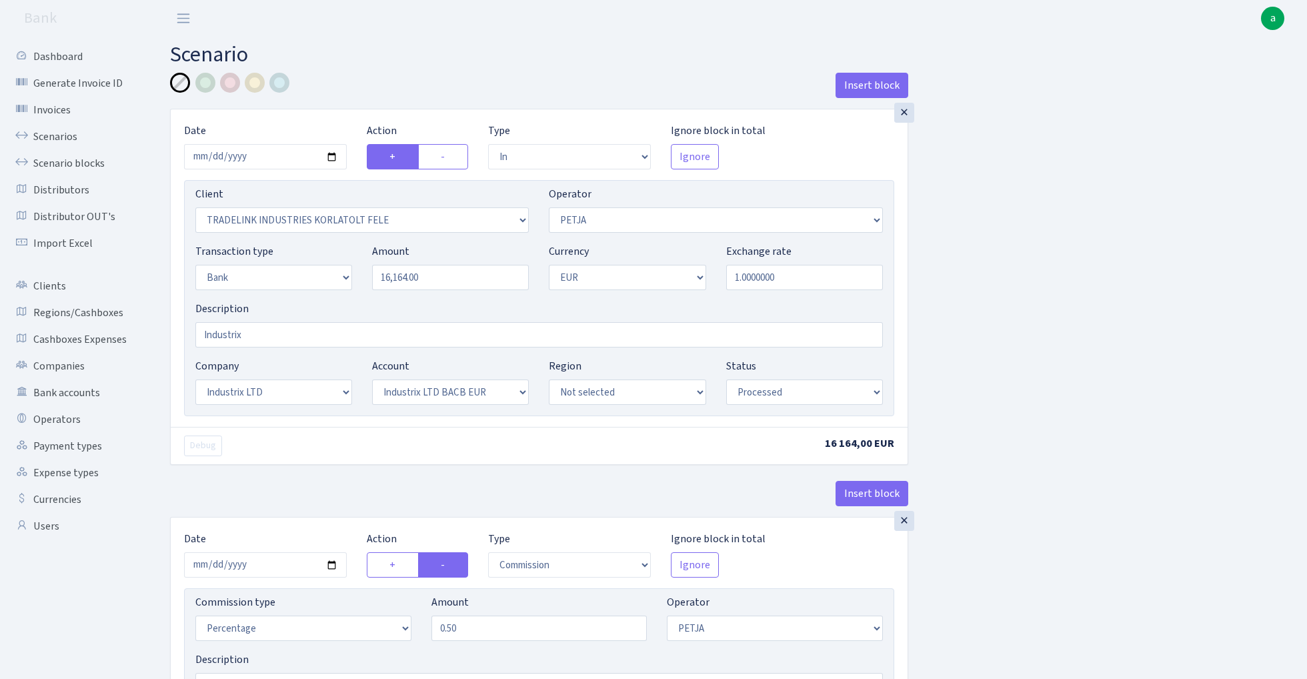
select select "17"
select select "41"
select select "processed"
select select "commission"
select select "392"
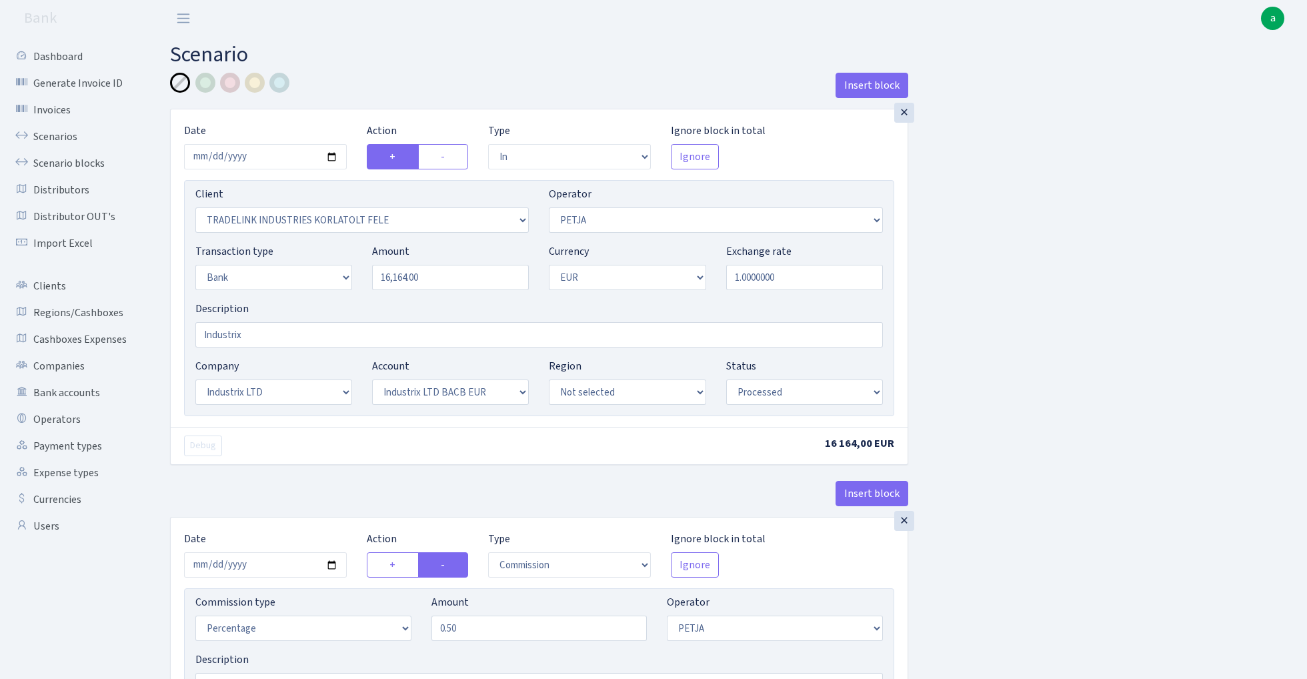
select select "processed"
click at [83, 156] on link "Scenario blocks" at bounding box center [73, 163] width 133 height 27
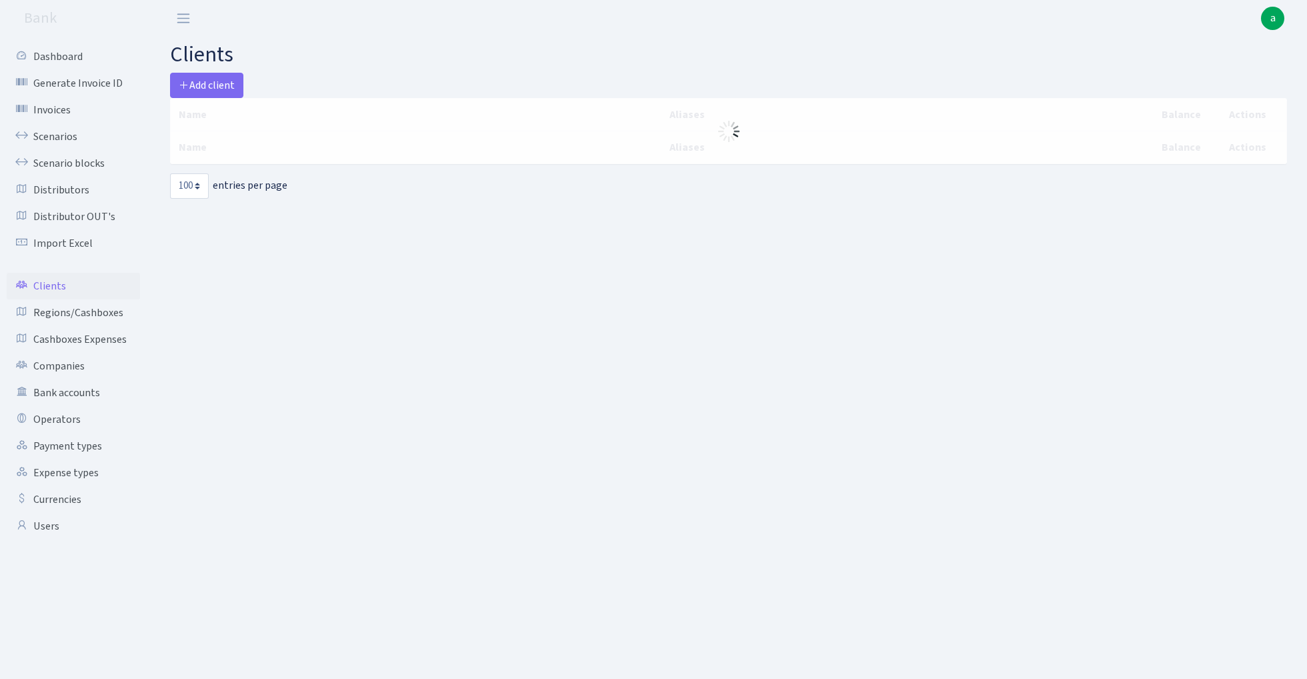
select select "100"
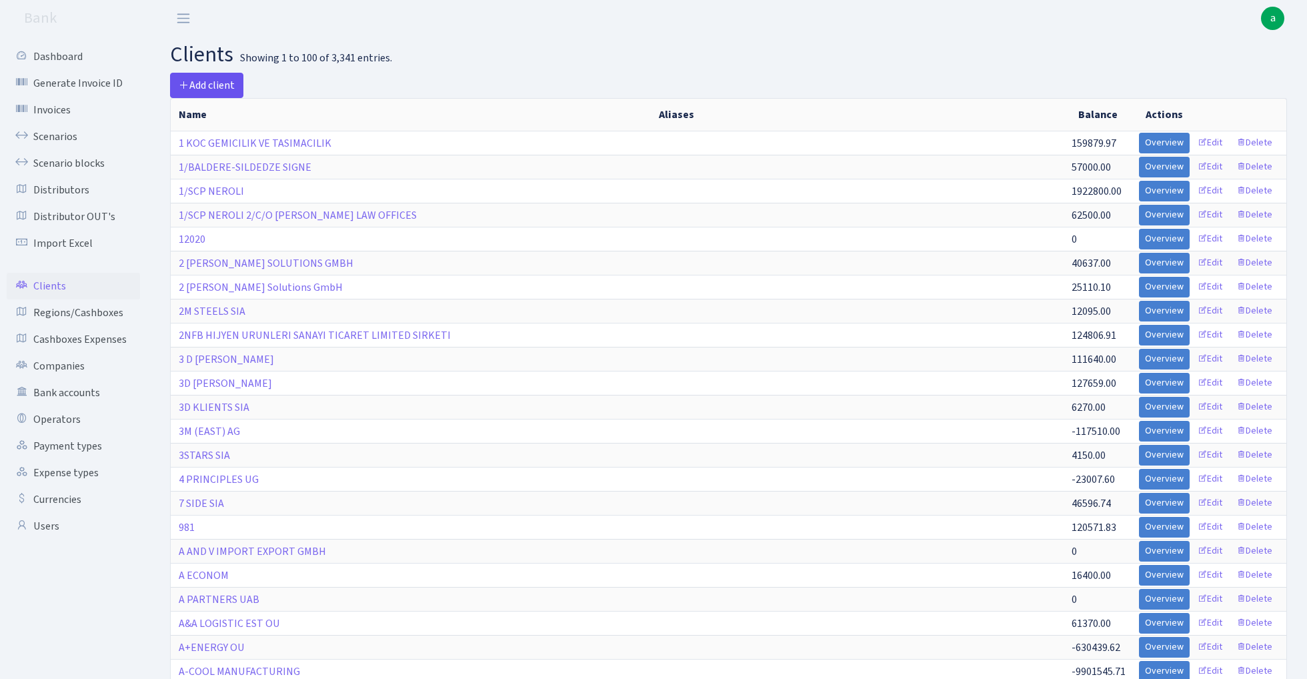
click at [211, 83] on span "Add client" at bounding box center [207, 85] width 56 height 15
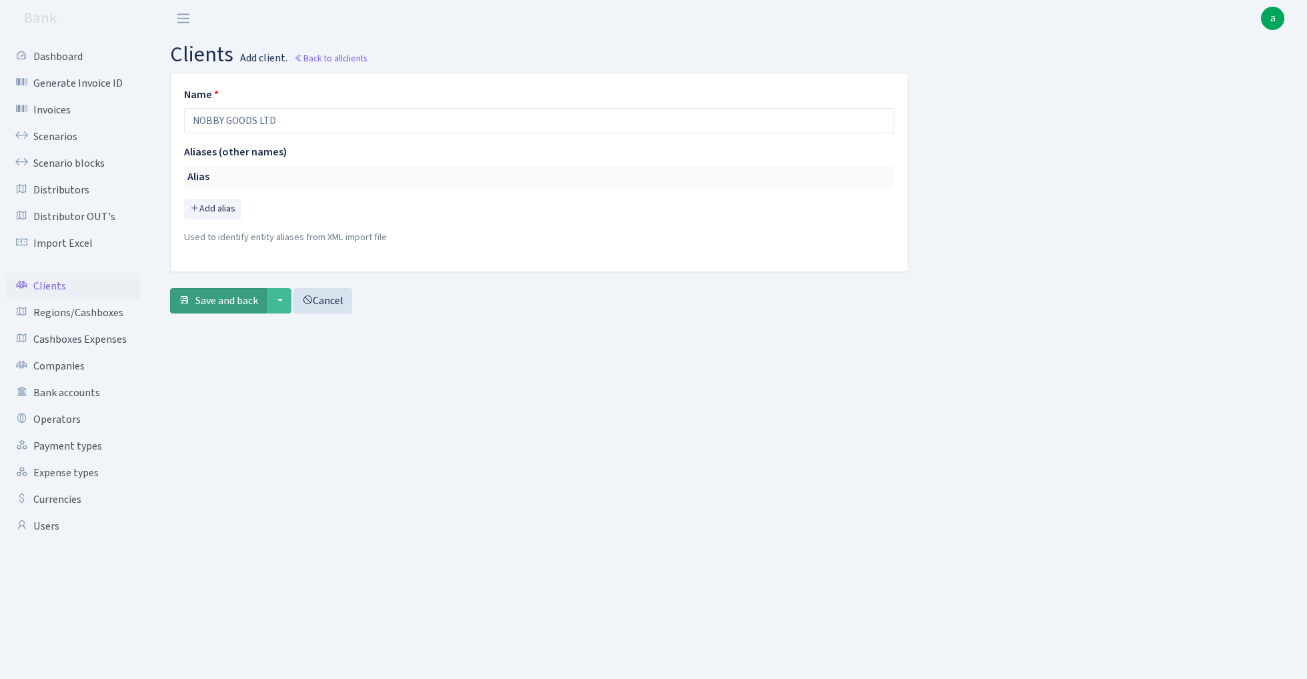
type input "NOBBY GOODS LTD"
click at [222, 304] on span "Save and back" at bounding box center [226, 300] width 63 height 15
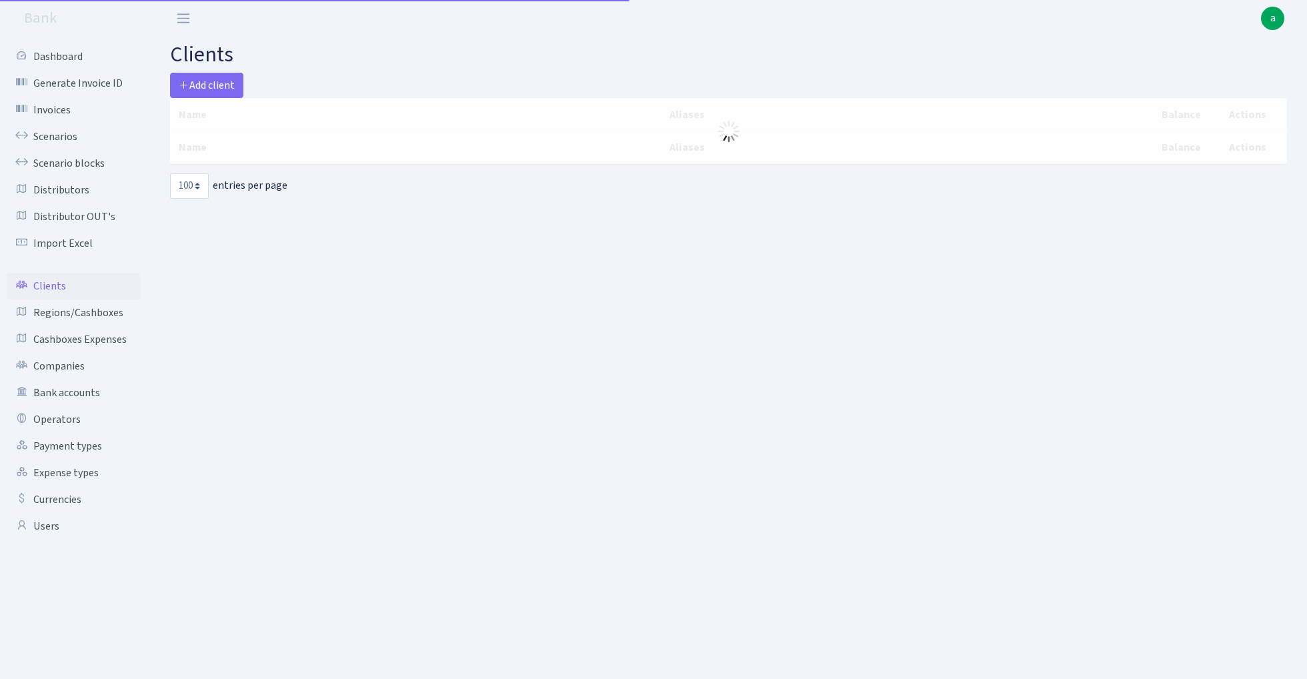
select select "100"
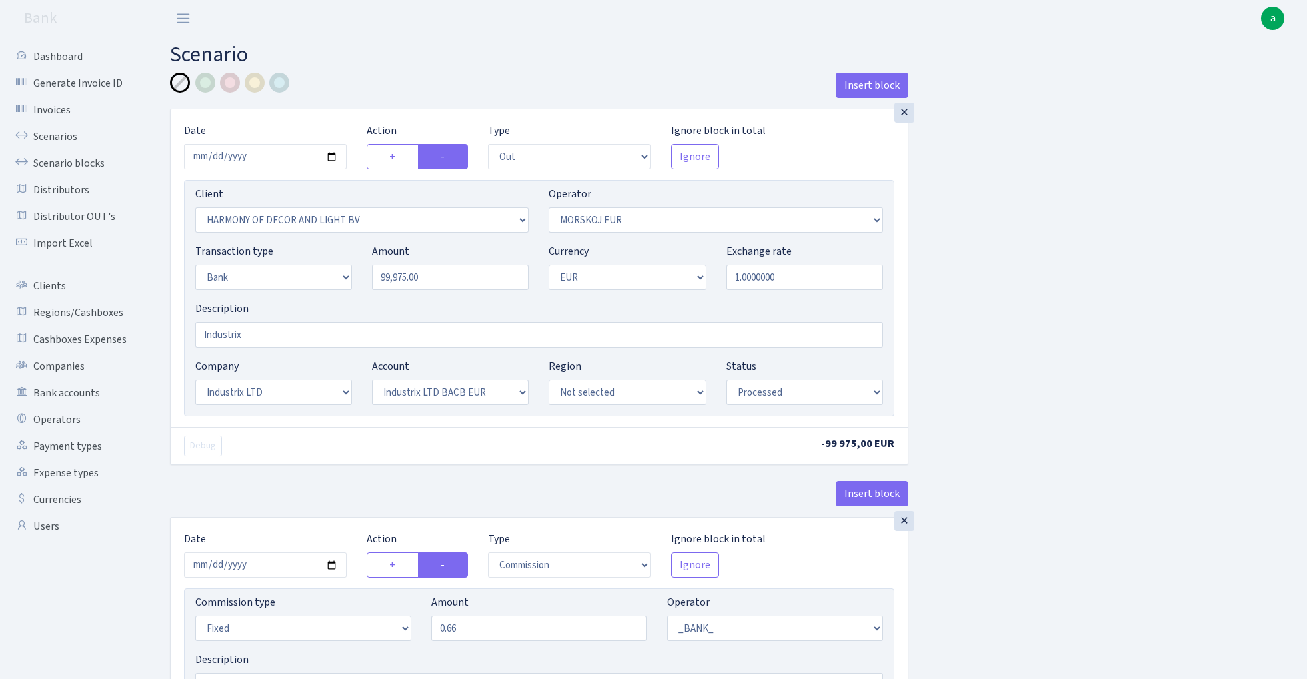
select select "out"
select select "3338"
select select "323"
select select "2"
select select "1"
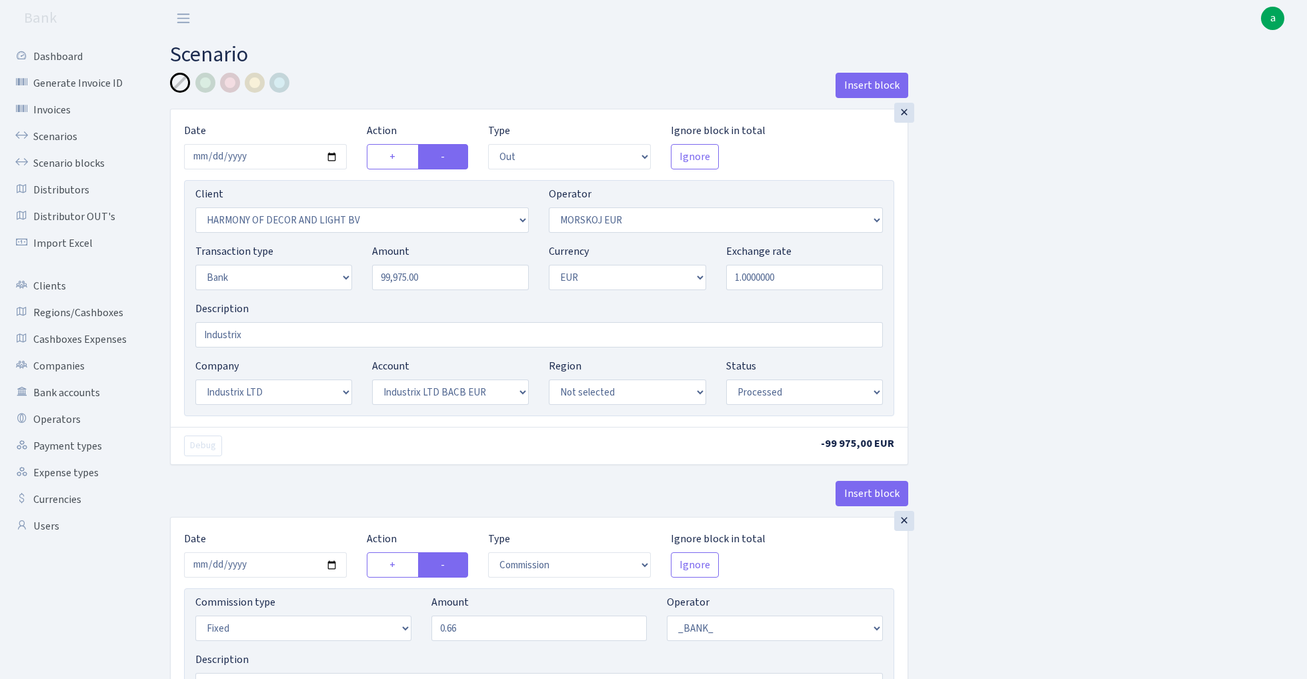
select select "17"
select select "41"
select select "processed"
select select "commission"
select select "fixed"
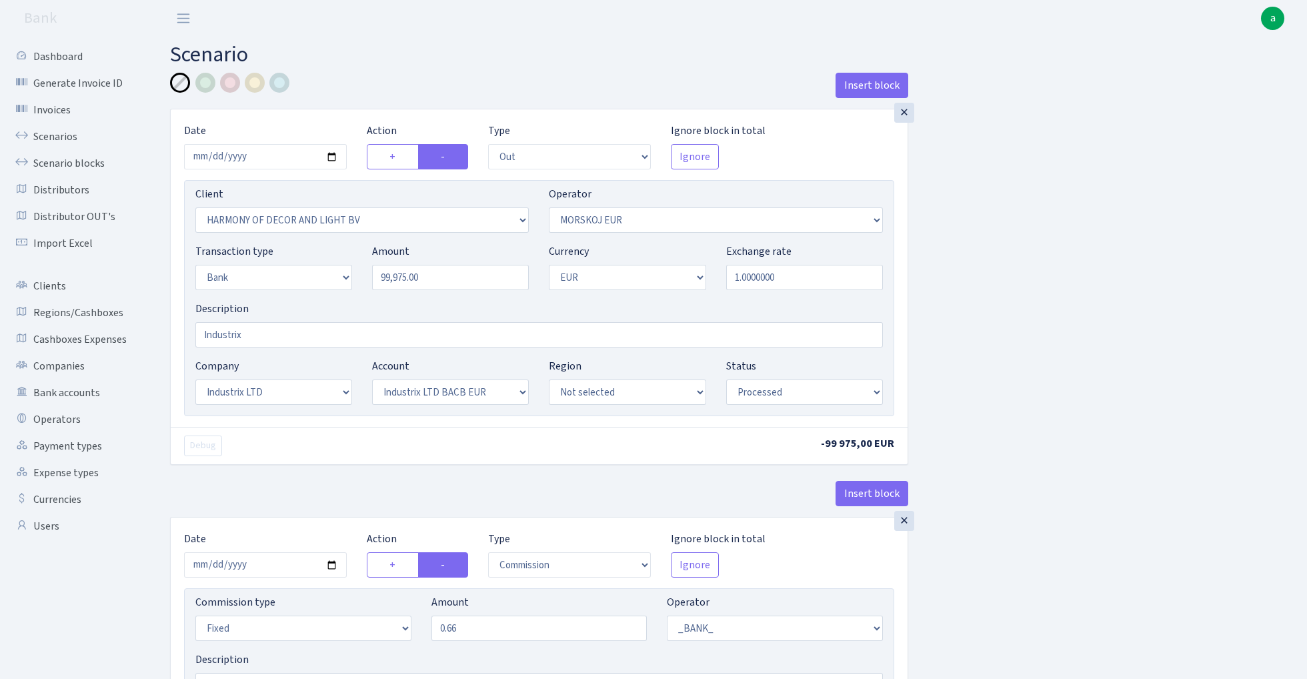
select select "1"
select select "17"
select select "41"
select select "processed"
select select "3367"
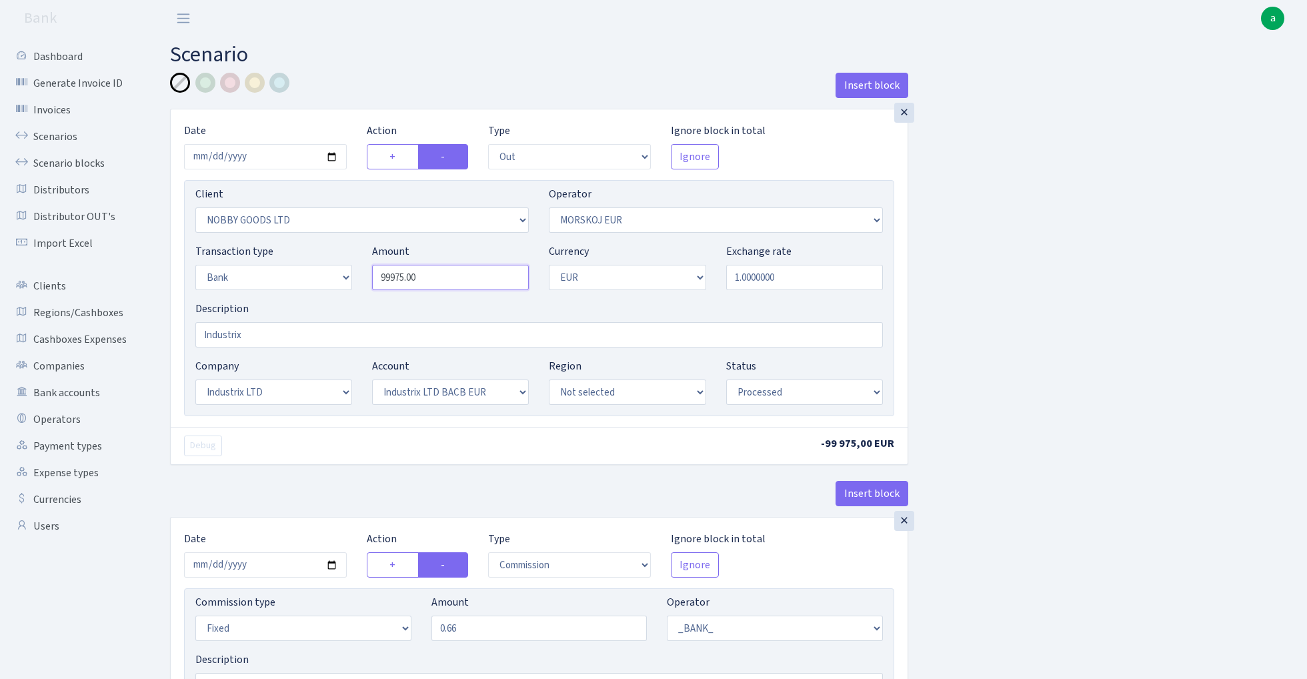
click at [443, 281] on input "99975.00" at bounding box center [450, 277] width 157 height 25
type input "20,000.00"
click at [1043, 303] on div "Insert block × Date 2025-09-18 Action + - Type --- In Out Commission Field requ…" at bounding box center [728, 497] width 1137 height 849
click at [260, 169] on input "2025-09-18" at bounding box center [265, 156] width 163 height 25
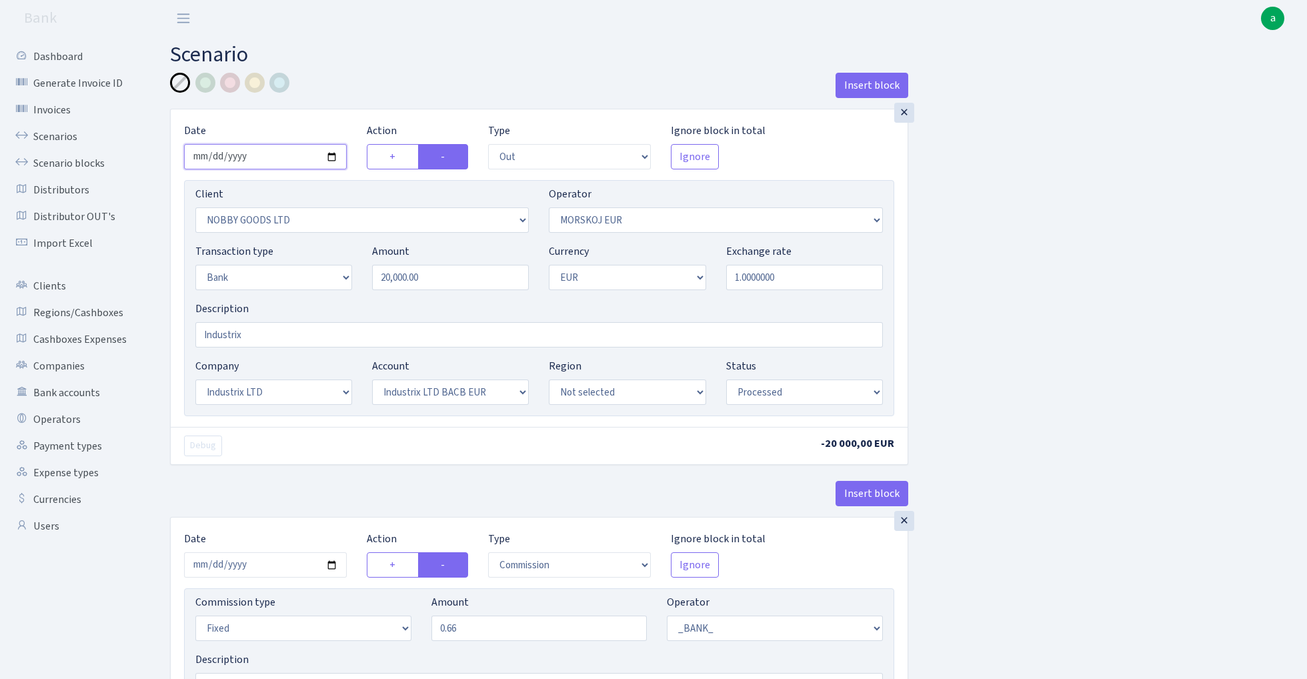
type input "2025-09-19"
click at [316, 123] on div "Date 2025-09-19" at bounding box center [265, 146] width 183 height 47
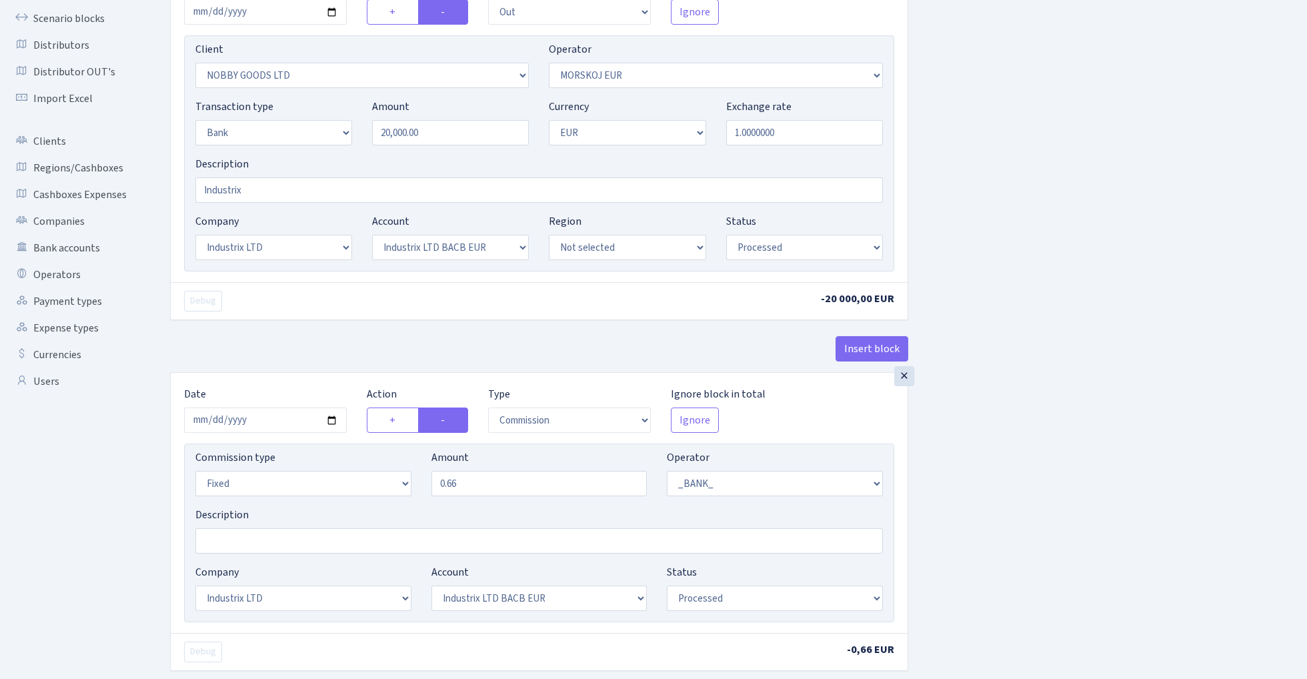
scroll to position [184, 0]
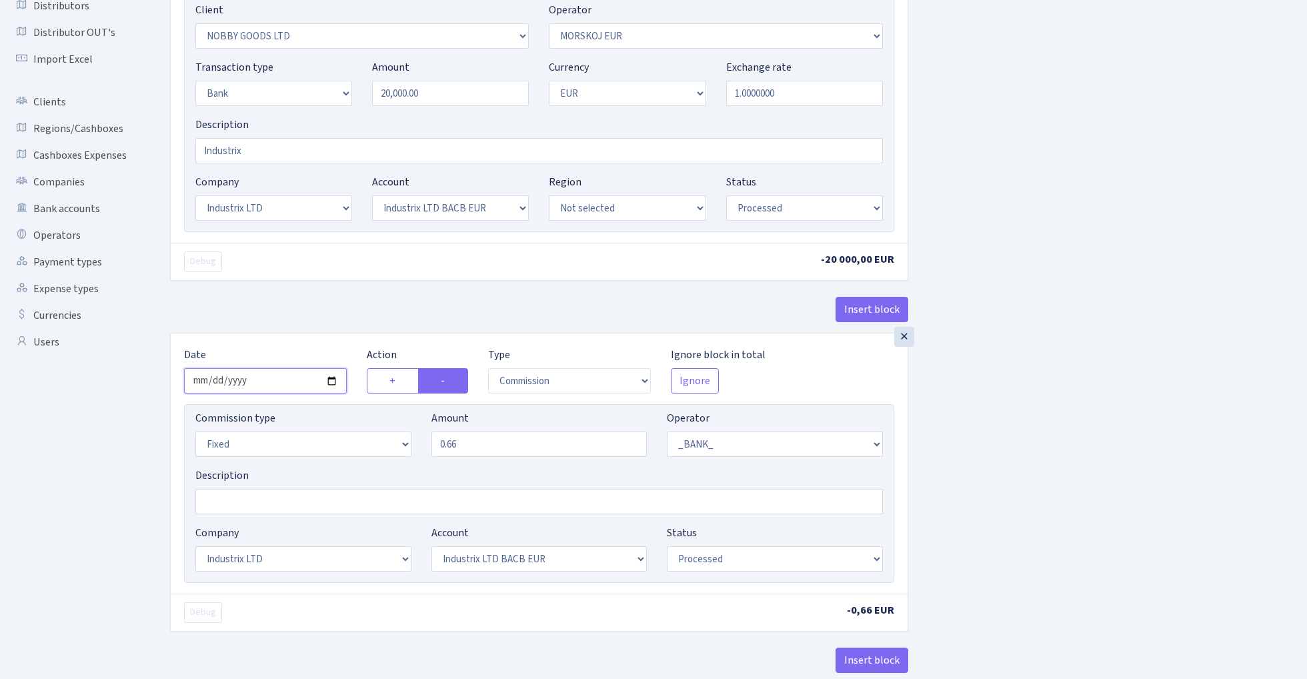
click at [265, 379] on input "2025-09-18" at bounding box center [265, 380] width 163 height 25
type input "2025-09-19"
click at [291, 297] on div "× Date 2025-09-19 Action + - Type --- In Out Commission Field required. Ignore …" at bounding box center [539, 129] width 738 height 408
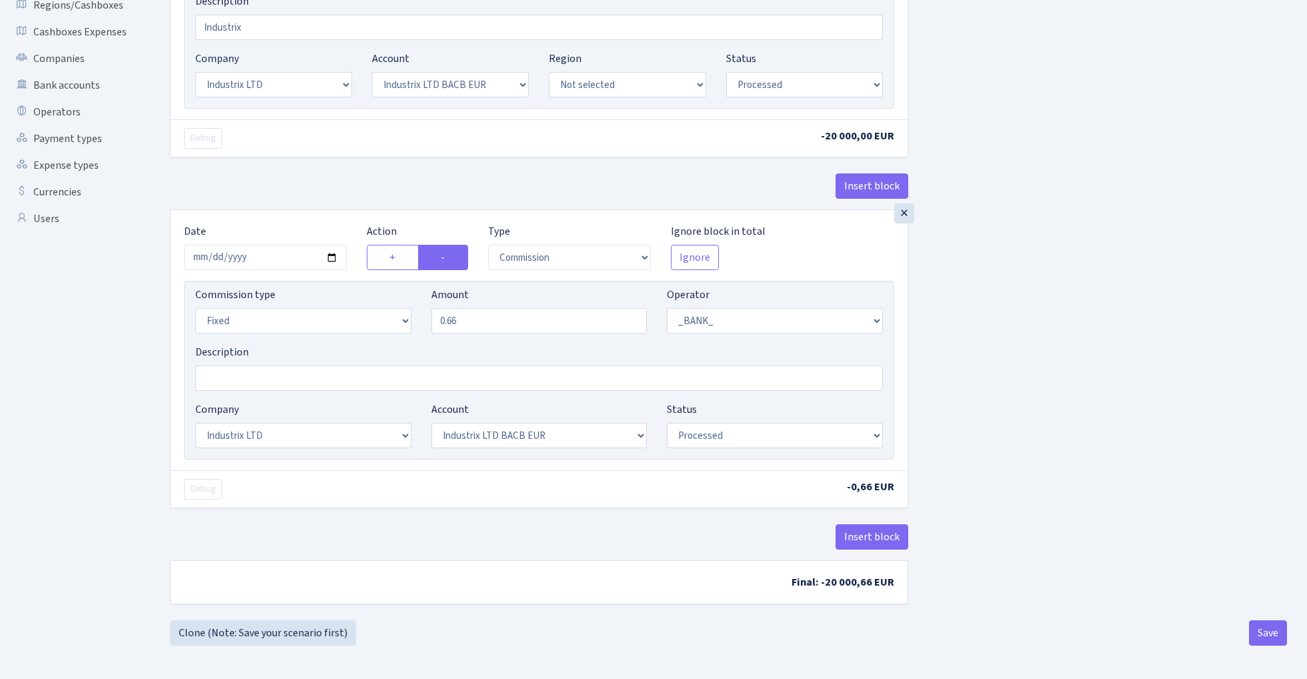
scroll to position [311, 0]
click at [1266, 631] on button "Save" at bounding box center [1268, 632] width 38 height 25
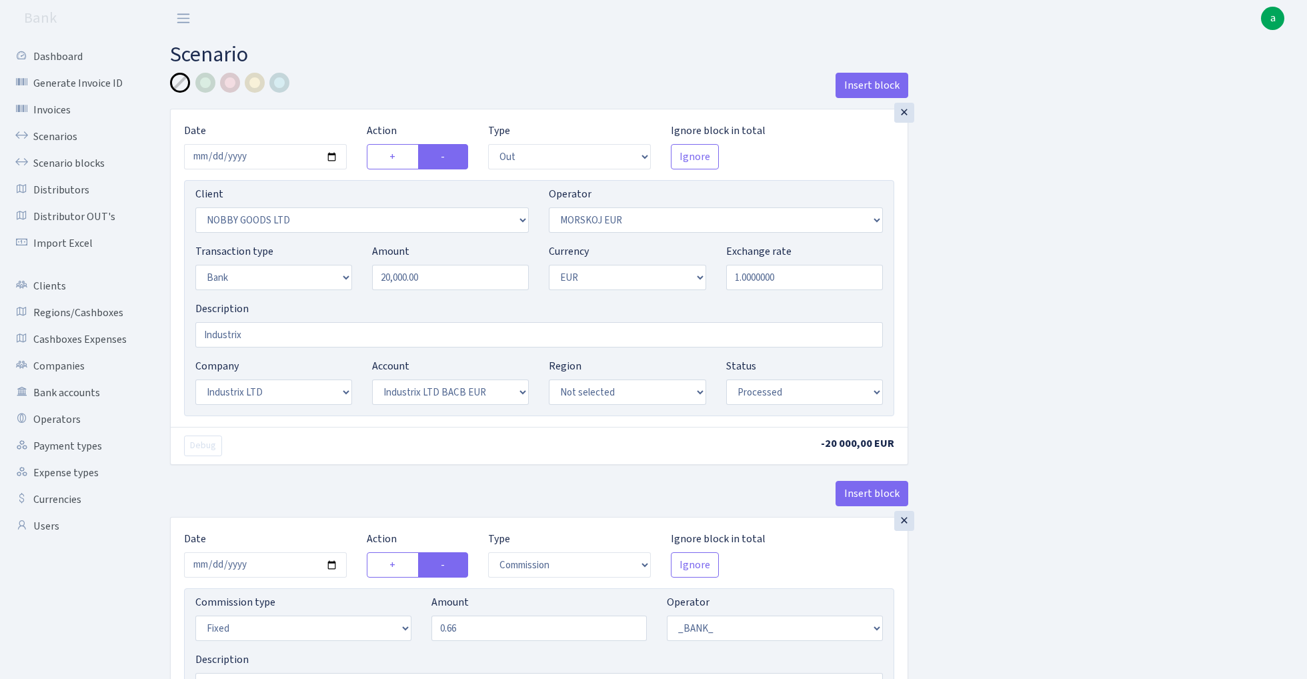
select select "out"
select select "3367"
select select "323"
select select "2"
select select "1"
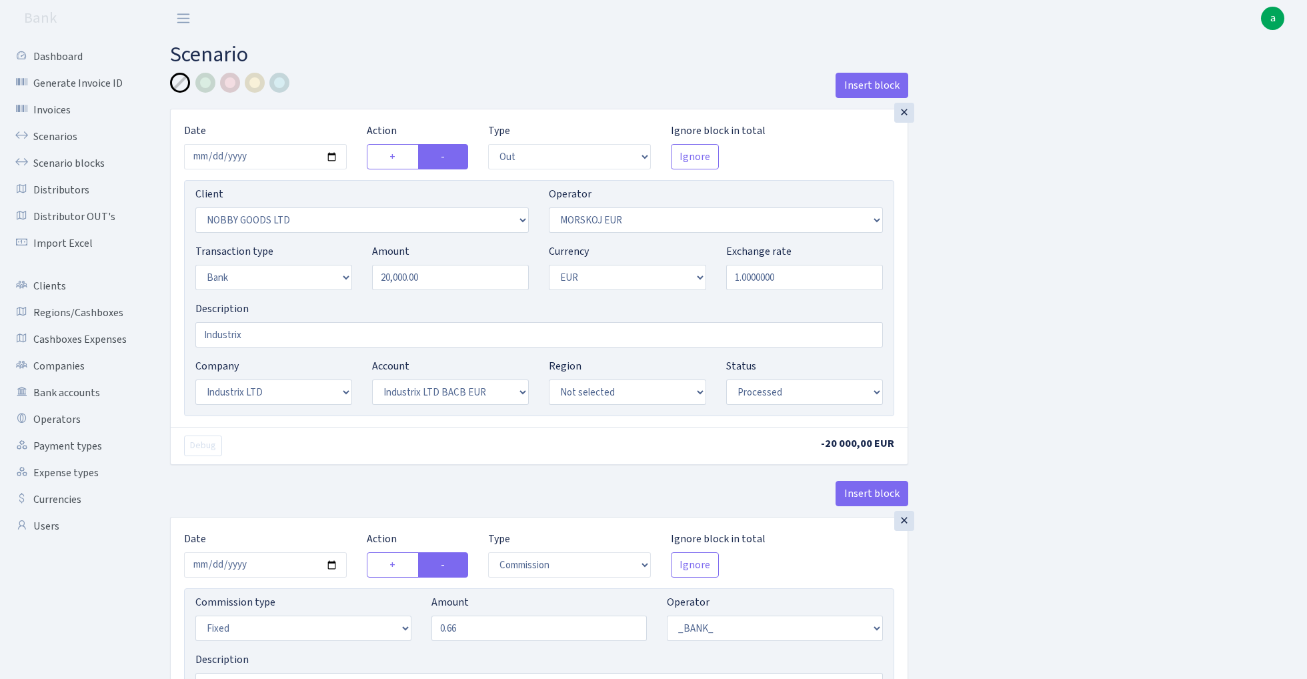
select select "17"
select select "41"
select select "processed"
select select "commission"
select select "fixed"
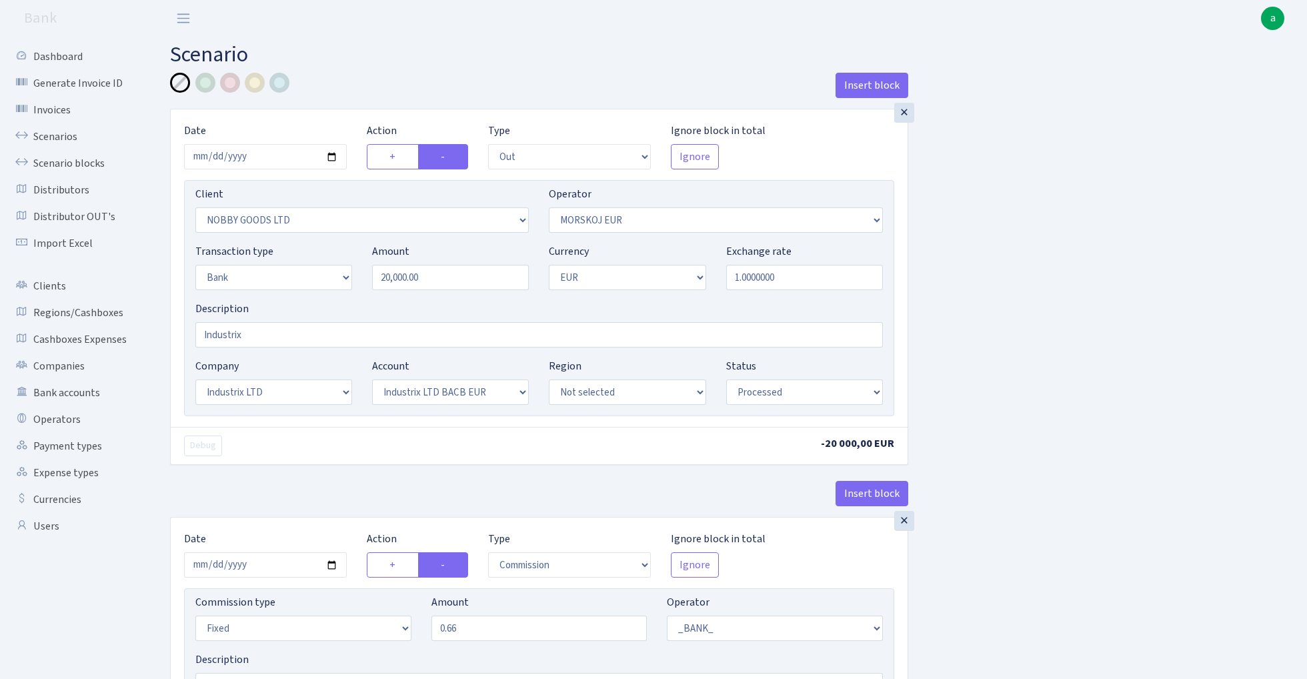
select select "1"
select select "17"
select select "41"
select select "processed"
click at [54, 131] on link "Scenarios" at bounding box center [73, 136] width 133 height 27
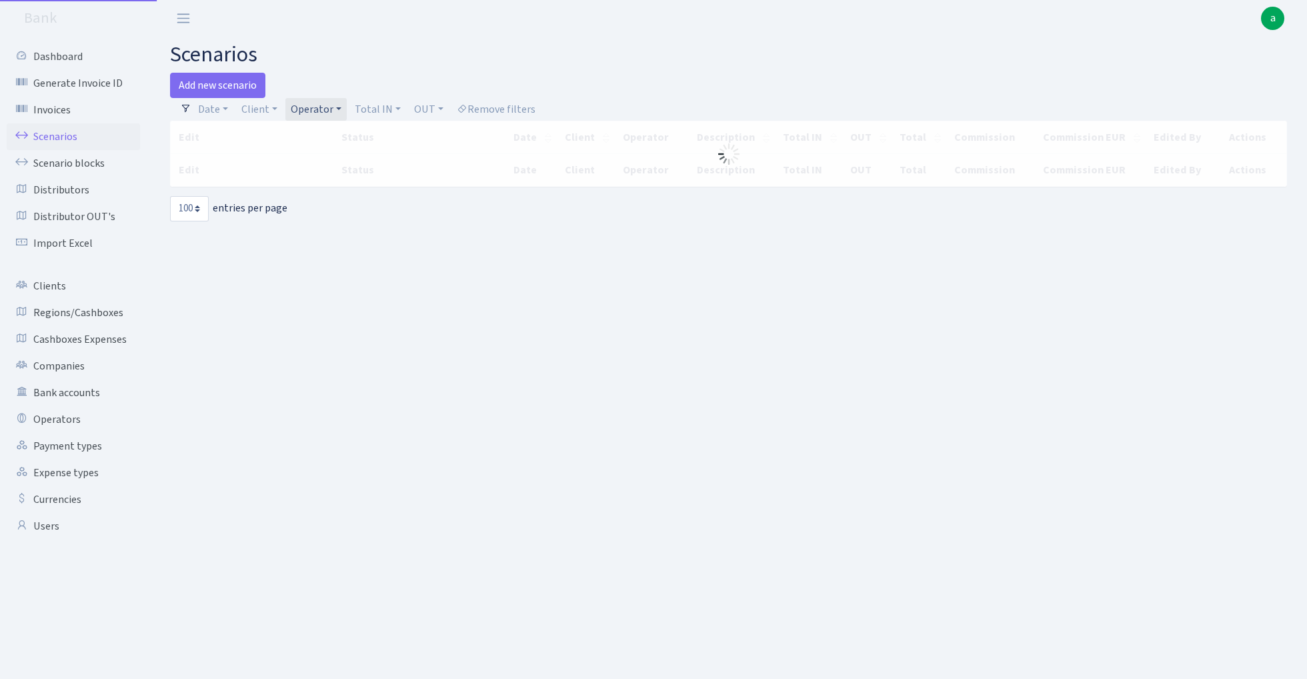
select select "100"
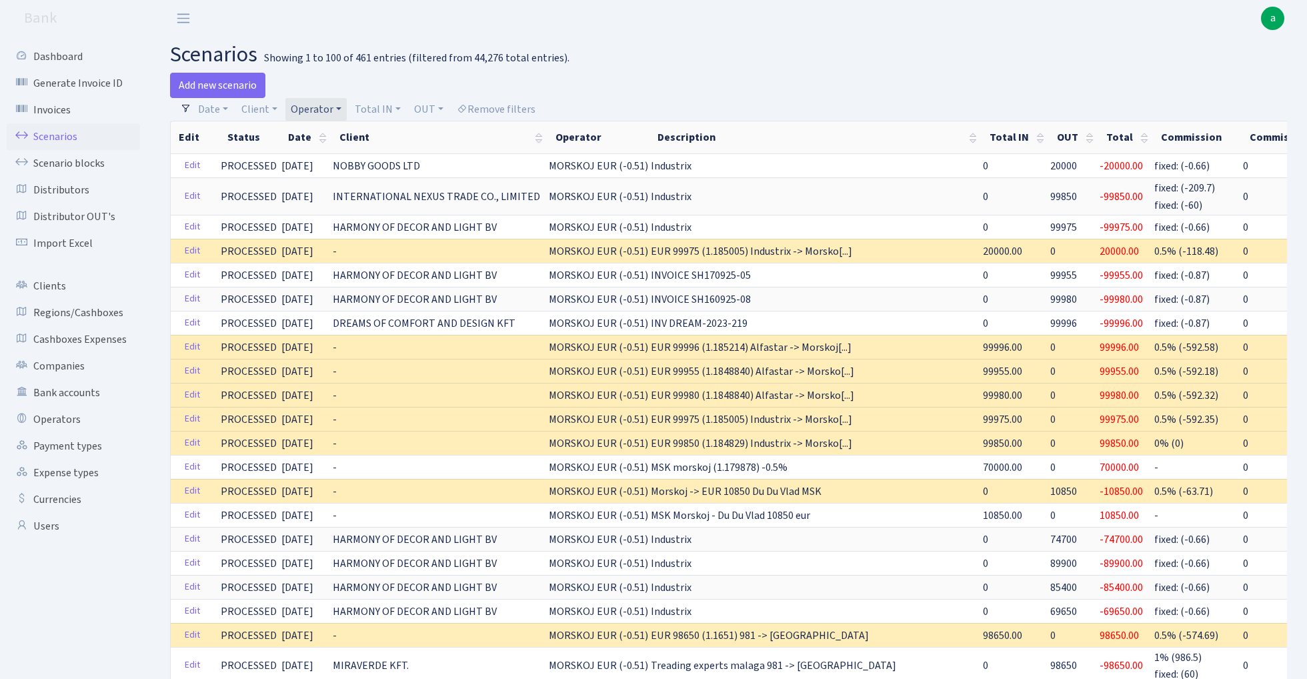
click at [323, 111] on link "Operator" at bounding box center [315, 109] width 61 height 23
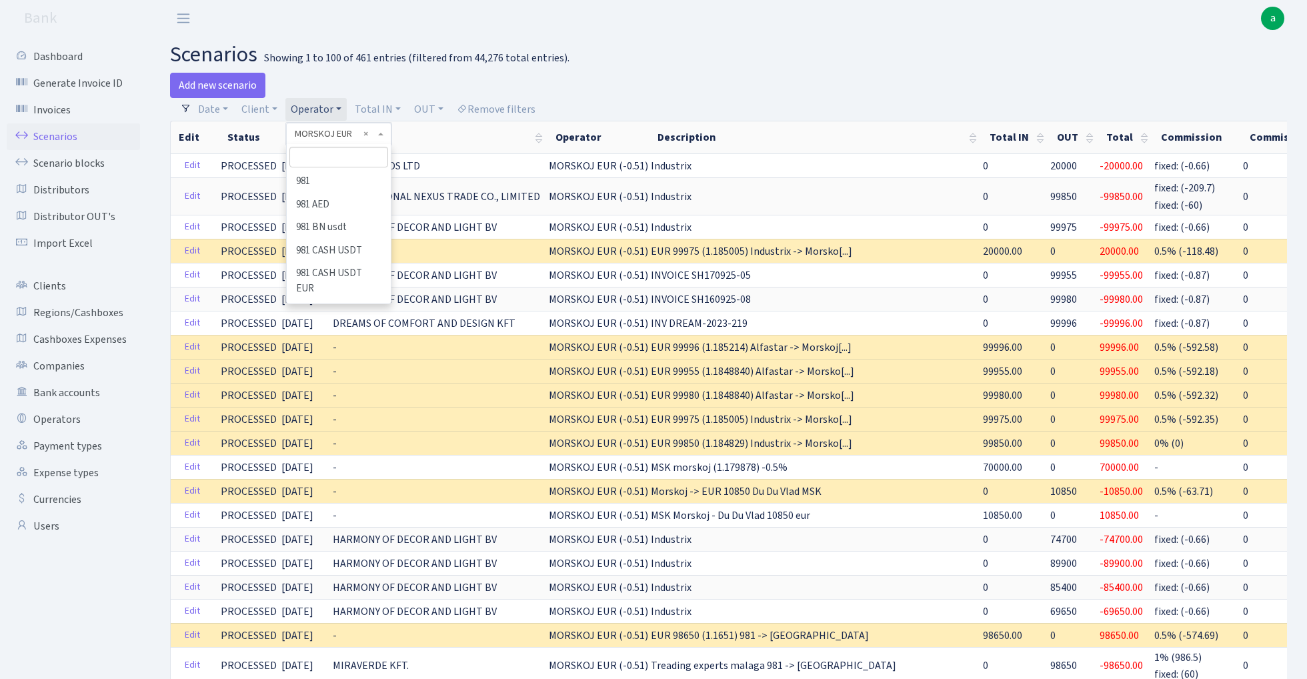
scroll to position [4990, 0]
click at [337, 156] on input "search" at bounding box center [338, 157] width 98 height 21
type input "tatj"
click at [353, 184] on li "TATJANA" at bounding box center [338, 181] width 101 height 23
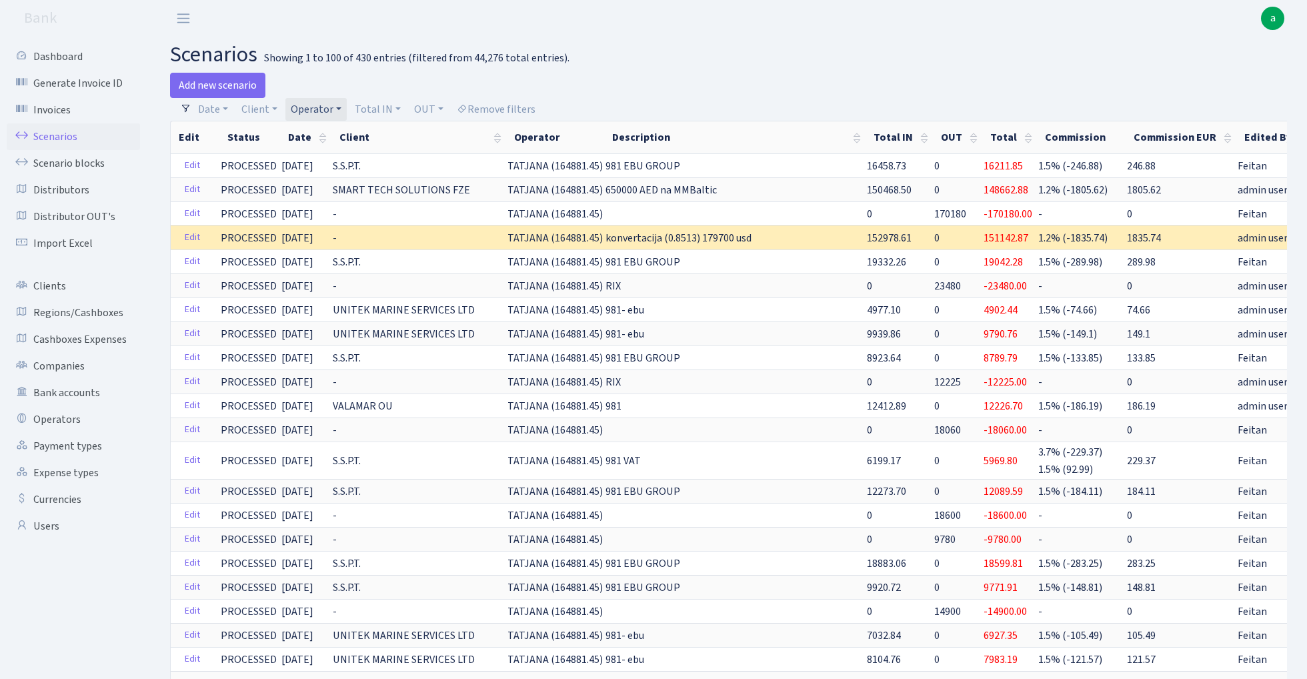
click at [307, 107] on link "Operator" at bounding box center [315, 109] width 61 height 23
click at [334, 155] on input "search" at bounding box center [338, 157] width 98 height 21
type input "viki"
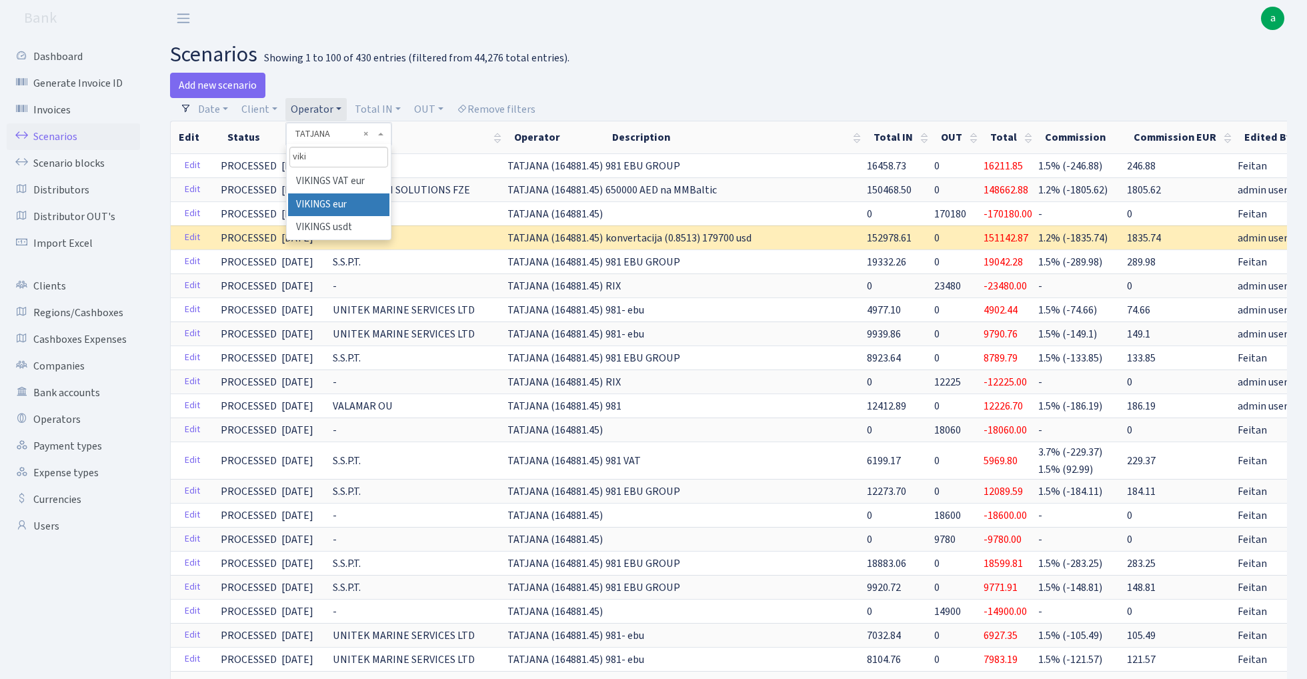
click at [349, 209] on li "VIKINGS eur" at bounding box center [338, 204] width 101 height 23
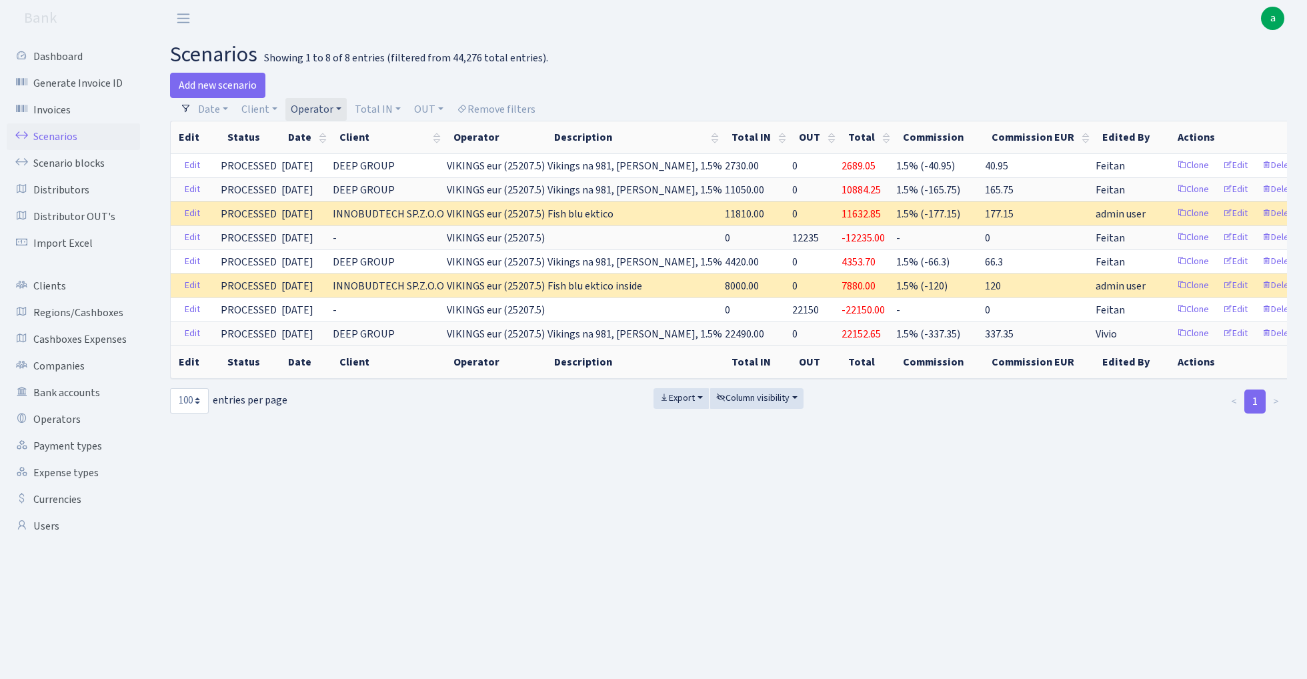
click at [317, 107] on link "Operator" at bounding box center [315, 109] width 61 height 23
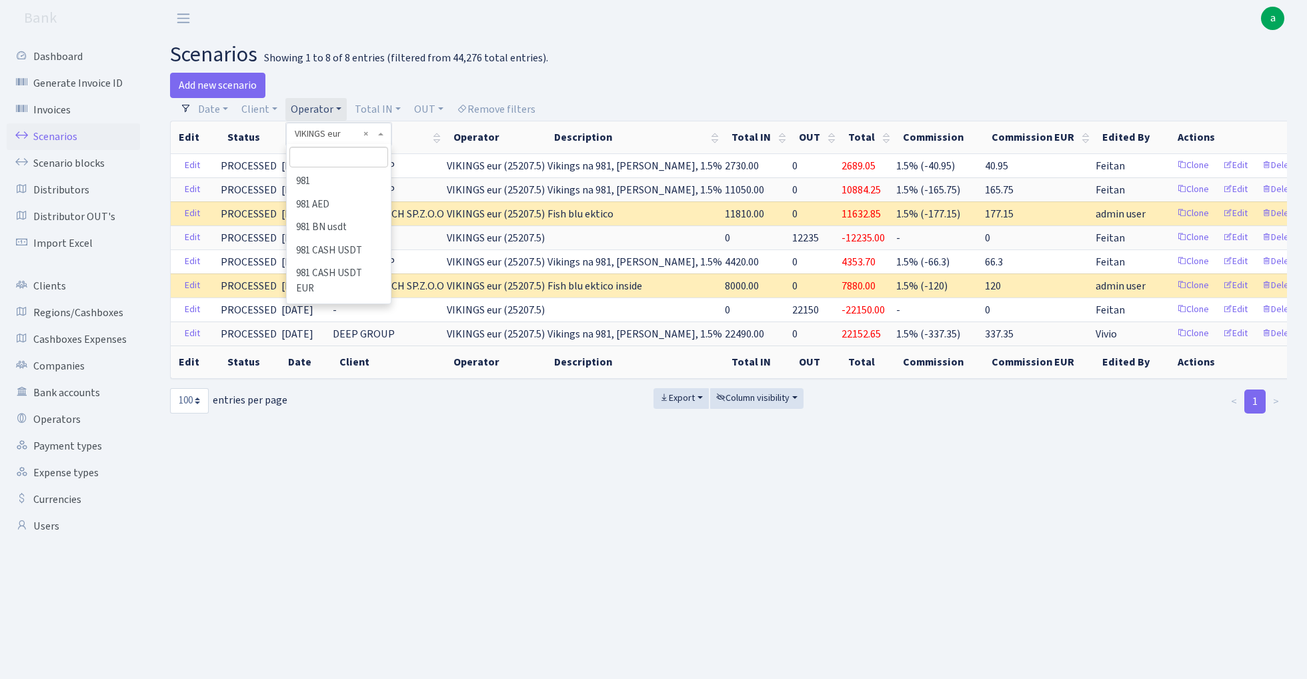
scroll to position [7641, 0]
click at [339, 164] on input "search" at bounding box center [338, 157] width 98 height 21
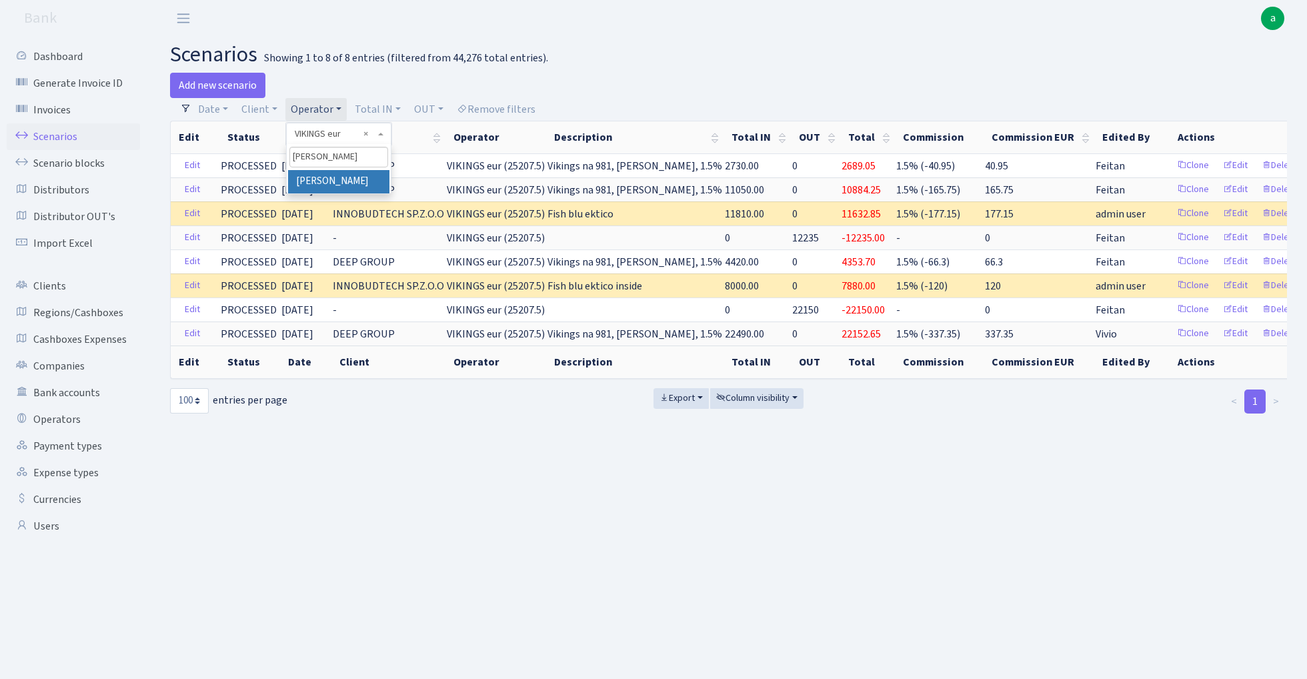
type input "uldis"
click at [337, 176] on li "[PERSON_NAME]" at bounding box center [338, 181] width 101 height 23
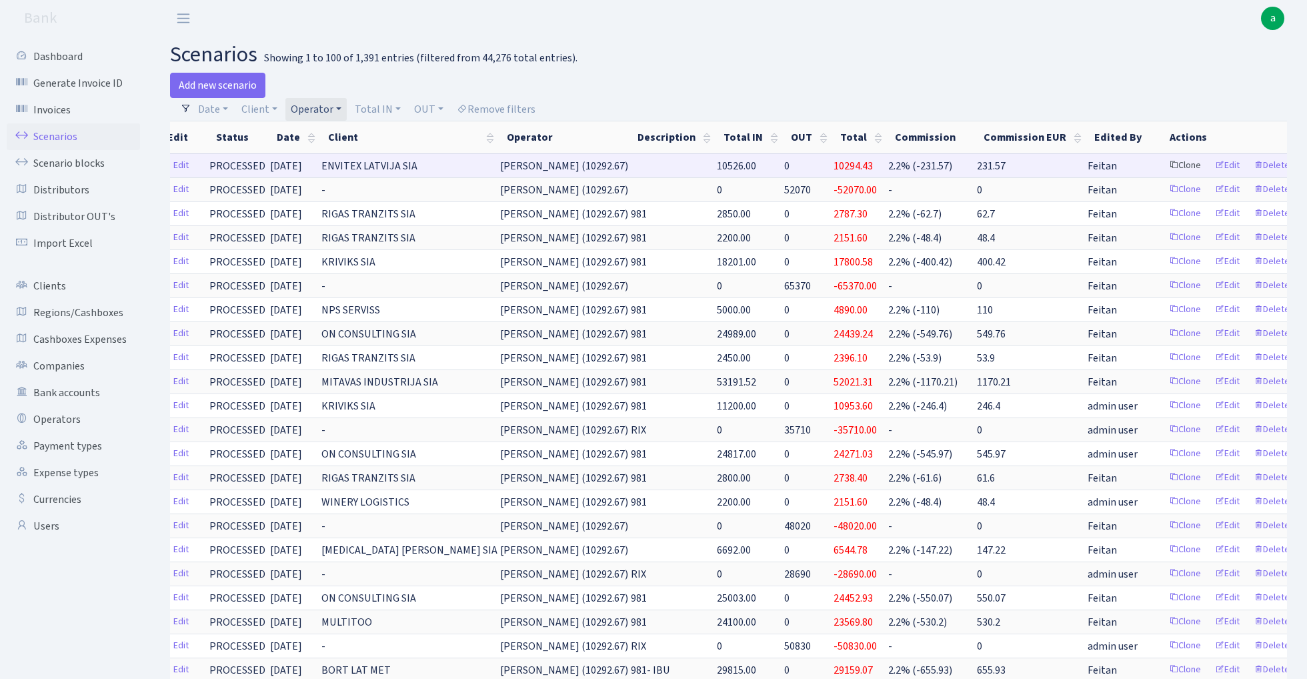
scroll to position [0, 11]
click at [1164, 165] on link "Clone" at bounding box center [1186, 165] width 44 height 21
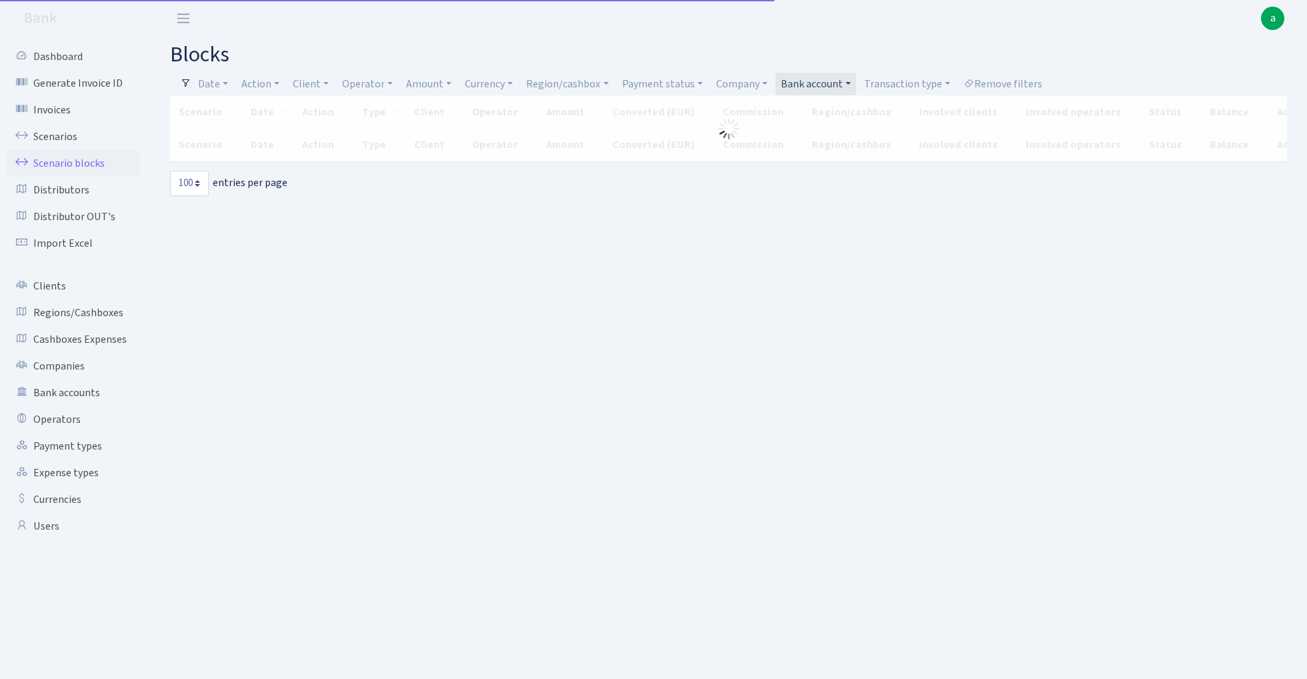
select select "100"
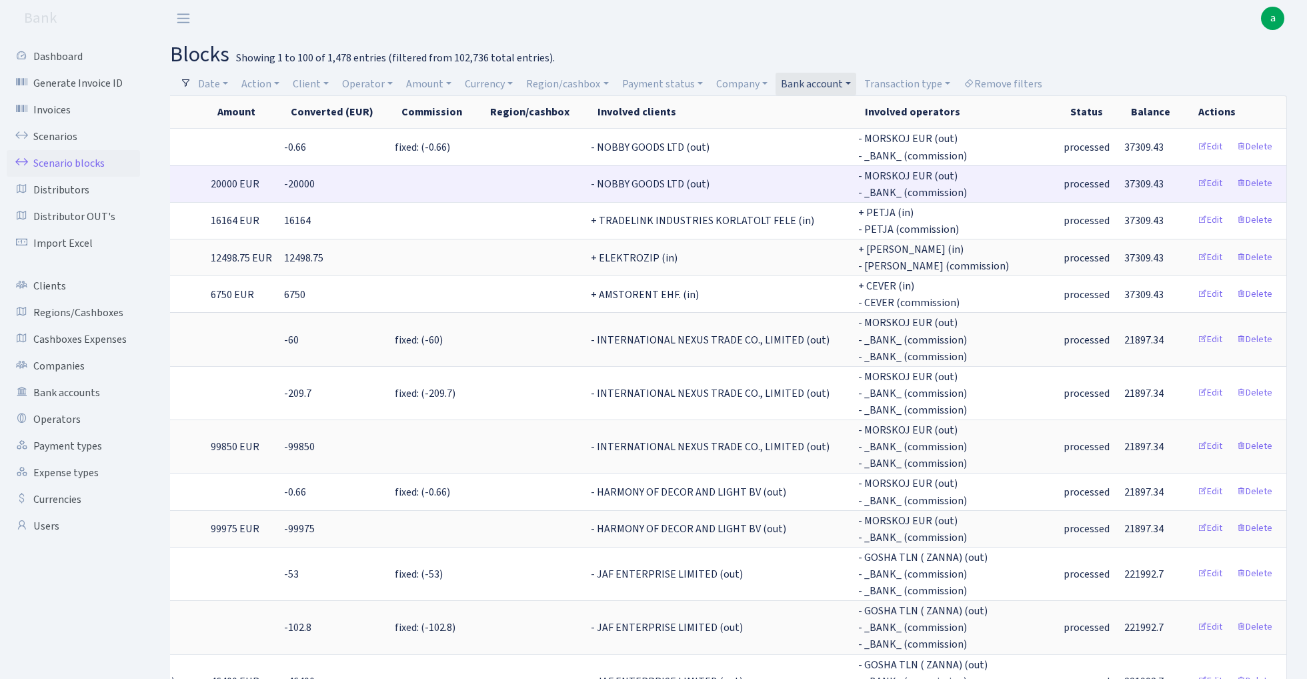
scroll to position [0, 651]
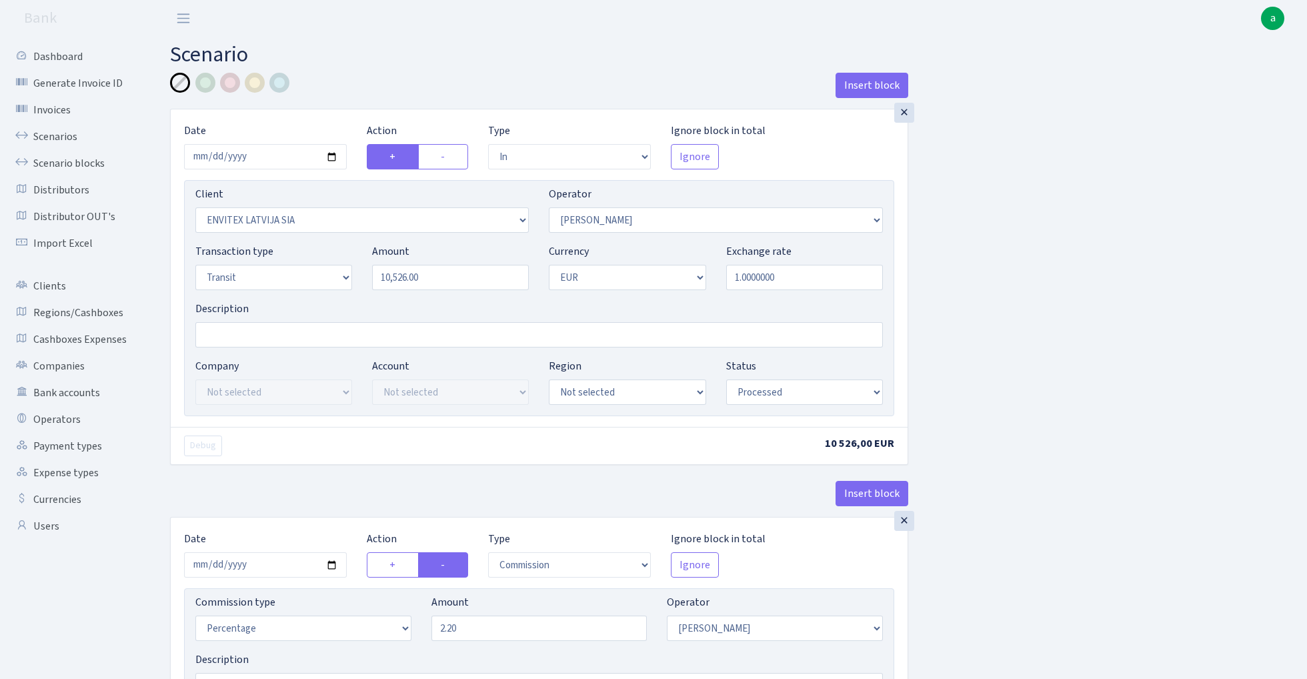
select select "in"
select select "1146"
select select "14"
select select "5"
select select "1"
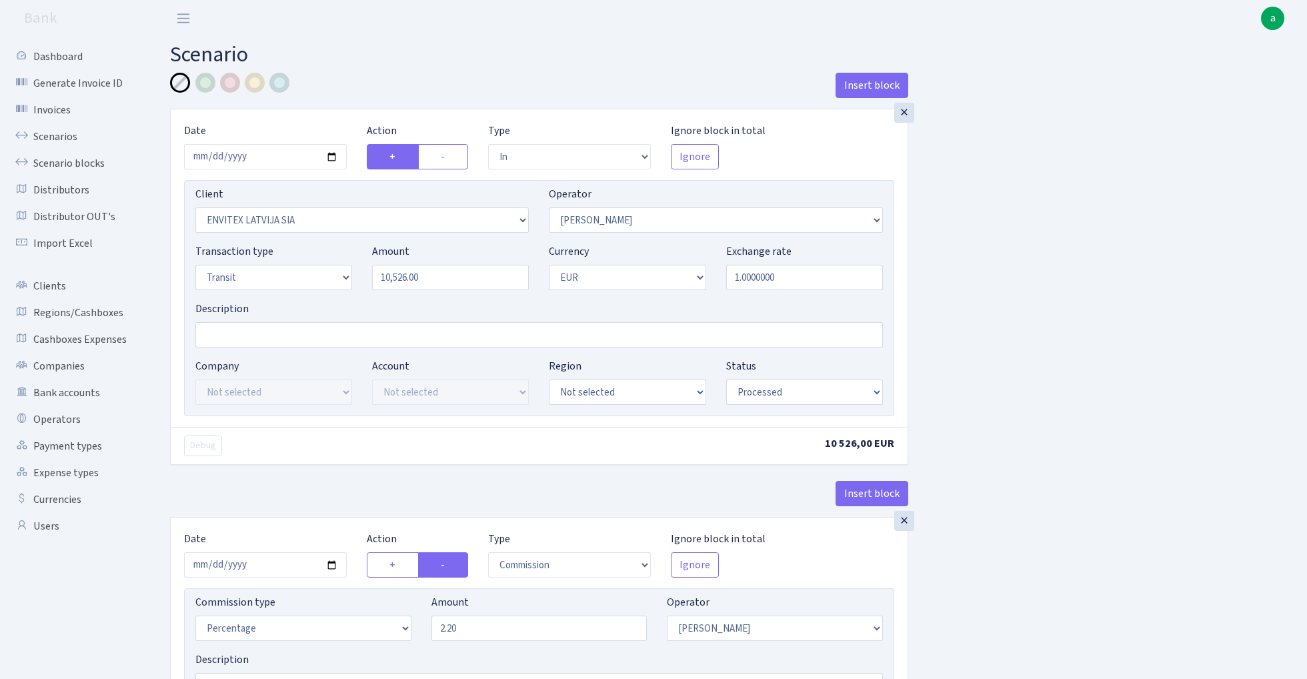
select select "processed"
select select "commission"
select select "14"
select select "processed"
select select "out"
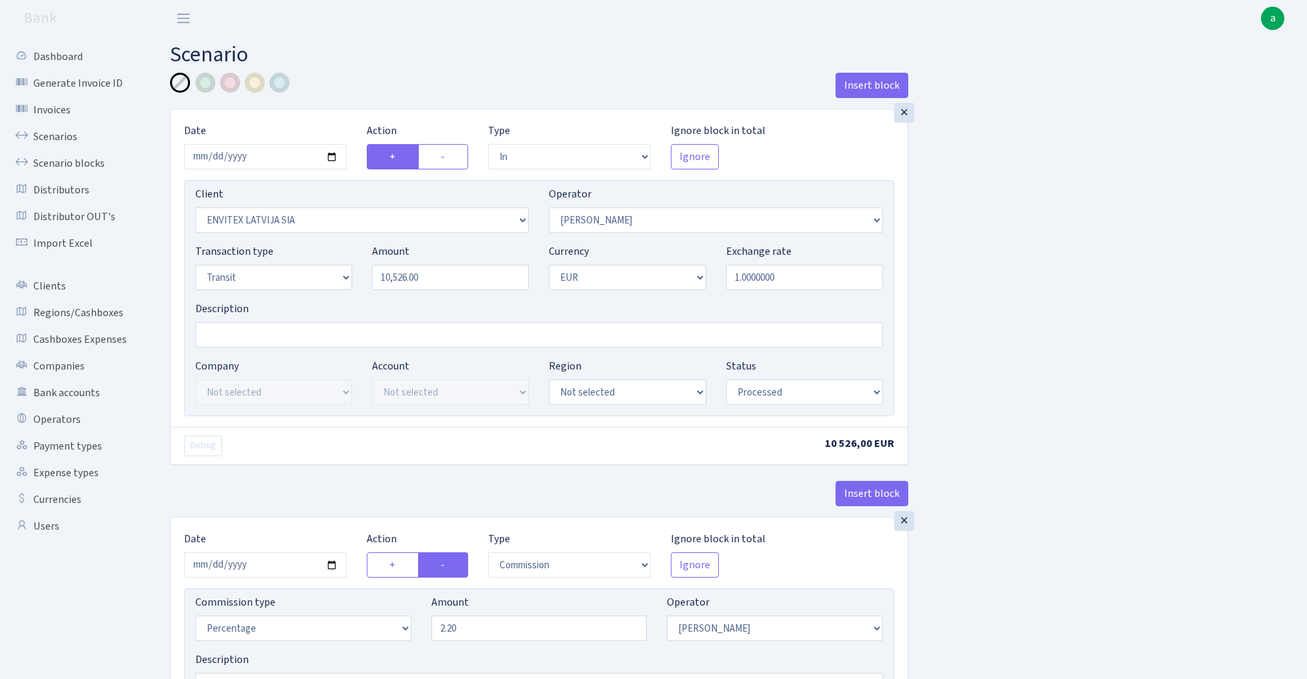
select select "2442"
select select "61"
select select "5"
select select "1"
select select "processed"
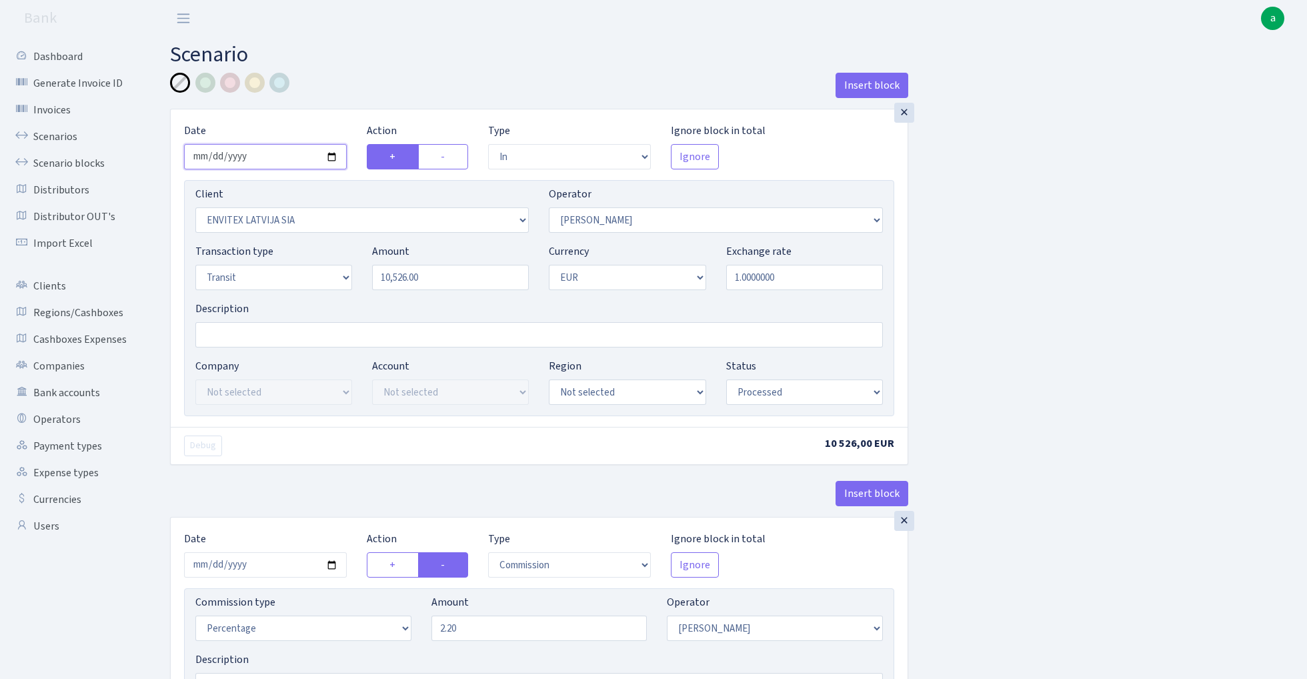
click at [262, 157] on input "2025-09-18" at bounding box center [265, 156] width 163 height 25
type input "2025-09-19"
click at [357, 100] on div "Insert block" at bounding box center [539, 91] width 738 height 36
select select "8"
select select "2038"
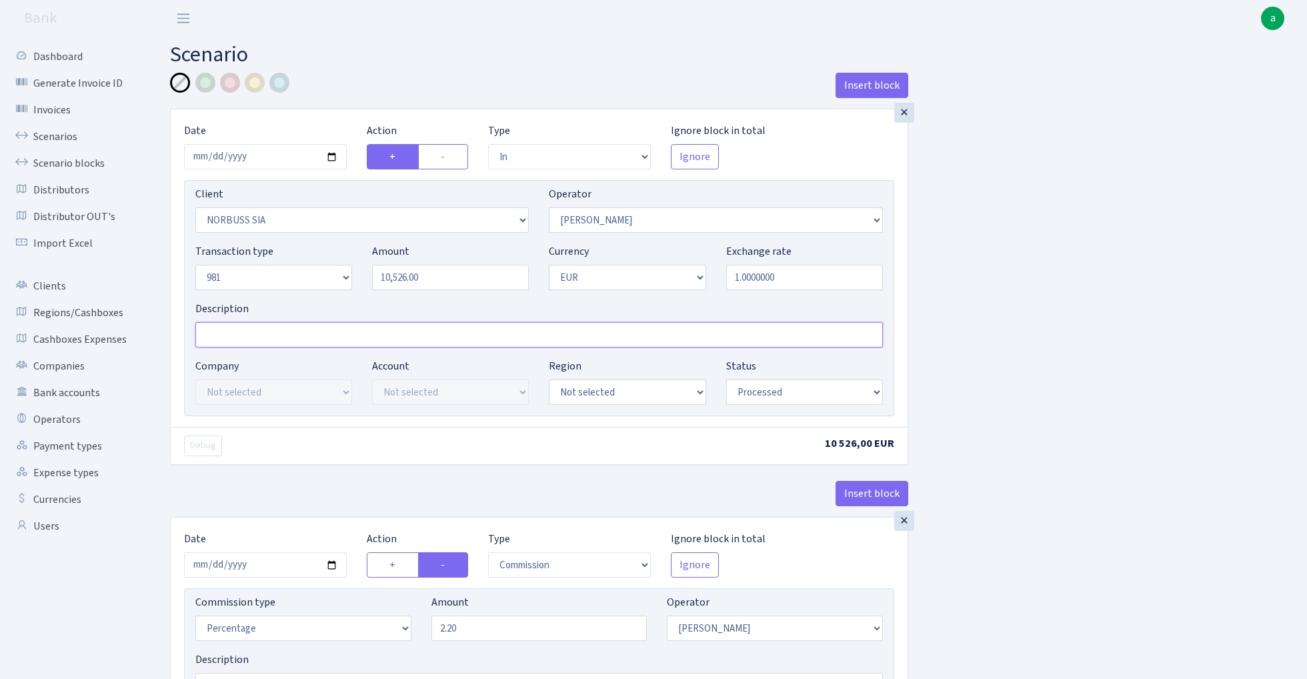
click at [238, 344] on input "Description" at bounding box center [538, 334] width 687 height 25
type input "981"
click at [457, 277] on input "10526.00" at bounding box center [450, 277] width 157 height 25
paste input "245"
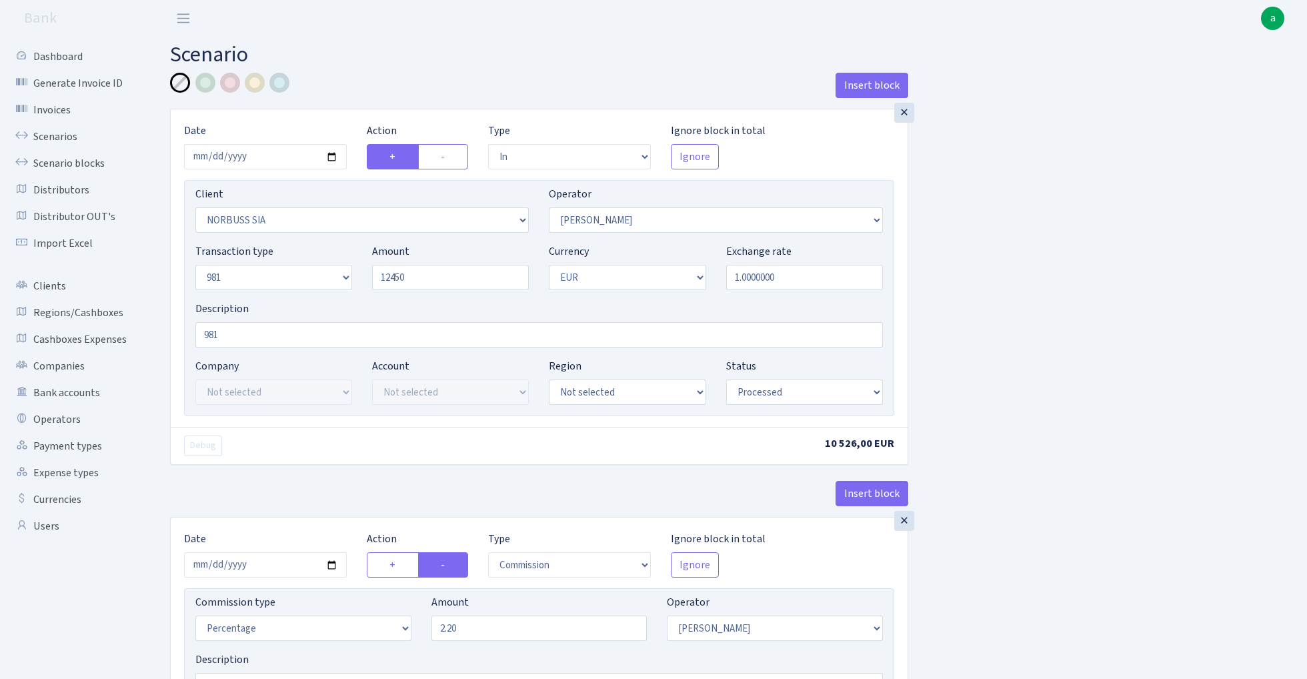
type input "12,450.00"
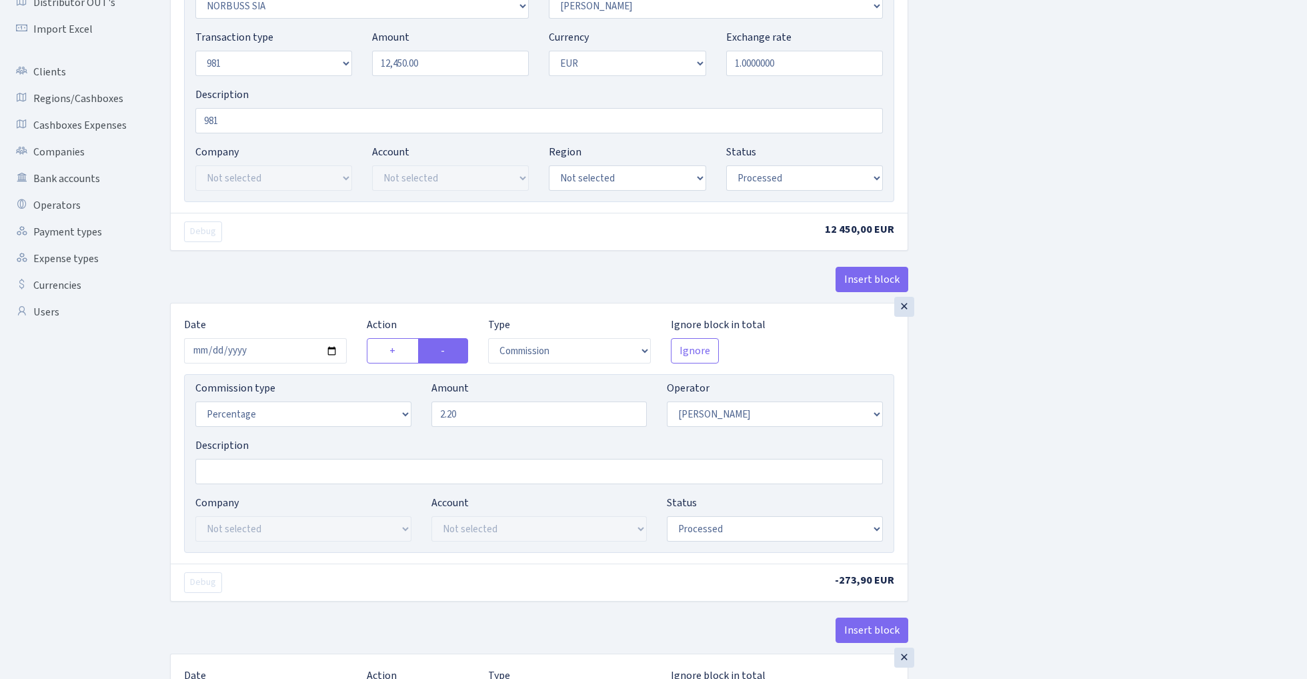
scroll to position [308, 0]
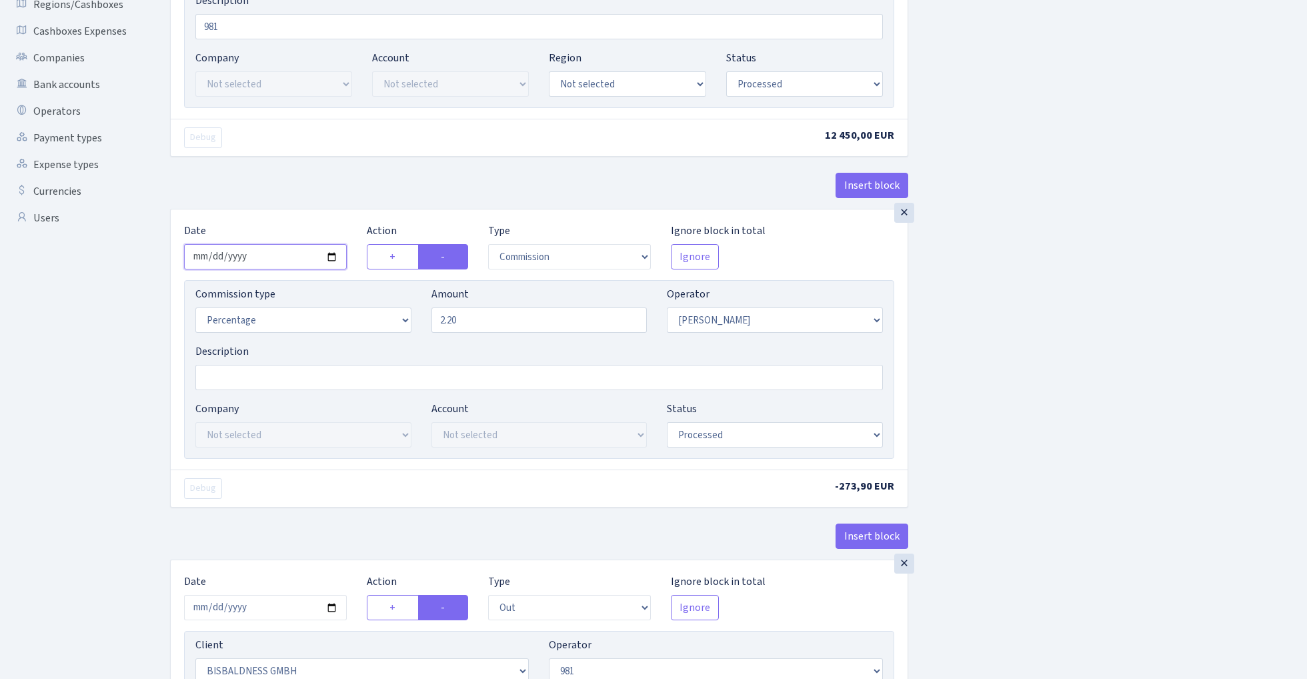
click at [267, 254] on input "2025-09-18" at bounding box center [265, 256] width 163 height 25
type input "[DATE]"
click at [321, 153] on div "Debug 12 450,00 EUR" at bounding box center [539, 137] width 737 height 37
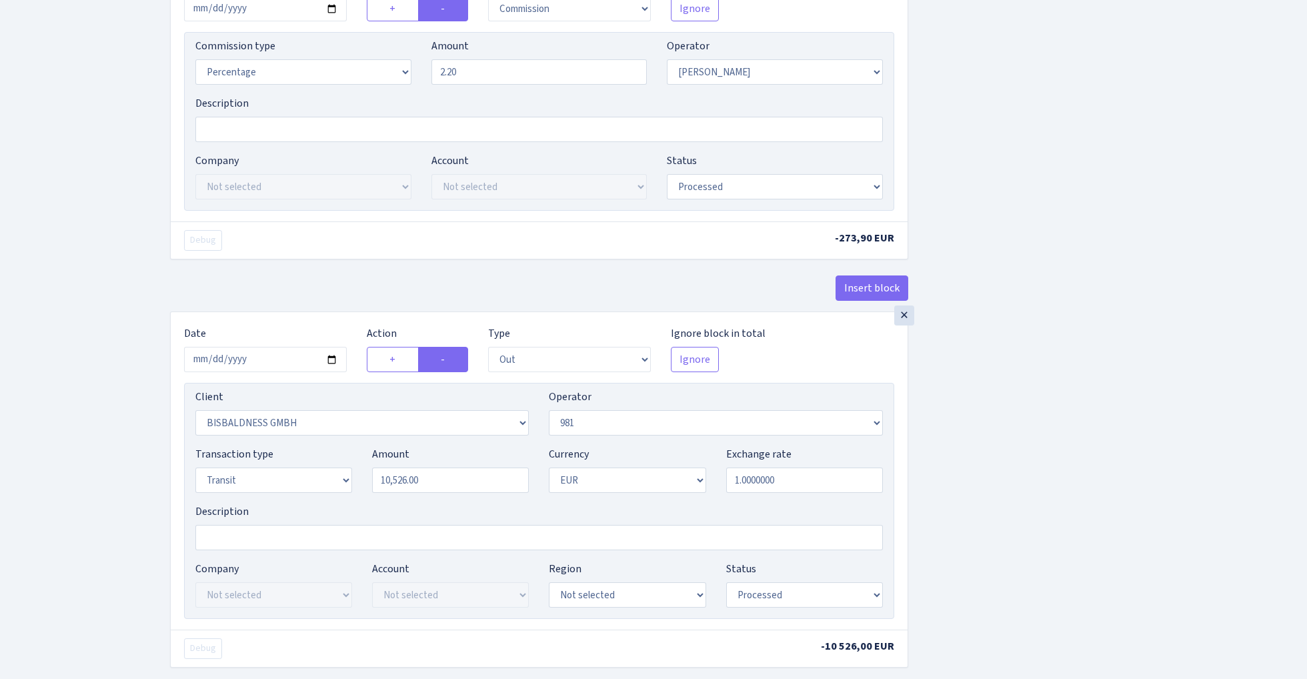
scroll to position [608, 0]
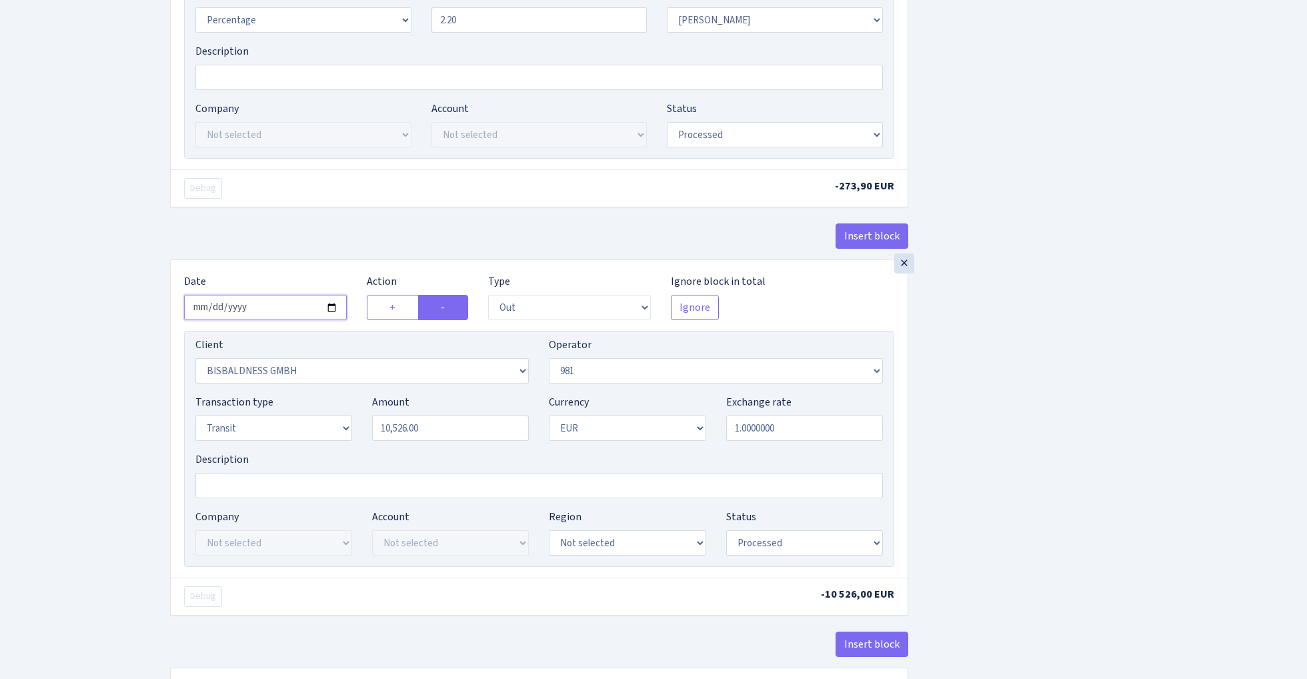
click at [276, 309] on input "2025-09-18" at bounding box center [265, 307] width 163 height 25
type input "2025-09-19"
click at [308, 225] on div "Insert block" at bounding box center [539, 241] width 738 height 36
click at [451, 440] on input "10526.00" at bounding box center [450, 427] width 157 height 25
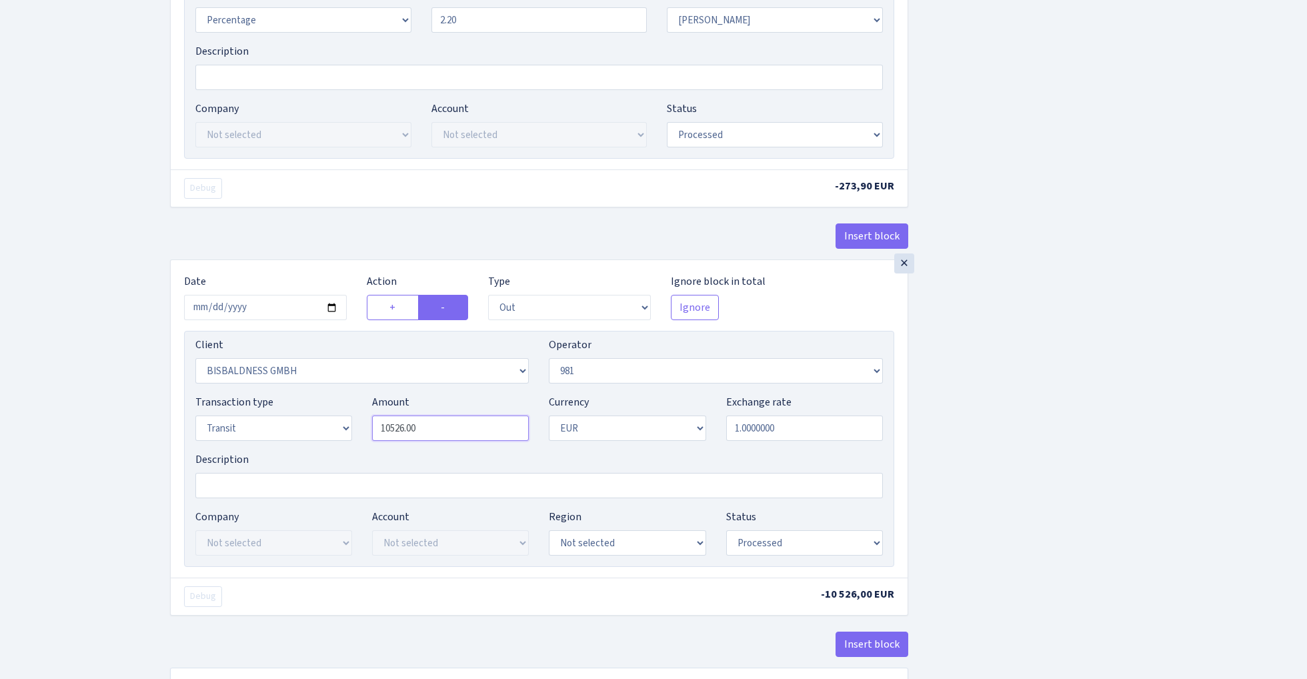
paste input "245"
type input "12,450.00"
select select "8"
select select "2129"
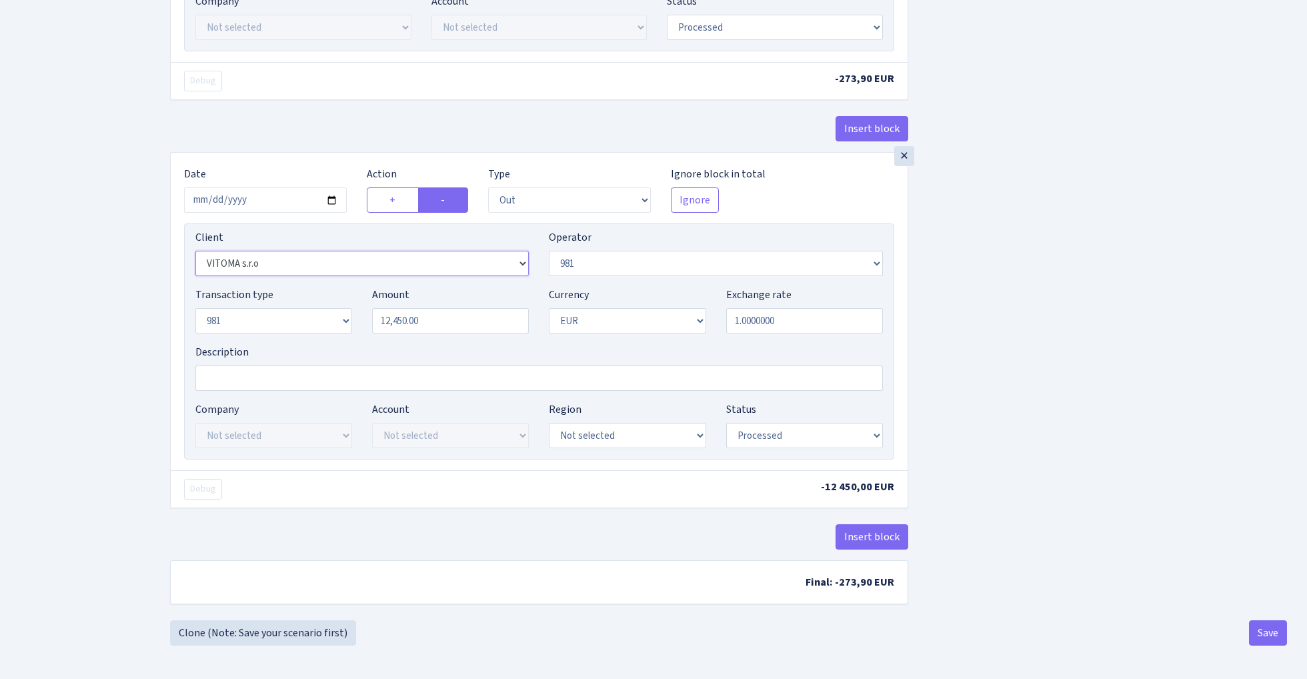
scroll to position [721, 0]
click at [1270, 636] on button "Save" at bounding box center [1268, 632] width 38 height 25
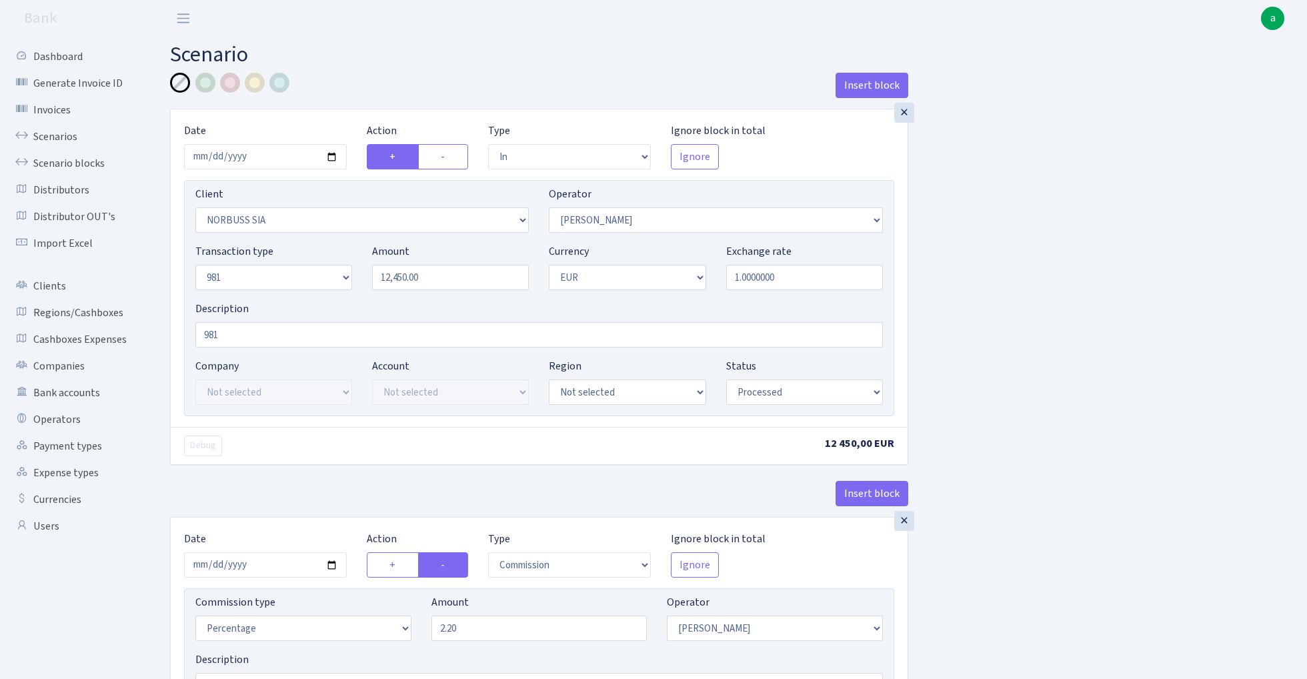
select select "in"
select select "2038"
select select "14"
select select "8"
select select "1"
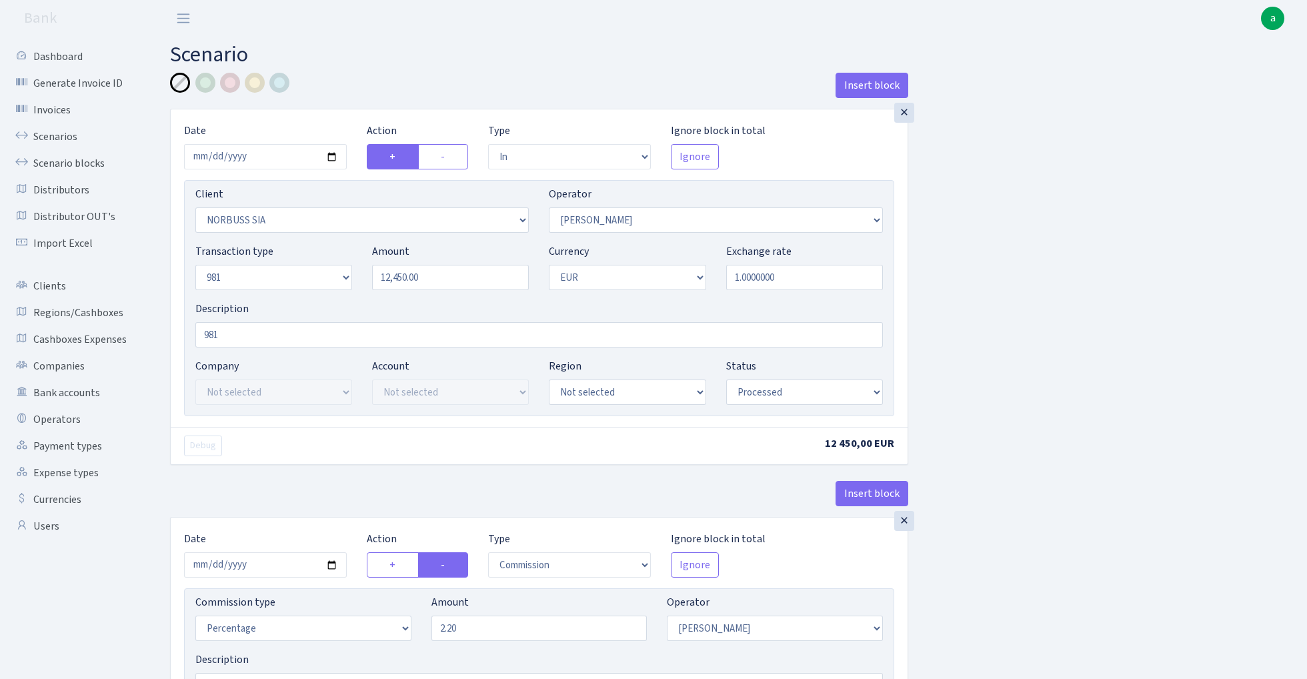
select select "processed"
select select "commission"
select select "14"
select select "processed"
select select "out"
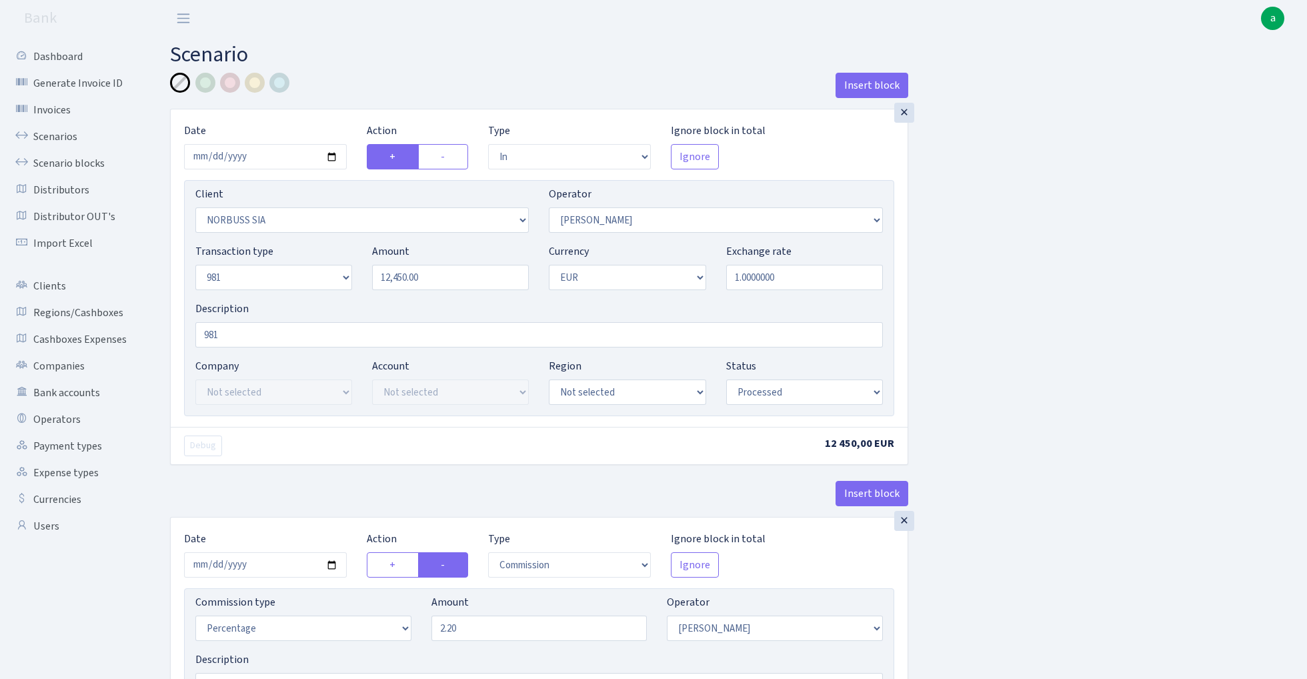
select select "2129"
select select "61"
select select "8"
select select "1"
select select "processed"
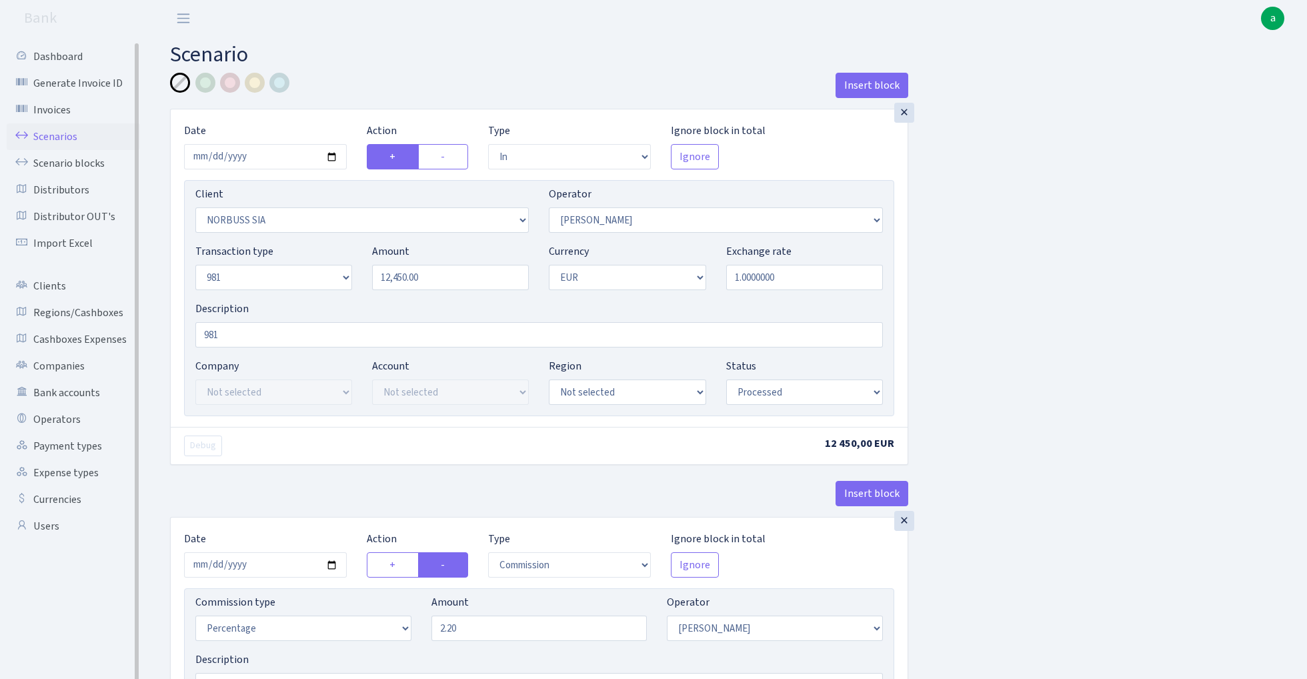
click at [49, 134] on link "Scenarios" at bounding box center [73, 136] width 133 height 27
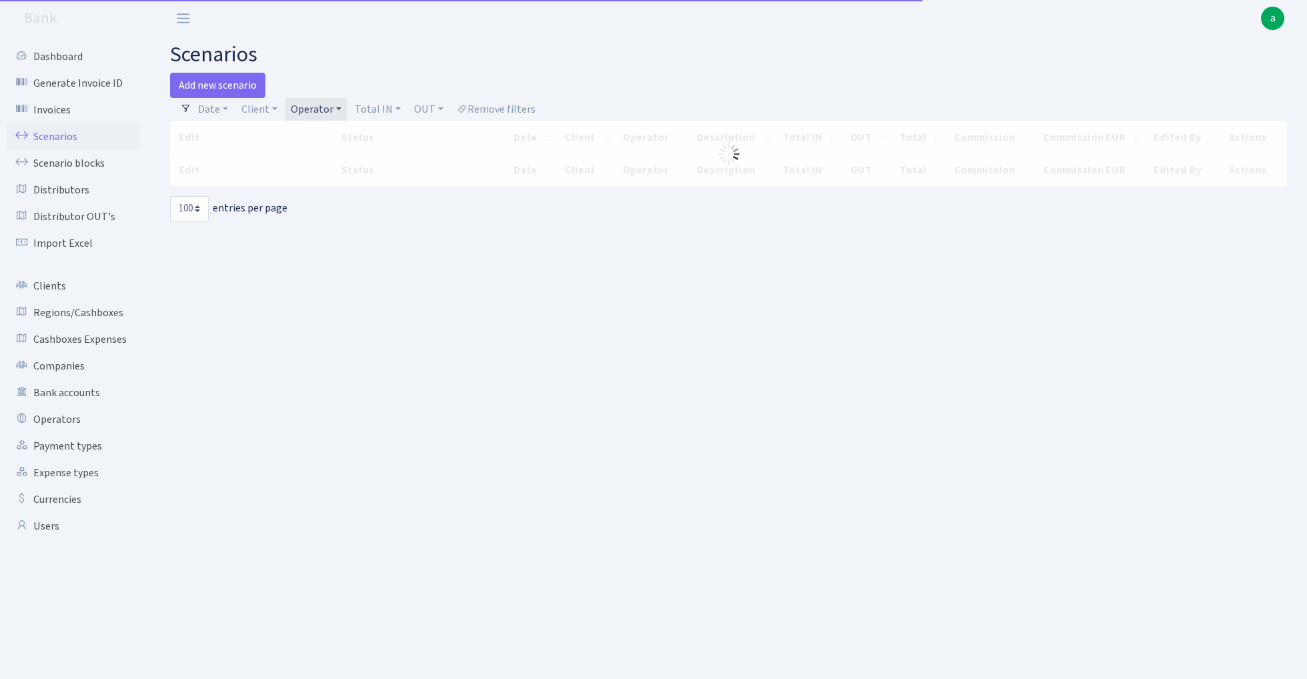
select select "100"
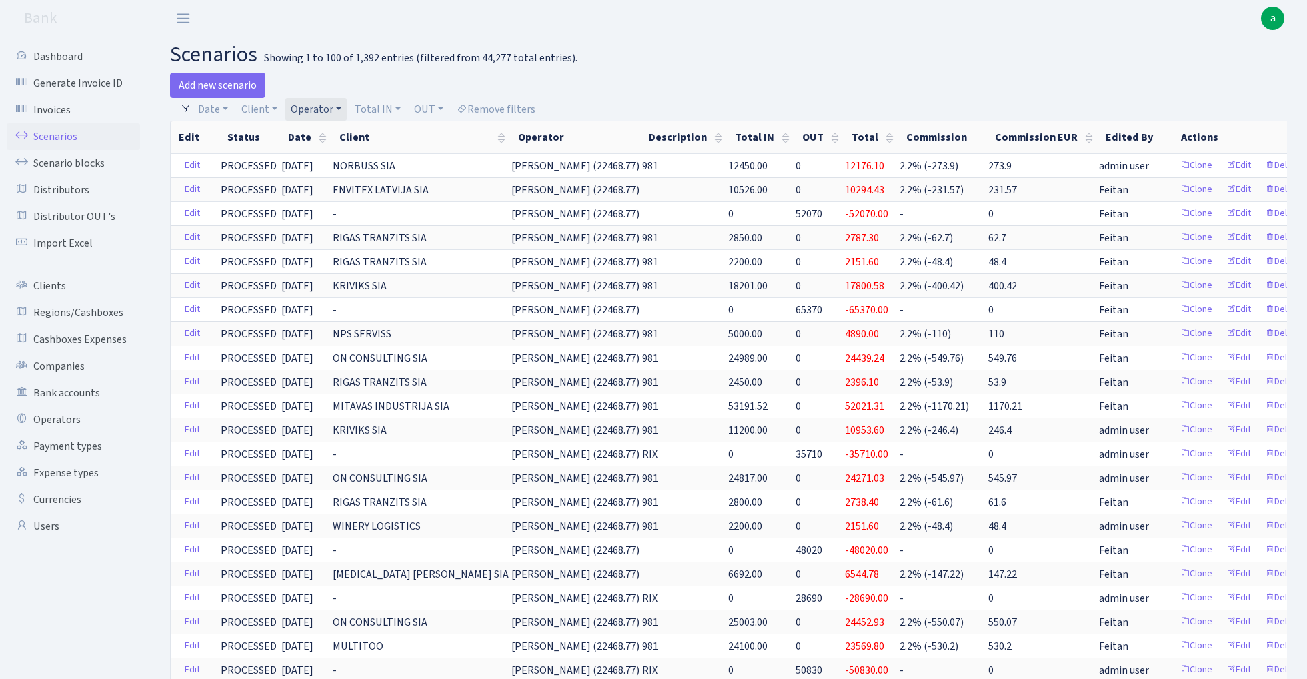
click at [310, 108] on link "Operator" at bounding box center [315, 109] width 61 height 23
click at [328, 156] on input "search" at bounding box center [338, 157] width 98 height 21
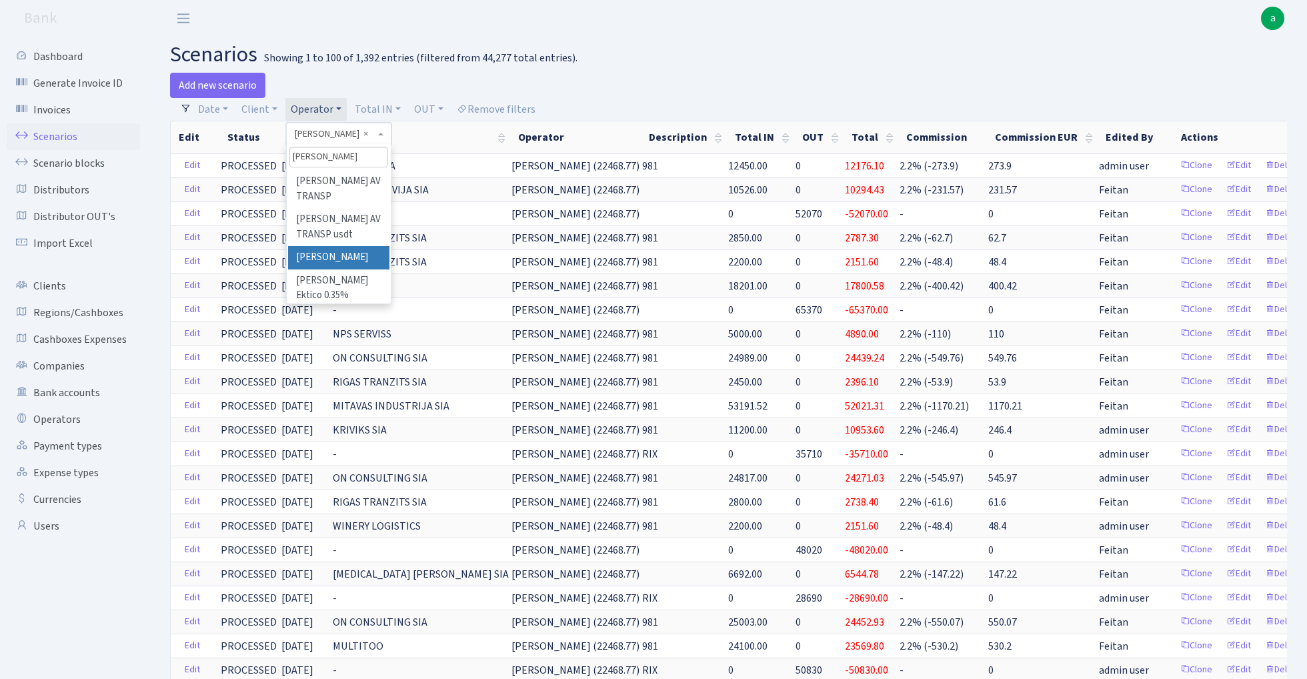
type input "oleg"
click at [345, 246] on li "[PERSON_NAME]" at bounding box center [338, 257] width 101 height 23
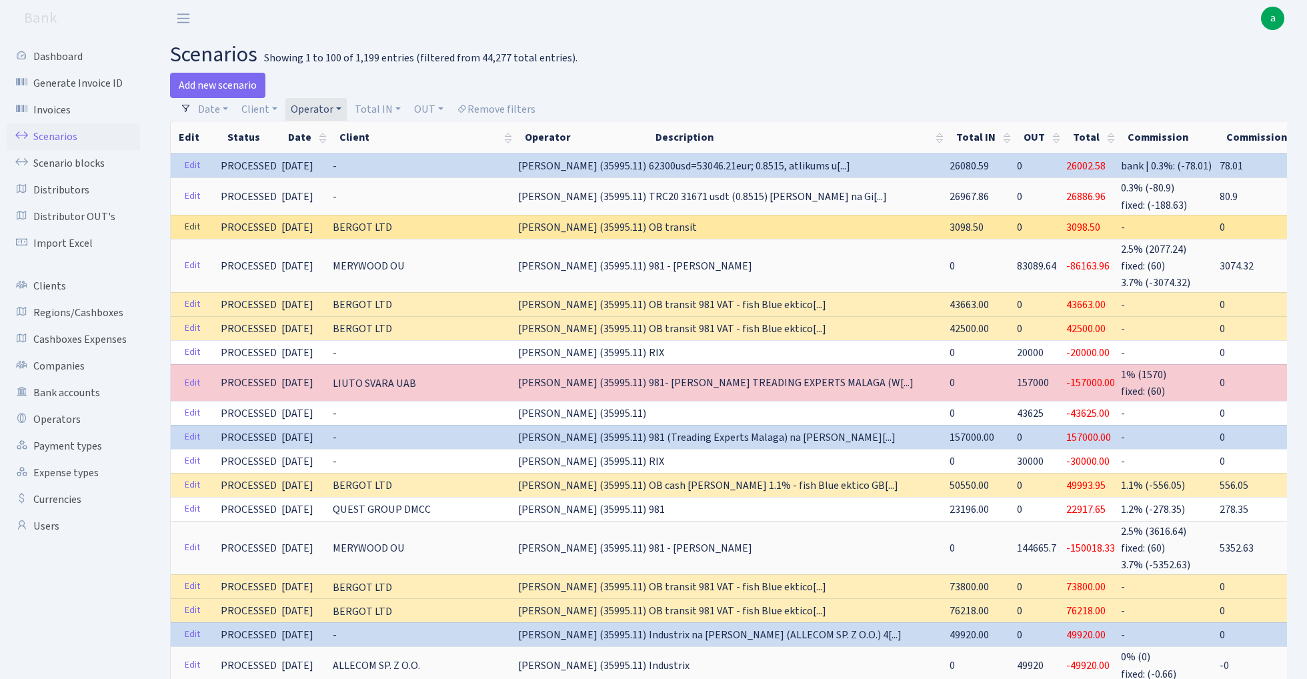
click at [190, 225] on link "Edit" at bounding box center [192, 227] width 27 height 21
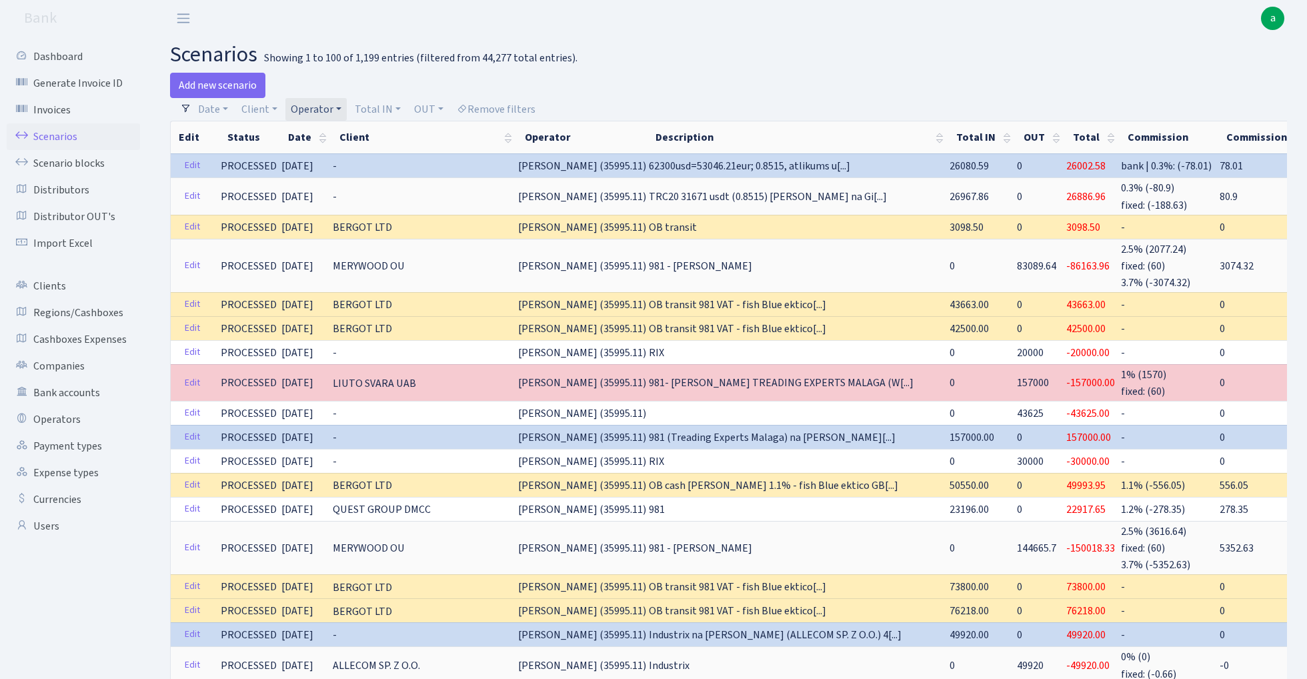
click at [326, 105] on link "Operator" at bounding box center [315, 109] width 61 height 23
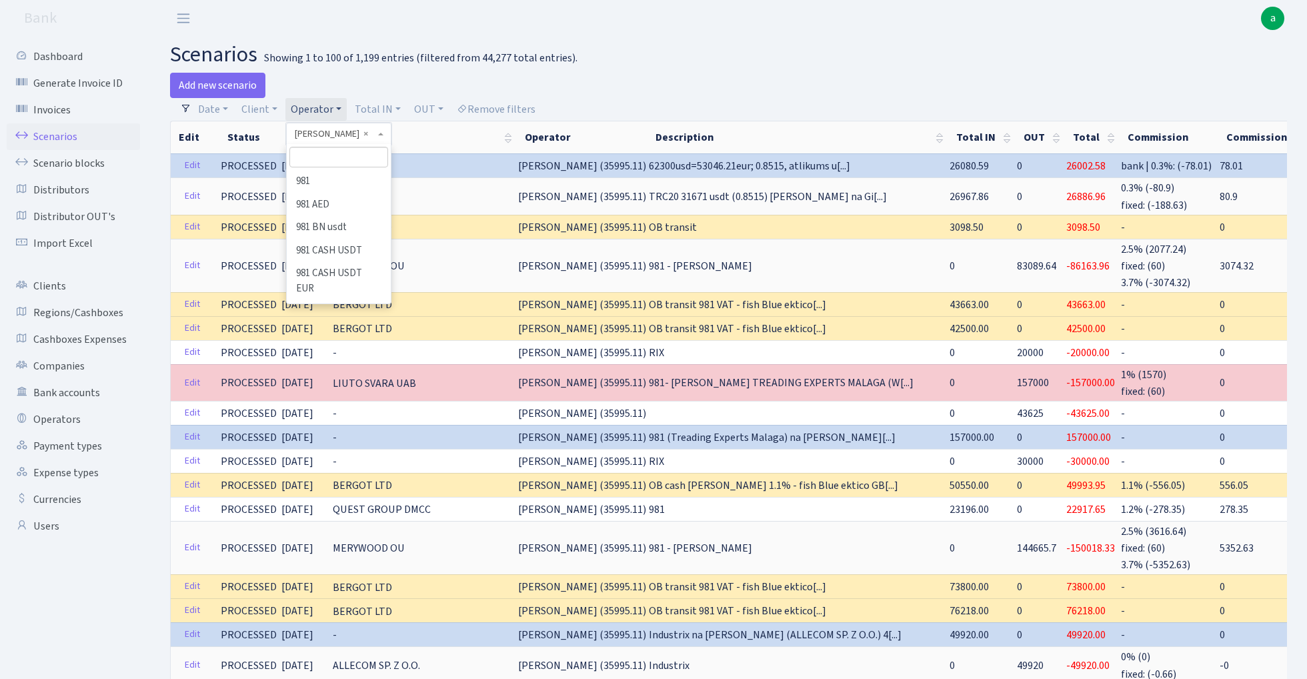
scroll to position [5182, 0]
click at [339, 155] on input "search" at bounding box center [338, 157] width 98 height 21
type input "ivan"
click at [340, 176] on li "[PERSON_NAME] ([PERSON_NAME],)" at bounding box center [338, 189] width 101 height 38
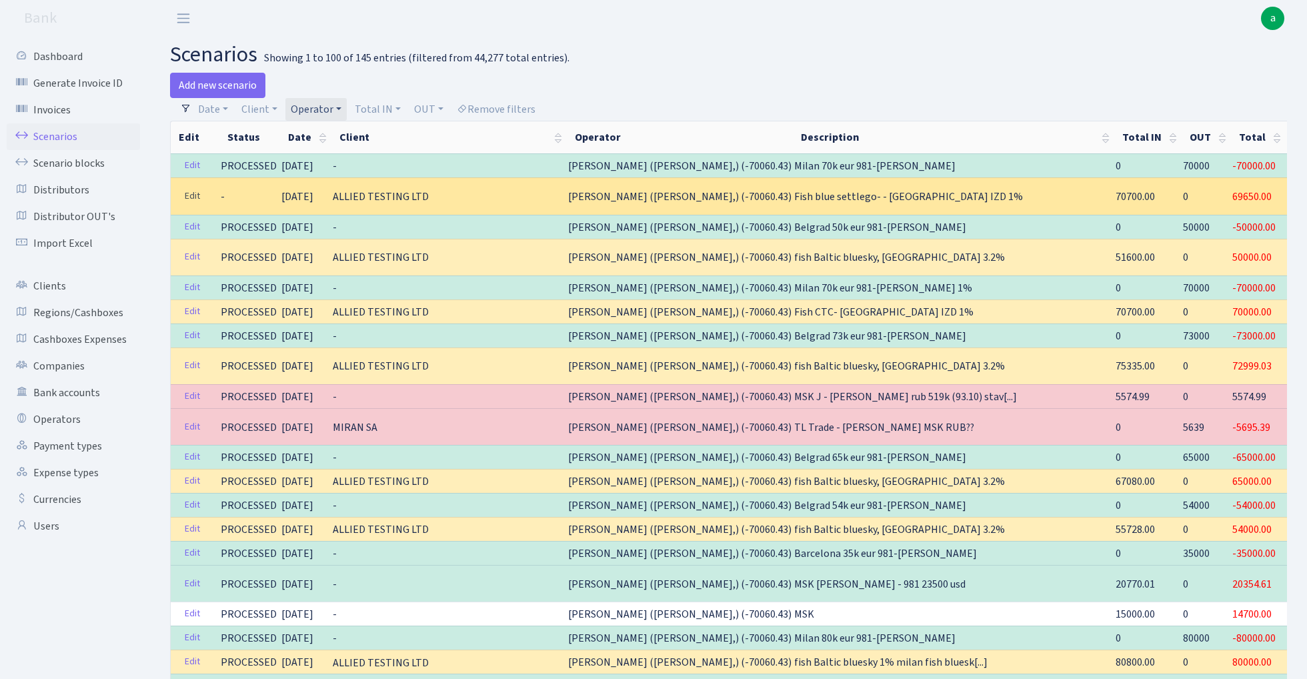
click at [189, 195] on link "Edit" at bounding box center [192, 196] width 27 height 21
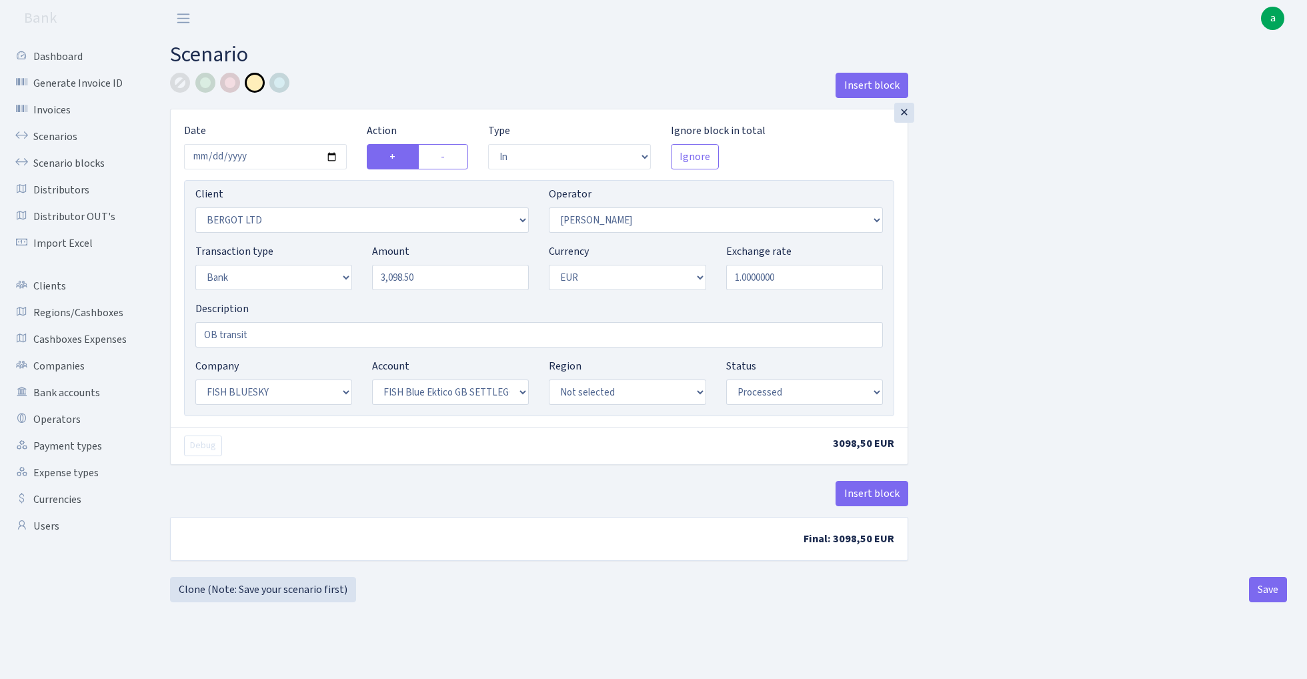
select select "in"
select select "2450"
select select "15"
select select "2"
select select "1"
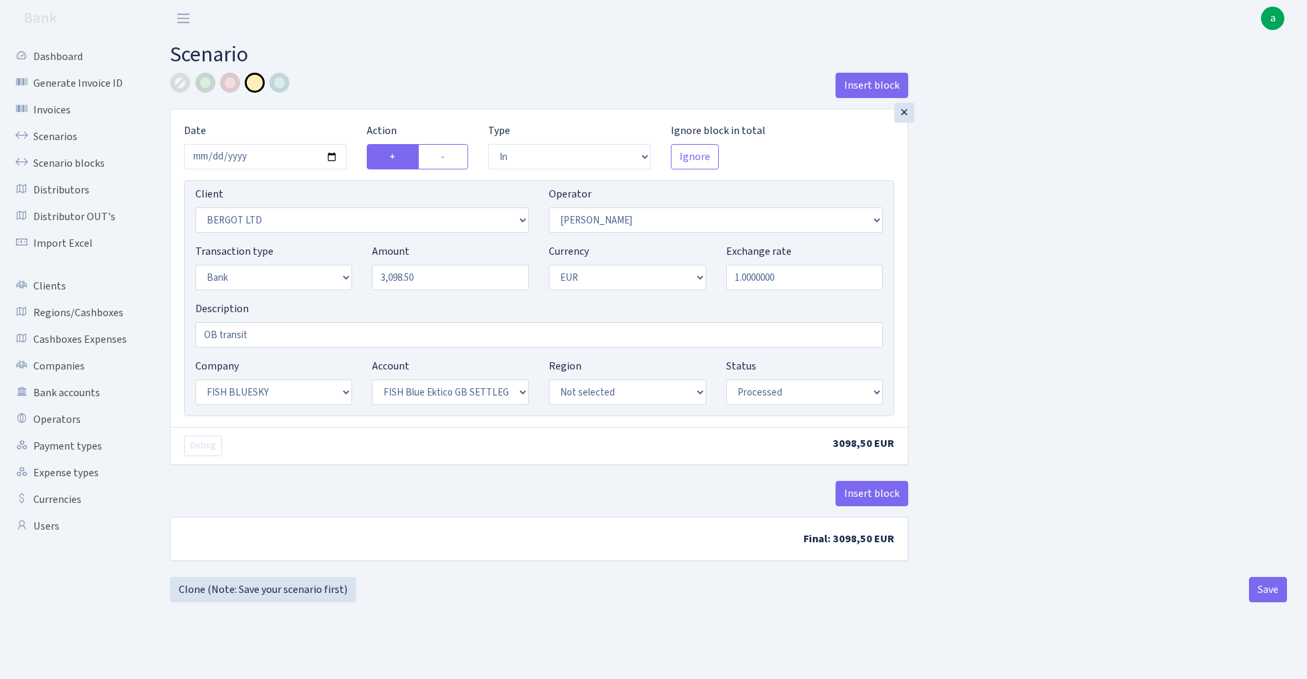
select select "23"
select select "67"
select select "processed"
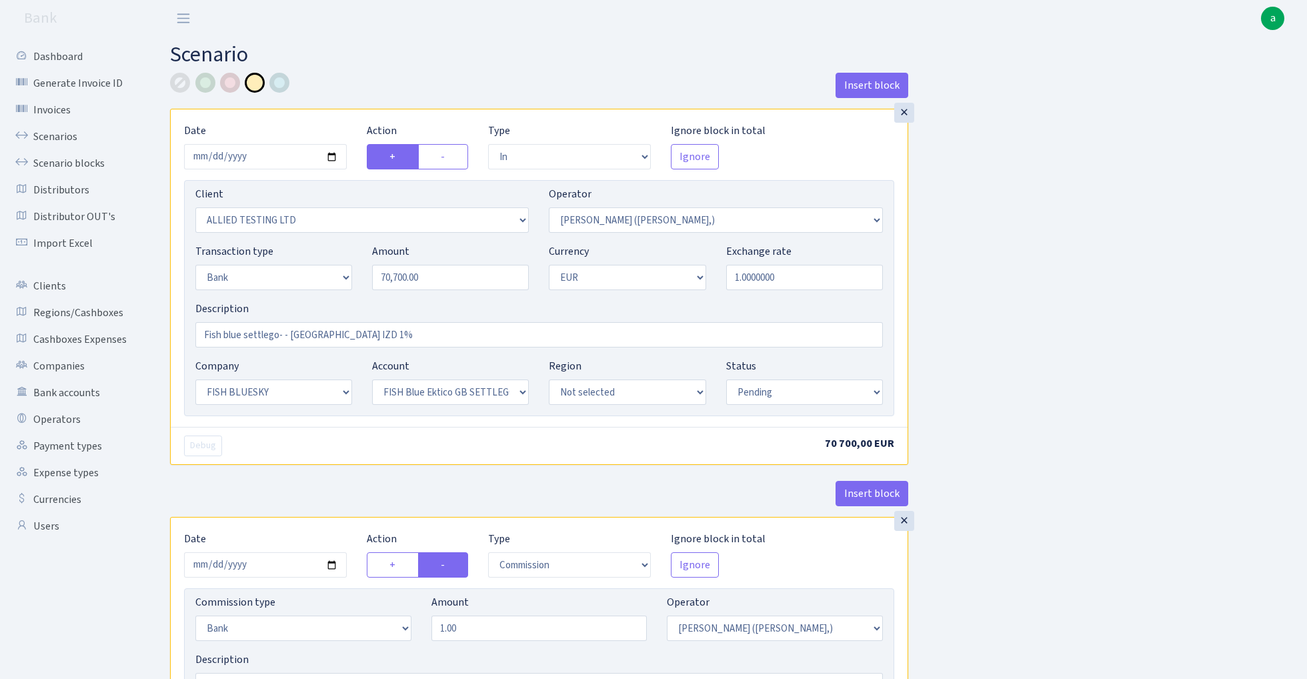
select select "in"
select select "1129"
select select "104"
select select "2"
select select "1"
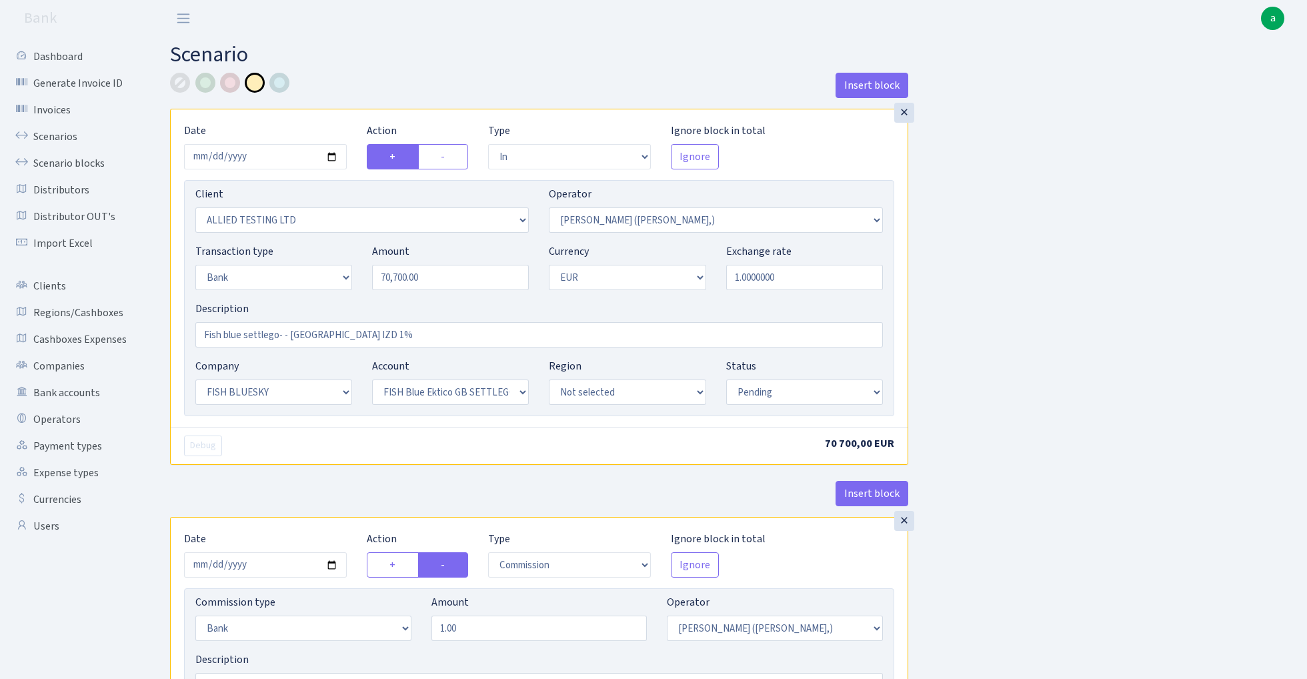
select select "23"
select select "67"
select select "pending"
select select "commission"
select select "bank"
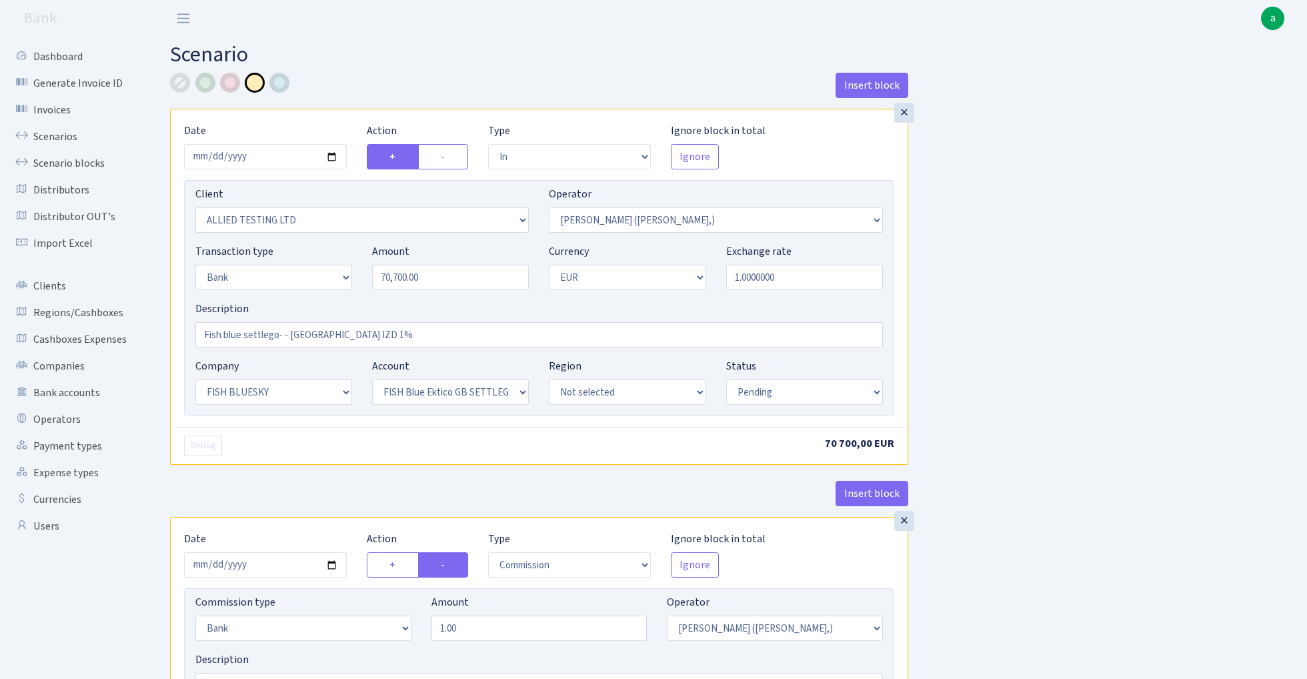
select select "104"
select select "pending"
select select "commission"
select select "fixed"
select select "104"
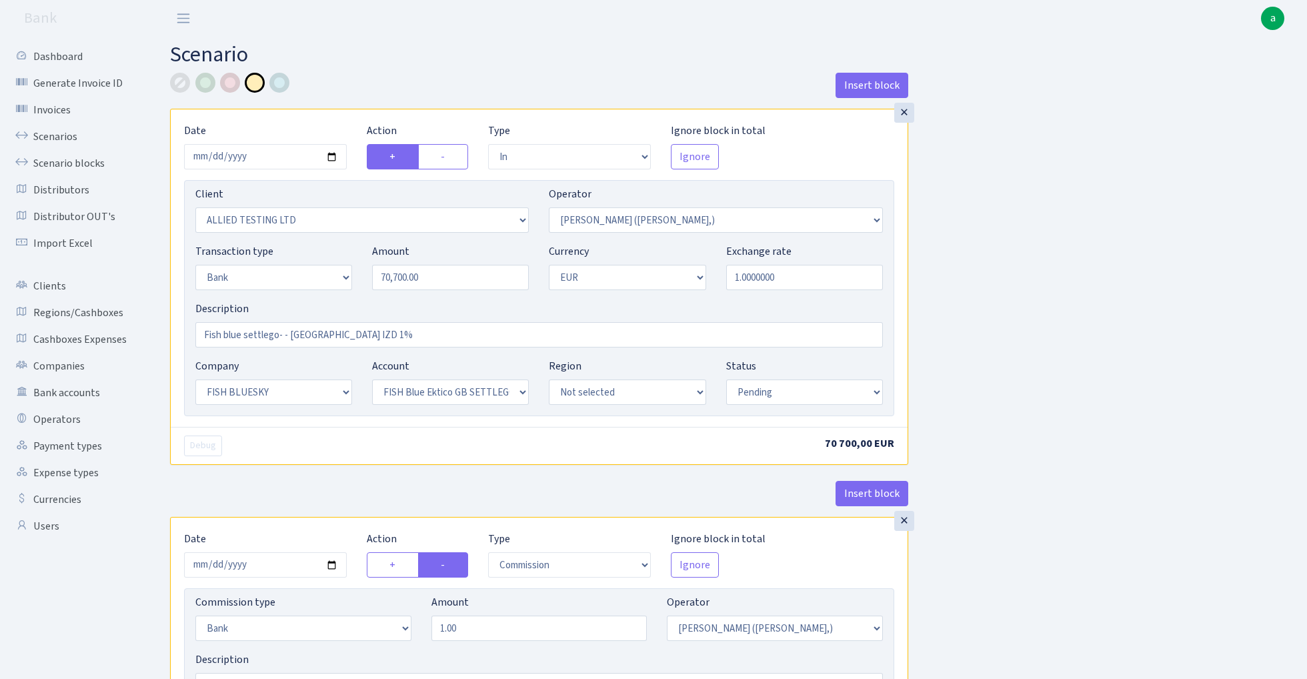
select select "pending"
select select "processed"
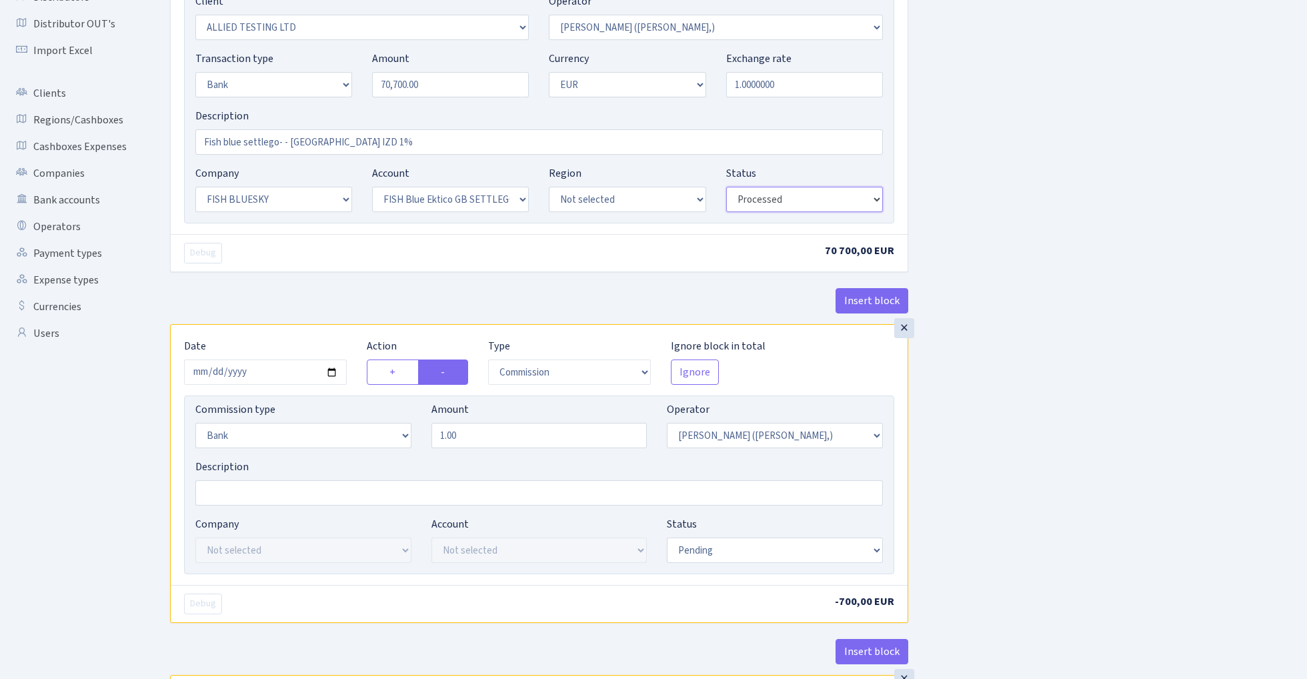
scroll to position [227, 0]
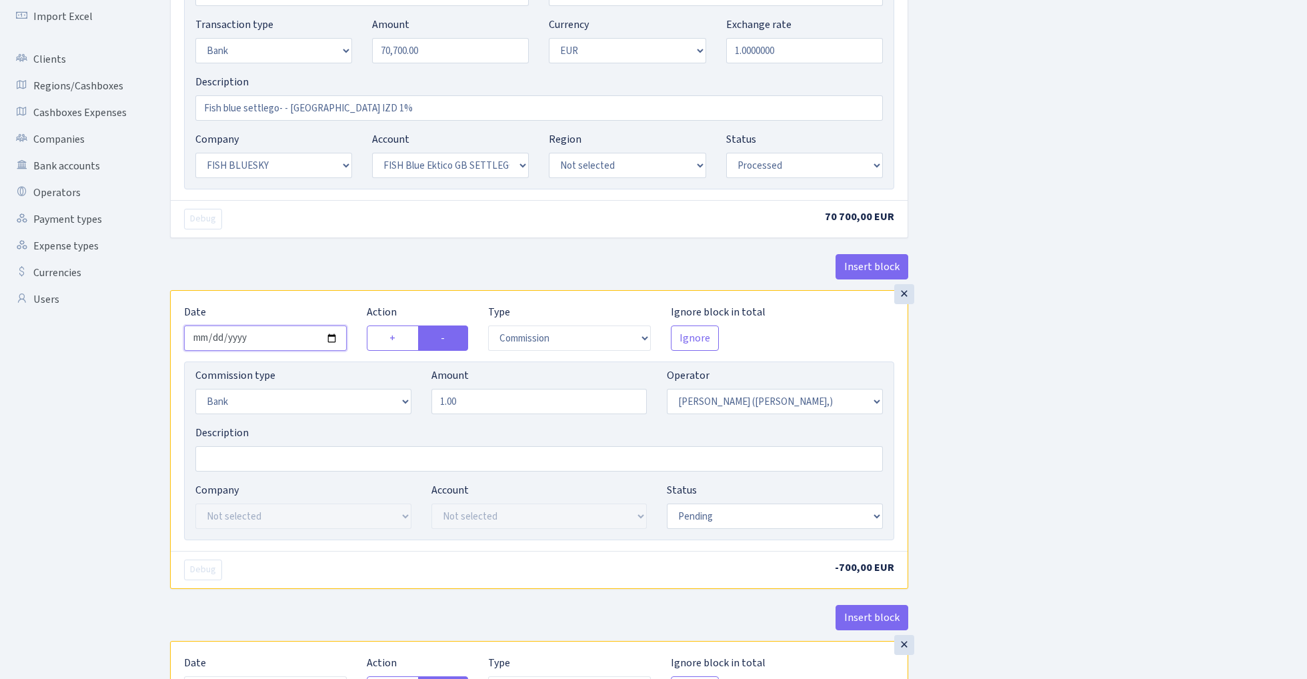
click at [262, 341] on input "2025-09-18" at bounding box center [265, 337] width 163 height 25
type input "2025-09-19"
click at [321, 215] on div "Debug" at bounding box center [356, 219] width 365 height 21
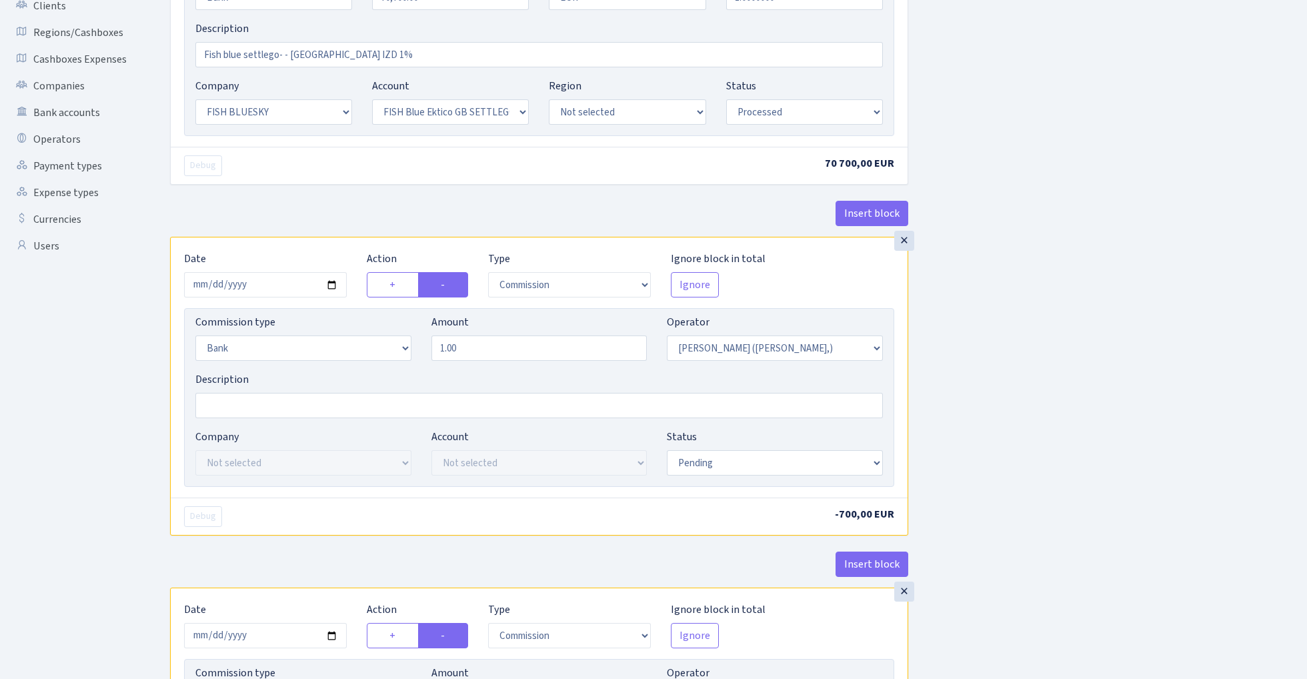
scroll to position [305, 0]
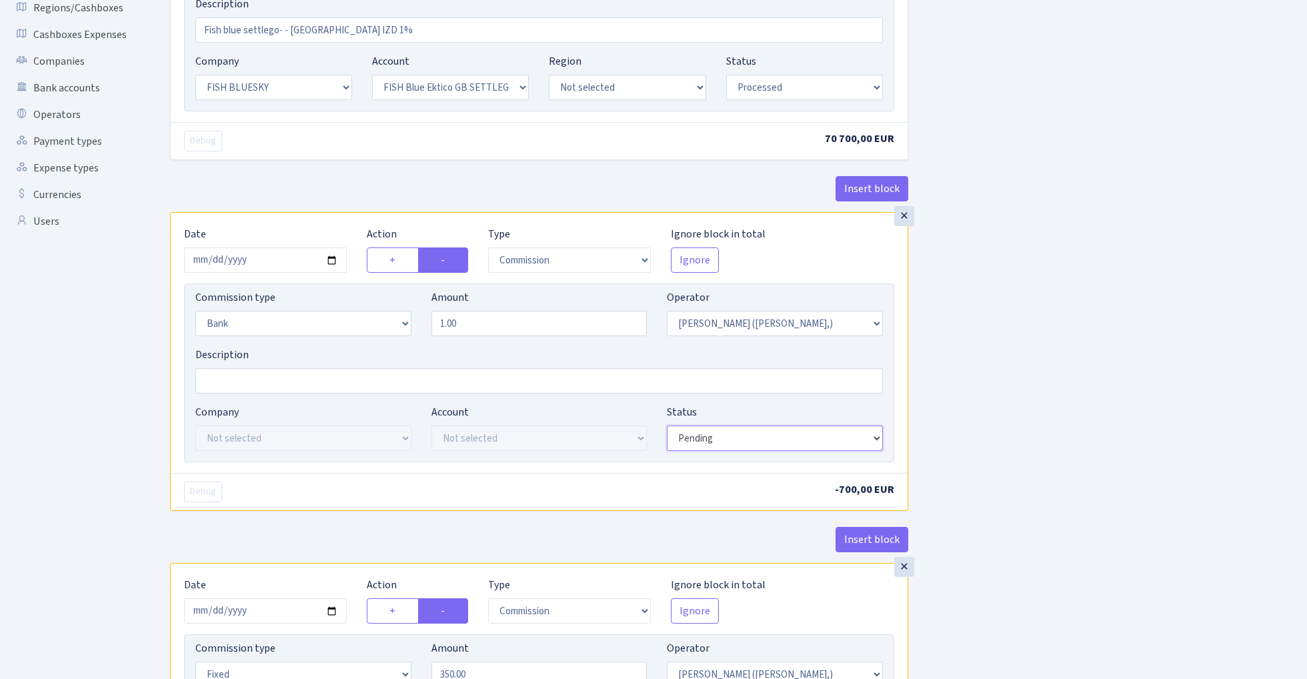
select select "processed"
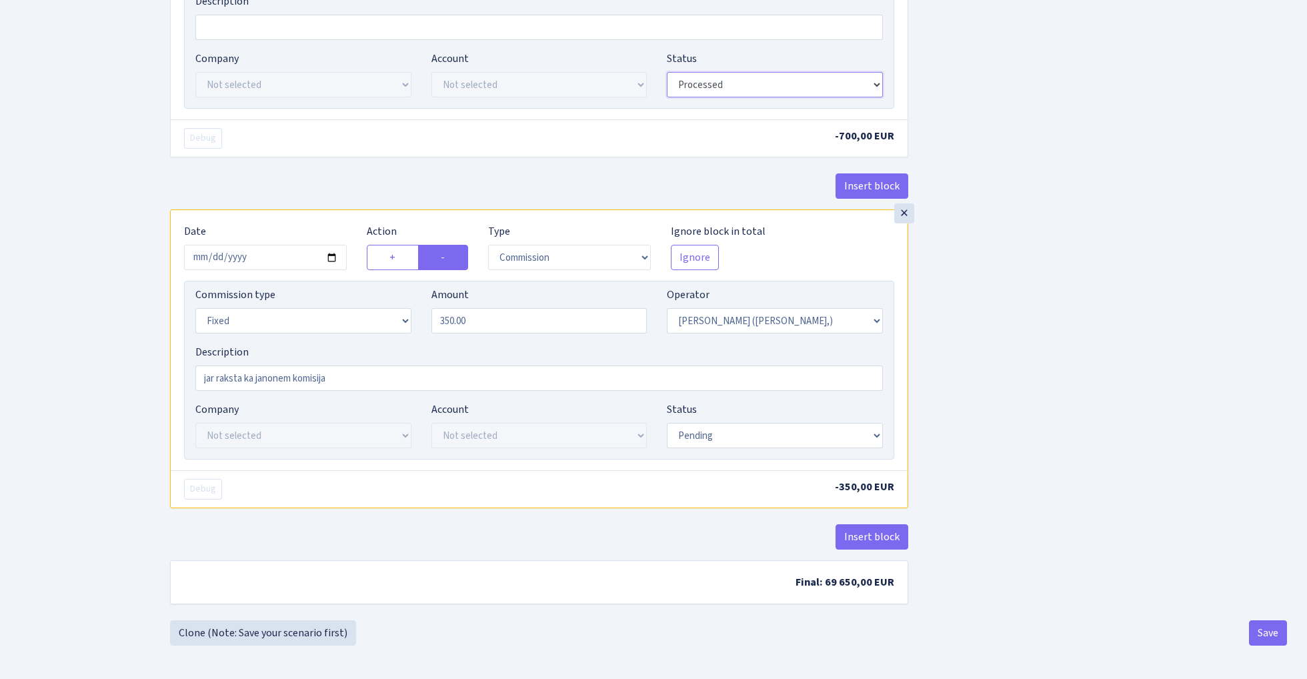
scroll to position [664, 0]
select select "processed"
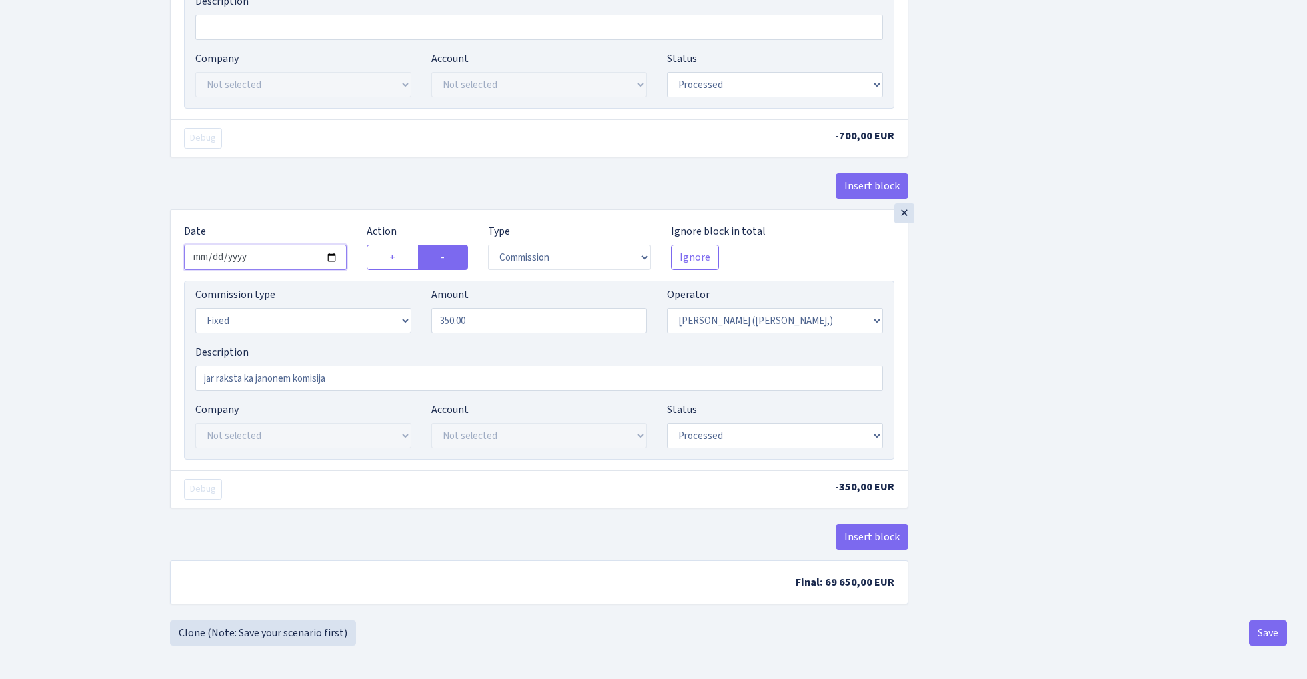
click at [252, 256] on input "[DATE]" at bounding box center [265, 257] width 163 height 25
type input "2025-09-19"
click at [289, 173] on div "Insert block" at bounding box center [539, 191] width 738 height 36
click at [1270, 632] on button "Save" at bounding box center [1268, 632] width 38 height 25
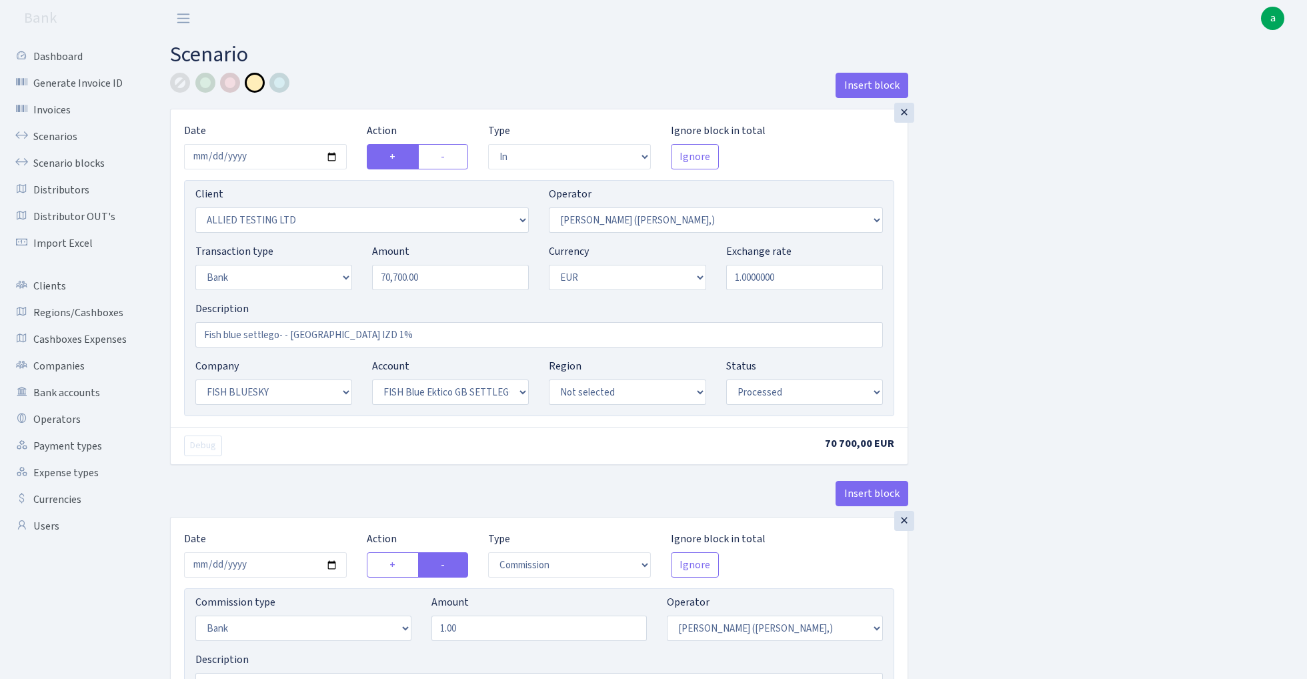
select select "in"
select select "1129"
select select "104"
select select "2"
select select "1"
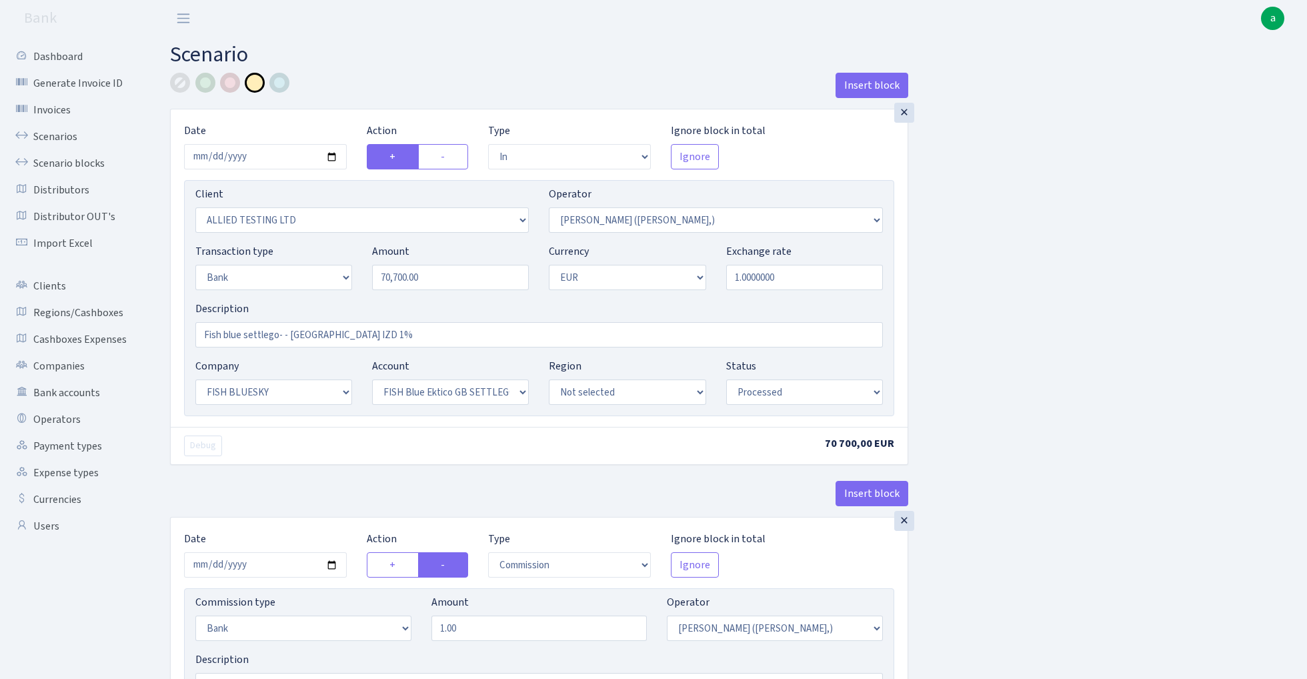
select select "23"
select select "67"
select select "processed"
select select "commission"
select select "bank"
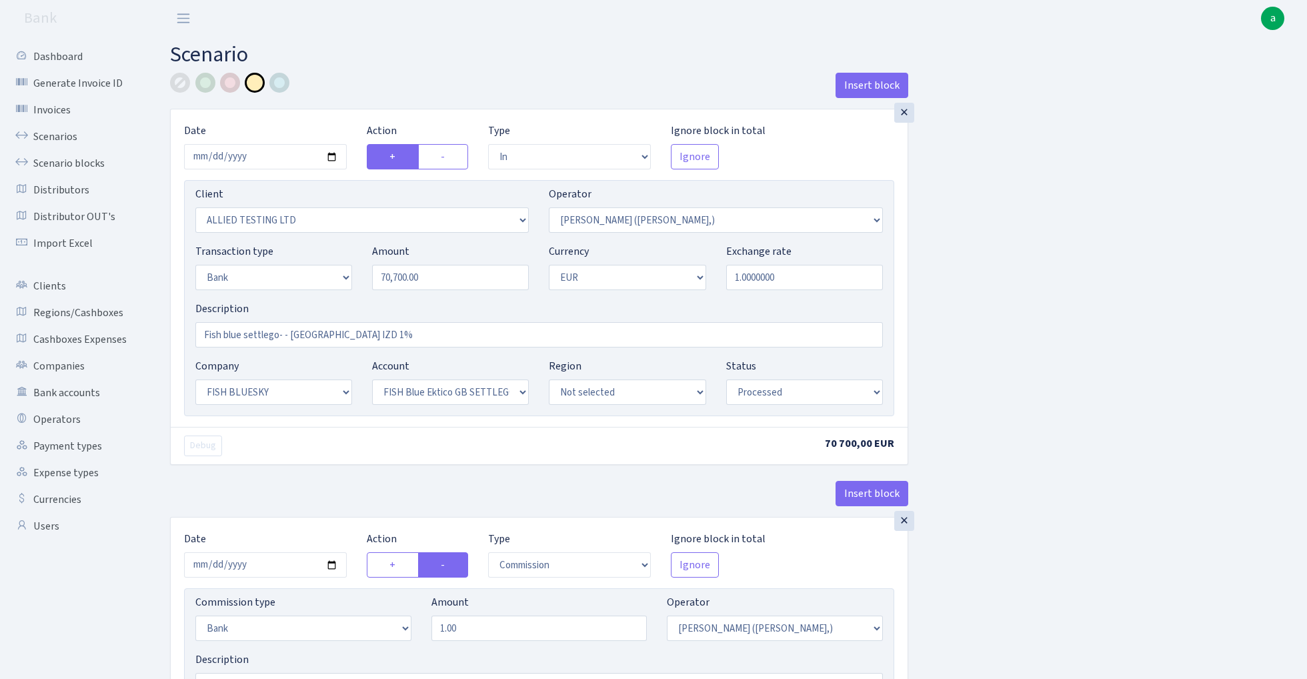
select select "104"
select select "processed"
select select "commission"
select select "fixed"
select select "104"
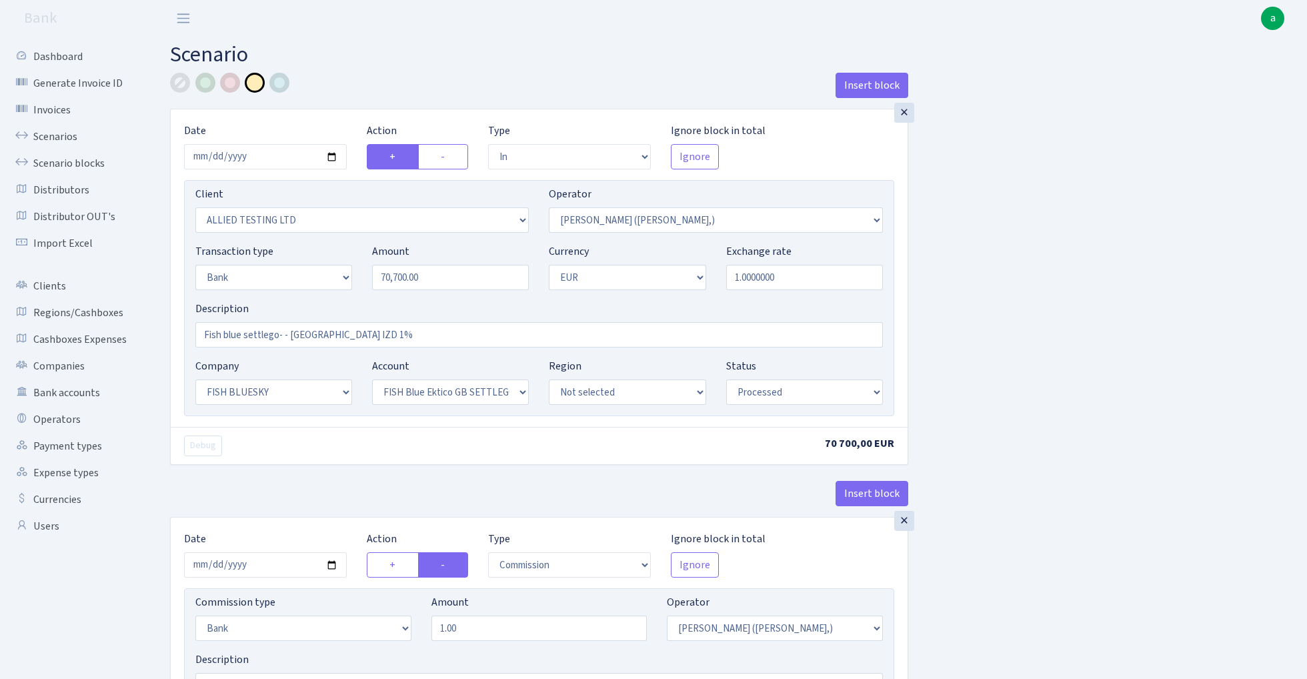
select select "processed"
click at [51, 136] on link "Scenarios" at bounding box center [73, 136] width 133 height 27
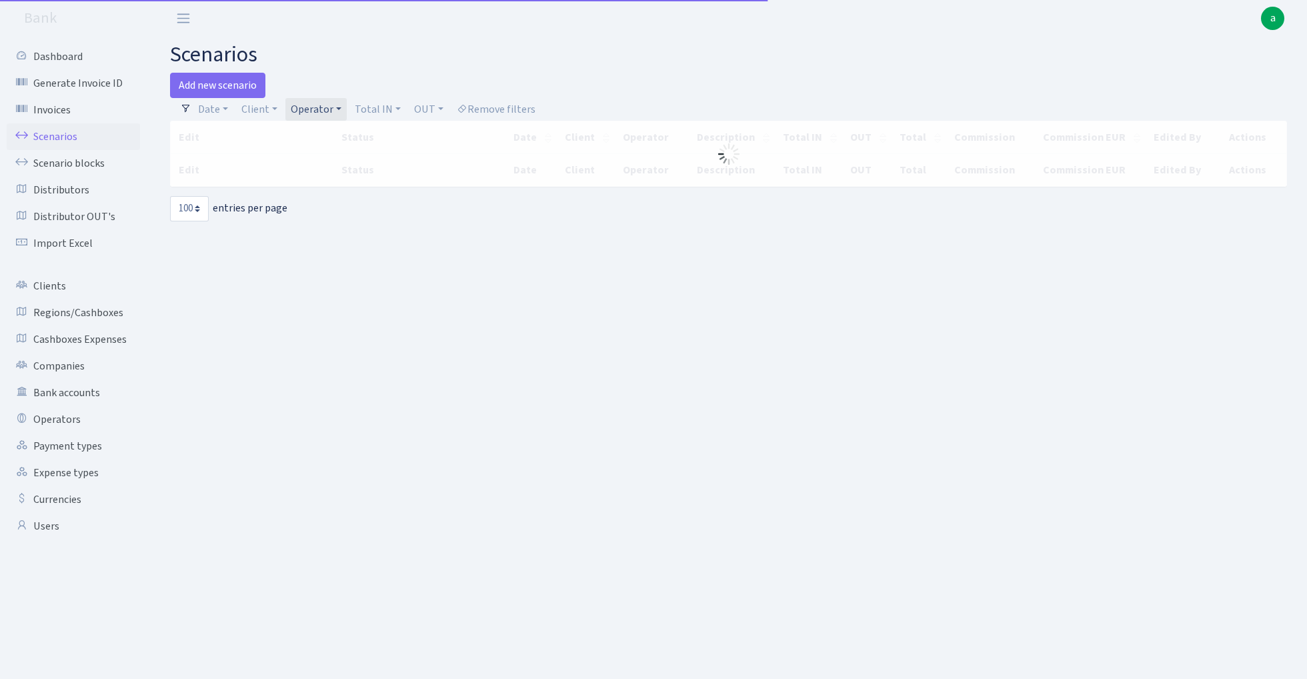
select select "100"
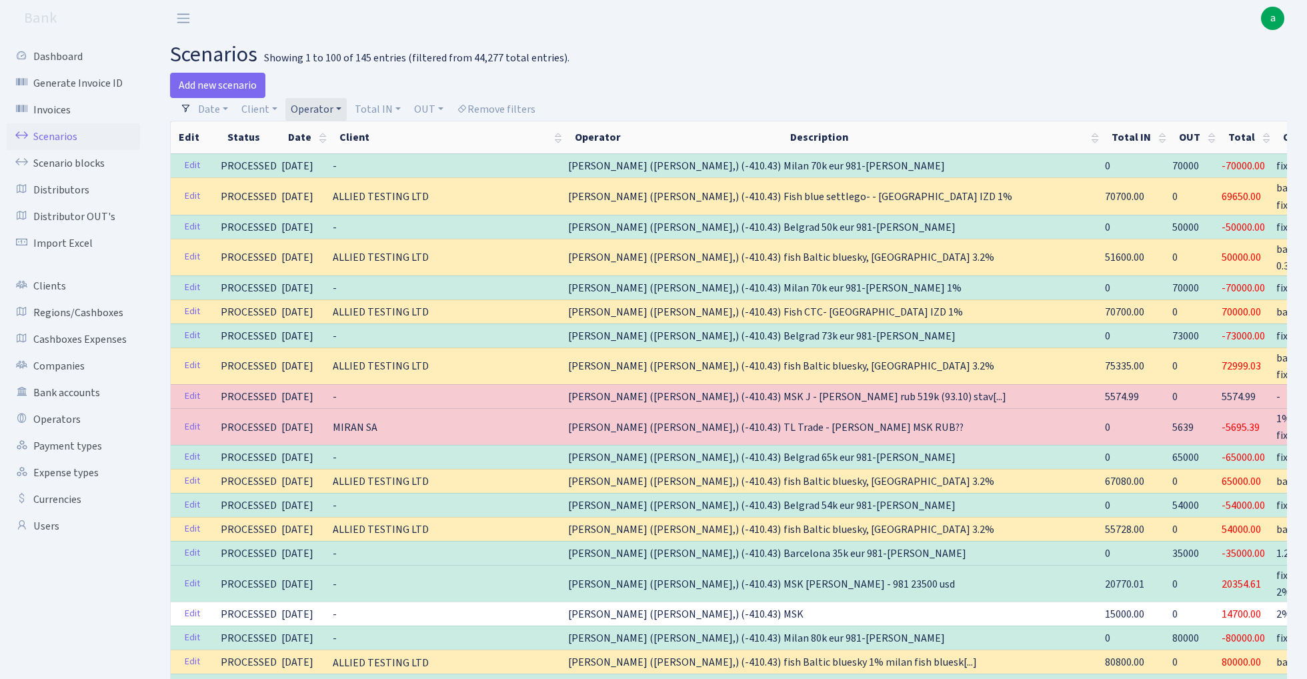
click at [312, 105] on link "Operator" at bounding box center [315, 109] width 61 height 23
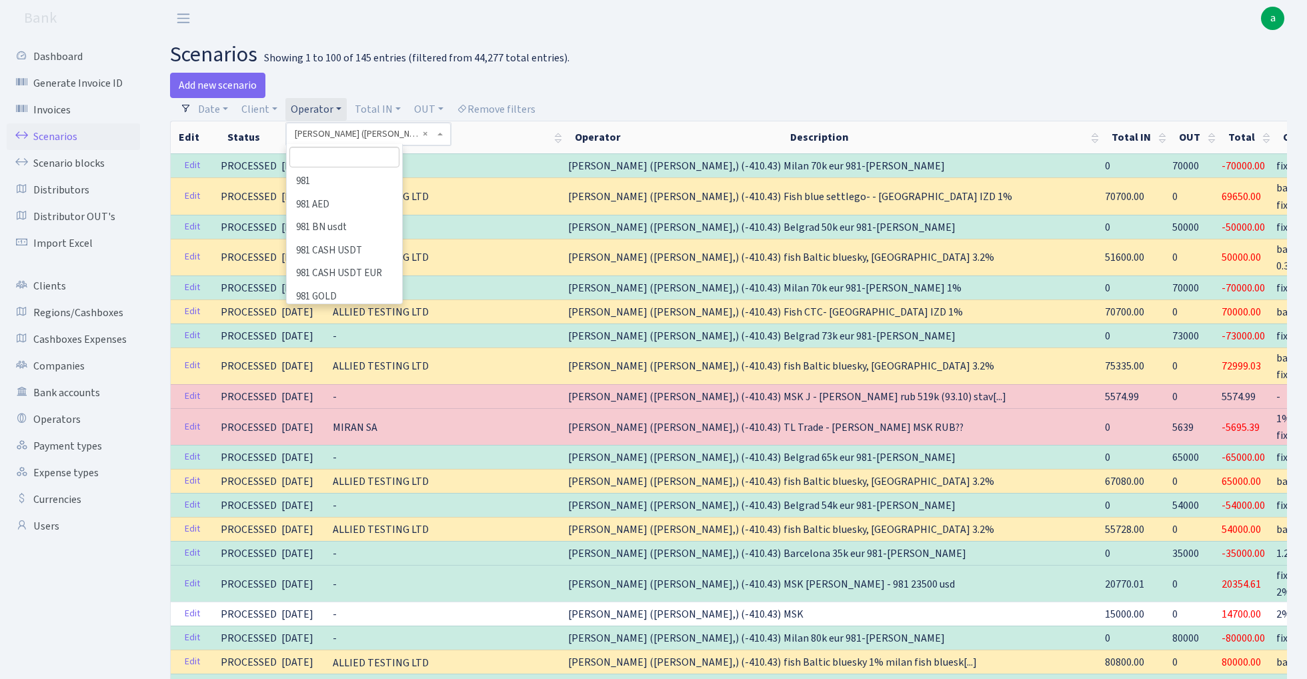
scroll to position [3401, 0]
click at [328, 157] on input "search" at bounding box center [344, 157] width 110 height 21
type input "[PERSON_NAME]"
click at [366, 177] on li "[PERSON_NAME] ([PERSON_NAME])" at bounding box center [344, 189] width 113 height 38
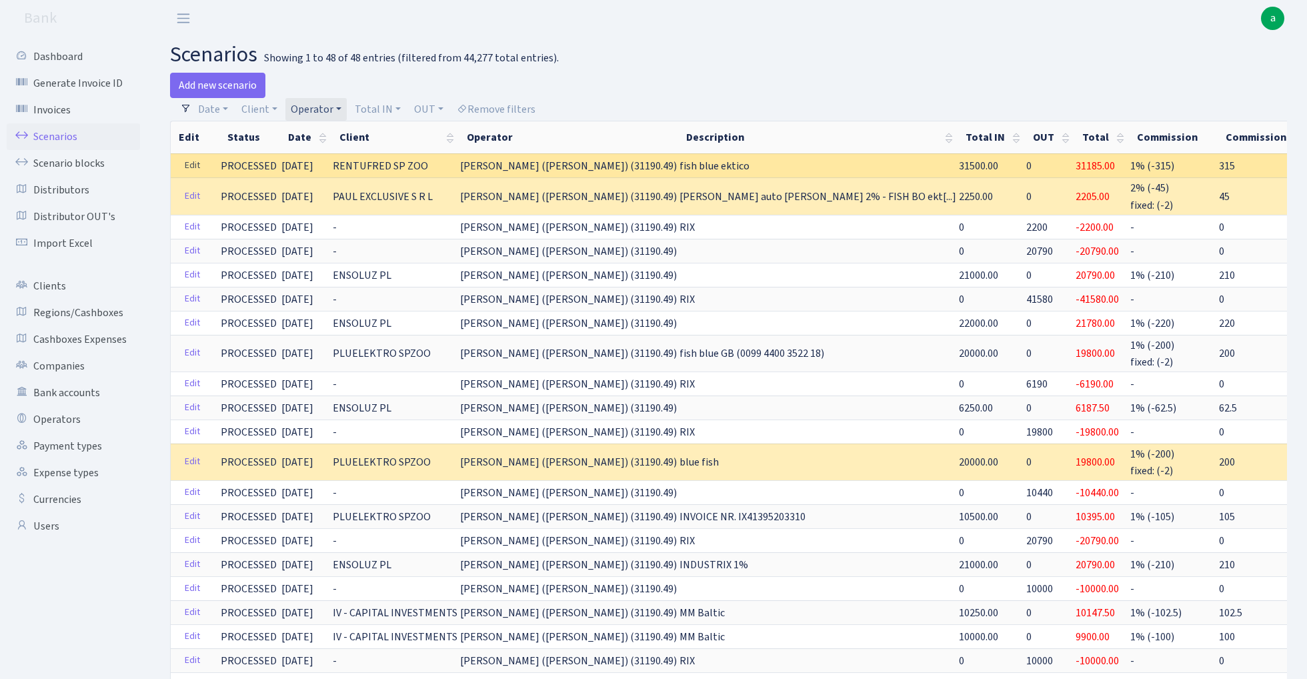
click at [190, 161] on link "Edit" at bounding box center [192, 165] width 27 height 21
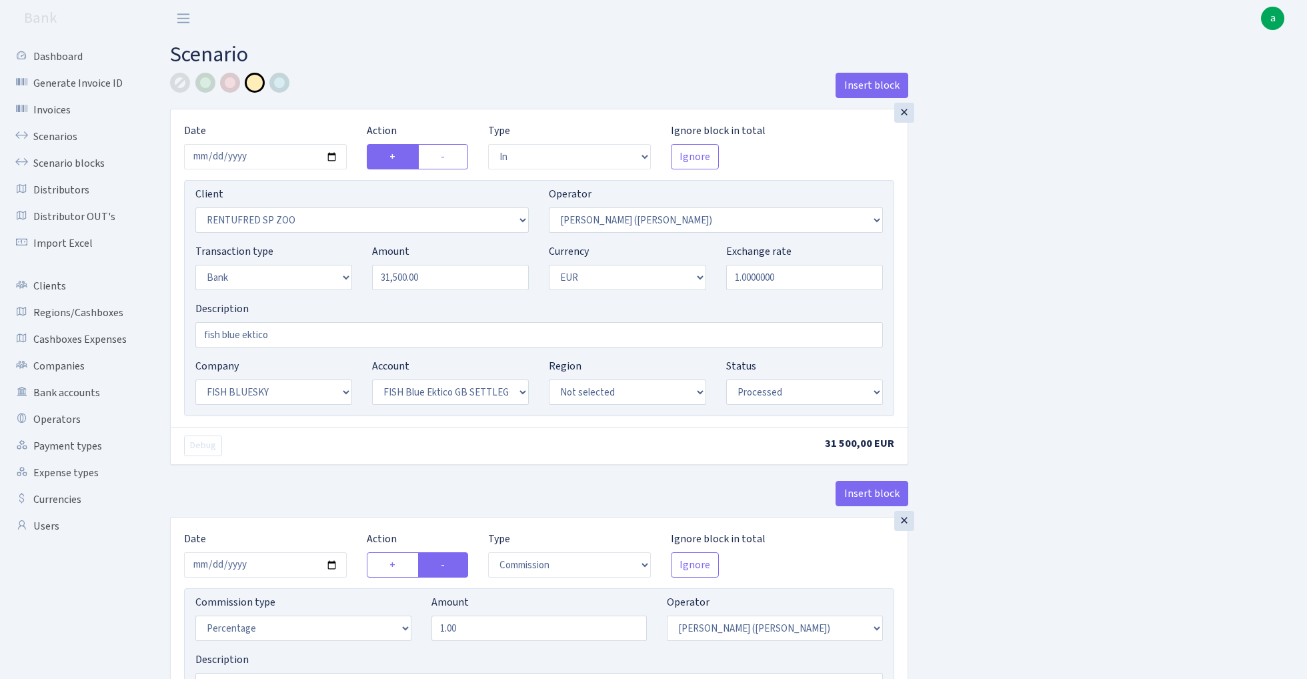
select select "in"
select select "2517"
select select "395"
select select "2"
select select "1"
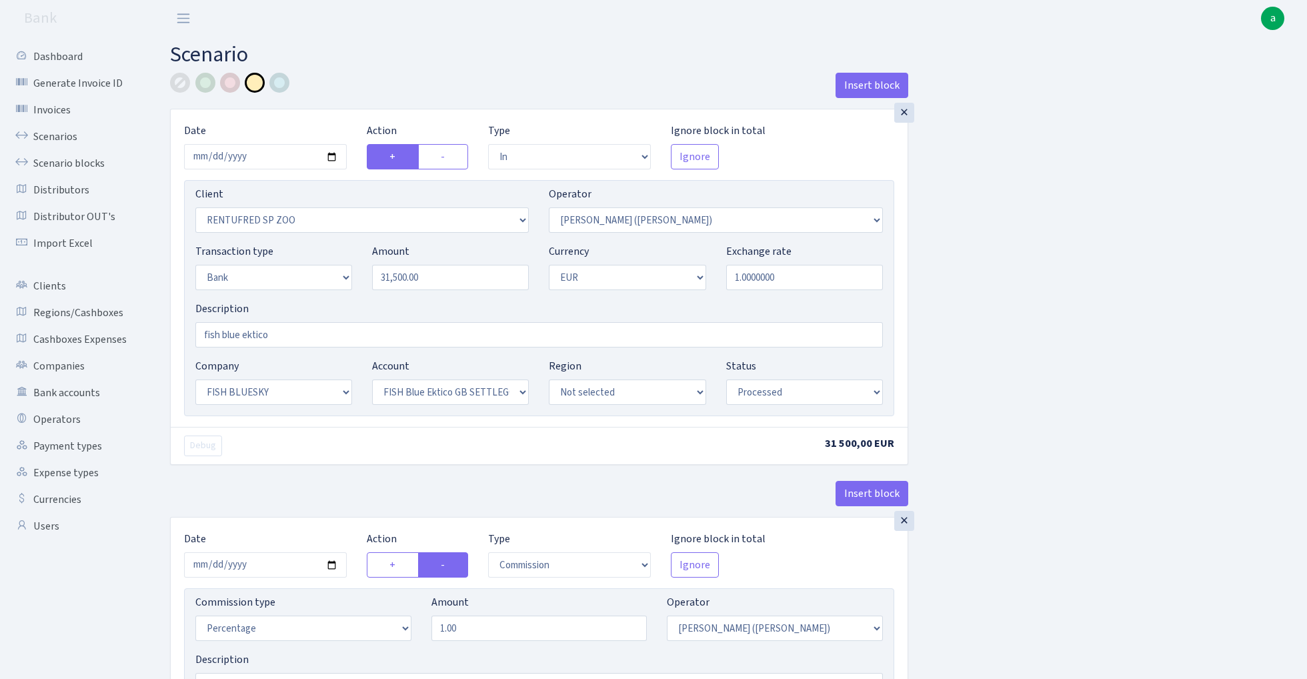
select select "23"
select select "67"
select select "processed"
select select "commission"
select select "395"
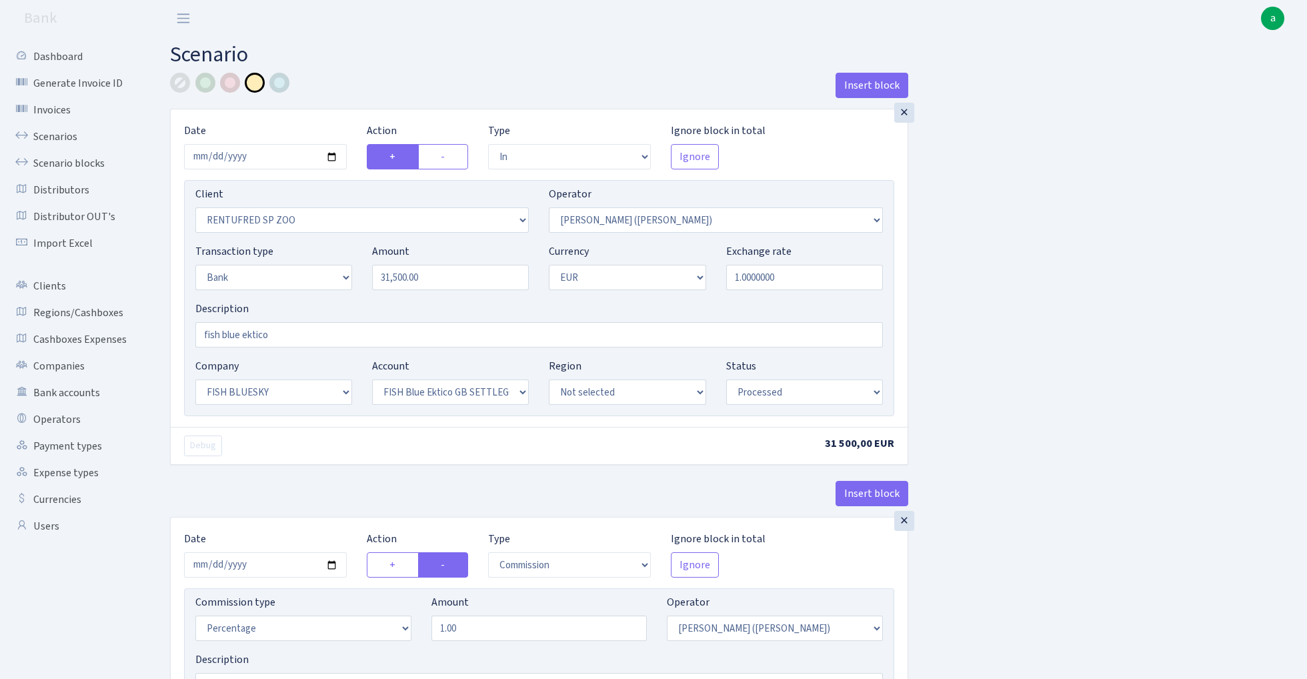
select select "processed"
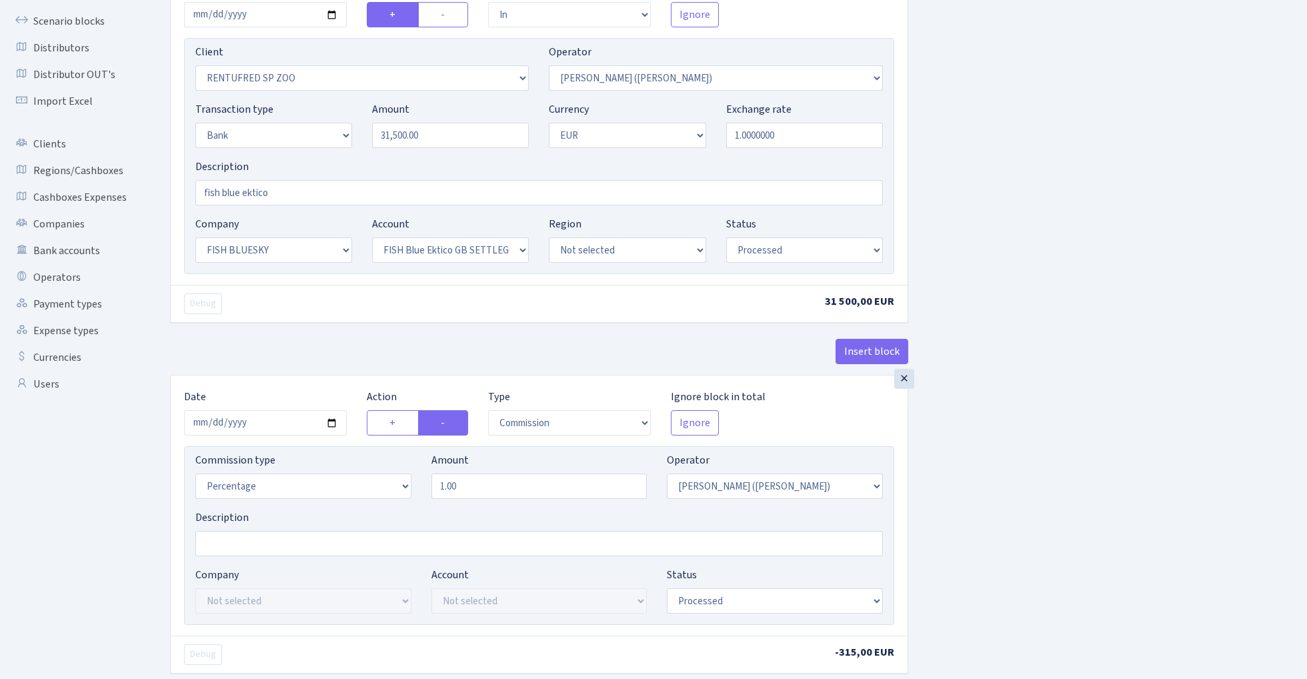
scroll to position [152, 0]
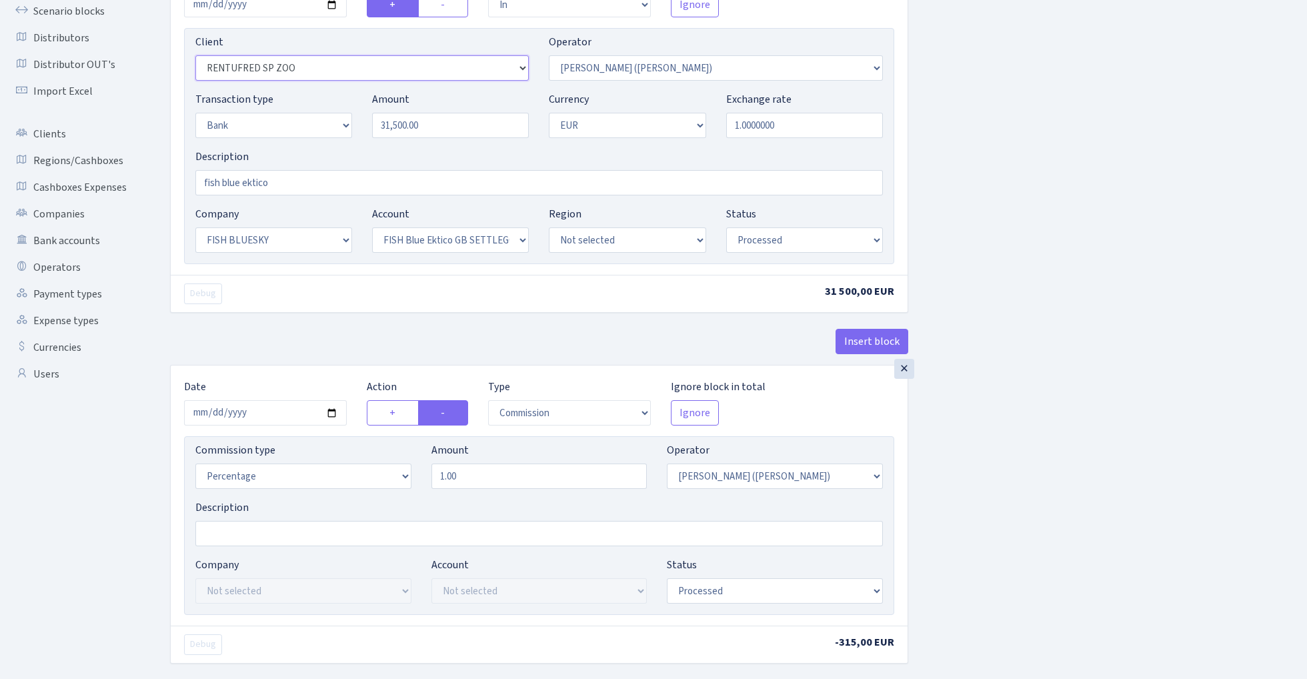
select select "2692"
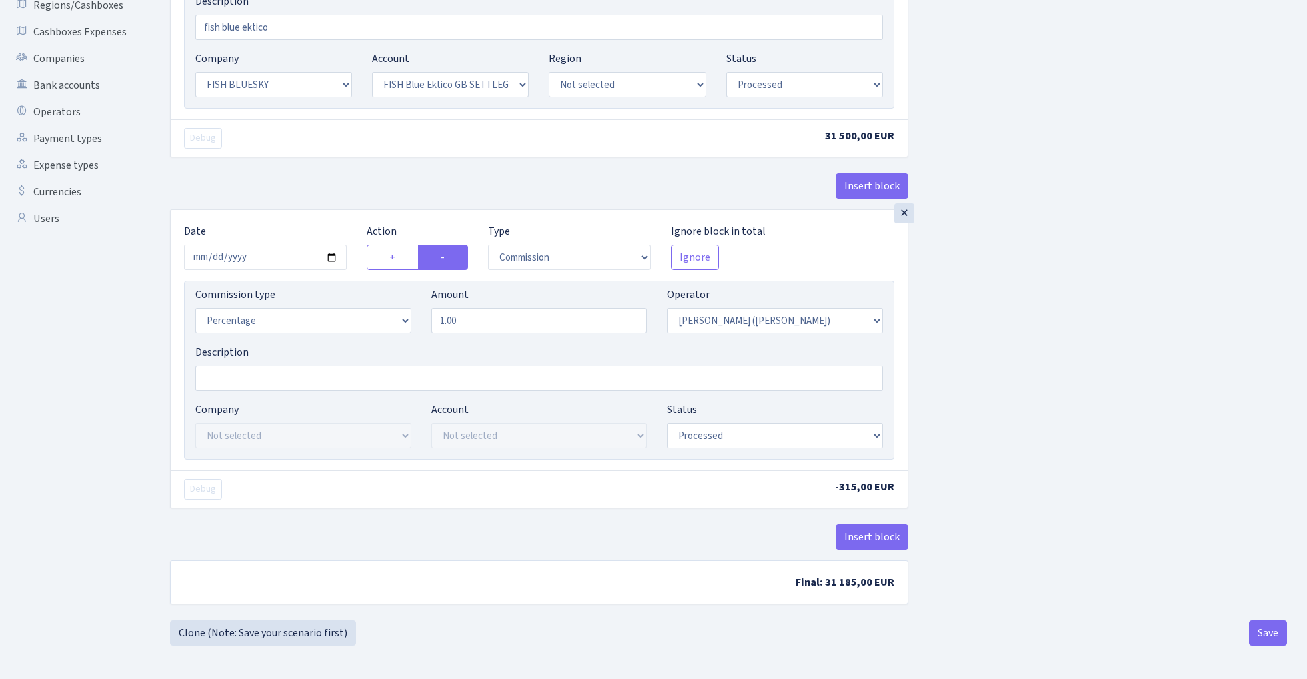
scroll to position [311, 0]
click at [1275, 642] on button "Save" at bounding box center [1268, 632] width 38 height 25
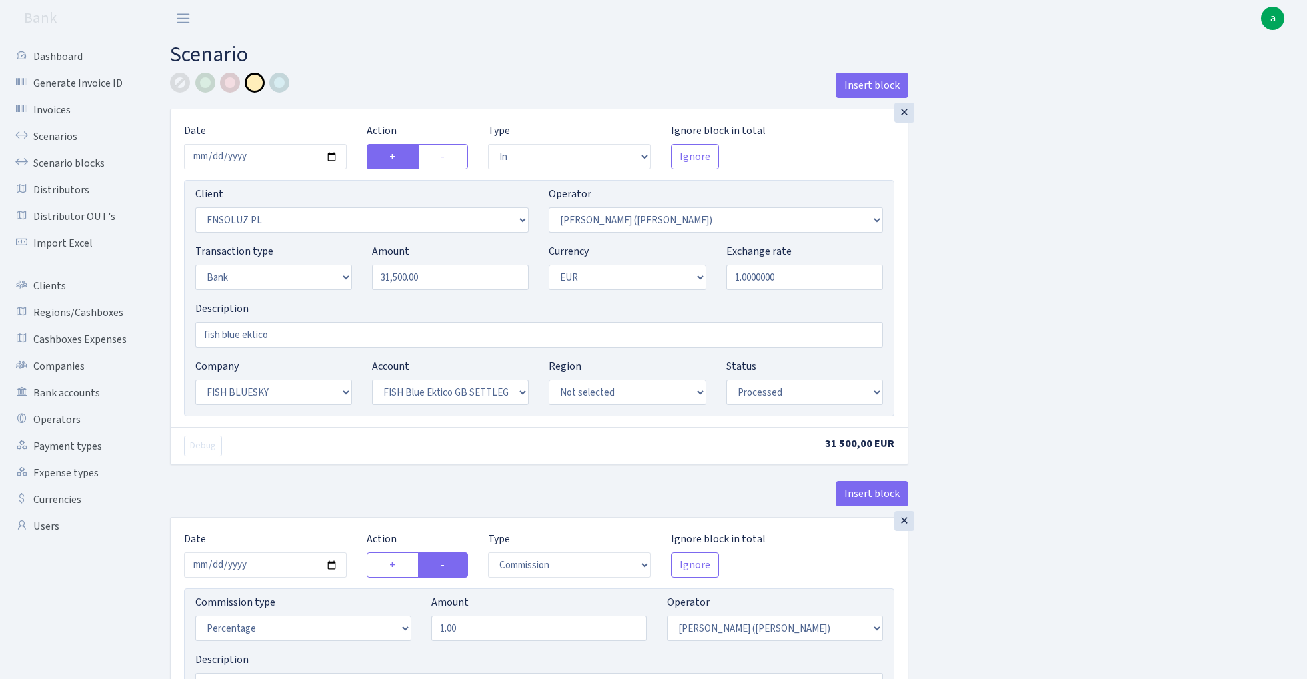
select select "in"
select select "2692"
select select "395"
select select "2"
select select "1"
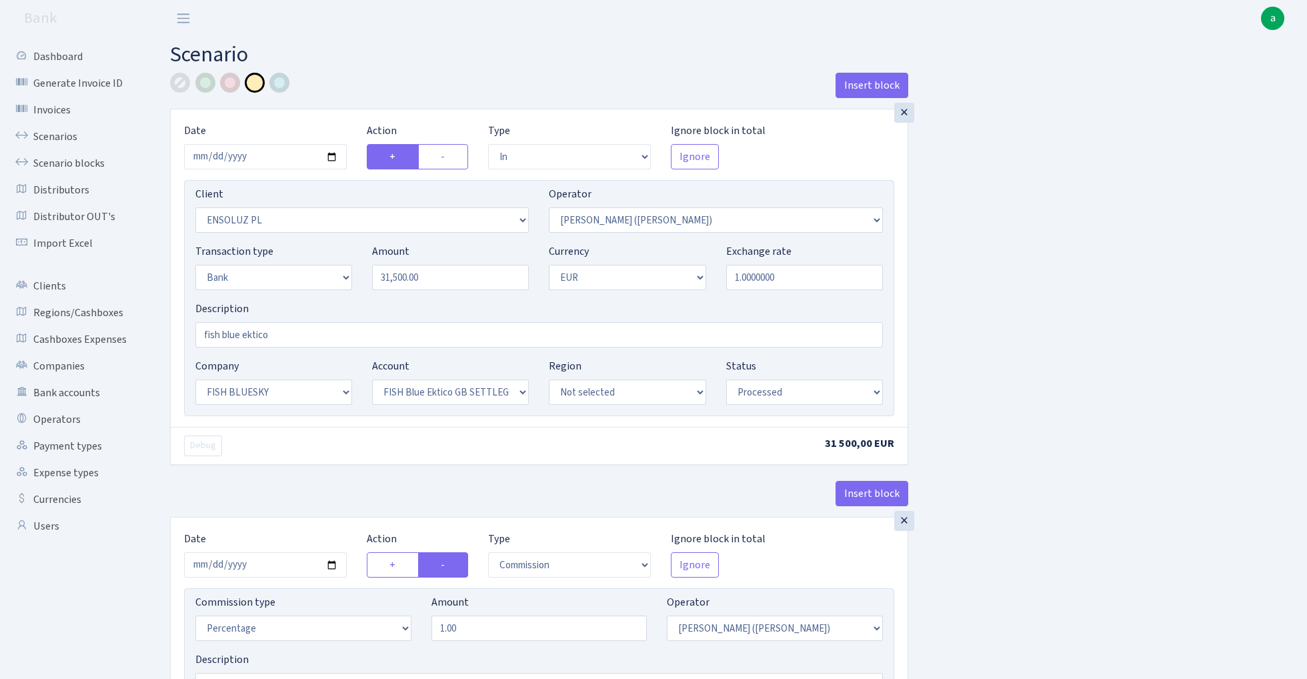
select select "23"
select select "67"
select select "processed"
select select "commission"
select select "395"
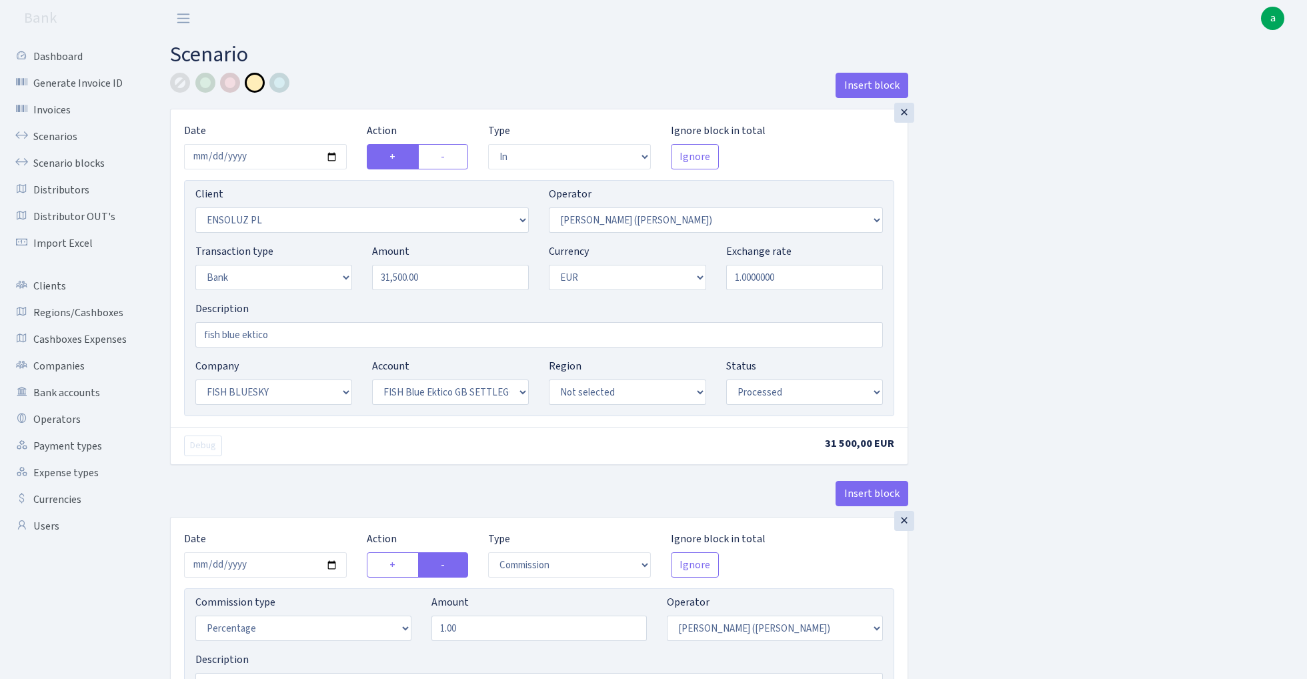
select select "processed"
click at [61, 131] on link "Scenarios" at bounding box center [73, 136] width 133 height 27
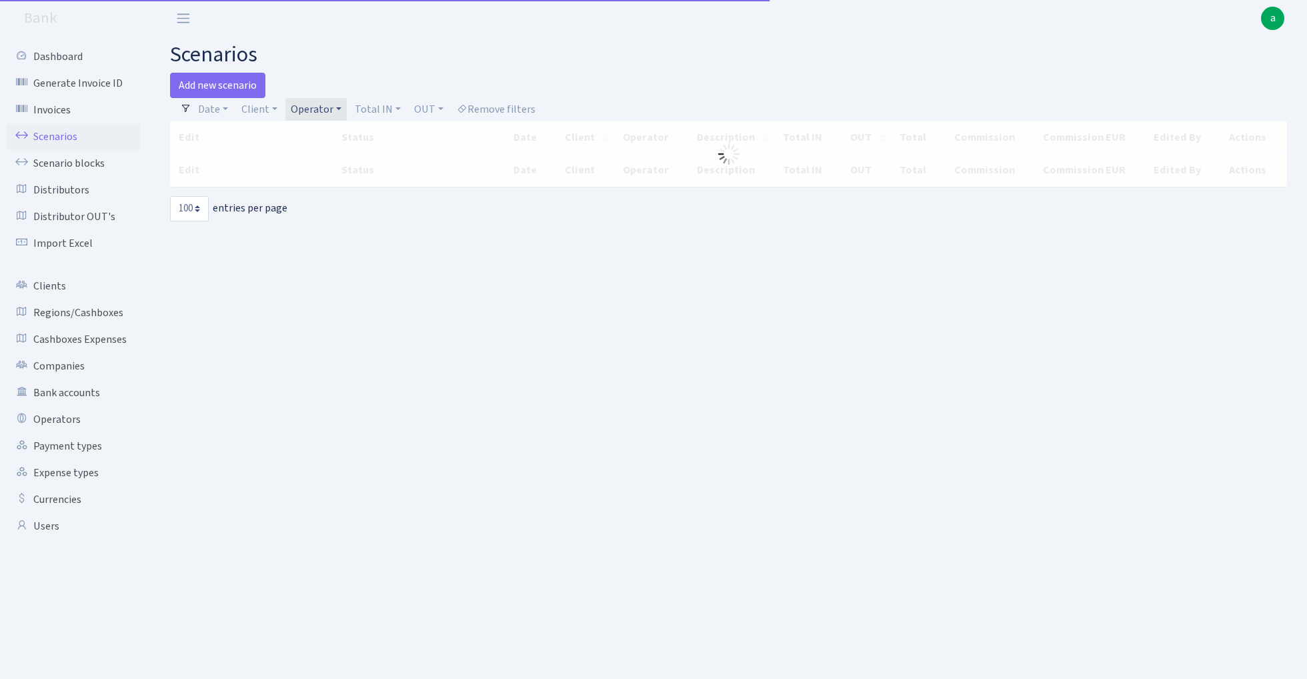
select select "100"
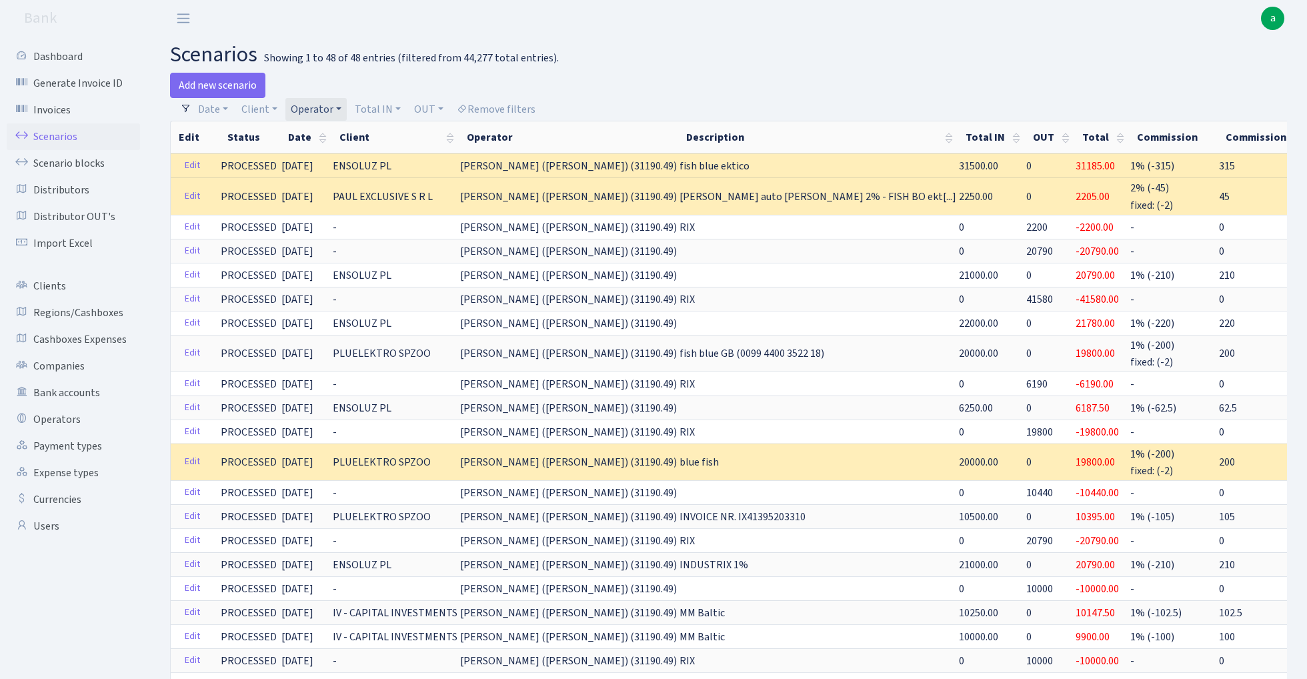
click at [321, 108] on link "Operator" at bounding box center [315, 109] width 61 height 23
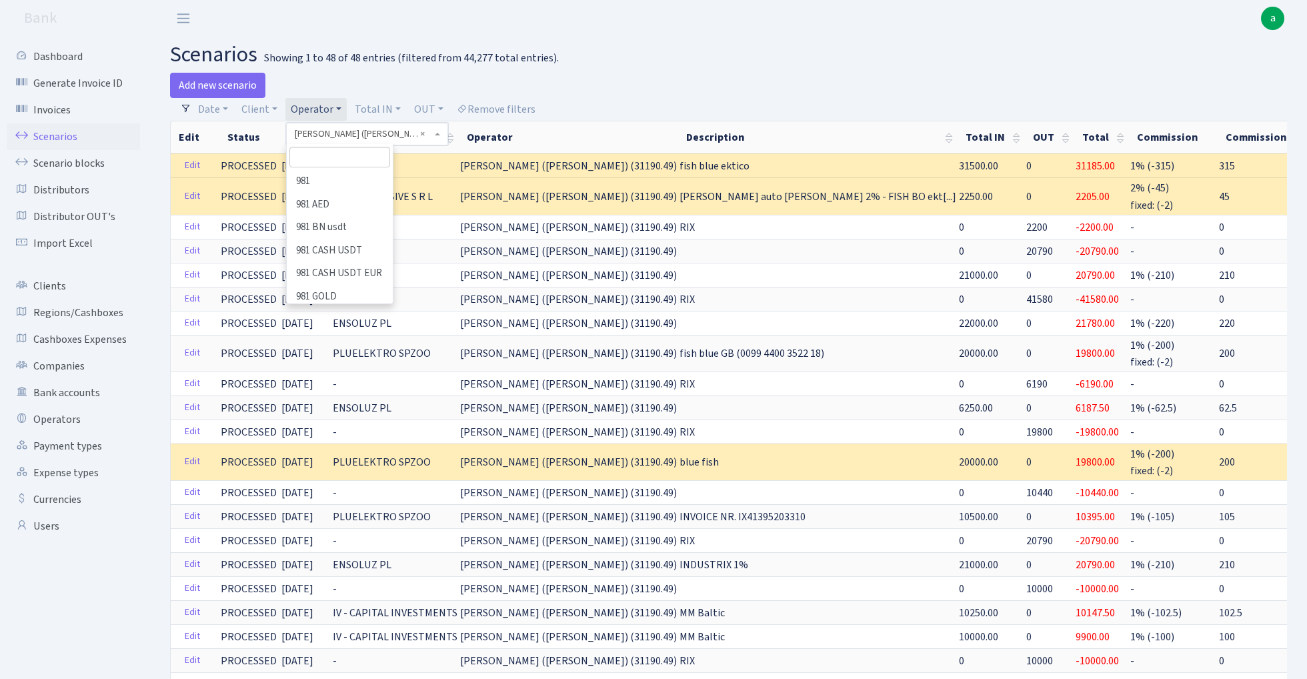
scroll to position [3723, 0]
click at [319, 164] on input "search" at bounding box center [339, 157] width 100 height 21
type input "petja"
click at [345, 183] on li "PETJA" at bounding box center [339, 181] width 103 height 23
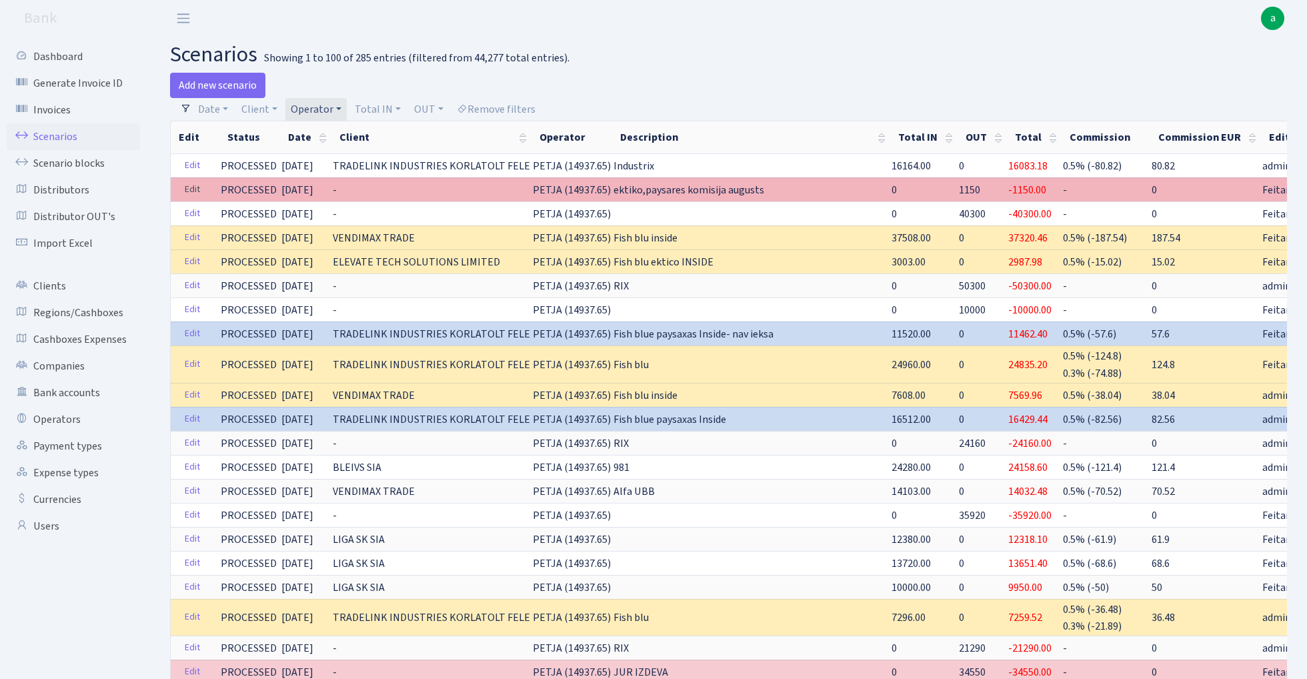
click at [193, 189] on link "Edit" at bounding box center [192, 189] width 27 height 21
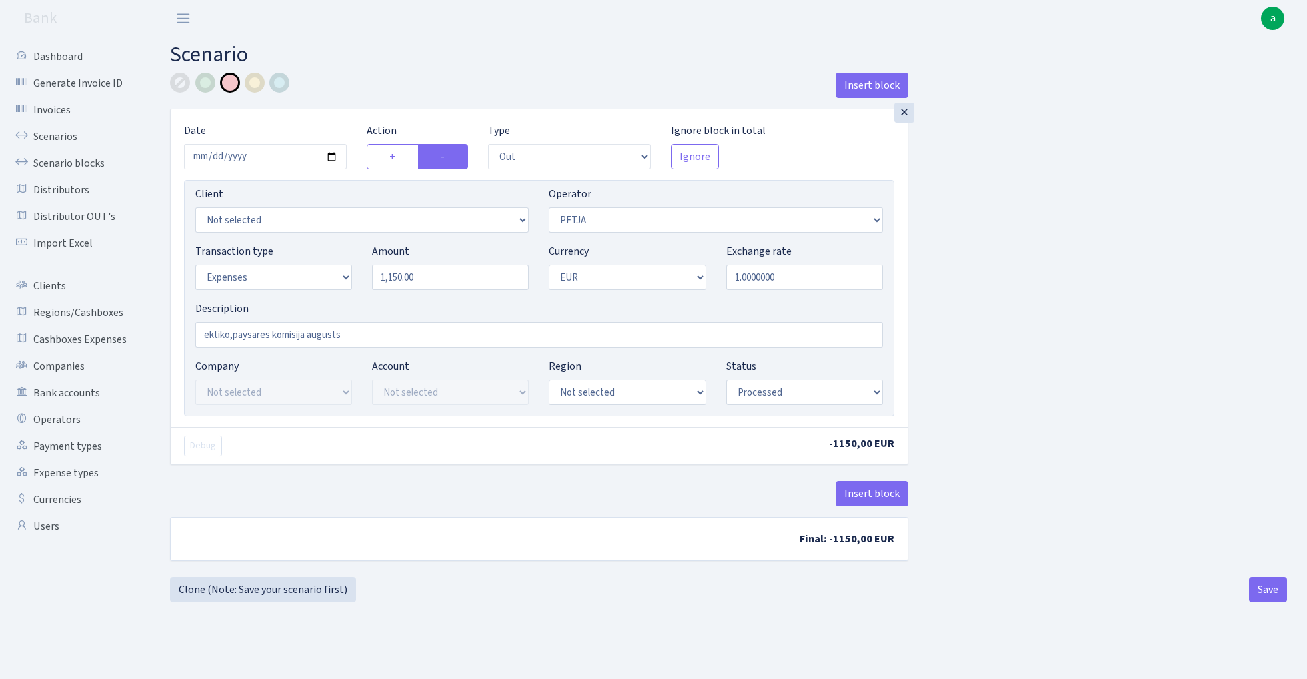
select select "out"
select select "392"
select select "7"
select select "1"
select select "processed"
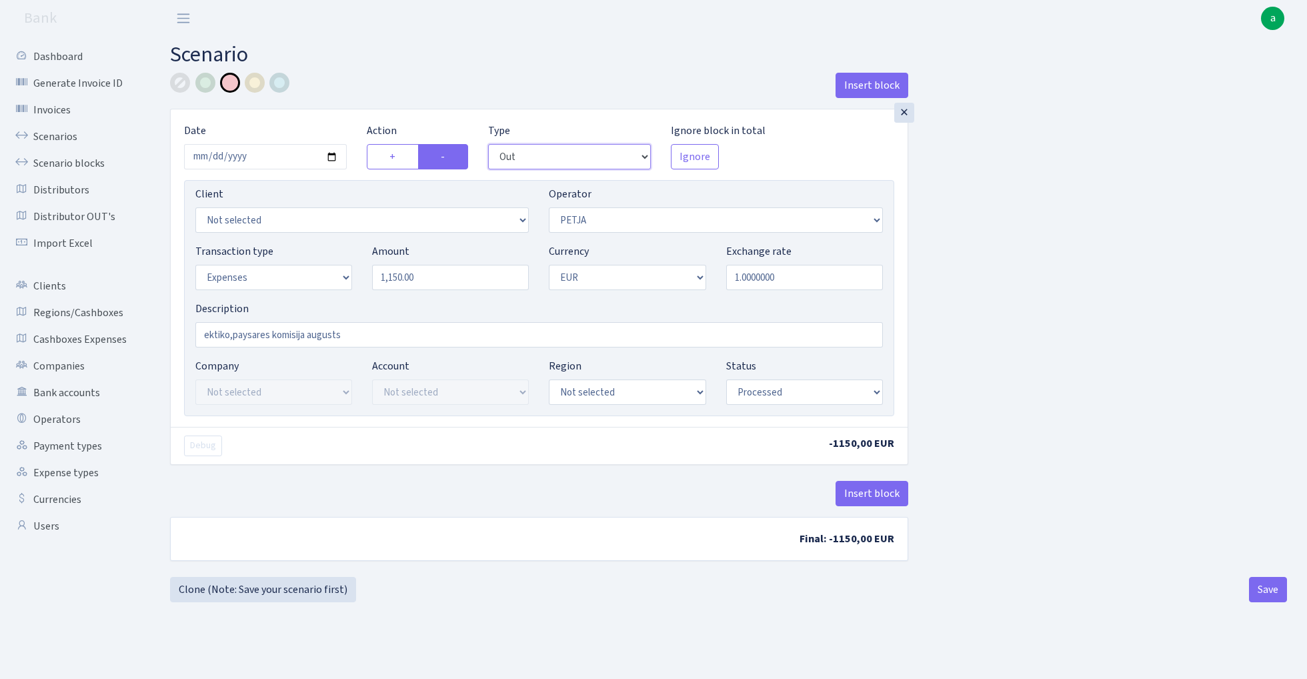
select select "commission"
select select "392"
select select "processed"
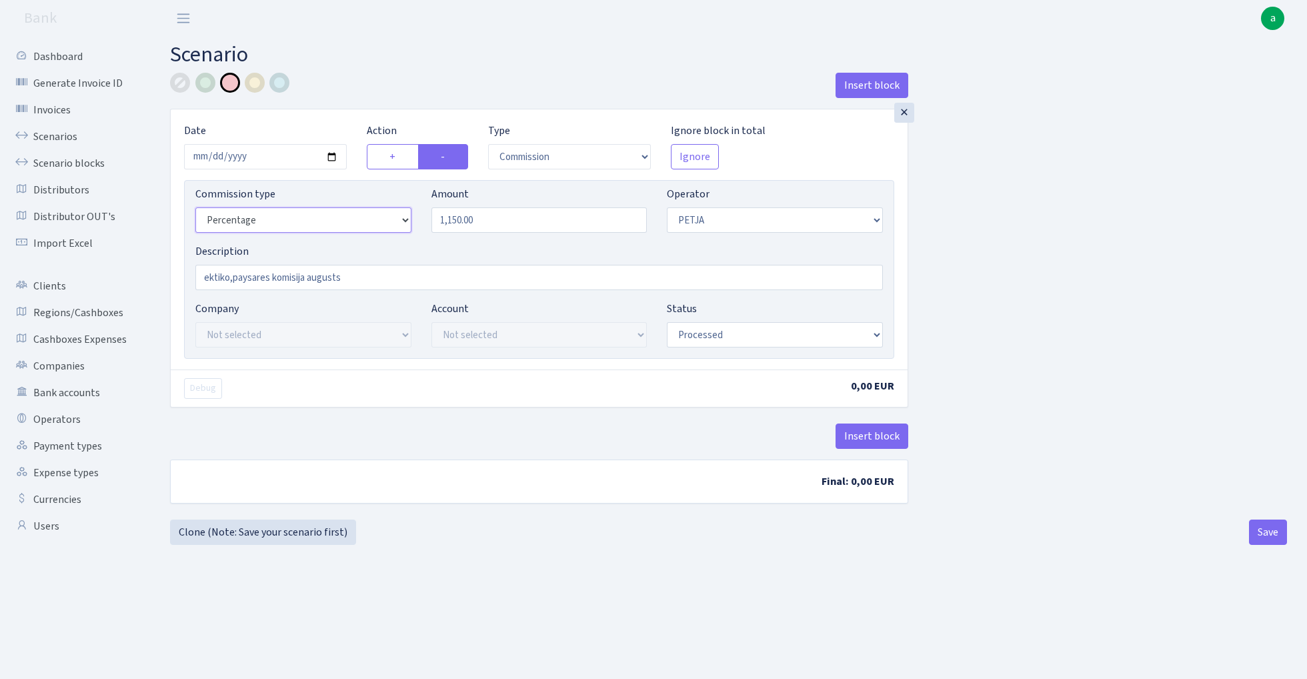
select select "fixed"
click at [1270, 534] on button "Save" at bounding box center [1268, 531] width 38 height 25
select select "commission"
select select "fixed"
select select "392"
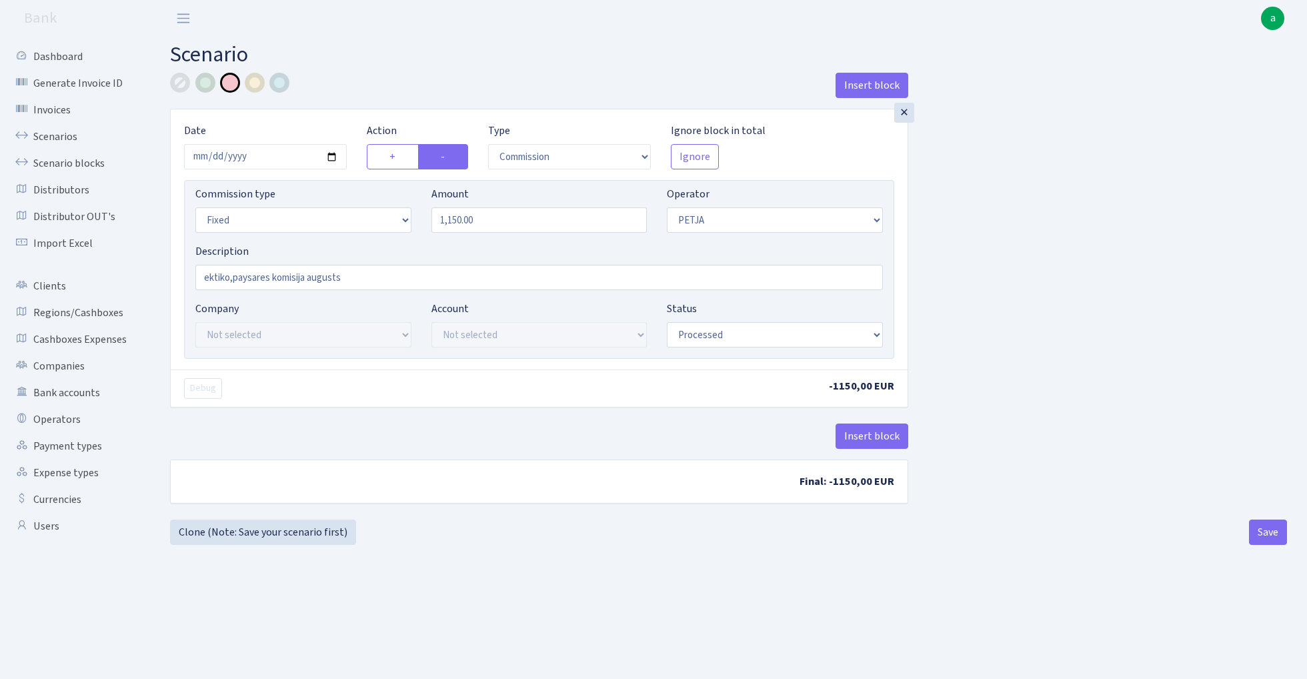
select select "processed"
click at [64, 141] on link "Scenarios" at bounding box center [73, 136] width 133 height 27
